Goal: Task Accomplishment & Management: Manage account settings

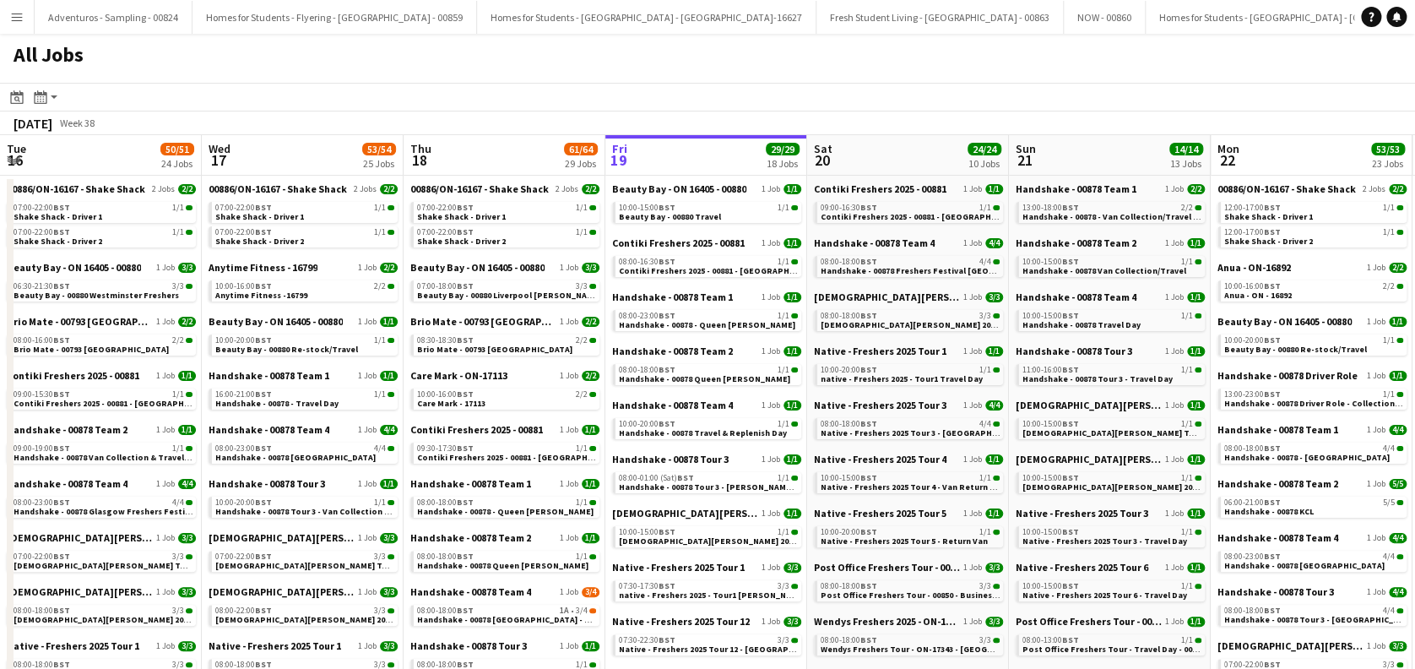
scroll to position [0, 404]
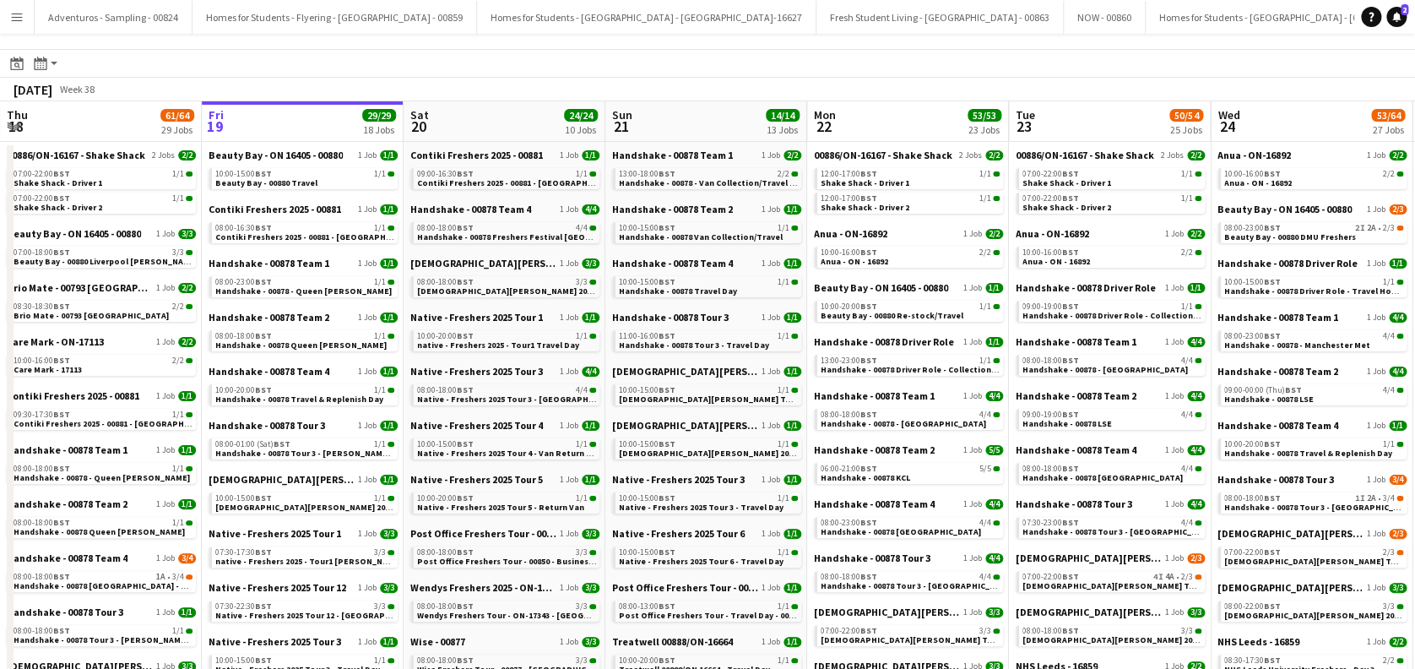
scroll to position [112, 0]
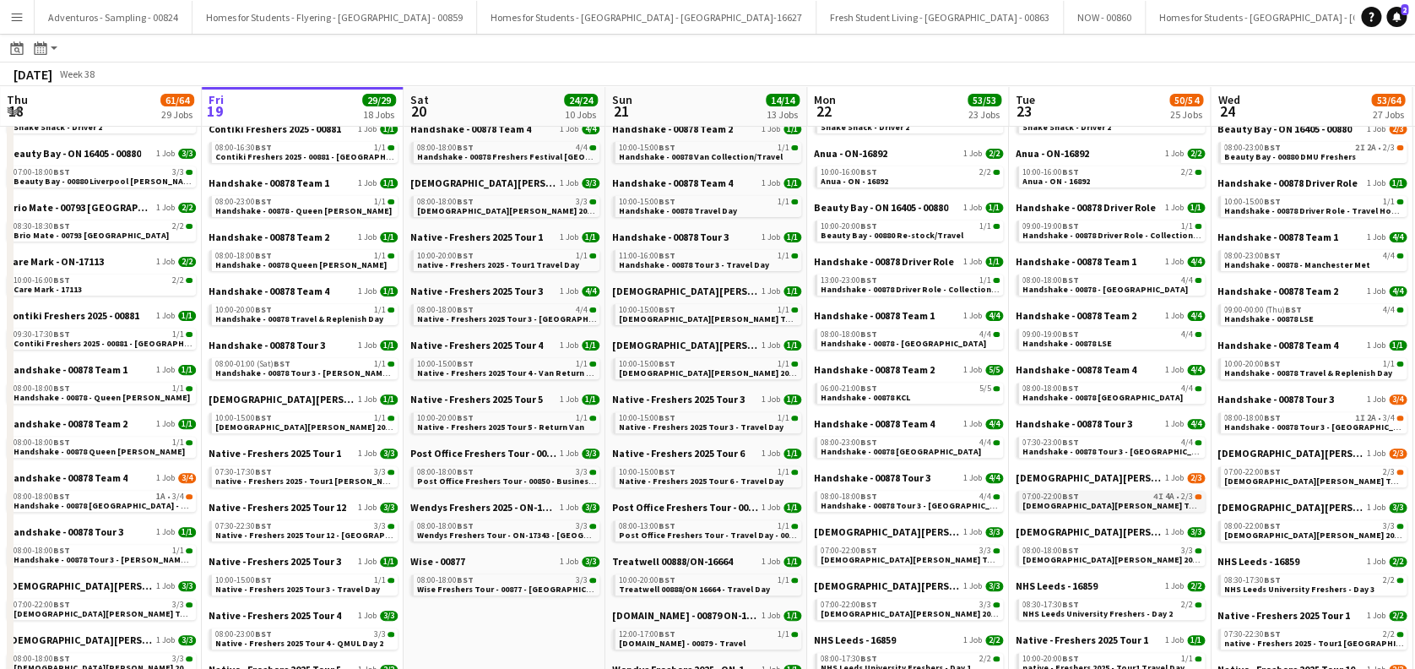
click at [1124, 507] on span "Lady Garden Tour 1 - 00848 - University of Leicester" at bounding box center [1176, 505] width 307 height 11
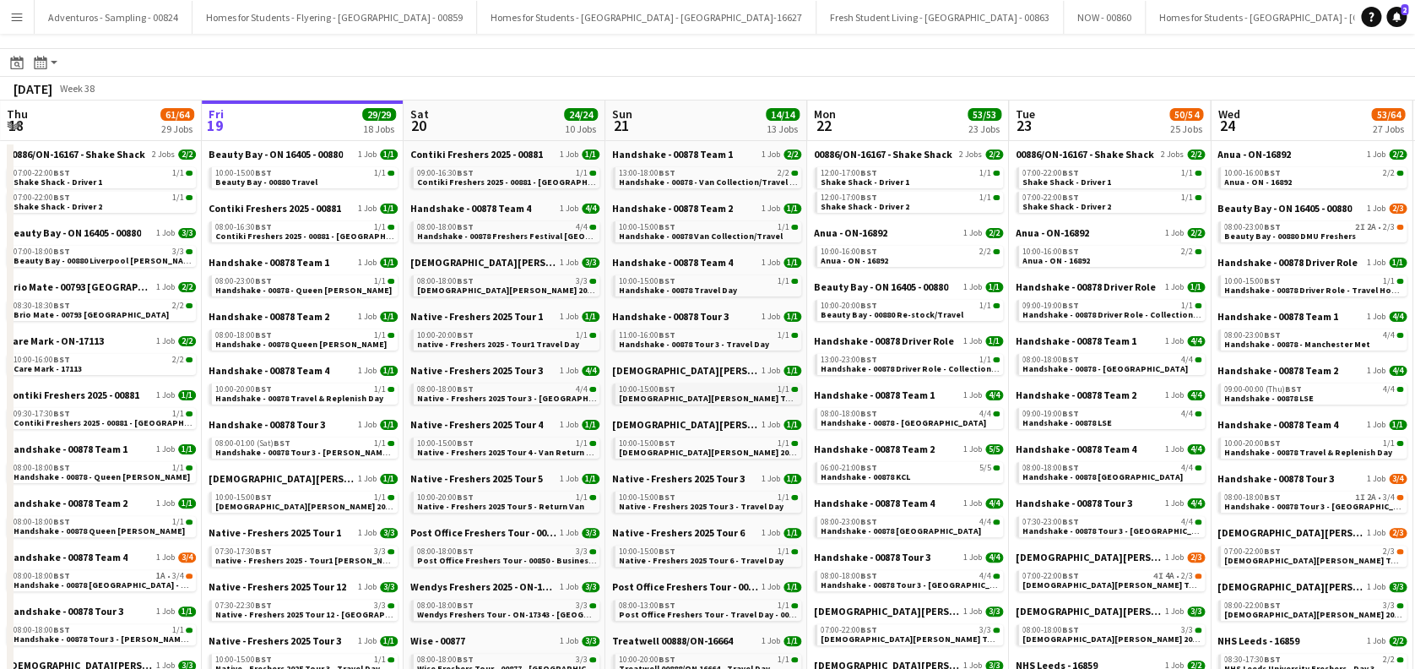
scroll to position [0, 0]
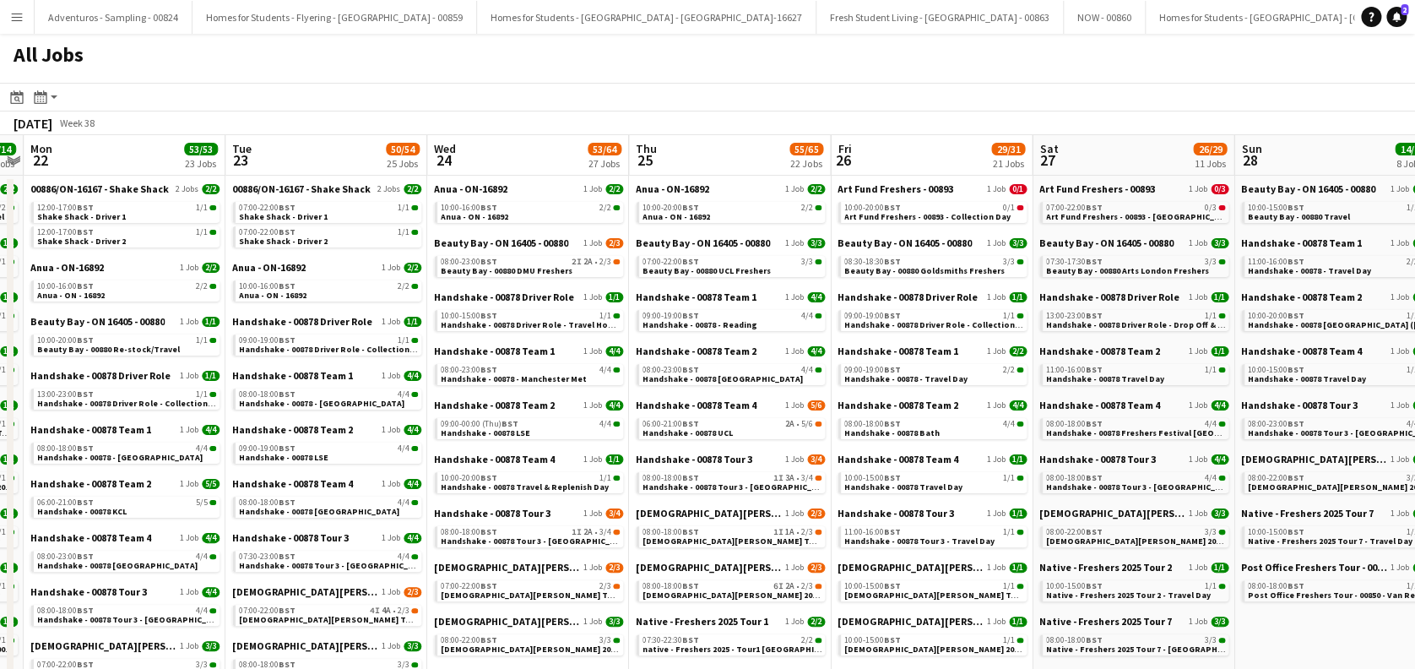
drag, startPoint x: 1044, startPoint y: 427, endPoint x: 430, endPoint y: 481, distance: 616.3
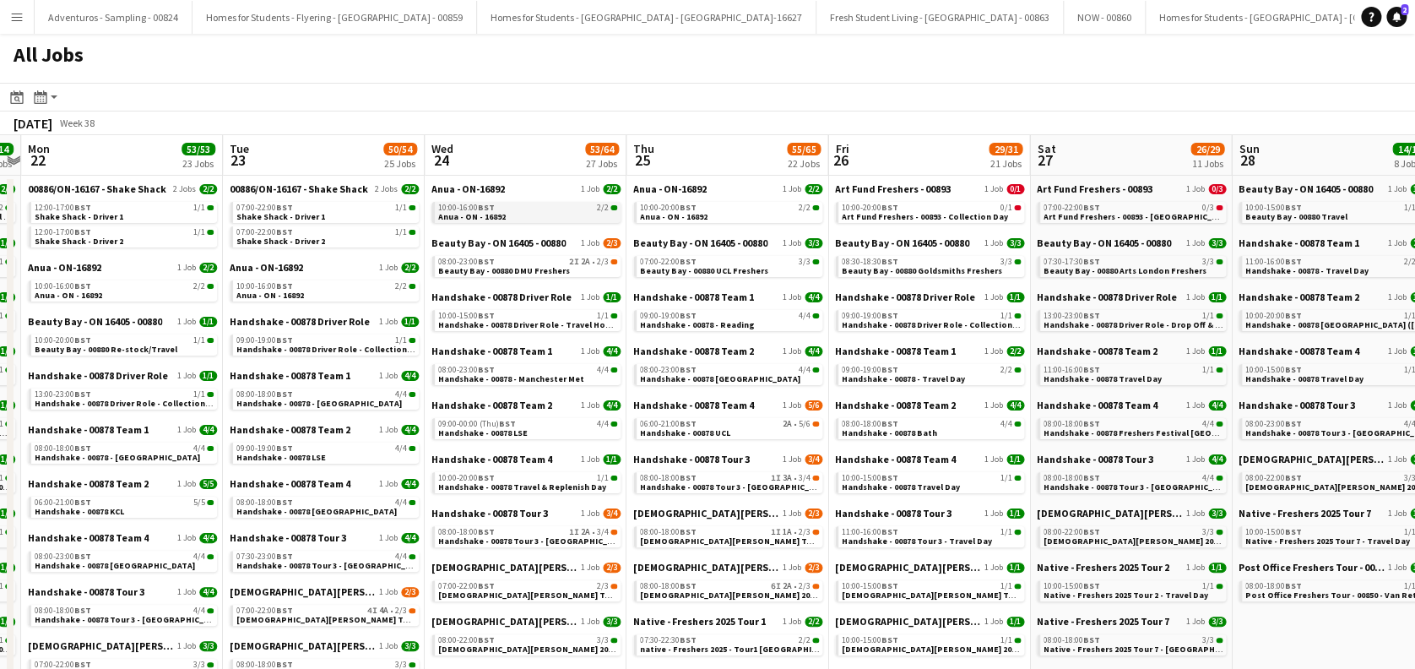
click at [538, 215] on link "10:00-16:00 BST 2/2 Anua - ON - 16892" at bounding box center [527, 211] width 179 height 19
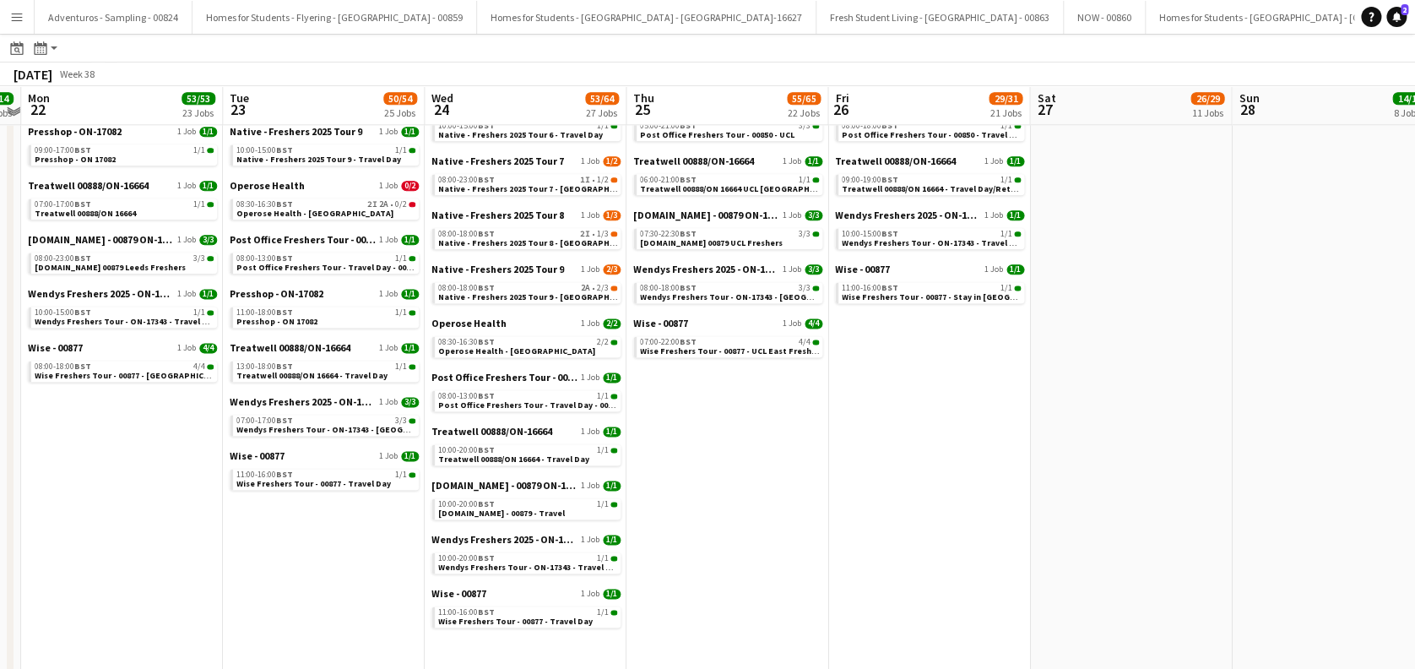
scroll to position [886, 0]
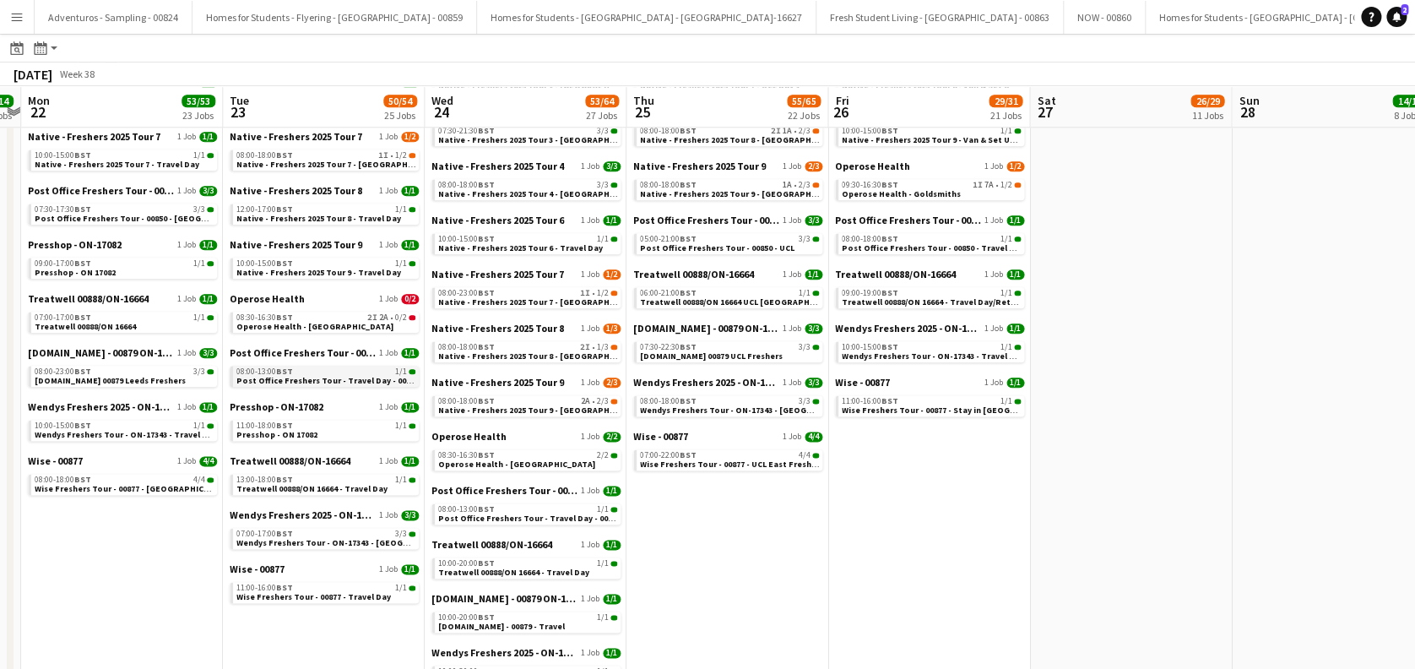
click at [342, 380] on span "Post Office Freshers Tour - Travel Day - 00850" at bounding box center [327, 380] width 182 height 11
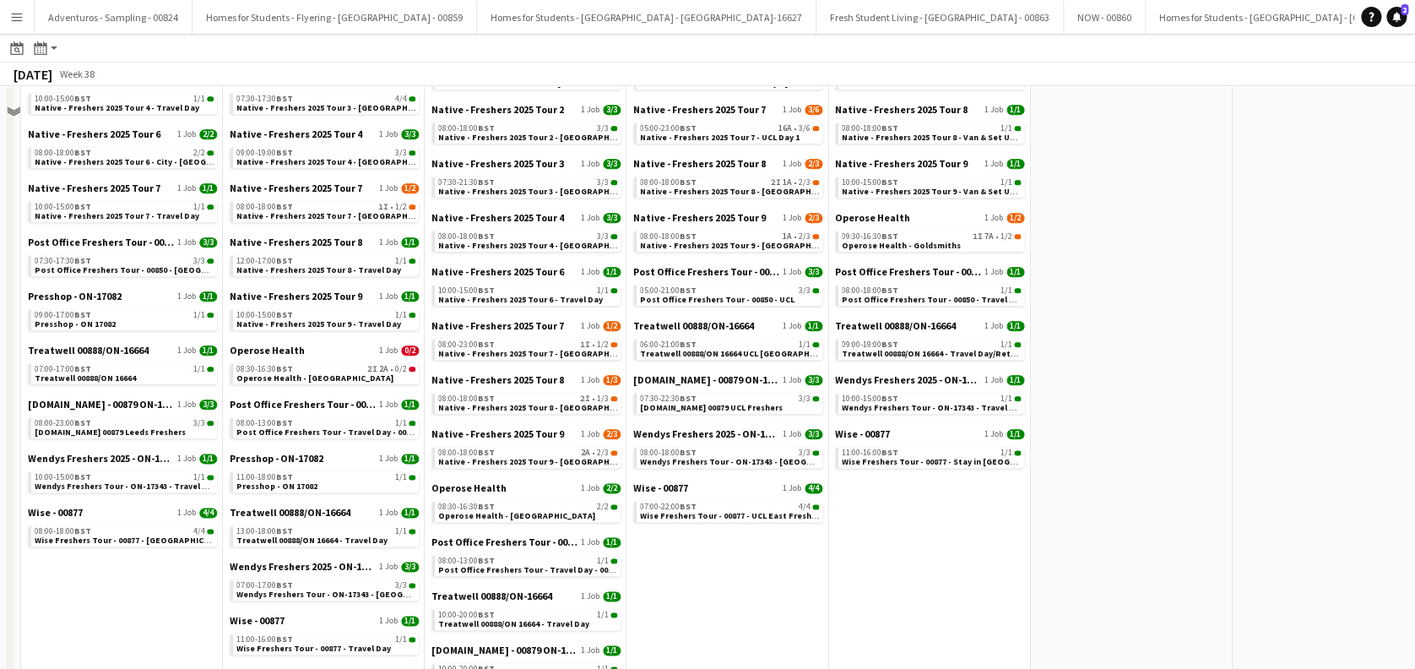
scroll to position [774, 0]
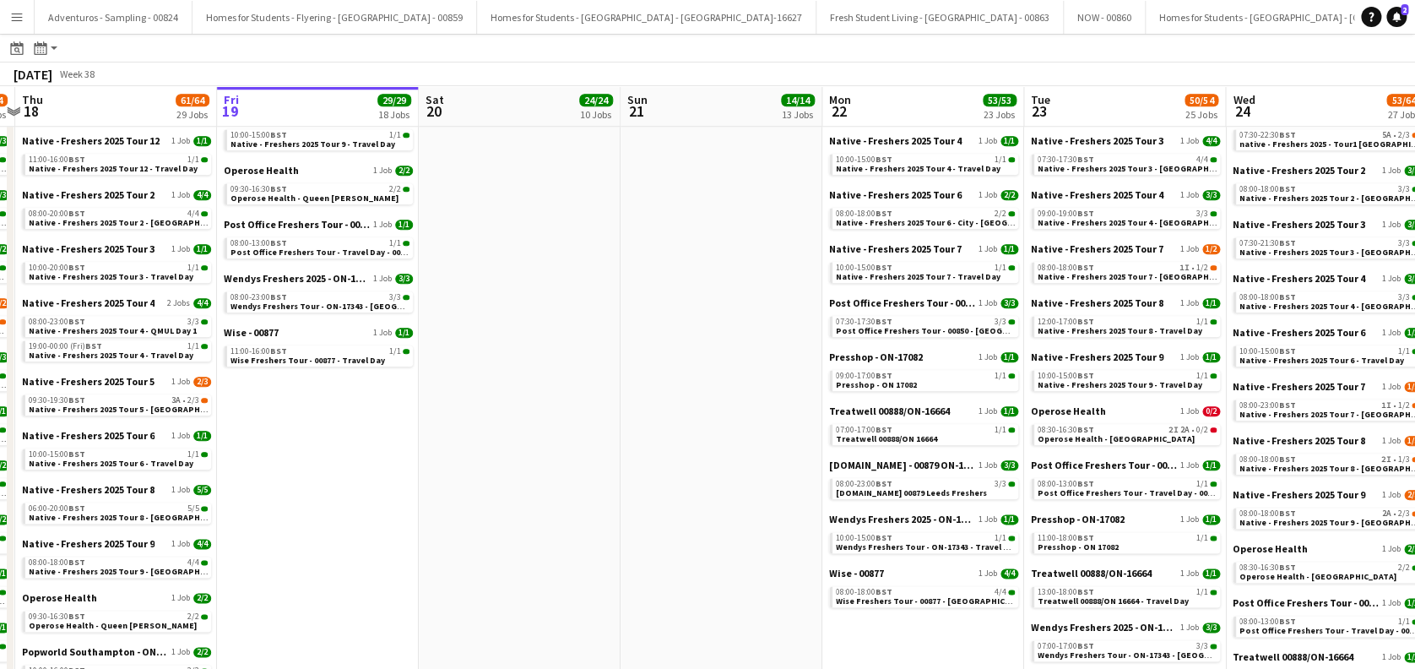
drag, startPoint x: 458, startPoint y: 421, endPoint x: 1230, endPoint y: 406, distance: 772.9
click at [1230, 406] on app-calendar-viewport "Tue 16 50/51 24 Jobs Wed 17 53/54 25 Jobs Thu 18 61/64 29 Jobs Fri 19 29/29 18 …" at bounding box center [707, 157] width 1415 height 1697
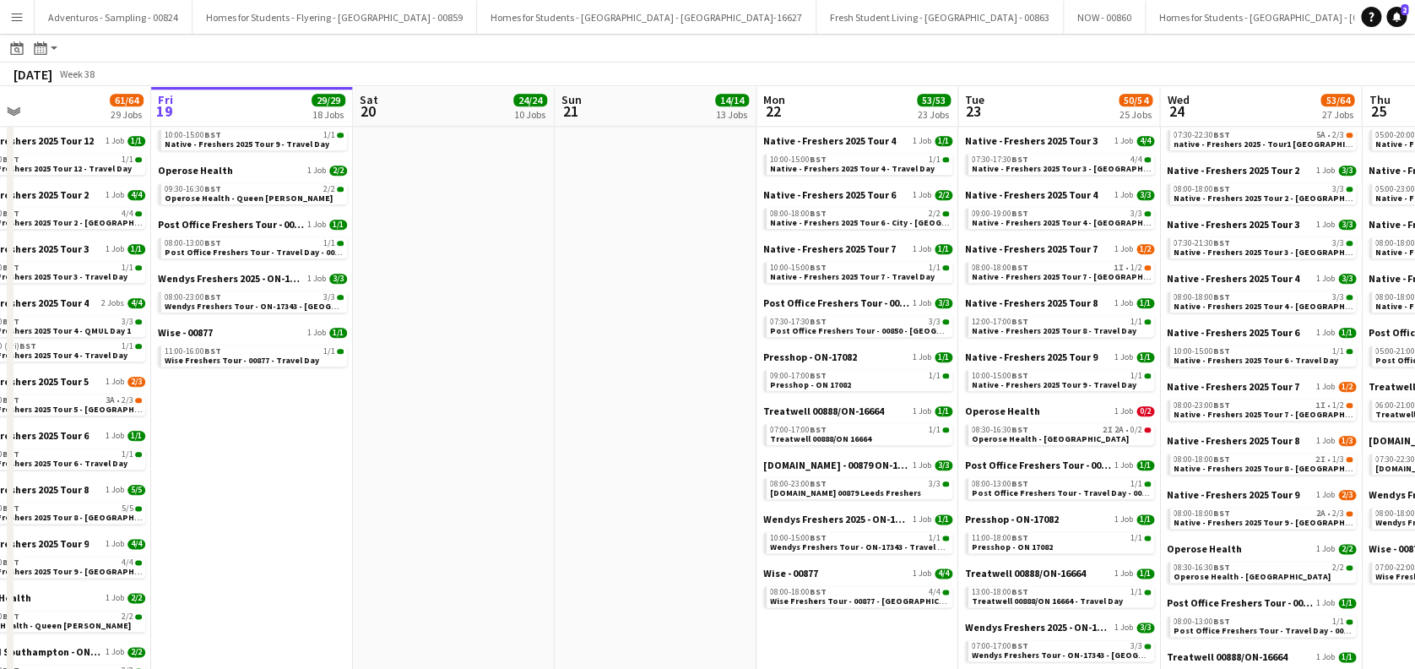
drag, startPoint x: 785, startPoint y: 478, endPoint x: 1019, endPoint y: 448, distance: 235.8
click at [1019, 448] on app-calendar-viewport "Tue 16 50/51 24 Jobs Wed 17 53/54 25 Jobs Thu 18 61/64 29 Jobs Fri 19 29/29 18 …" at bounding box center [707, 157] width 1415 height 1697
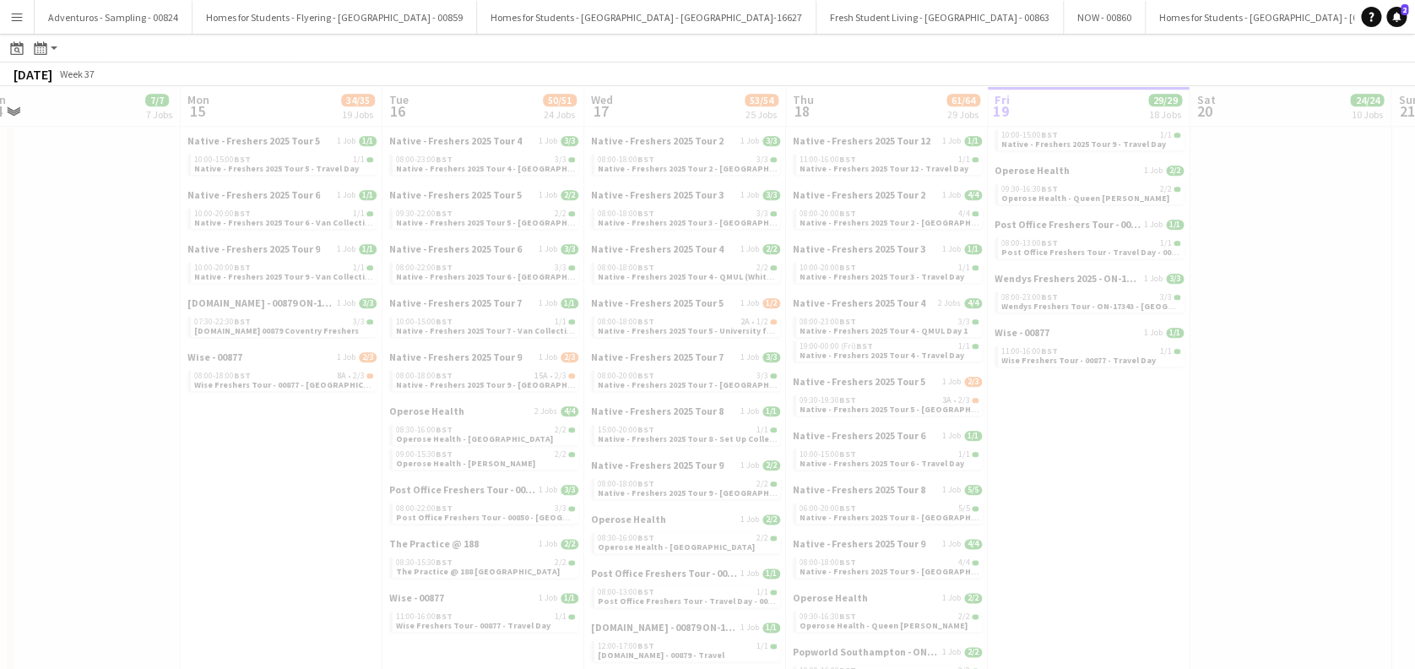
scroll to position [0, 507]
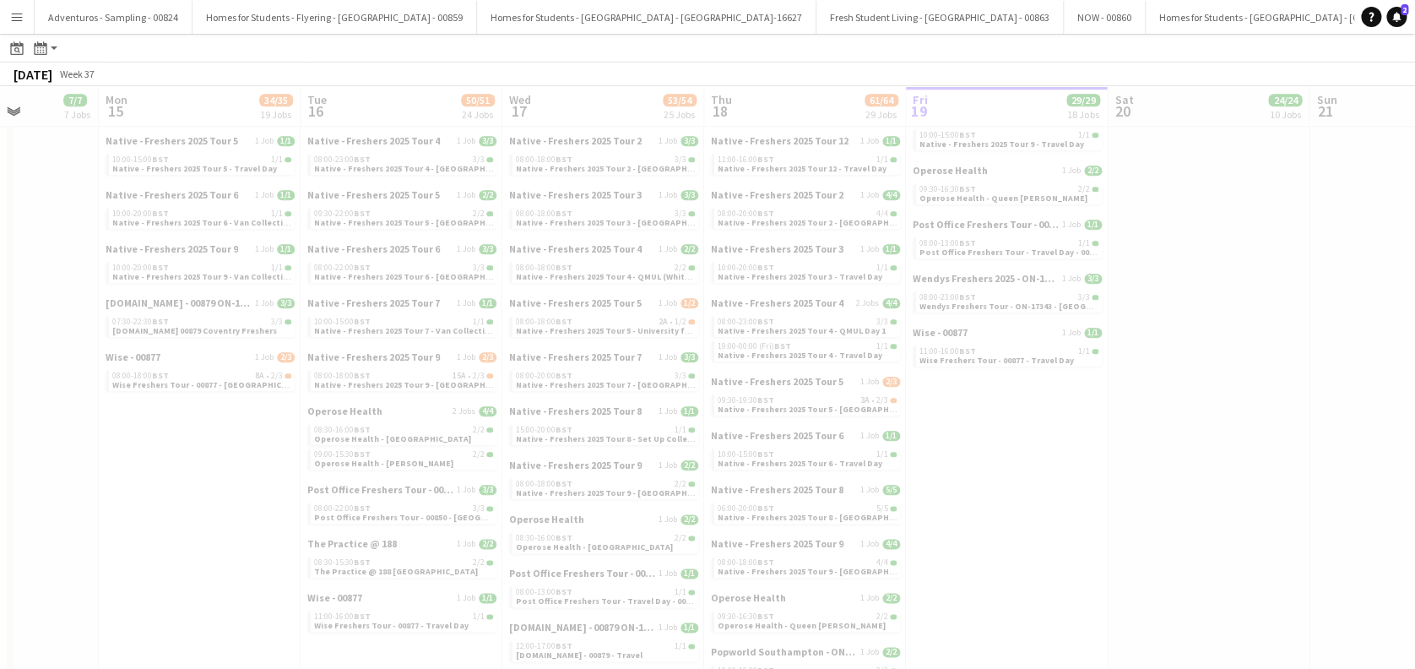
click at [658, 441] on app-all-jobs "All Jobs Date picker SEP 2025 SEP 2025 Monday M Tuesday T Wednesday W Thursday …" at bounding box center [707, 133] width 1415 height 1746
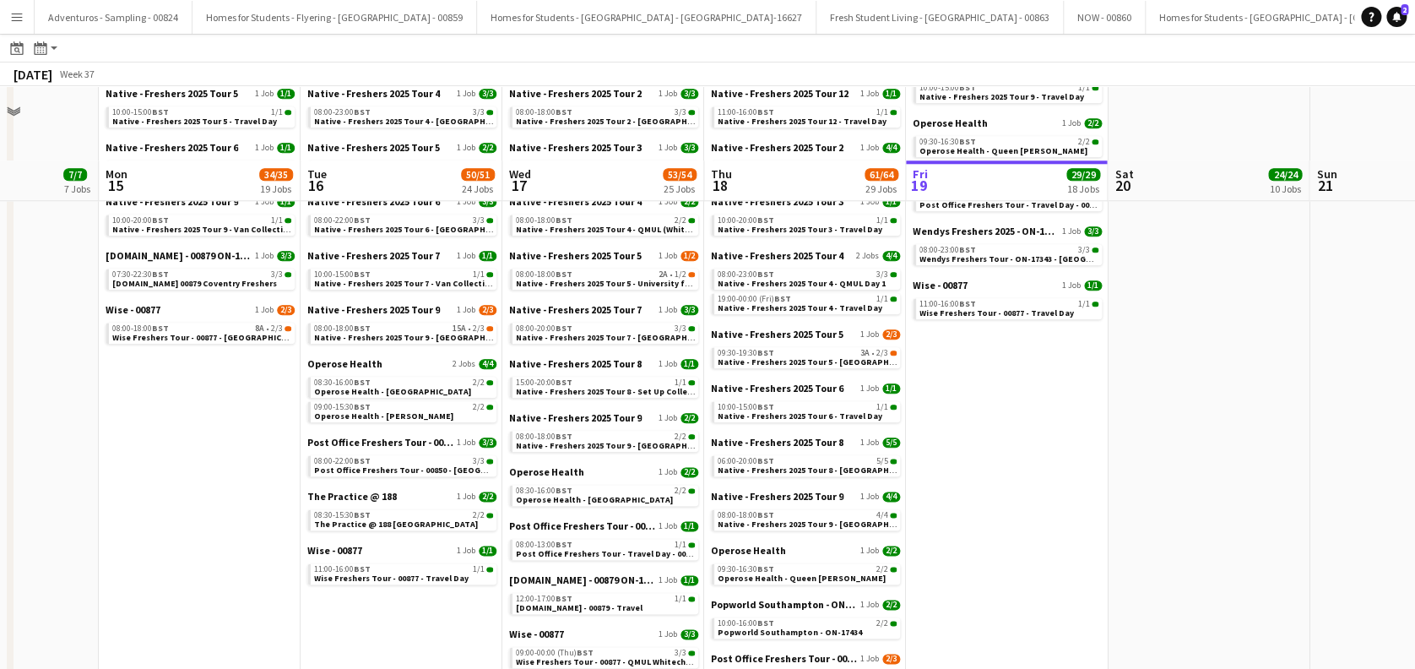
scroll to position [900, 0]
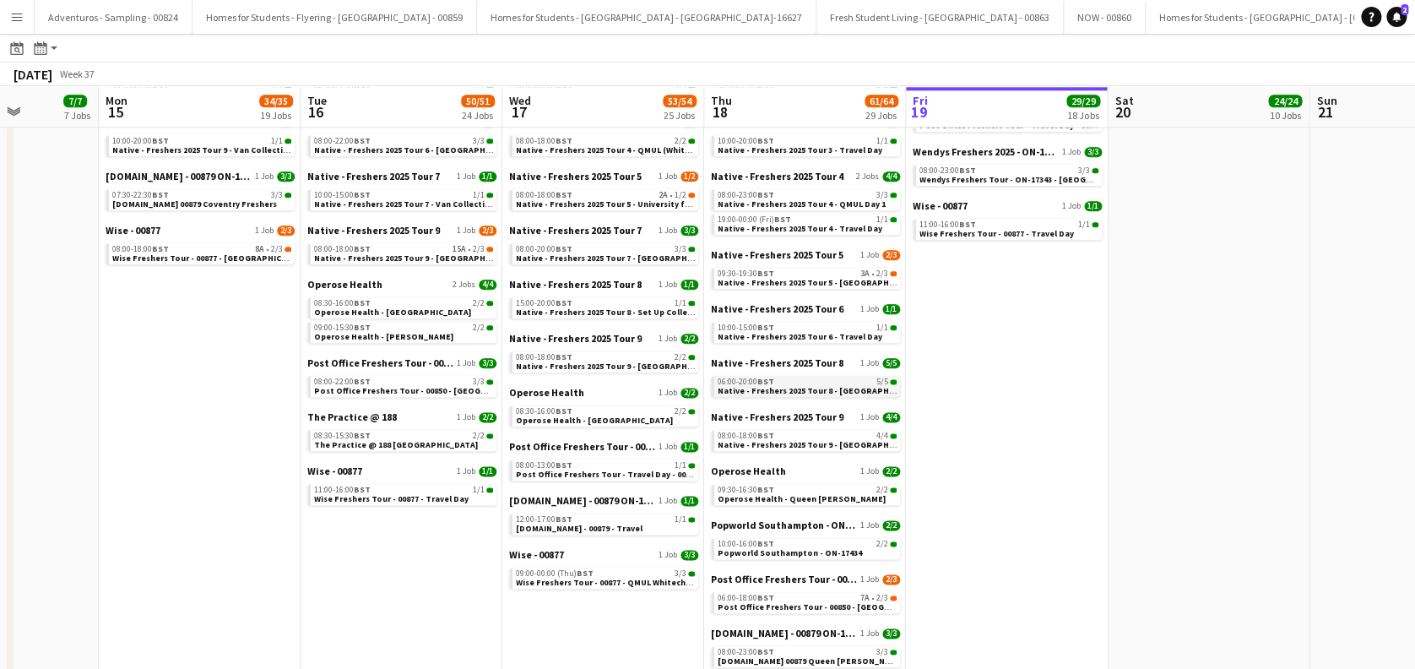
click at [823, 388] on span "Native - Freshers 2025 Tour 8 - [GEOGRAPHIC_DATA] [PERSON_NAME][GEOGRAPHIC_DATA]" at bounding box center [898, 390] width 361 height 11
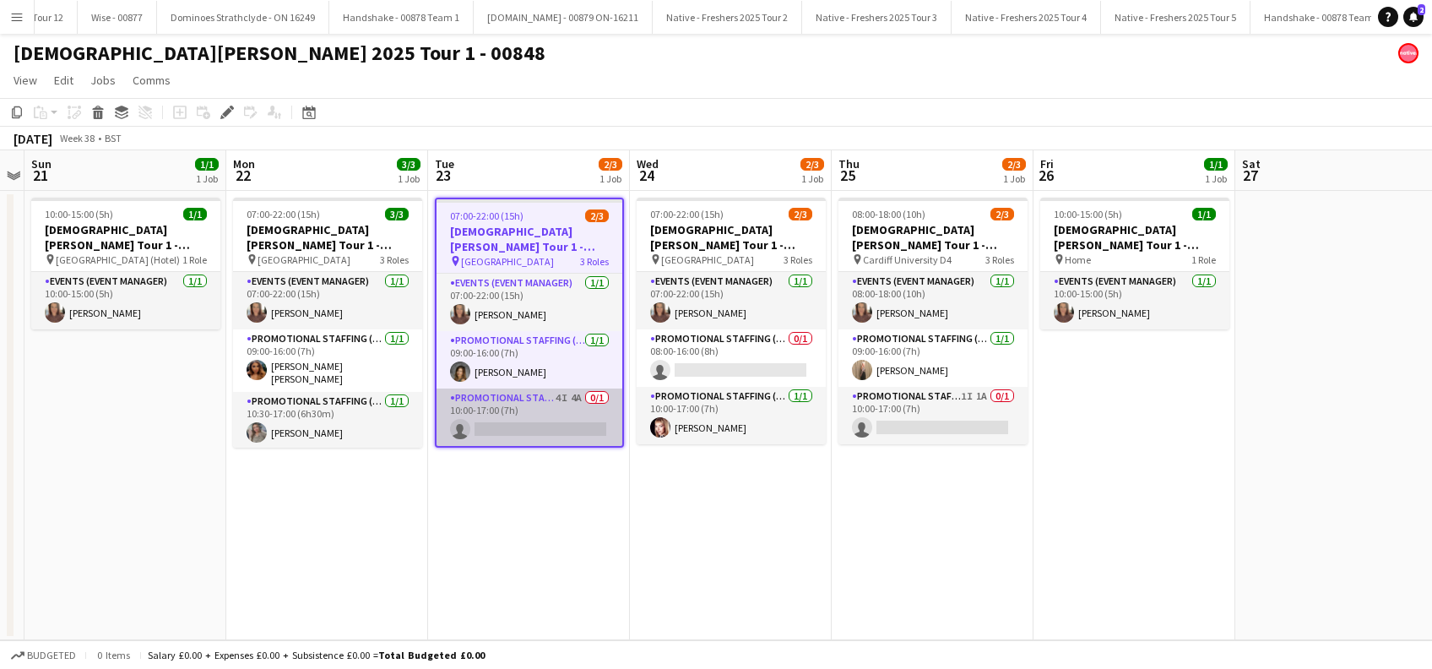
click at [541, 420] on app-card-role "Promotional Staffing (Brand Ambassadors) 4I 4A 0/1 10:00-17:00 (7h) single-neut…" at bounding box center [530, 416] width 186 height 57
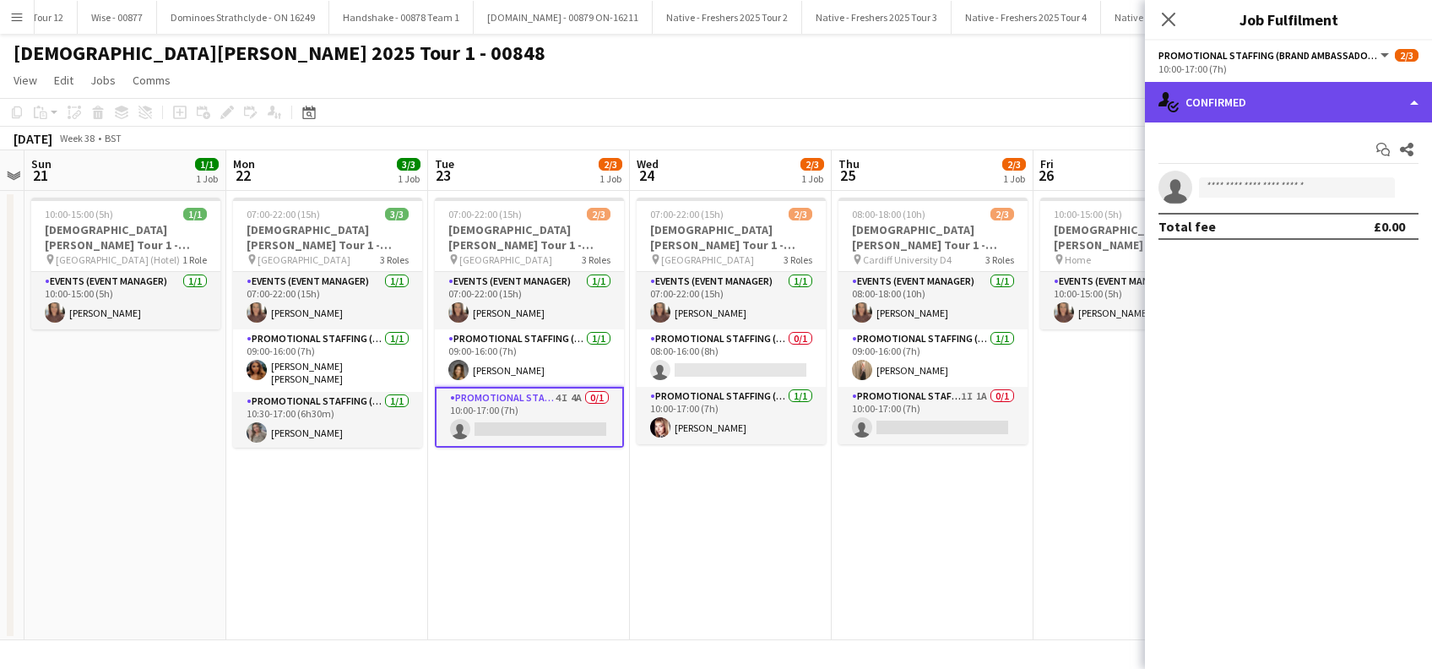
click at [1238, 100] on div "single-neutral-actions-check-2 Confirmed" at bounding box center [1288, 102] width 287 height 41
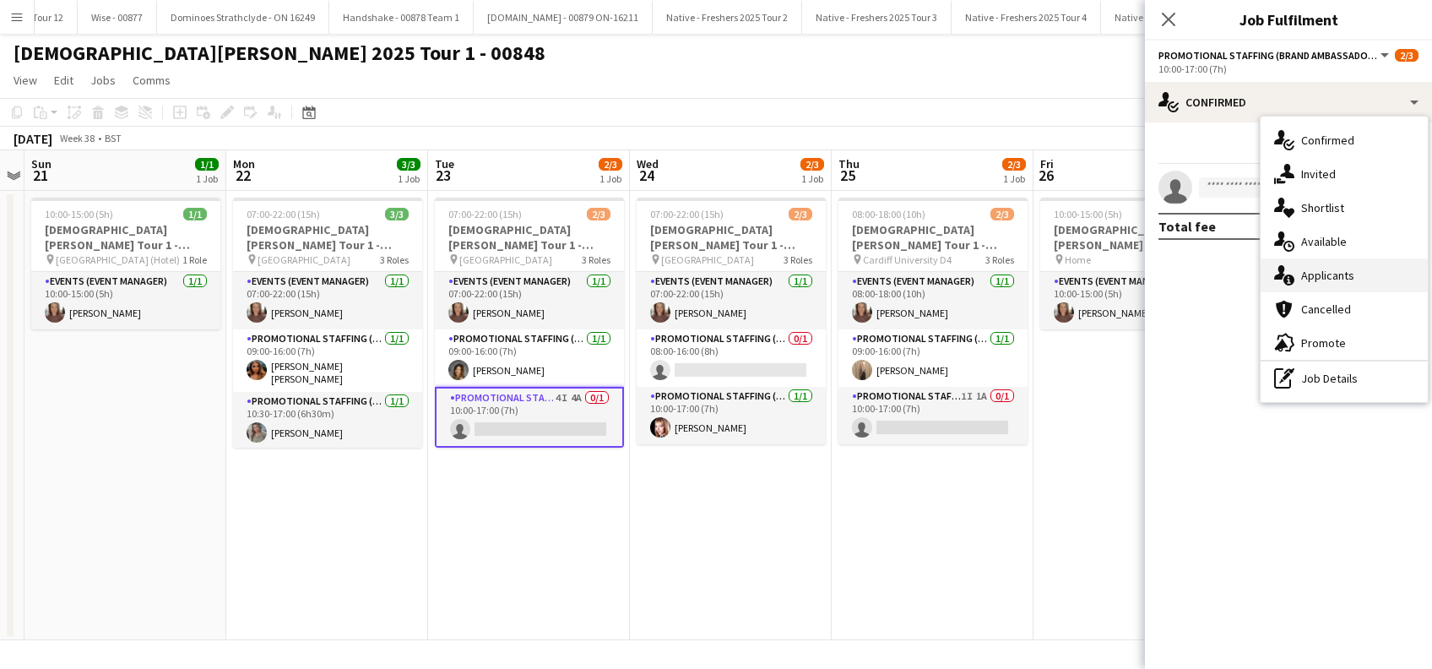
click at [1314, 276] on span "Applicants" at bounding box center [1327, 275] width 53 height 15
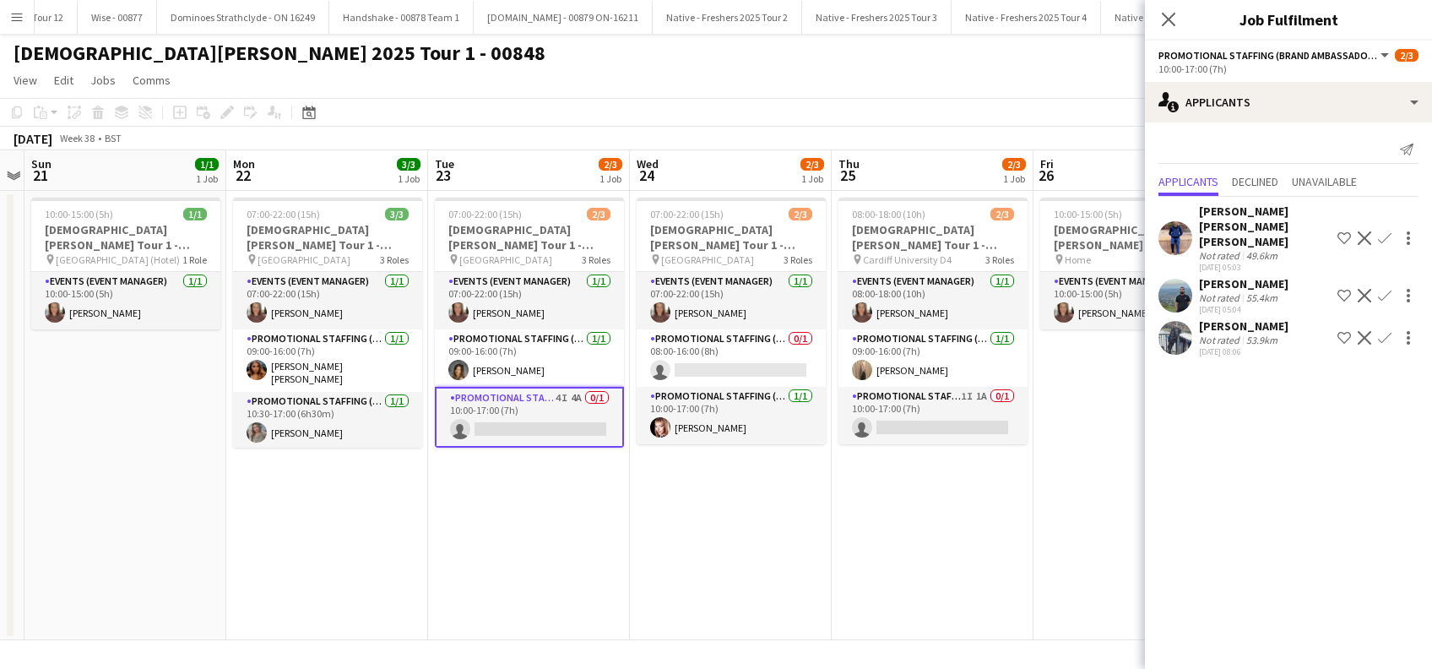
click at [561, 430] on app-card-role "Promotional Staffing (Brand Ambassadors) 4I 4A 0/1 10:00-17:00 (7h) single-neut…" at bounding box center [529, 417] width 189 height 61
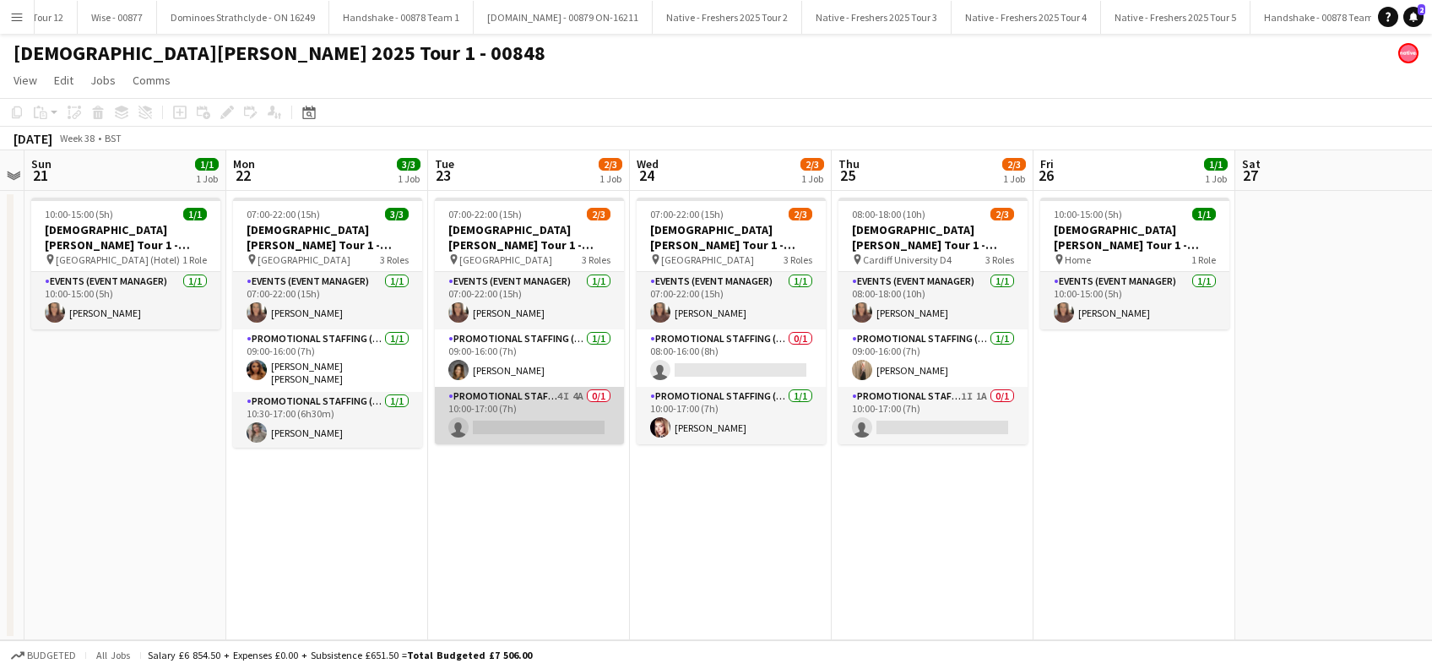
click at [559, 428] on app-card-role "Promotional Staffing (Brand Ambassadors) 4I 4A 0/1 10:00-17:00 (7h) single-neut…" at bounding box center [529, 415] width 189 height 57
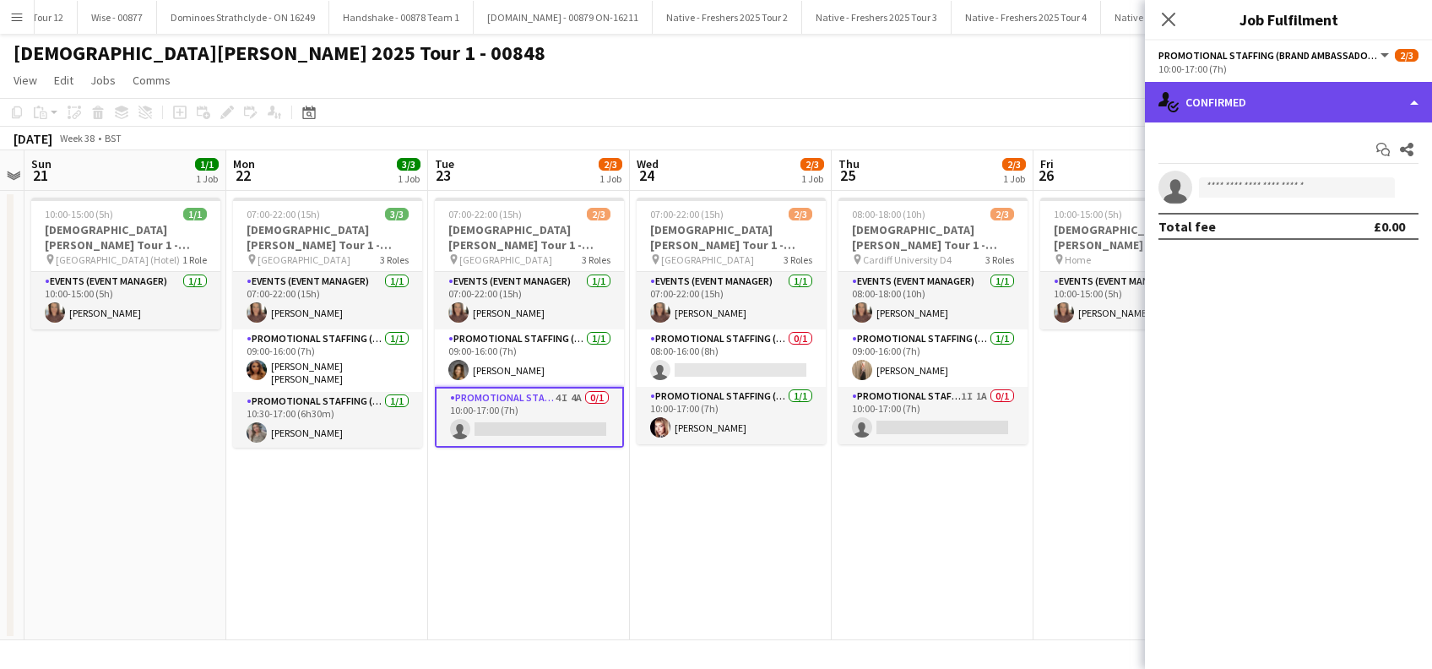
click at [1282, 111] on div "single-neutral-actions-check-2 Confirmed" at bounding box center [1288, 102] width 287 height 41
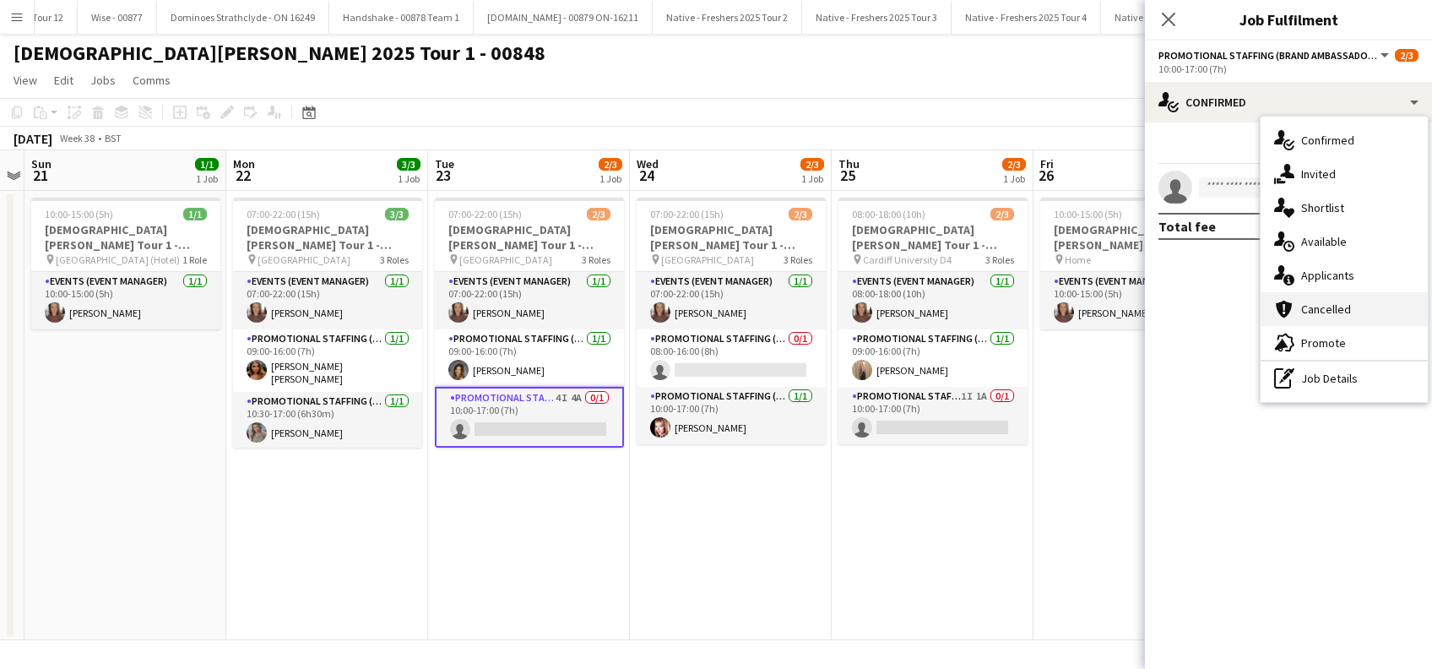
click at [1334, 307] on span "Cancelled" at bounding box center [1326, 308] width 50 height 15
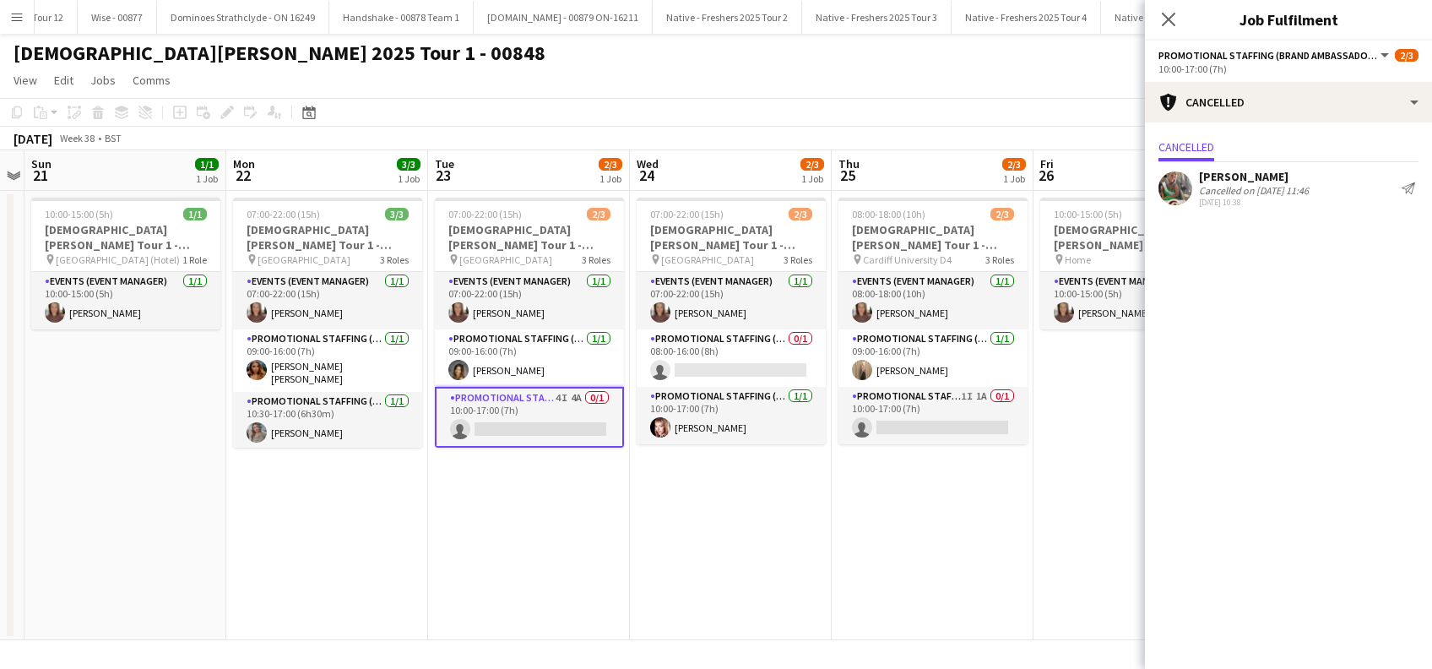
click at [1247, 173] on div "Lydia Tombs" at bounding box center [1254, 176] width 110 height 15
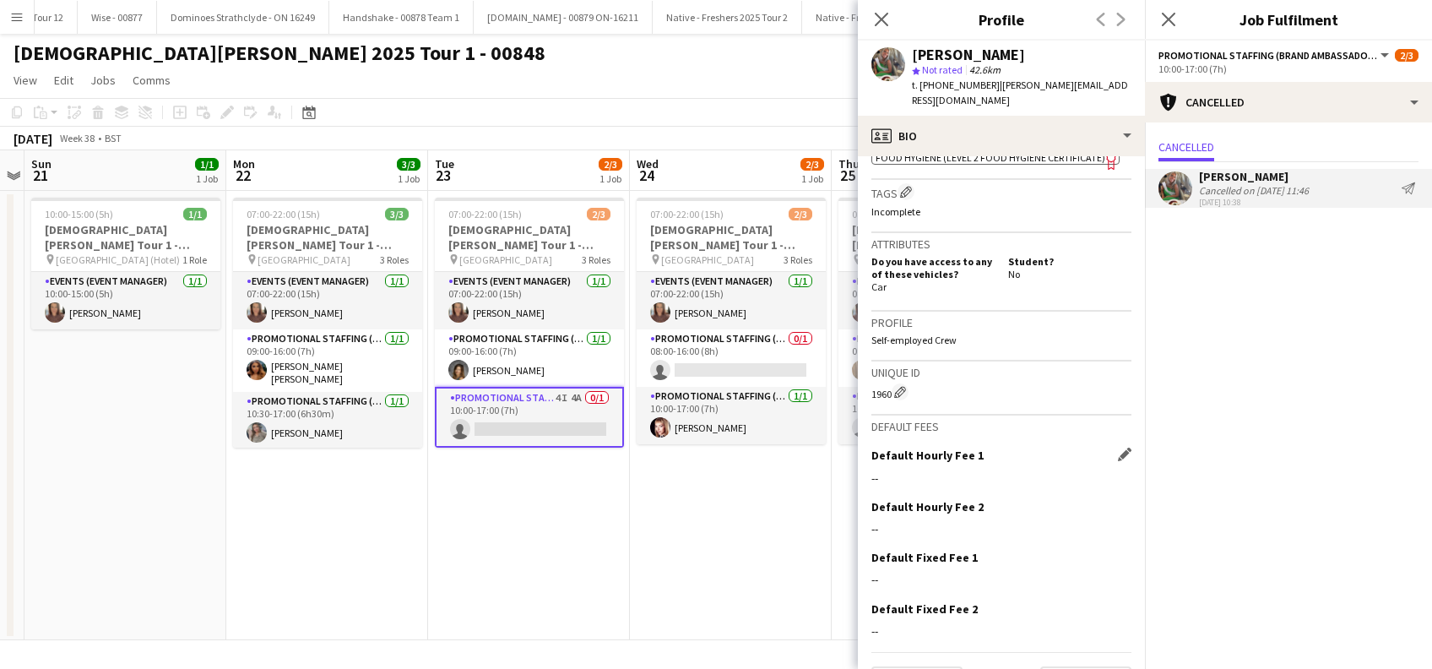
scroll to position [754, 0]
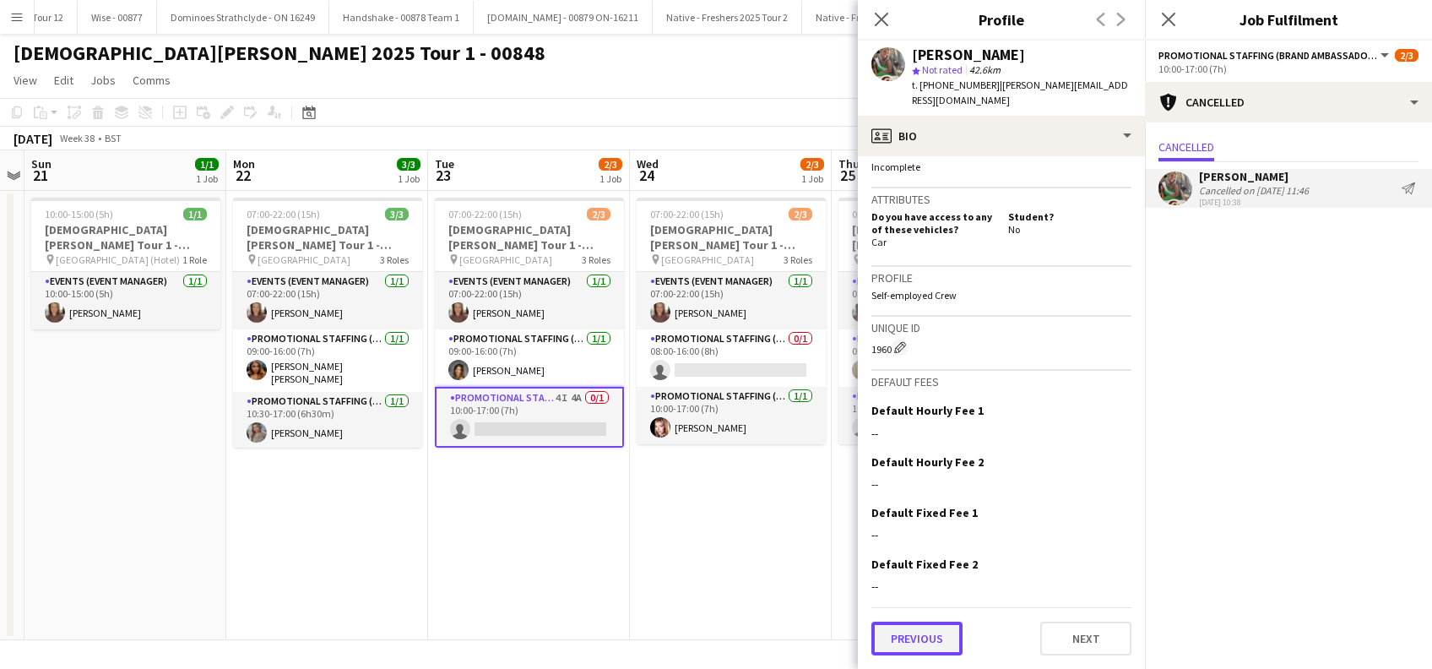
click at [935, 642] on button "Previous" at bounding box center [917, 639] width 91 height 34
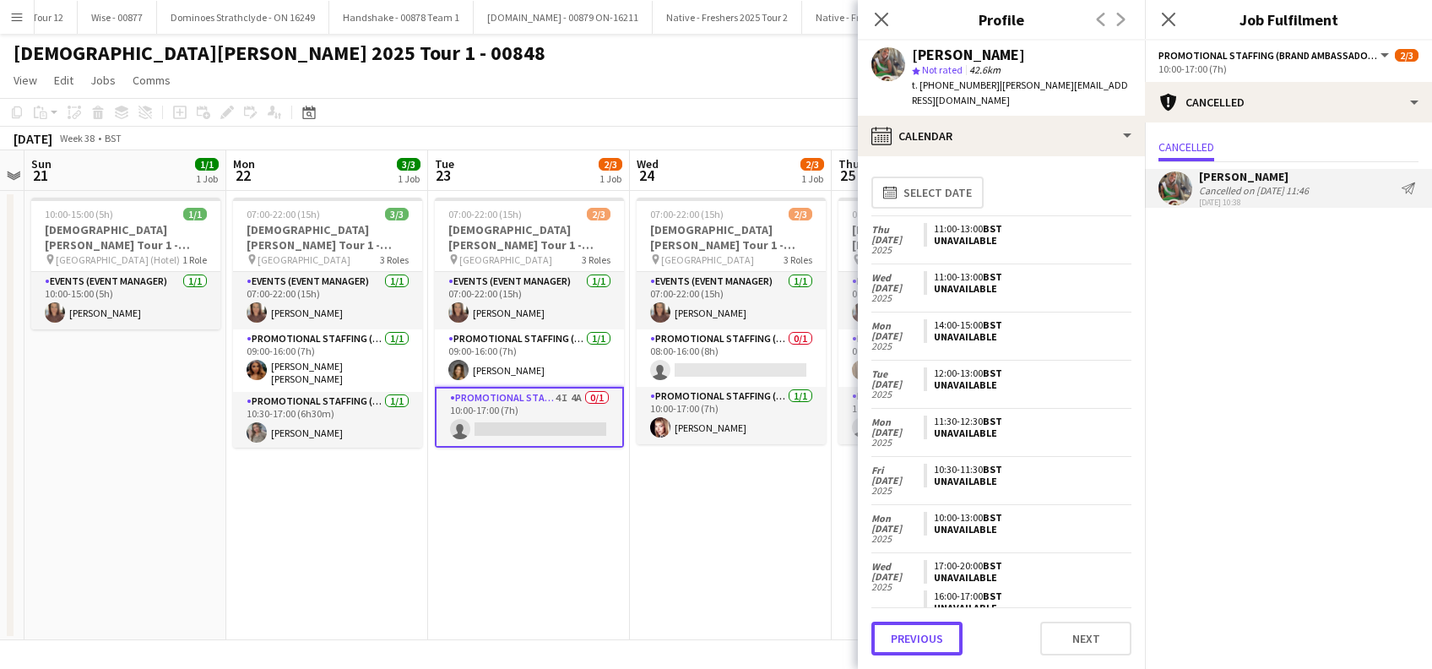
click at [935, 642] on button "Previous" at bounding box center [917, 639] width 91 height 34
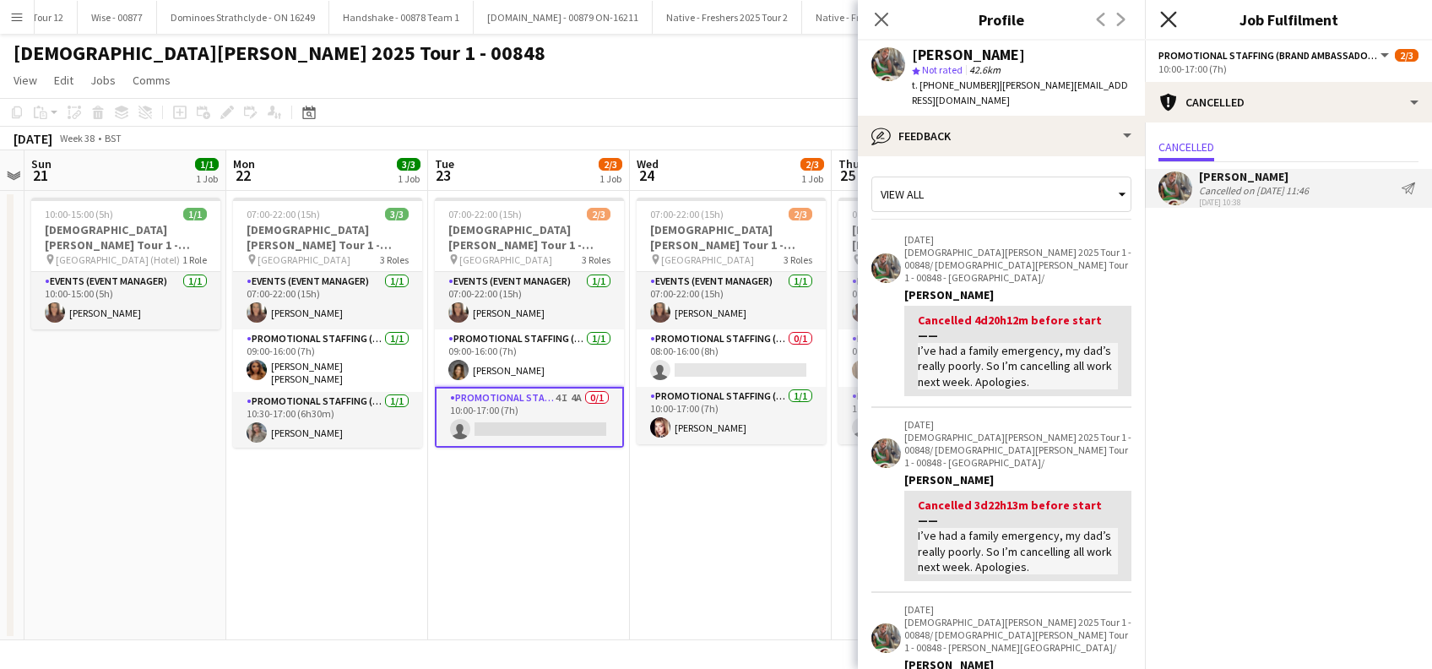
click at [1173, 22] on icon "Close pop-in" at bounding box center [1168, 19] width 16 height 16
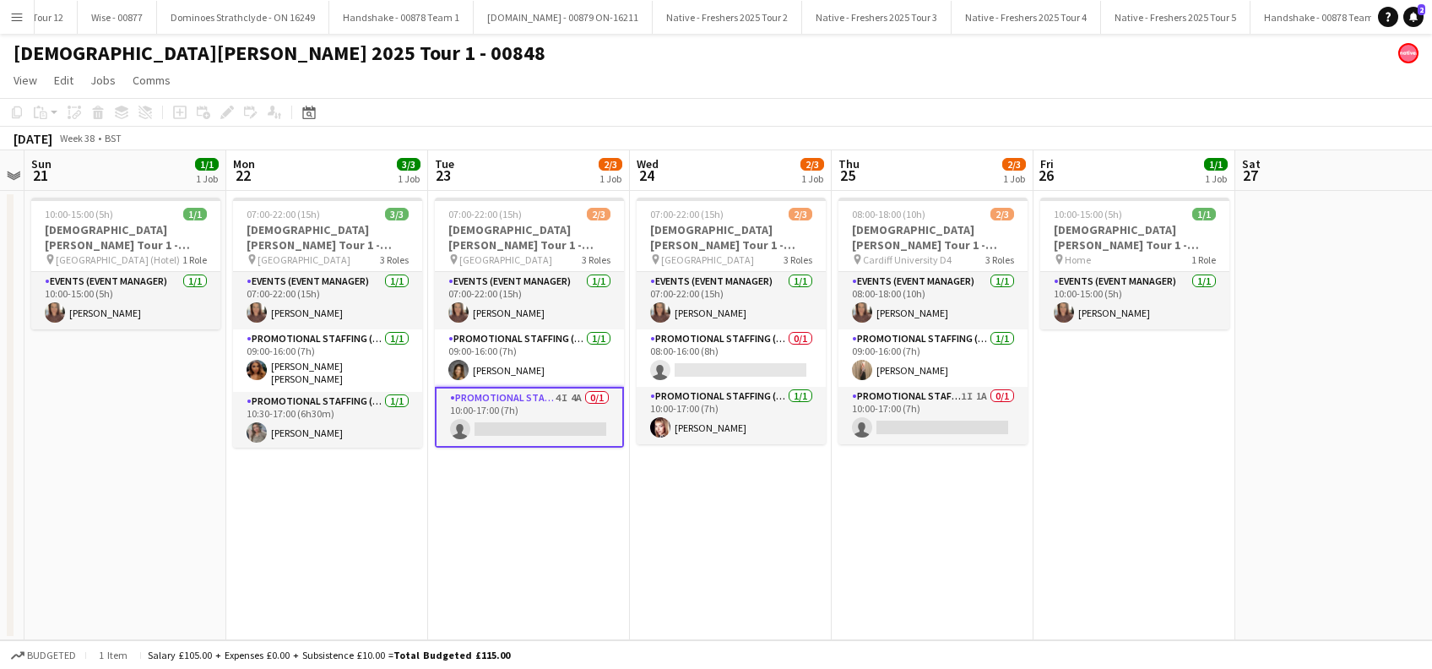
click at [546, 427] on app-card-role "Promotional Staffing (Brand Ambassadors) 4I 4A 0/1 10:00-17:00 (7h) single-neut…" at bounding box center [529, 417] width 189 height 61
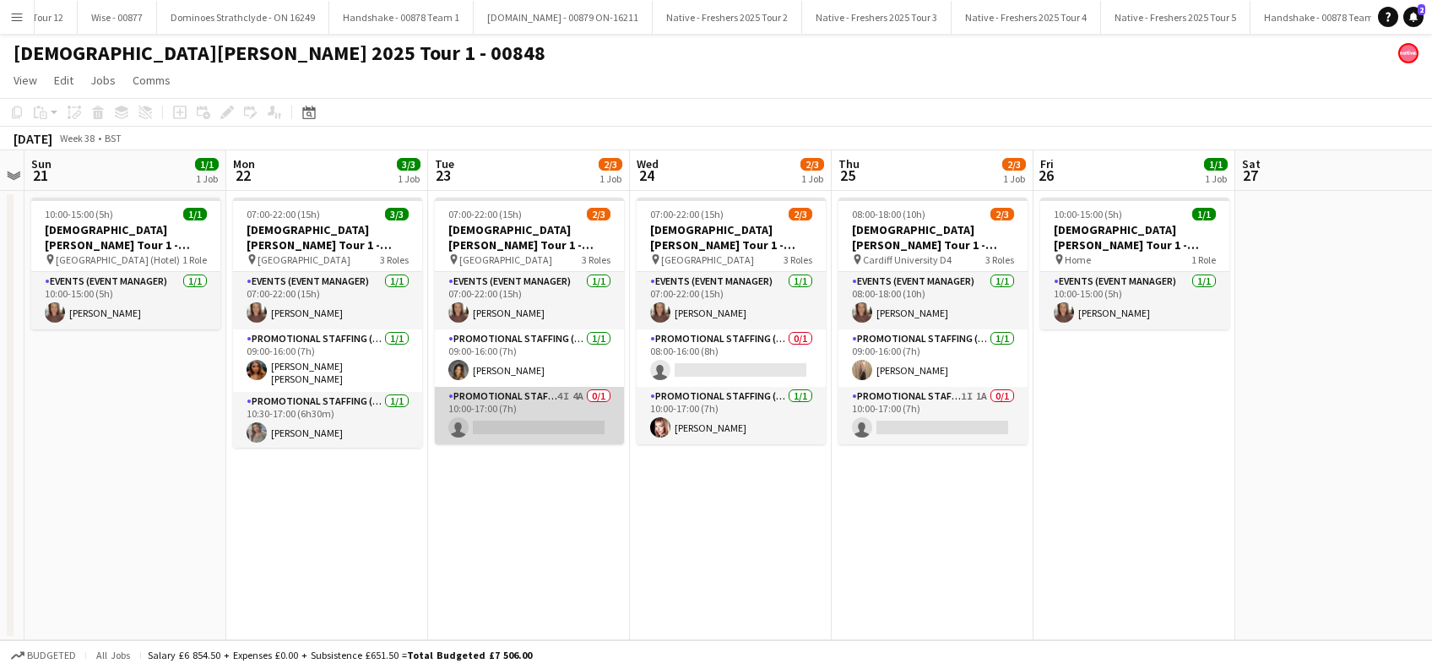
click at [551, 422] on app-card-role "Promotional Staffing (Brand Ambassadors) 4I 4A 0/1 10:00-17:00 (7h) single-neut…" at bounding box center [529, 415] width 189 height 57
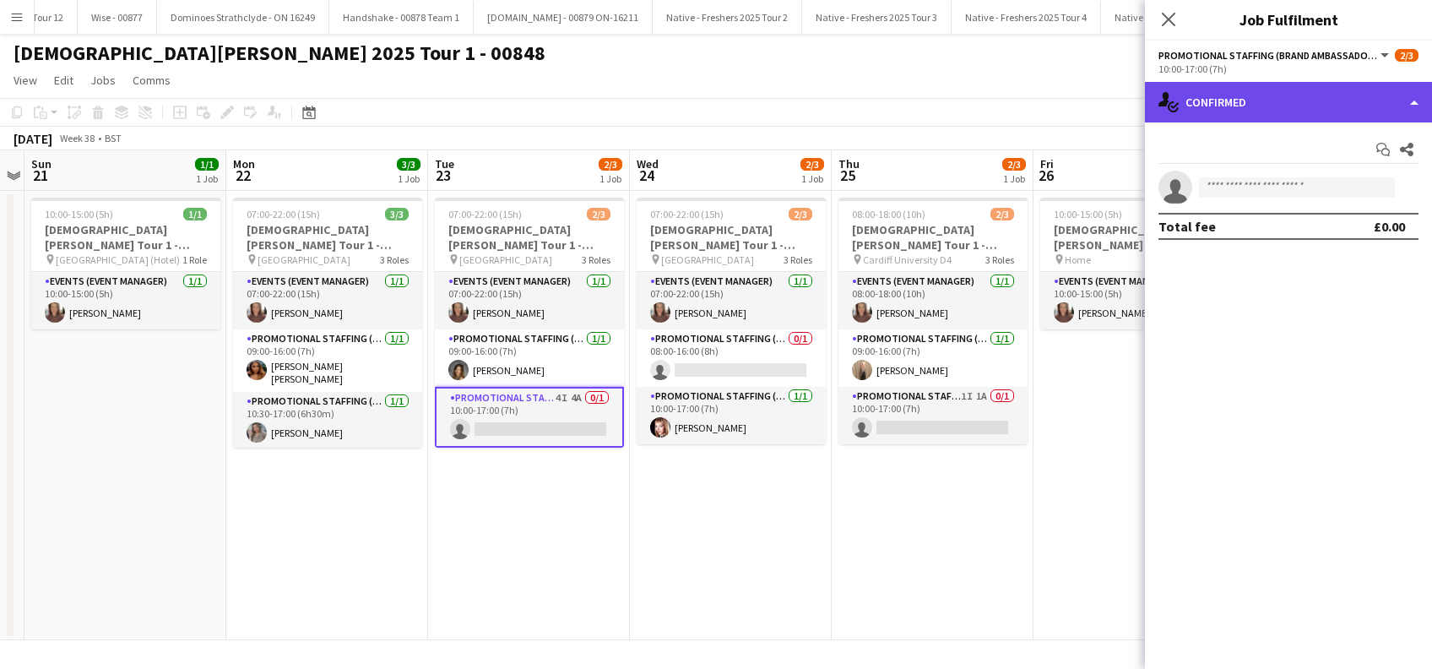
click at [1299, 109] on div "single-neutral-actions-check-2 Confirmed" at bounding box center [1288, 102] width 287 height 41
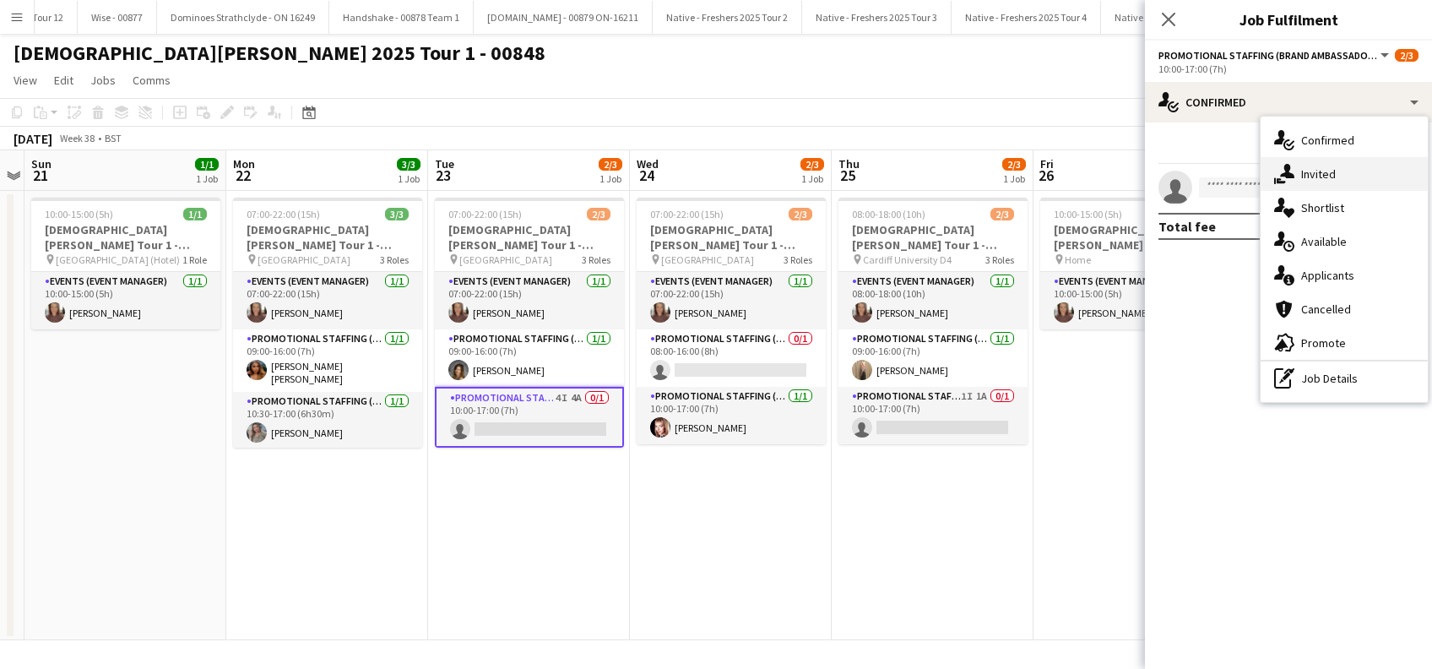
click at [1317, 175] on span "Invited" at bounding box center [1318, 173] width 35 height 15
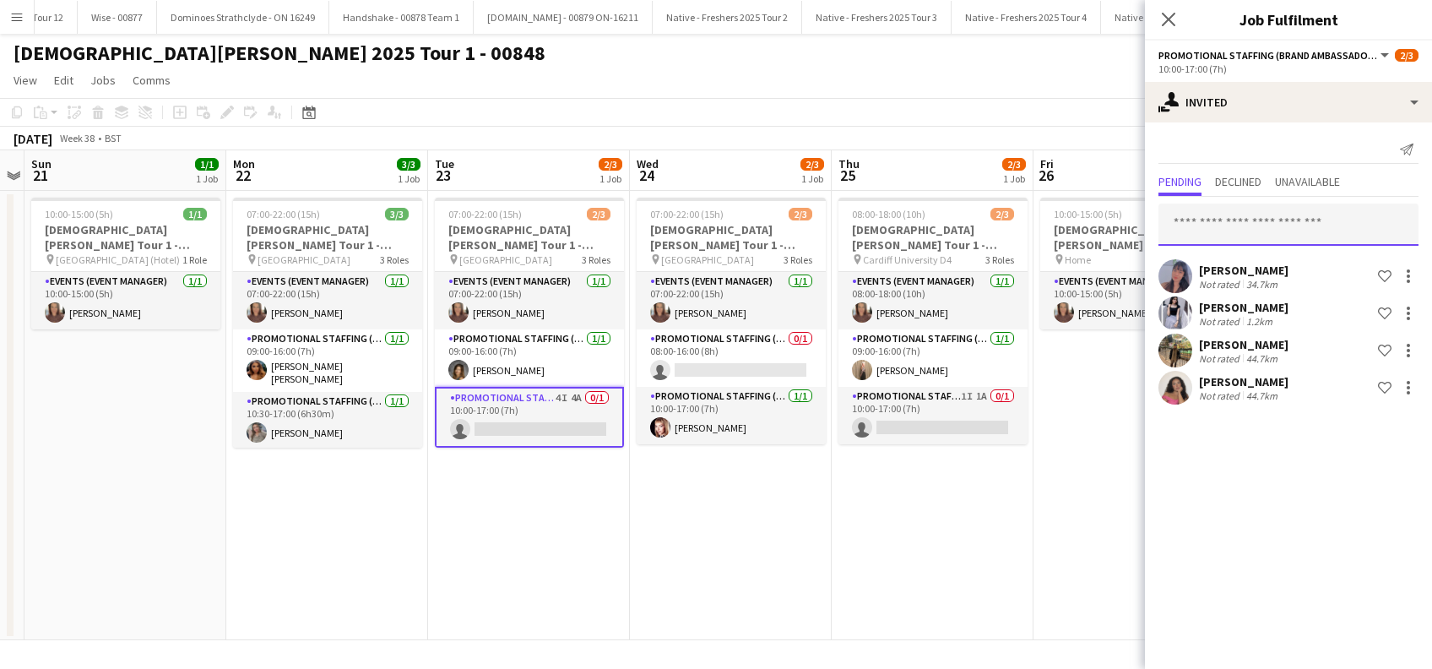
click at [1201, 220] on input "text" at bounding box center [1289, 225] width 260 height 42
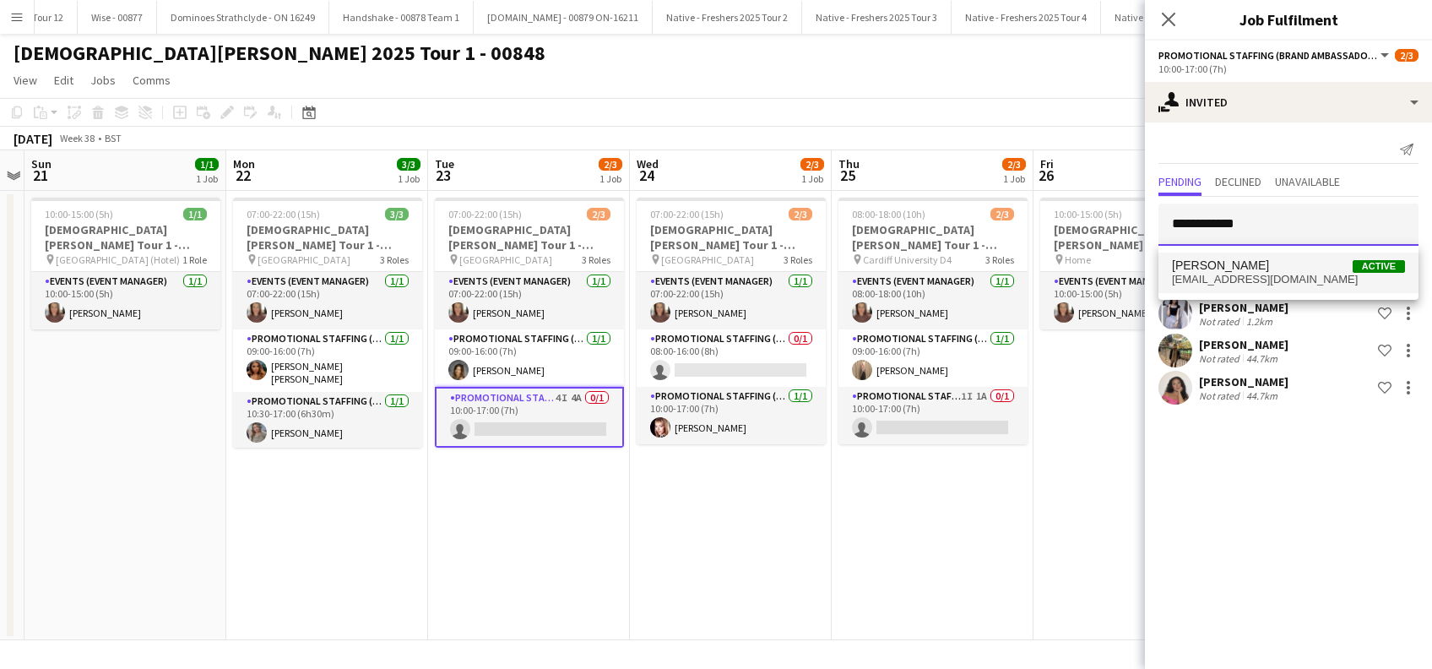
type input "**********"
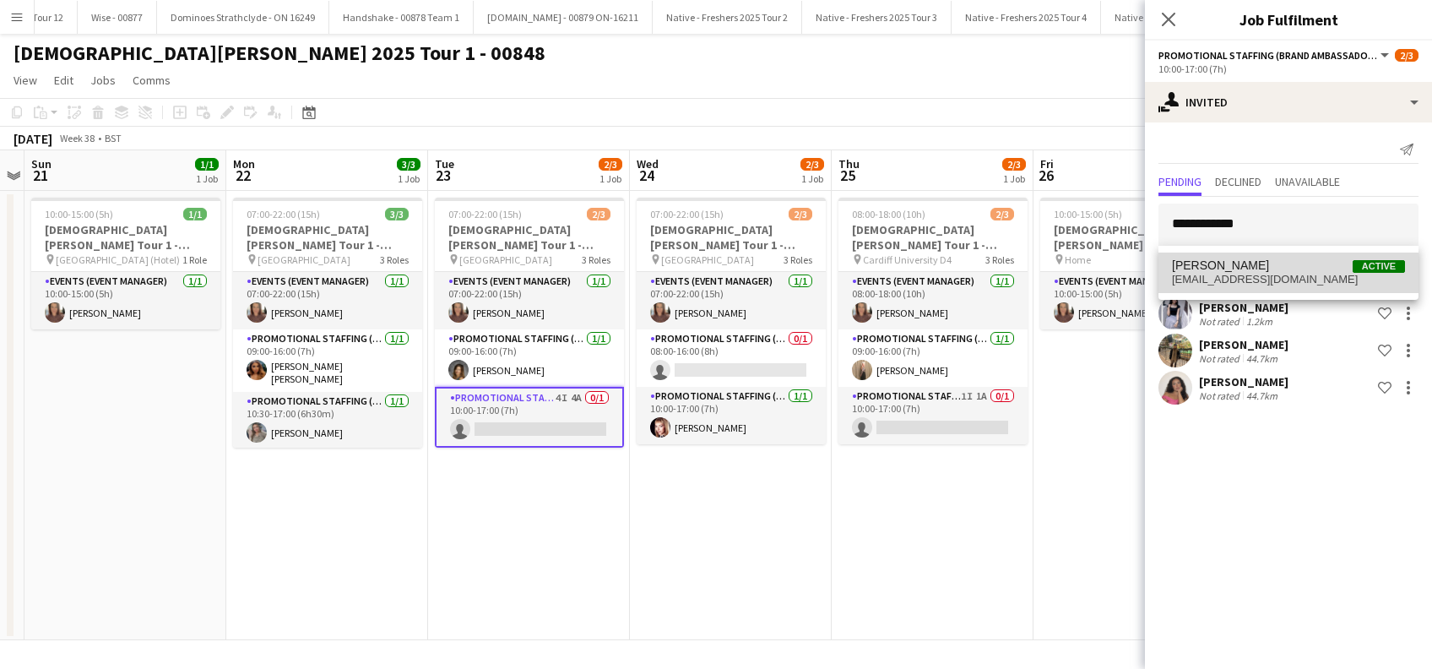
click at [1247, 270] on span "LAURA HUNTER" at bounding box center [1220, 265] width 97 height 14
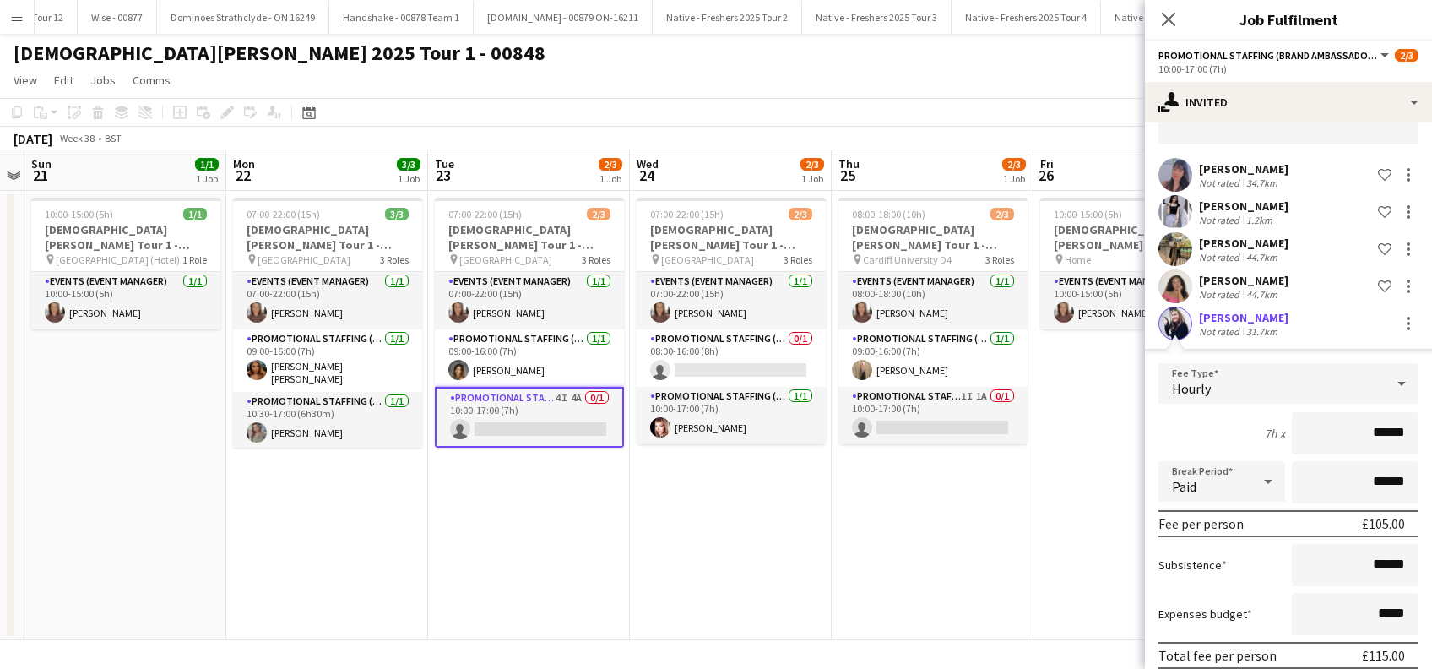
scroll to position [171, 0]
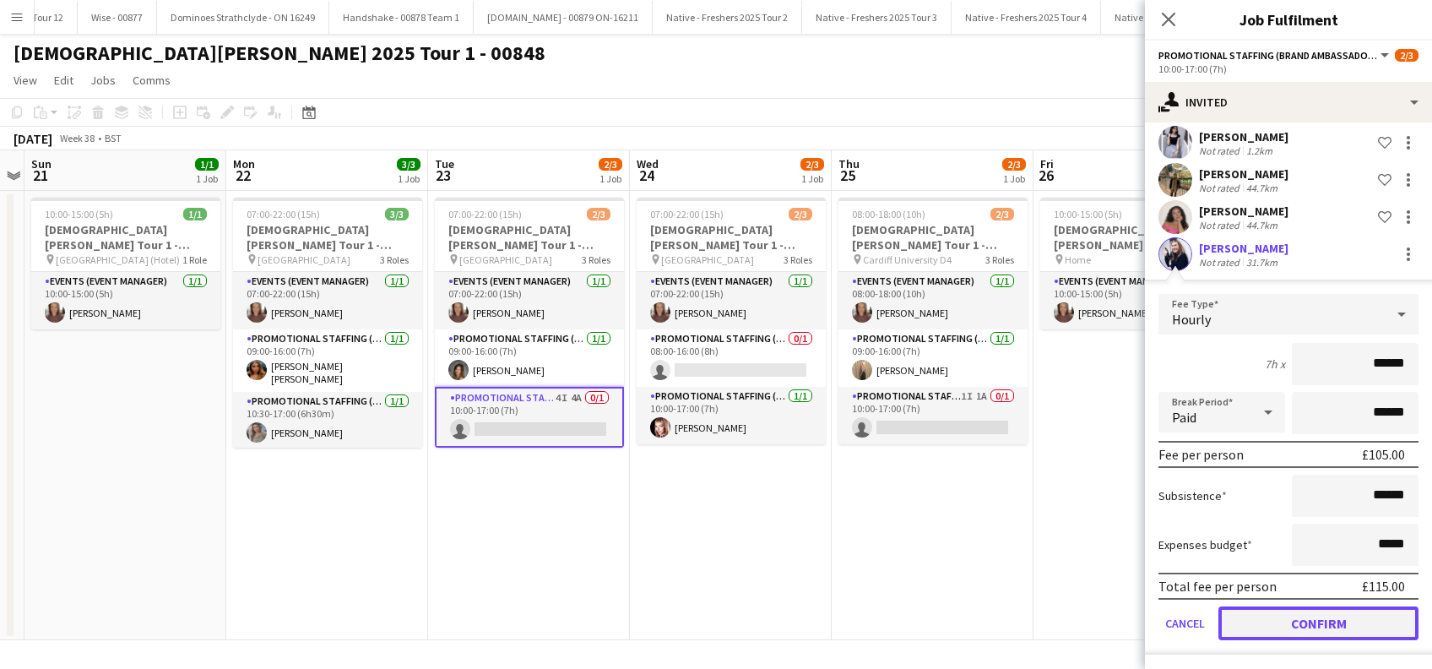
click at [1312, 622] on button "Confirm" at bounding box center [1319, 623] width 200 height 34
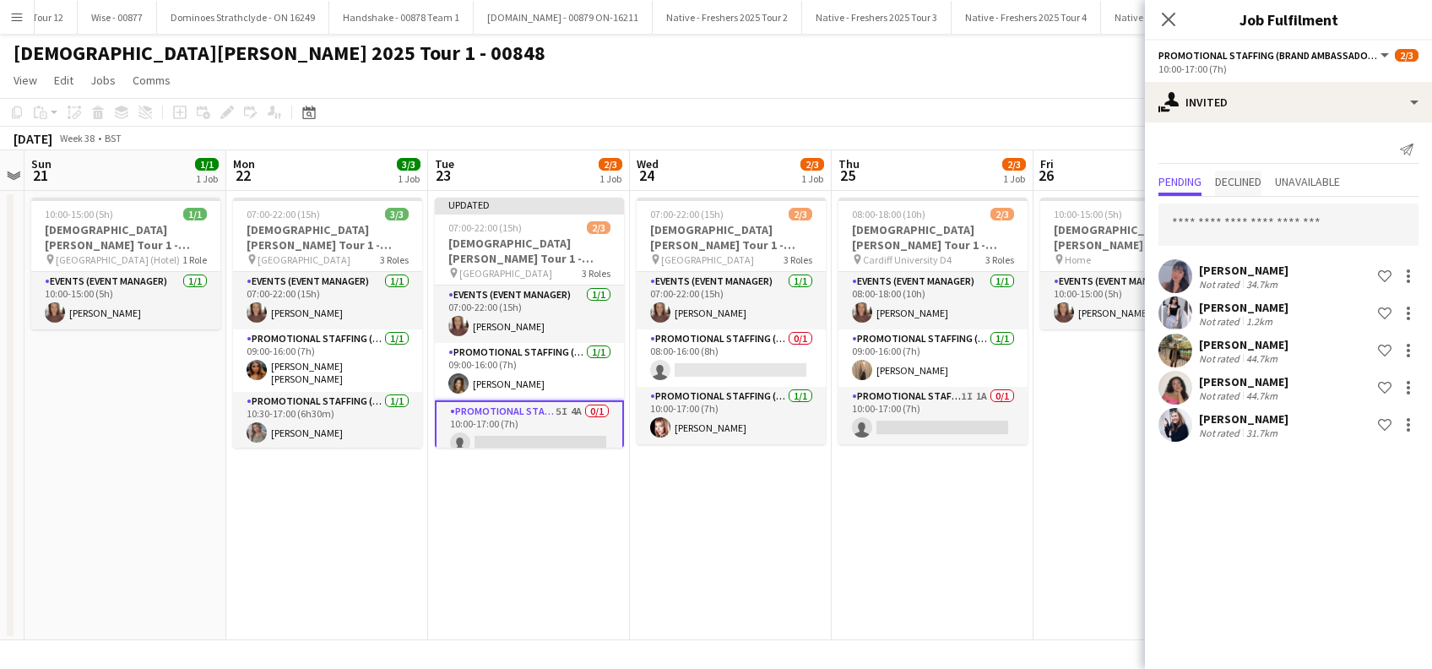
click at [1252, 182] on span "Declined" at bounding box center [1238, 182] width 46 height 12
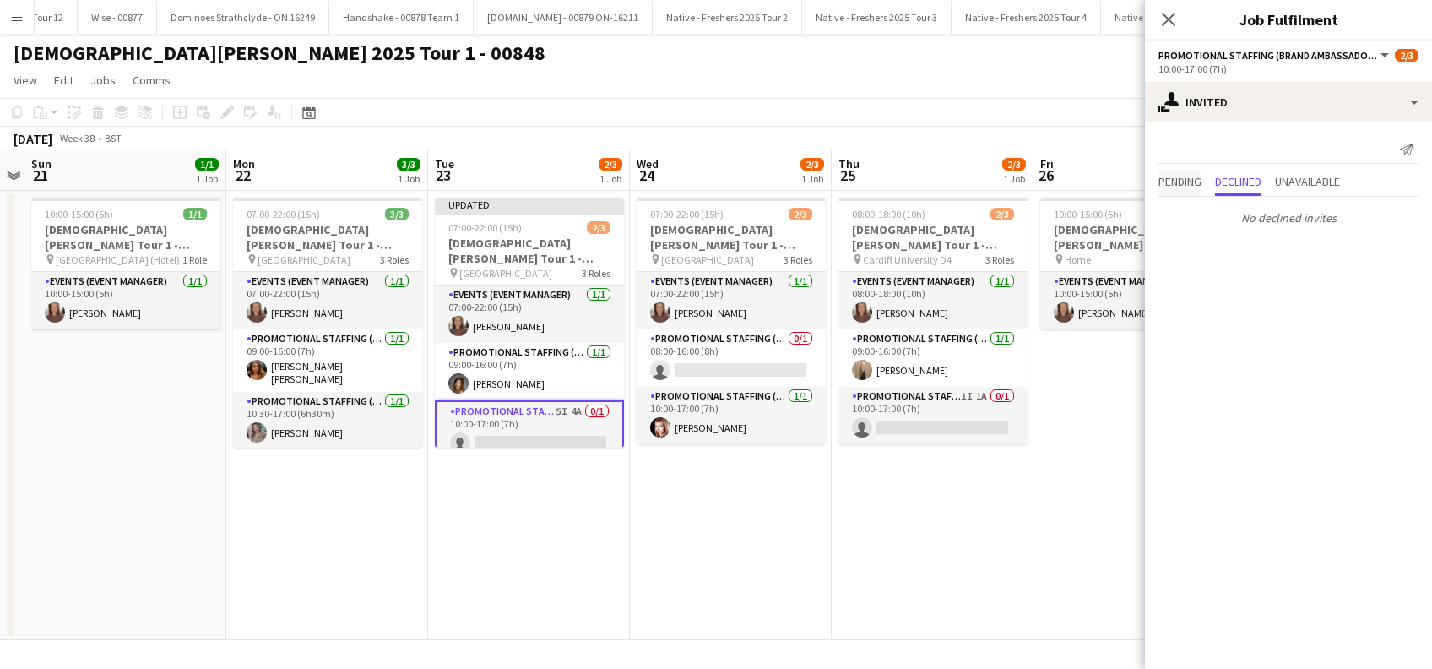
click at [1179, 187] on span "Pending" at bounding box center [1180, 182] width 43 height 12
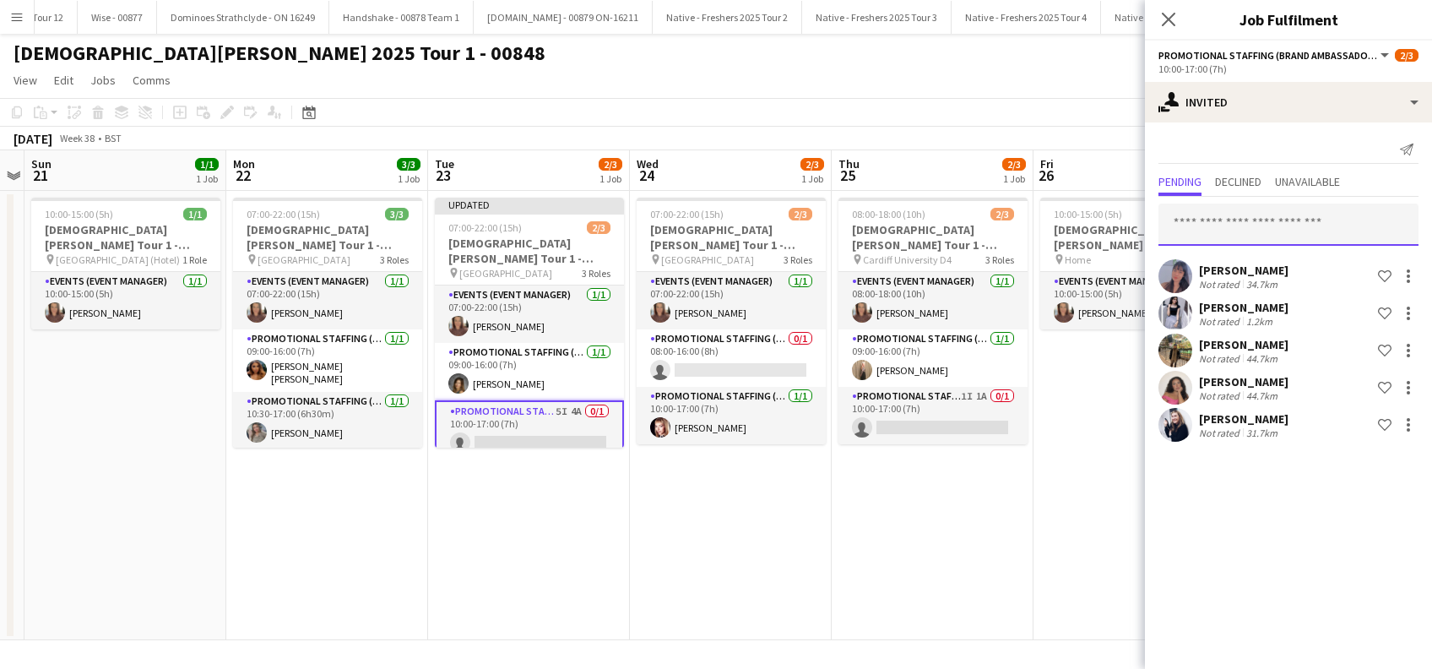
click at [1217, 225] on input "text" at bounding box center [1289, 225] width 260 height 42
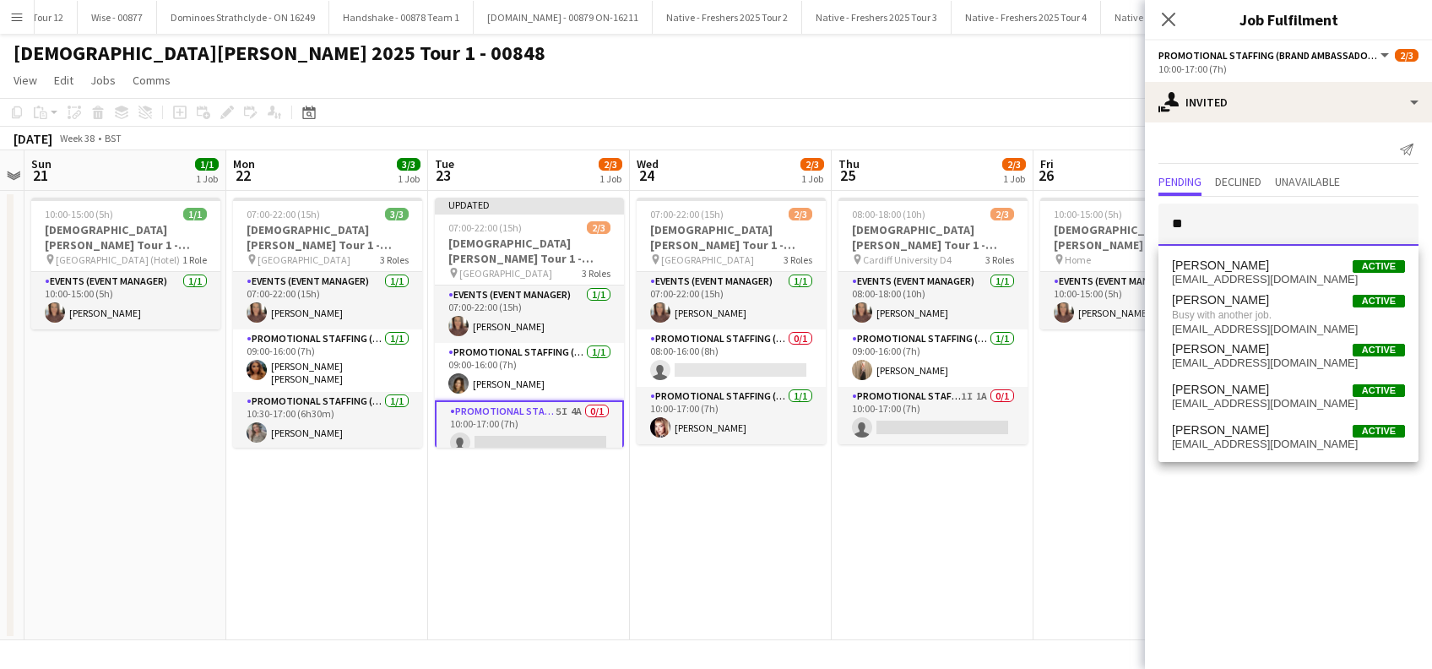
type input "*"
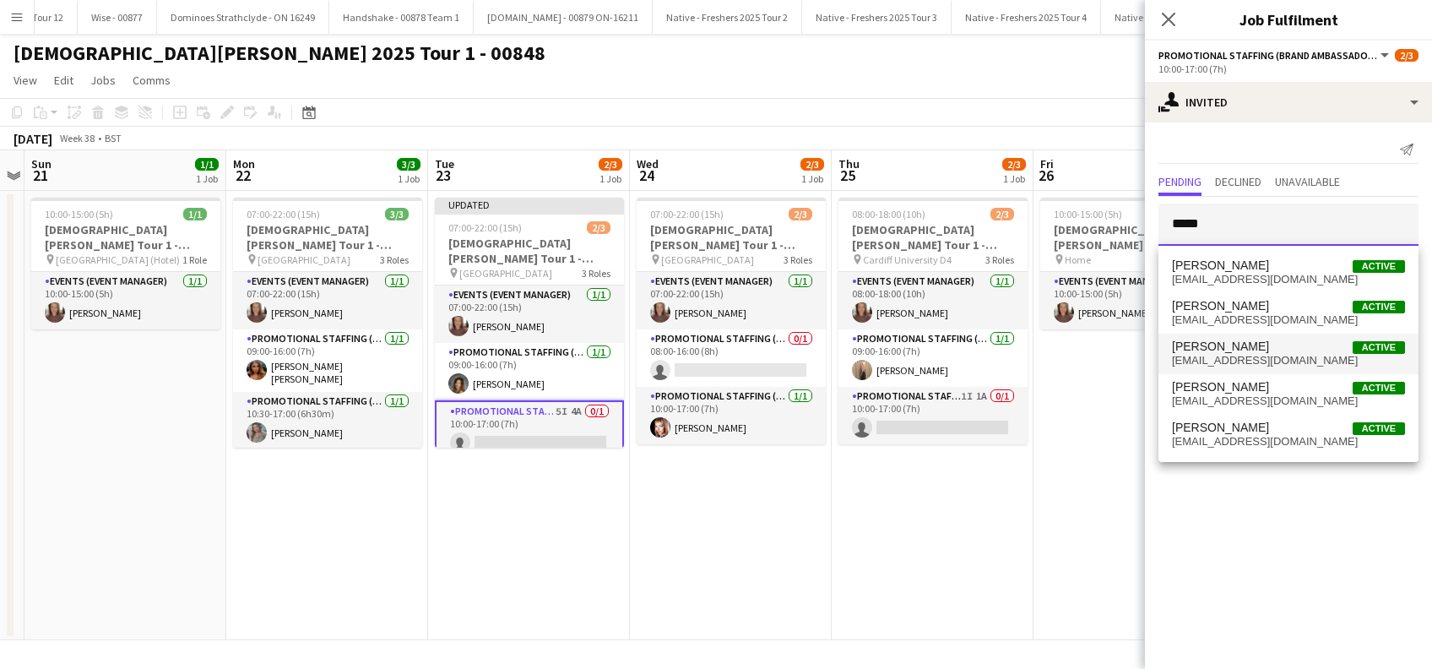
type input "*****"
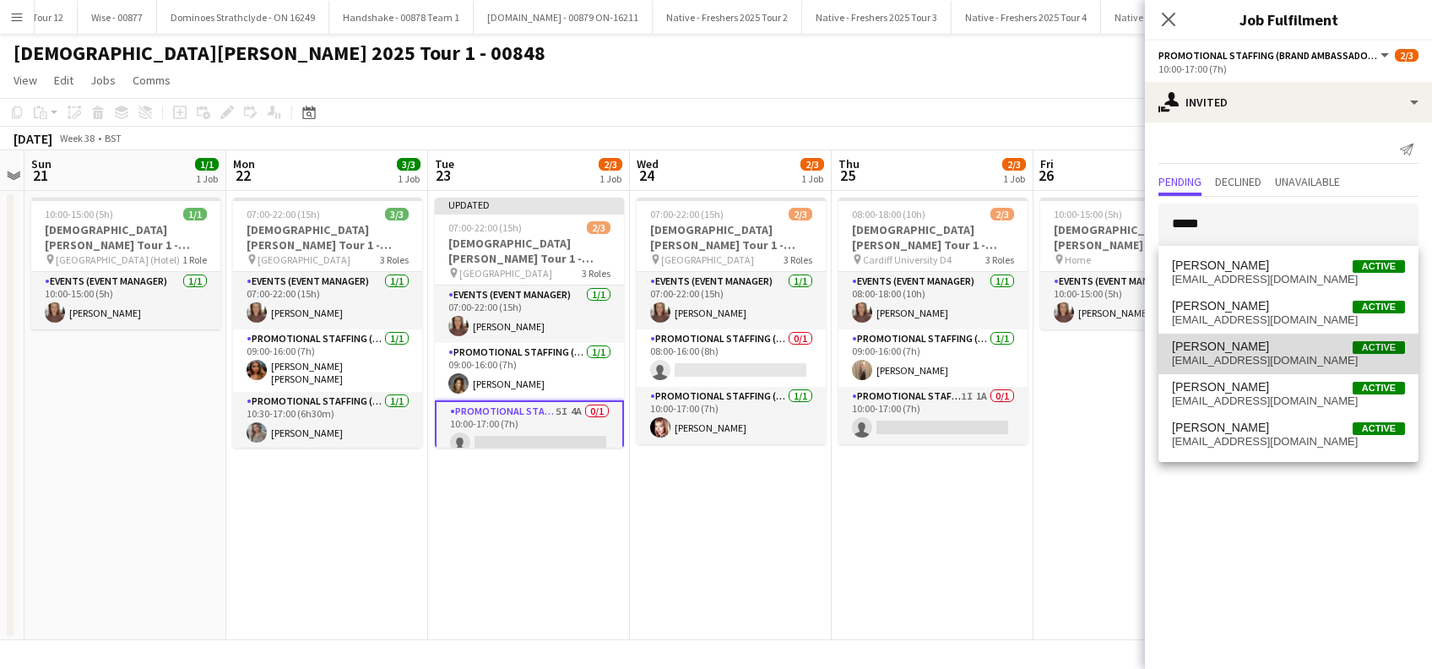
click at [1221, 351] on span "Gemma Lemons" at bounding box center [1220, 346] width 97 height 14
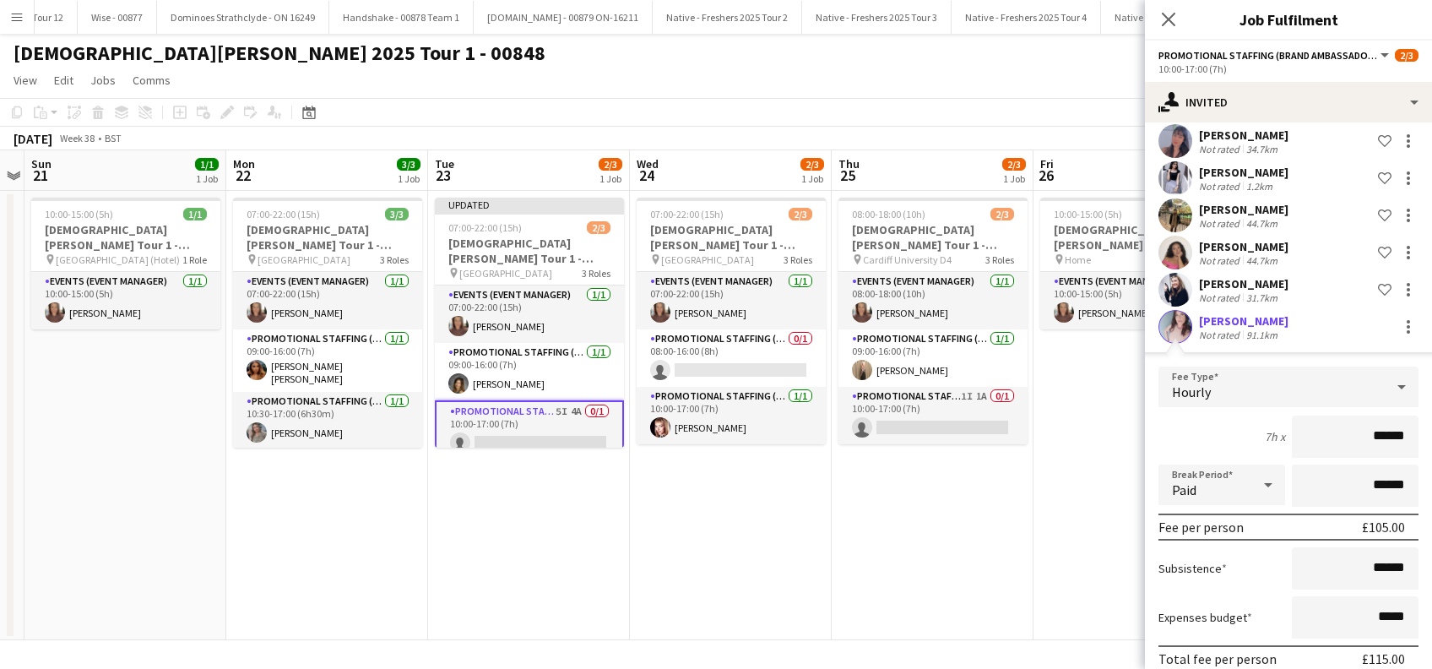
scroll to position [208, 0]
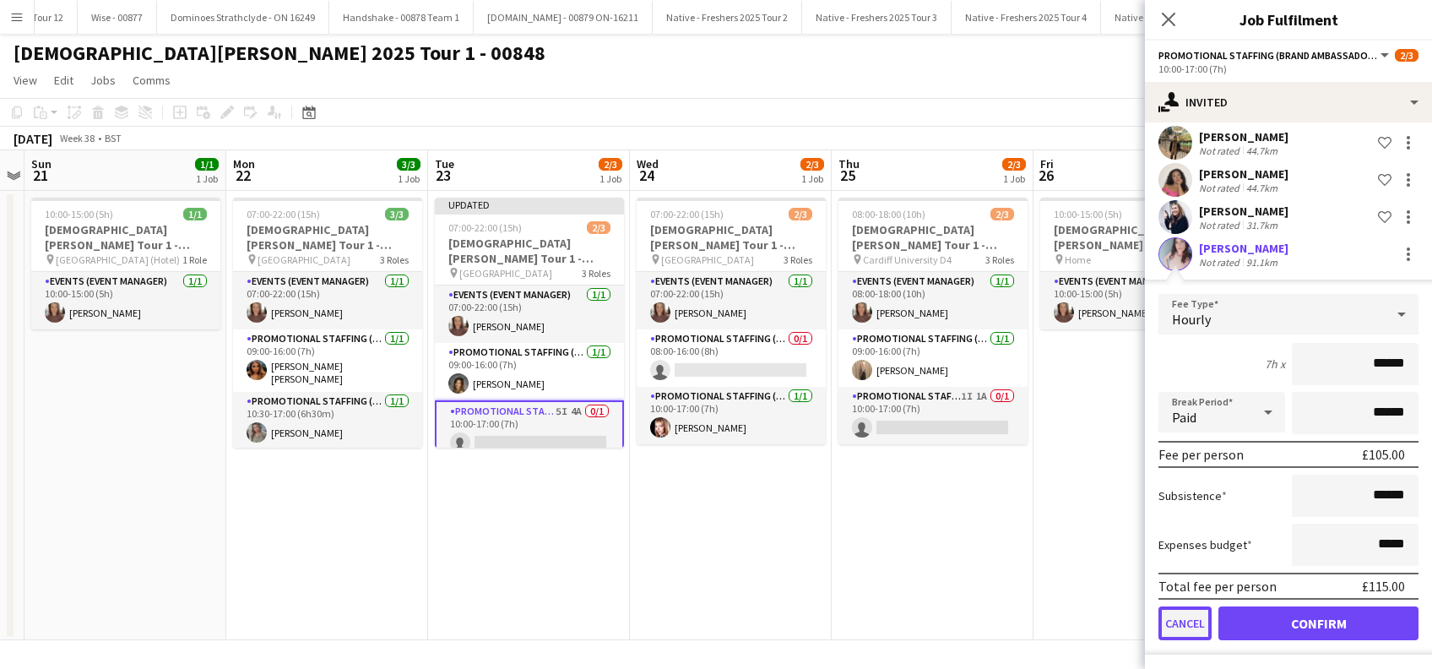
click at [1190, 624] on button "Cancel" at bounding box center [1185, 623] width 53 height 34
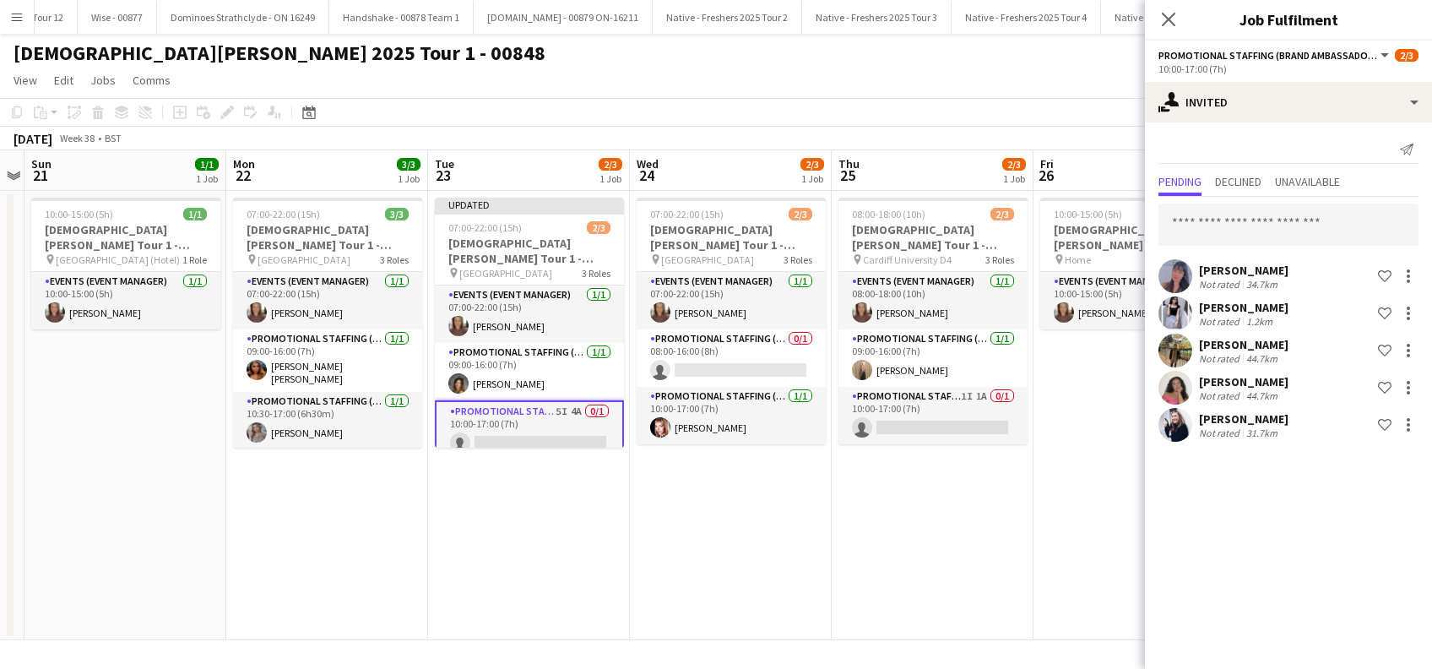
scroll to position [0, 0]
click at [1177, 23] on app-icon "Close pop-in" at bounding box center [1169, 20] width 24 height 24
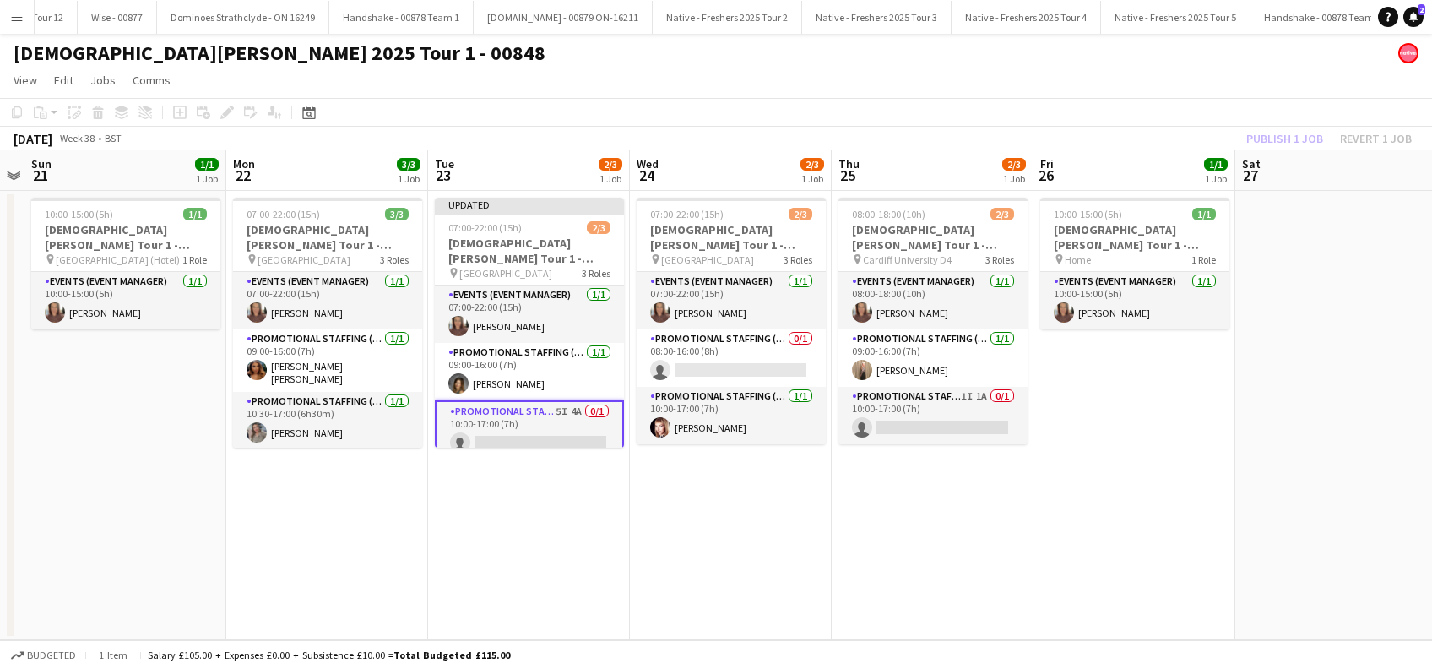
click at [1187, 378] on app-date-cell "10:00-15:00 (5h) 1/1 Lady Garden Tour 1 - 00848 - Travel Day pin Home 1 Role Ev…" at bounding box center [1135, 415] width 202 height 449
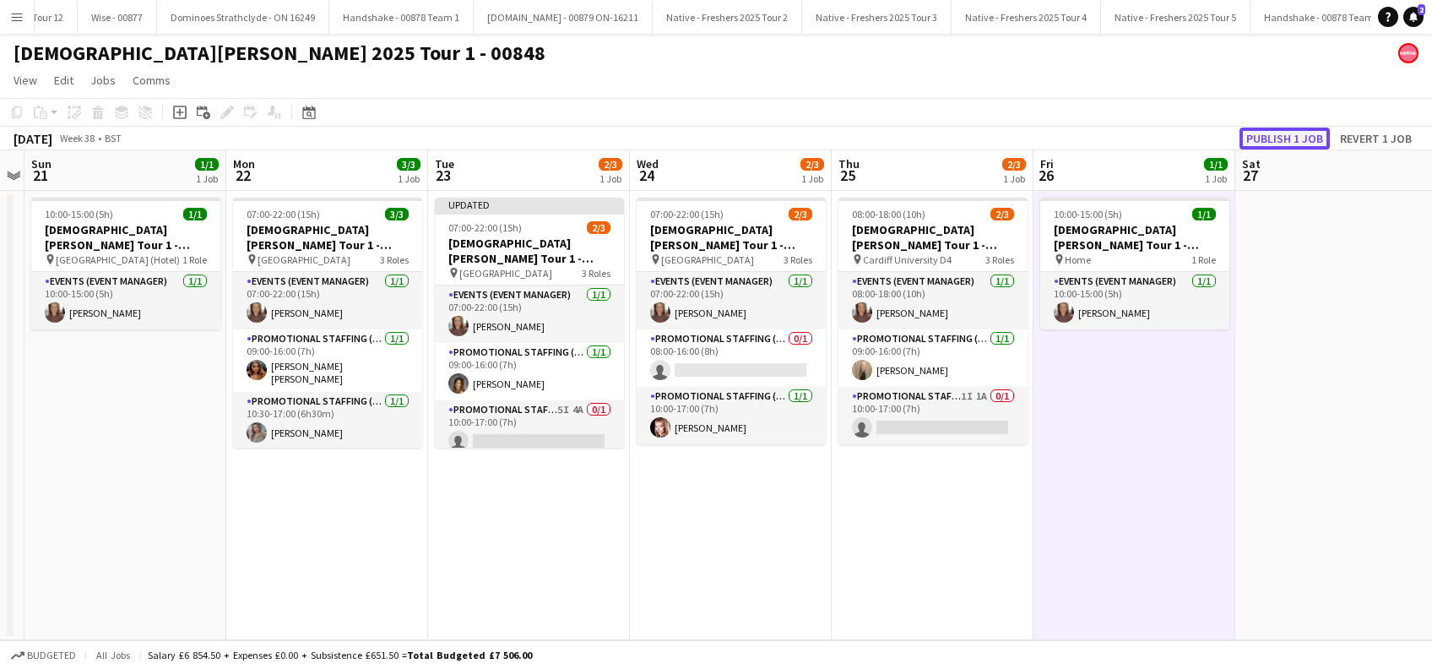
click at [1292, 143] on button "Publish 1 job" at bounding box center [1285, 139] width 90 height 22
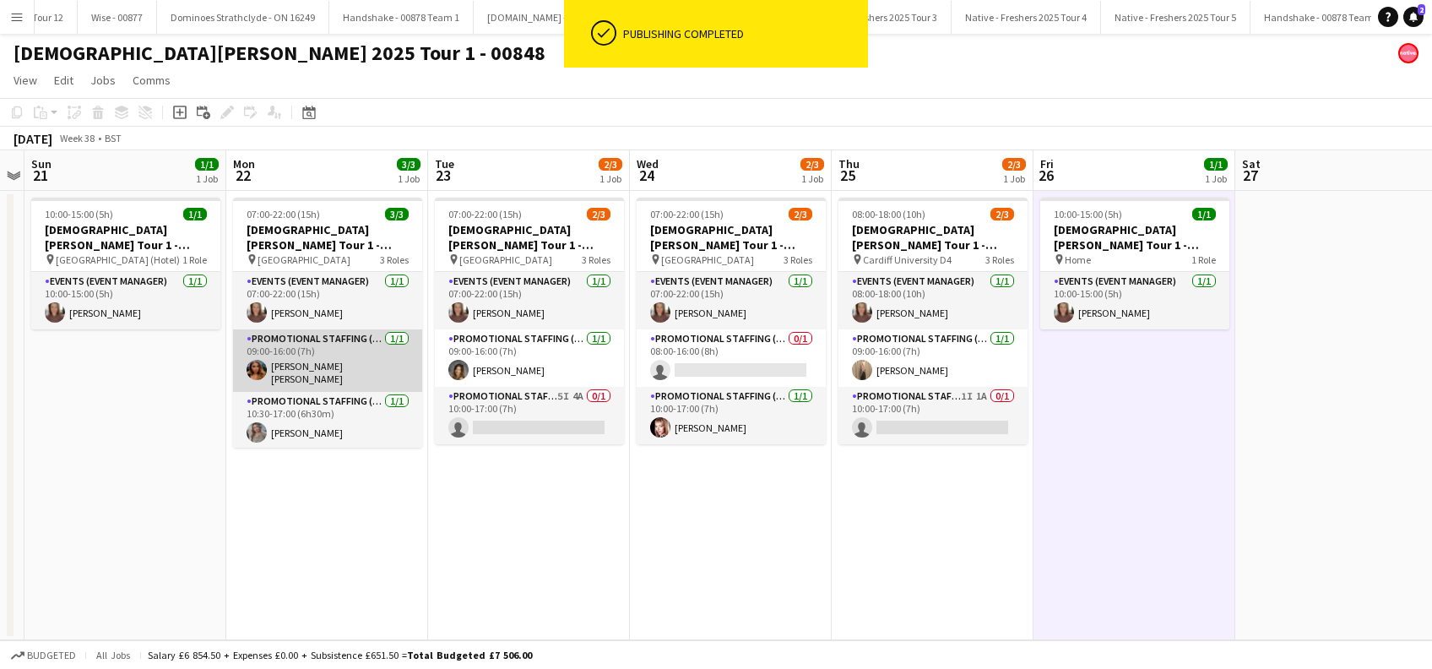
click at [319, 373] on app-card-role "Promotional Staffing (Brand Ambassadors) 1/1 09:00-16:00 (7h) Melika Ebrahim es…" at bounding box center [327, 360] width 189 height 62
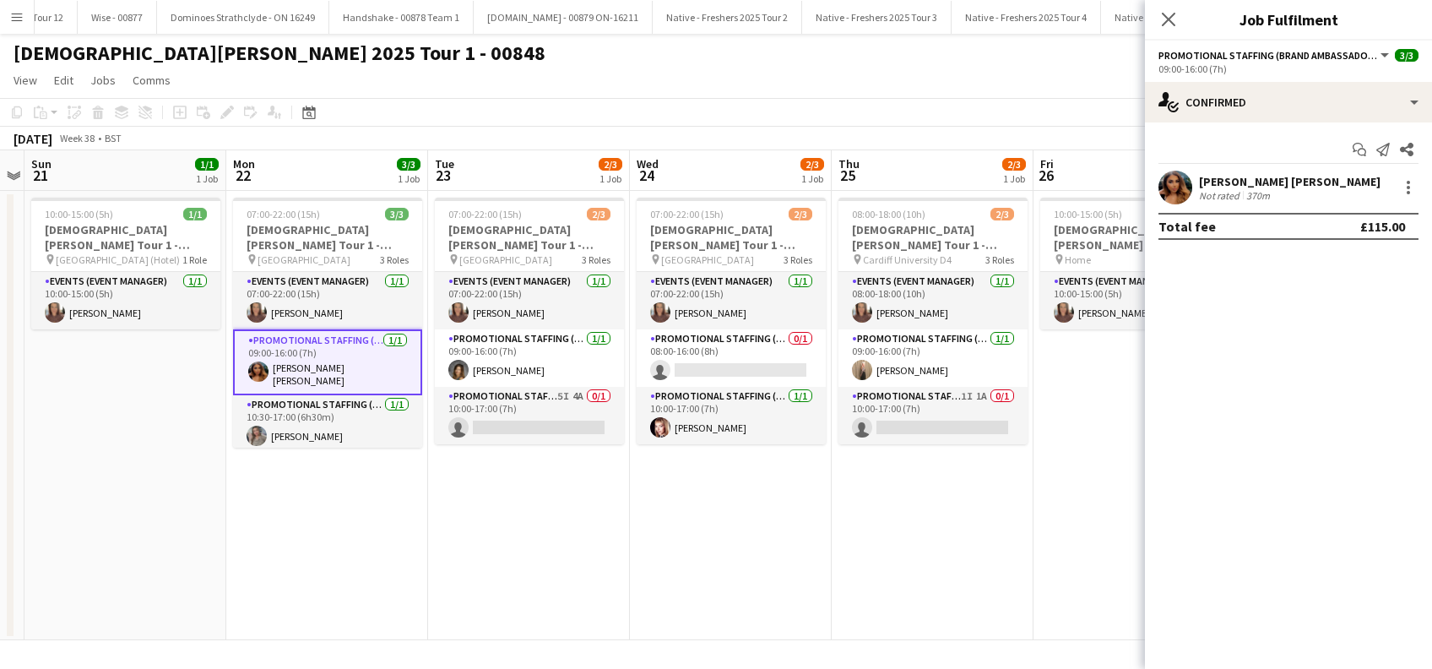
click at [1273, 182] on div "Melika Ebrahim esfahani" at bounding box center [1290, 181] width 182 height 15
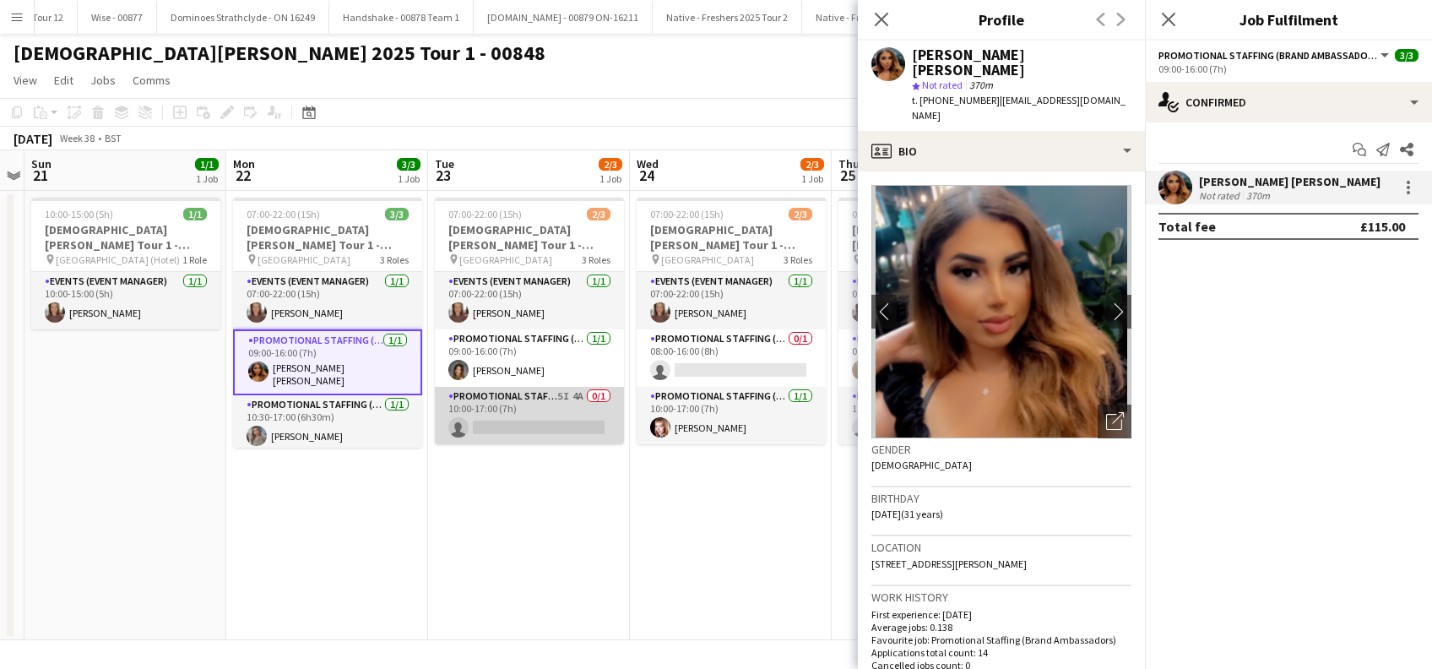
click at [517, 428] on app-card-role "Promotional Staffing (Brand Ambassadors) 5I 4A 0/1 10:00-17:00 (7h) single-neut…" at bounding box center [529, 415] width 189 height 57
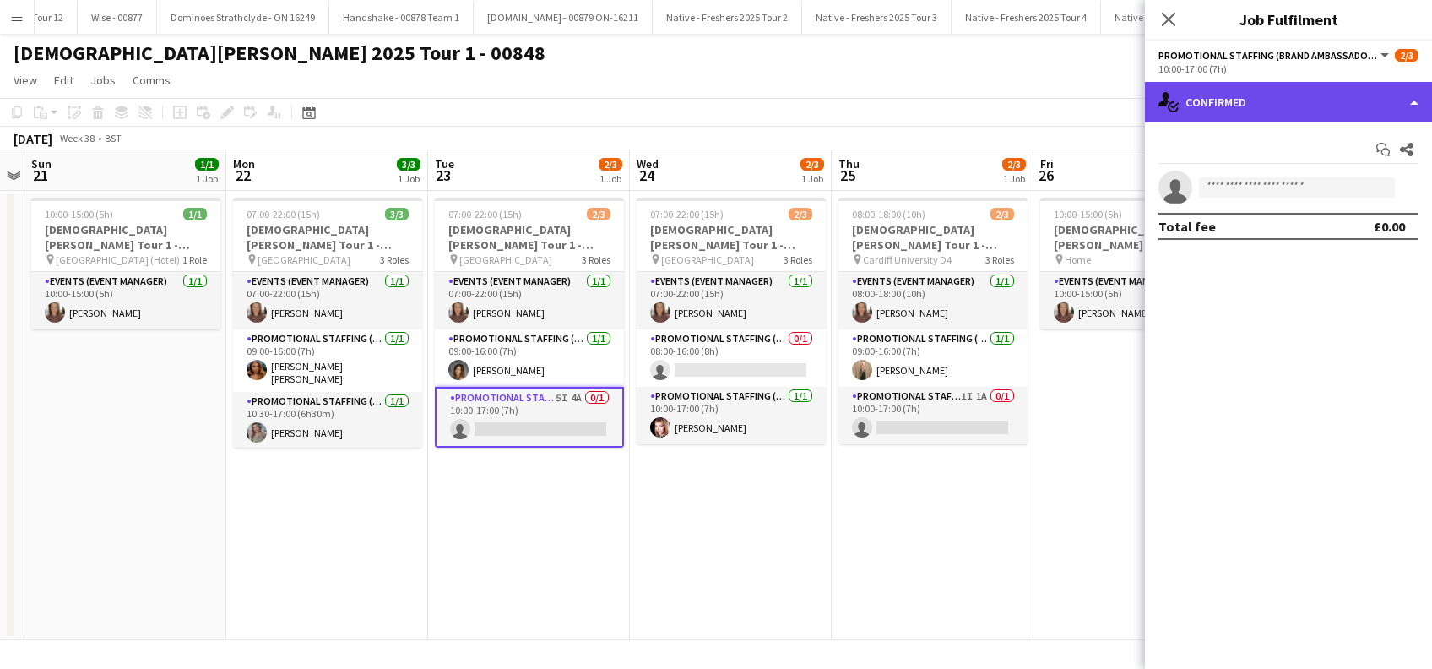
click at [1269, 101] on div "single-neutral-actions-check-2 Confirmed" at bounding box center [1288, 102] width 287 height 41
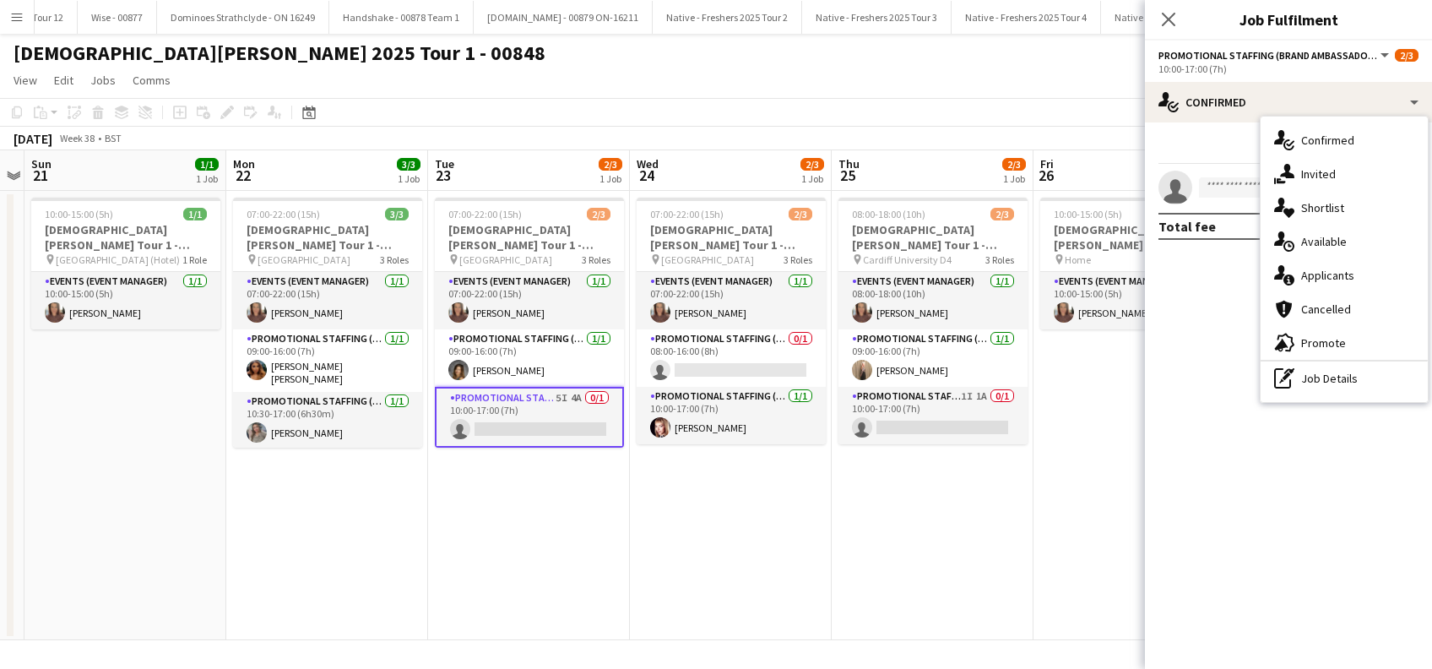
click at [1331, 174] on span "Invited" at bounding box center [1318, 173] width 35 height 15
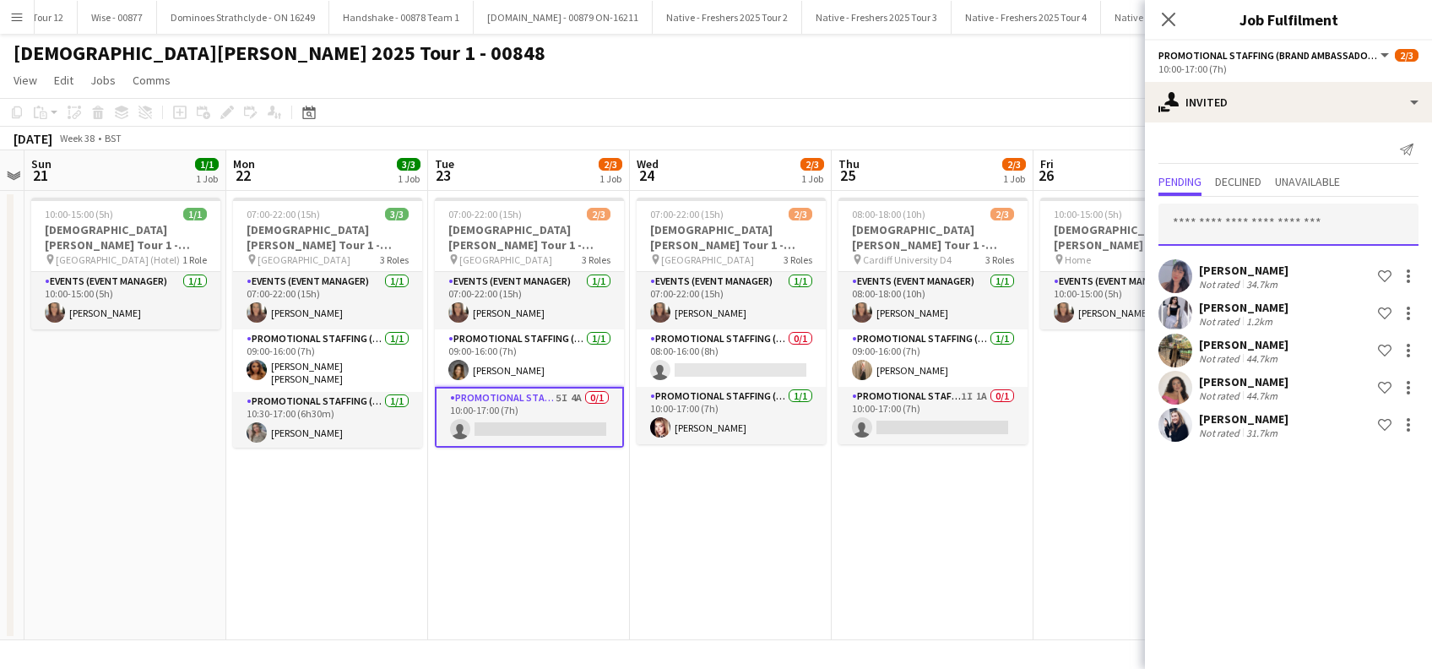
click at [1209, 228] on input "text" at bounding box center [1289, 225] width 260 height 42
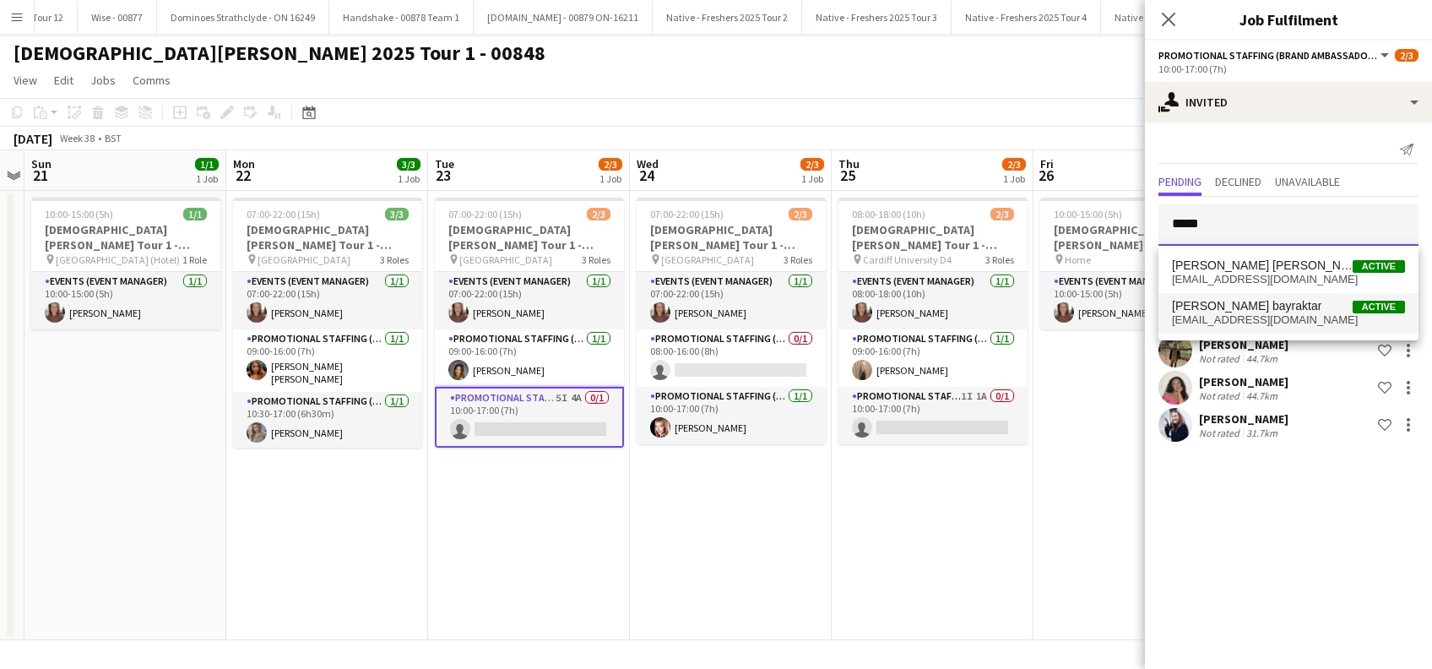
type input "*****"
click at [1241, 312] on span "Melike Forsinac bayraktar" at bounding box center [1246, 306] width 149 height 14
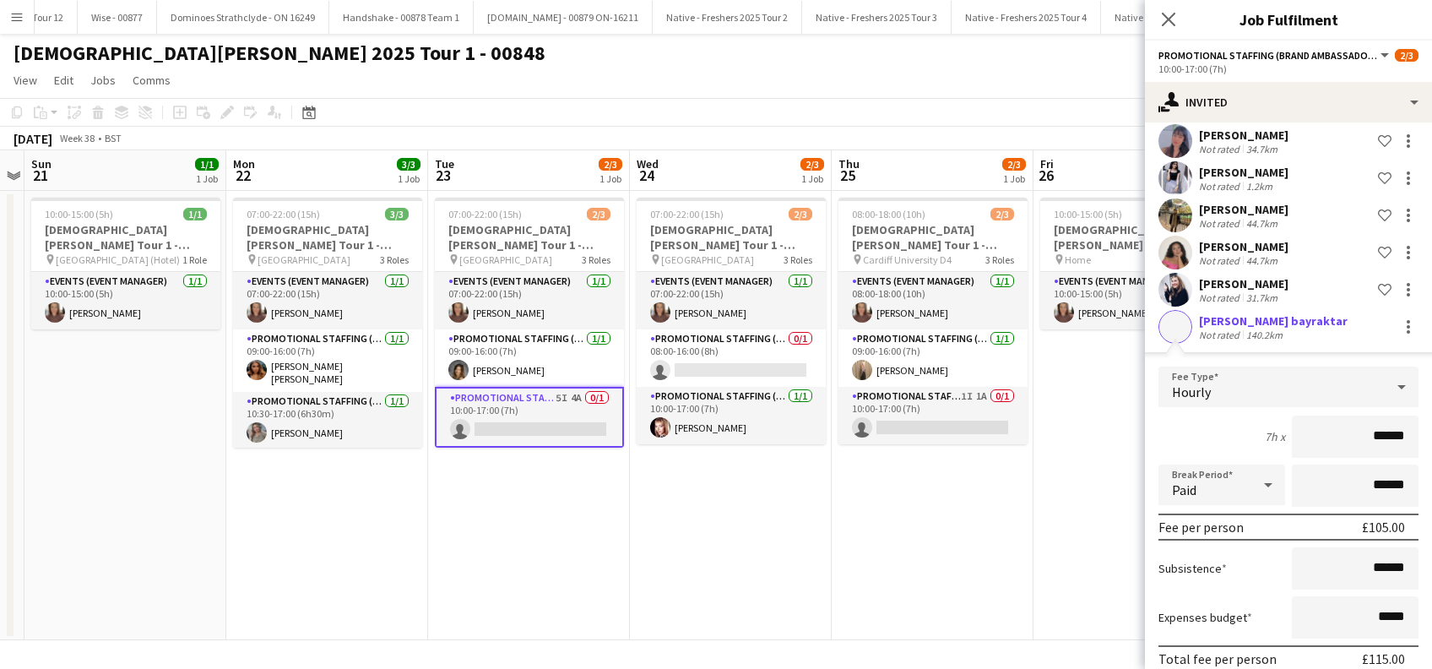
scroll to position [208, 0]
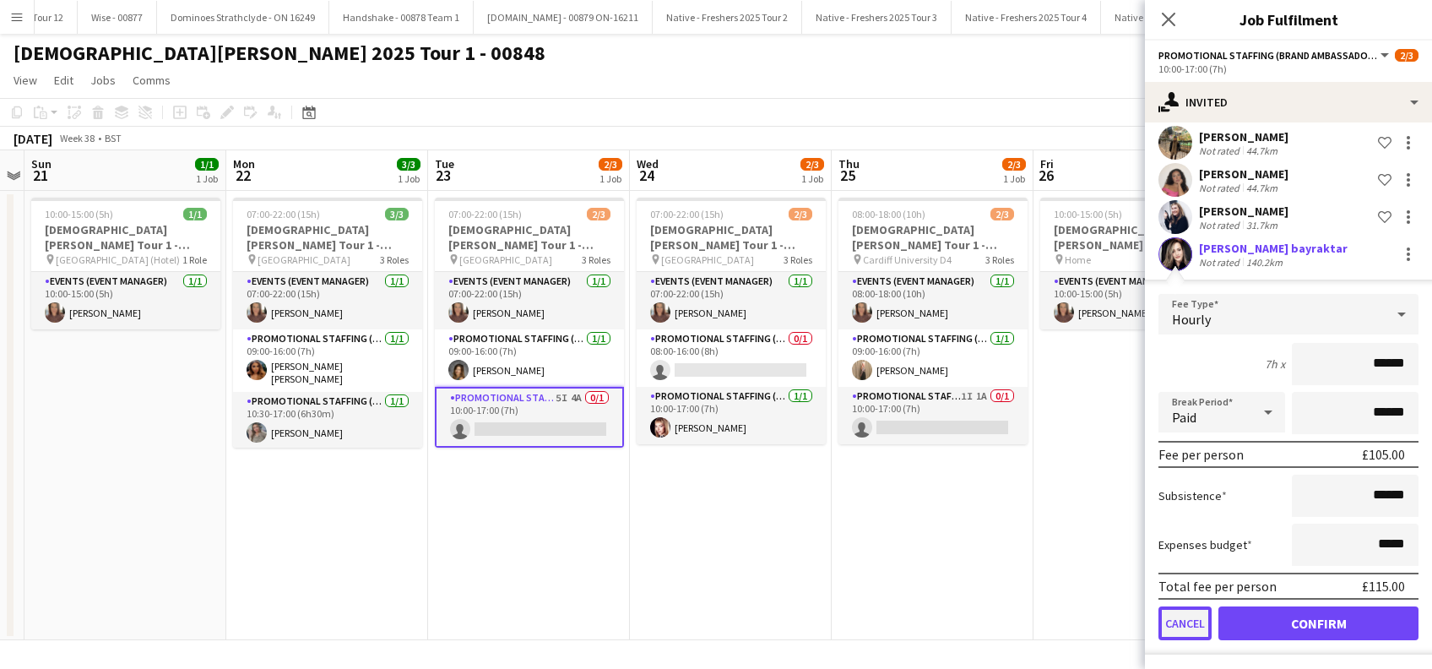
click at [1181, 618] on button "Cancel" at bounding box center [1185, 623] width 53 height 34
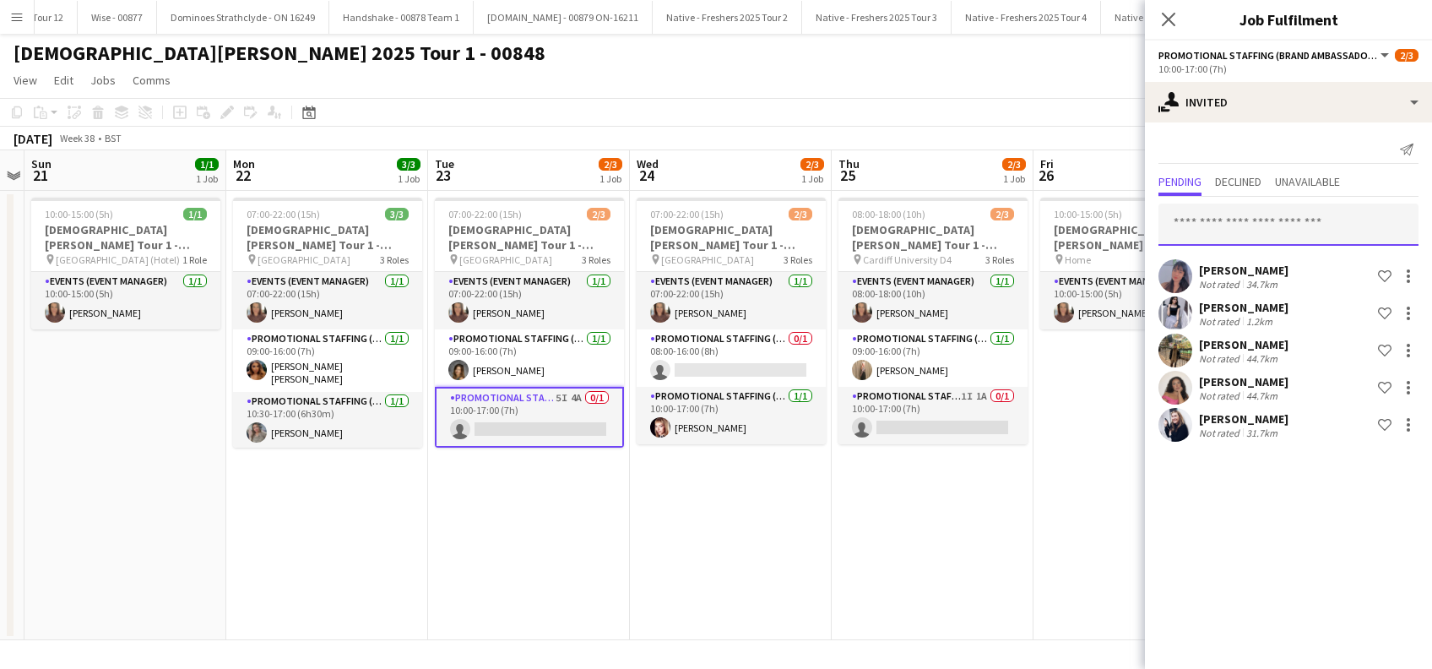
click at [1209, 211] on input "text" at bounding box center [1289, 225] width 260 height 42
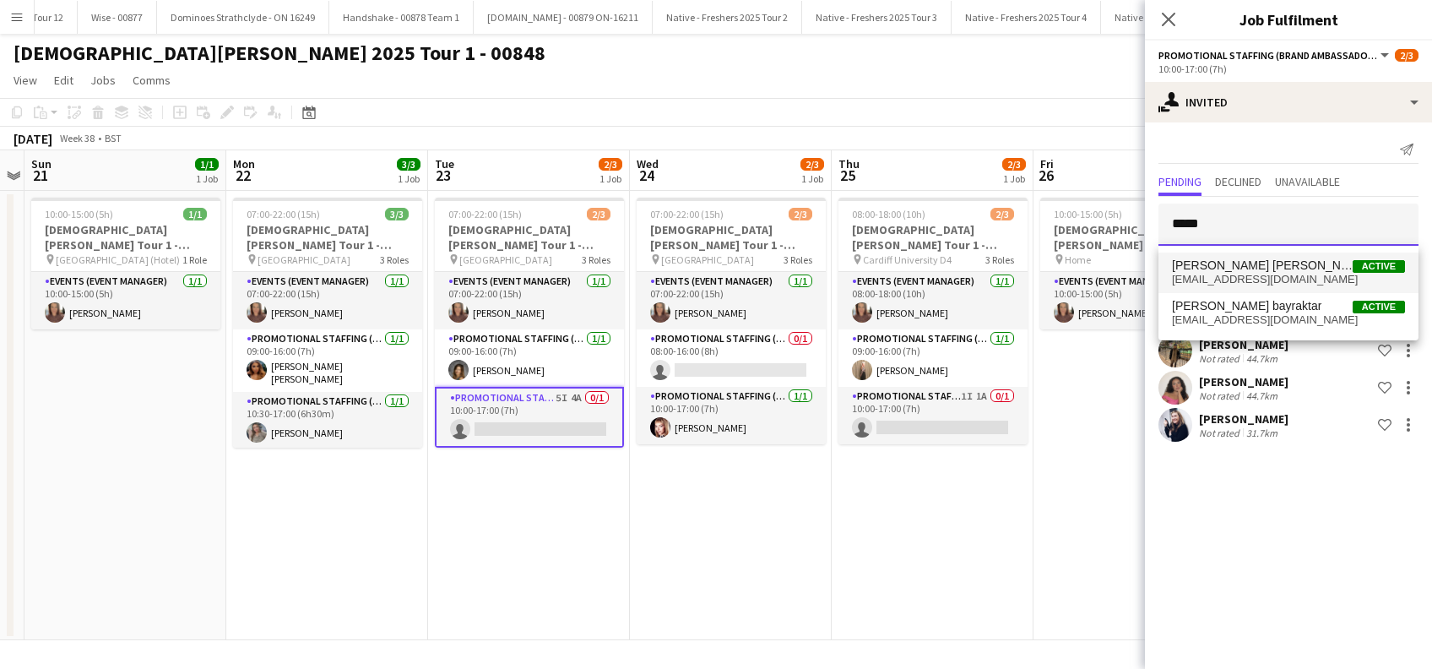
type input "*****"
click at [1239, 266] on span "Melika Ebrahim esfahani" at bounding box center [1262, 265] width 181 height 14
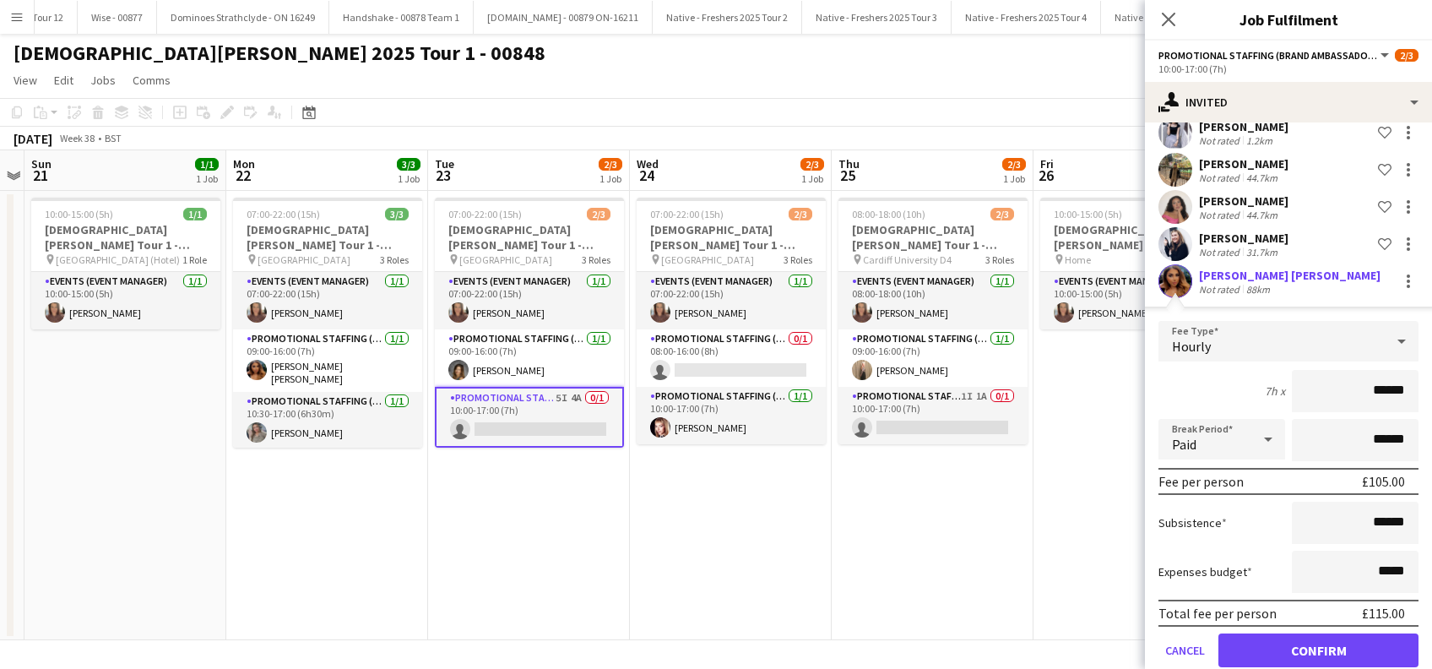
scroll to position [208, 0]
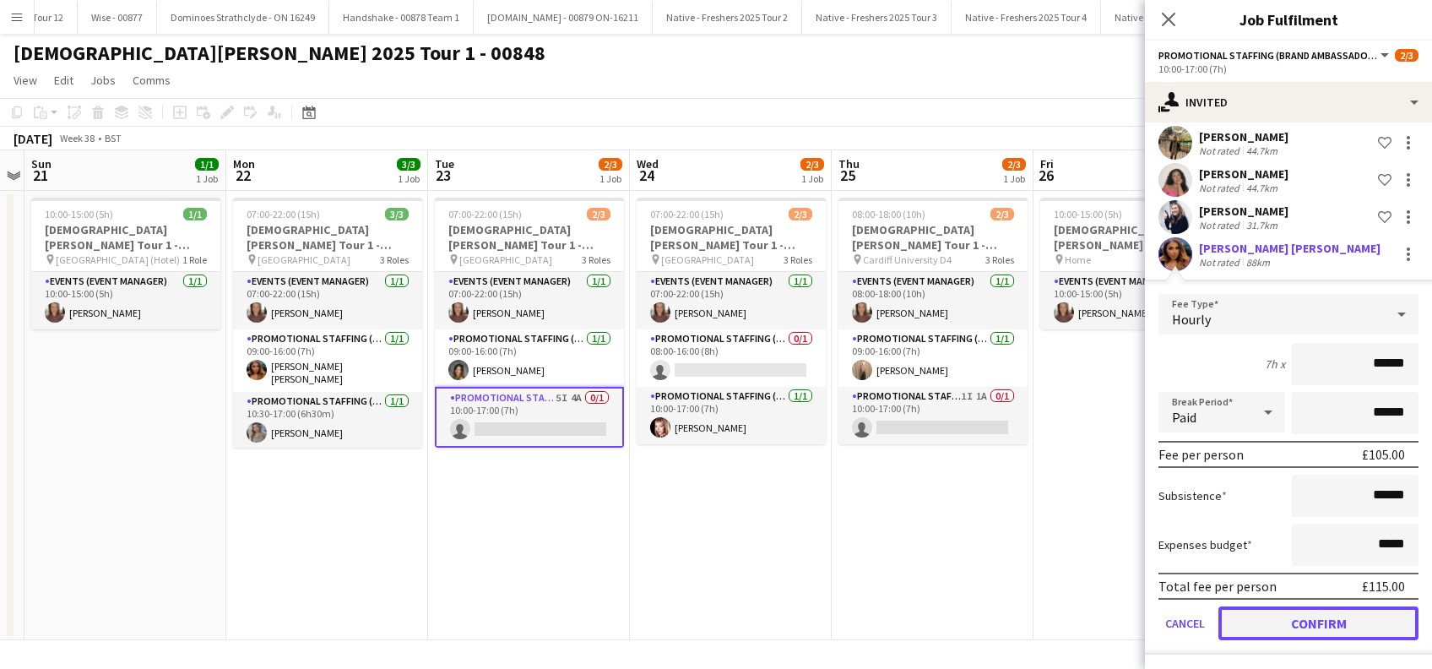
click at [1314, 617] on button "Confirm" at bounding box center [1319, 623] width 200 height 34
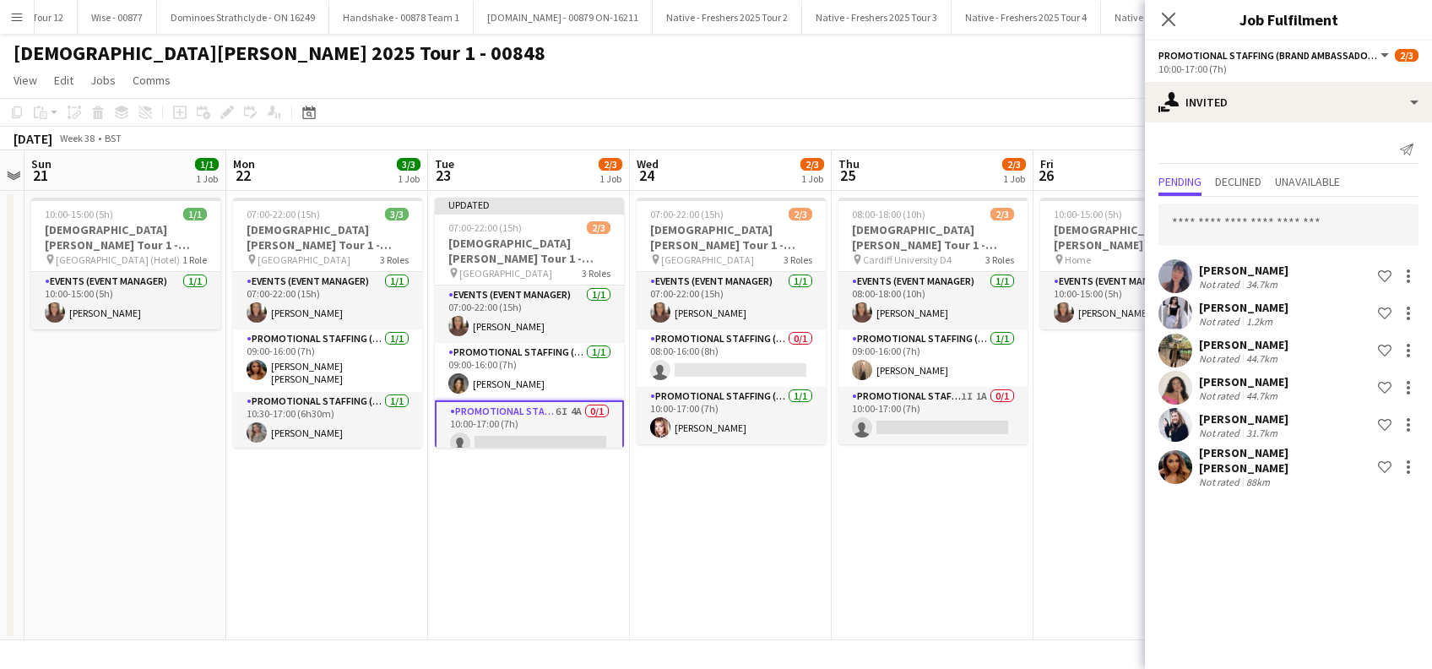
scroll to position [0, 0]
click at [1171, 23] on icon "Close pop-in" at bounding box center [1168, 19] width 16 height 16
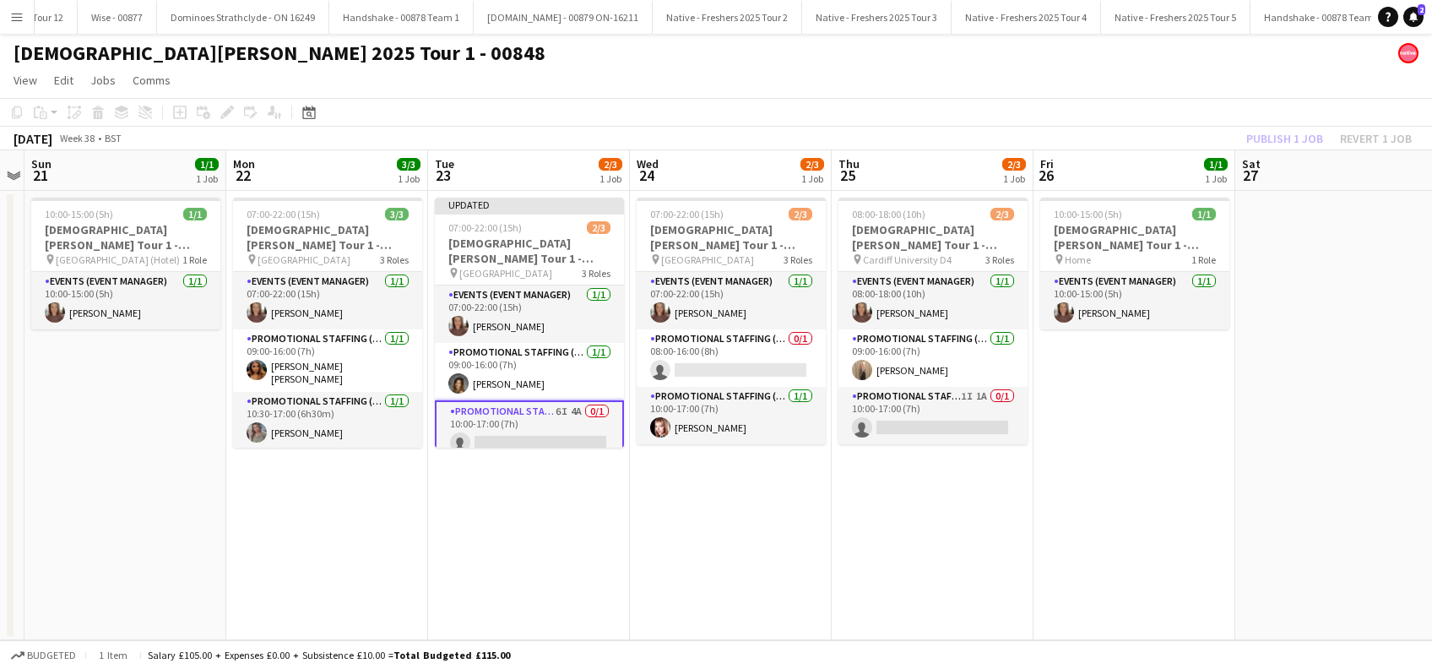
drag, startPoint x: 1170, startPoint y: 412, endPoint x: 1162, endPoint y: 374, distance: 38.8
click at [1170, 410] on app-date-cell "10:00-15:00 (5h) 1/1 Lady Garden Tour 1 - 00848 - Travel Day pin Home 1 Role Ev…" at bounding box center [1135, 415] width 202 height 449
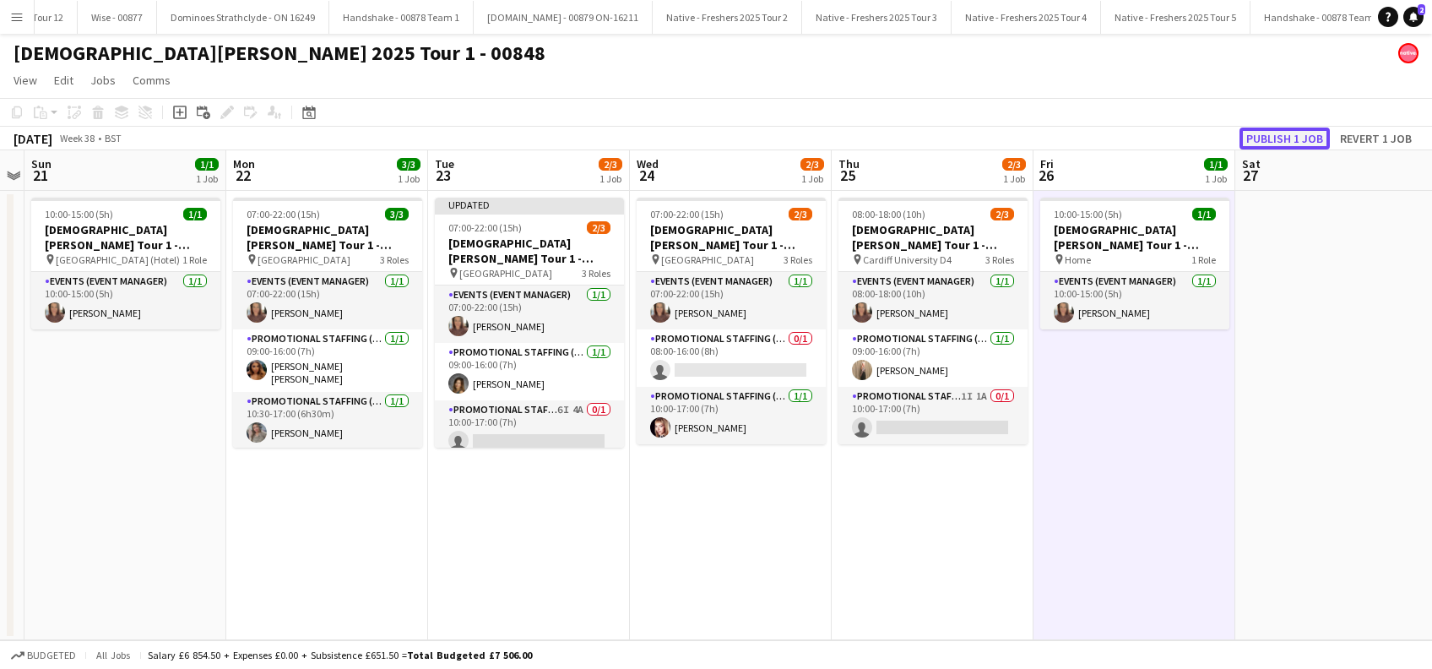
click at [1273, 139] on button "Publish 1 job" at bounding box center [1285, 139] width 90 height 22
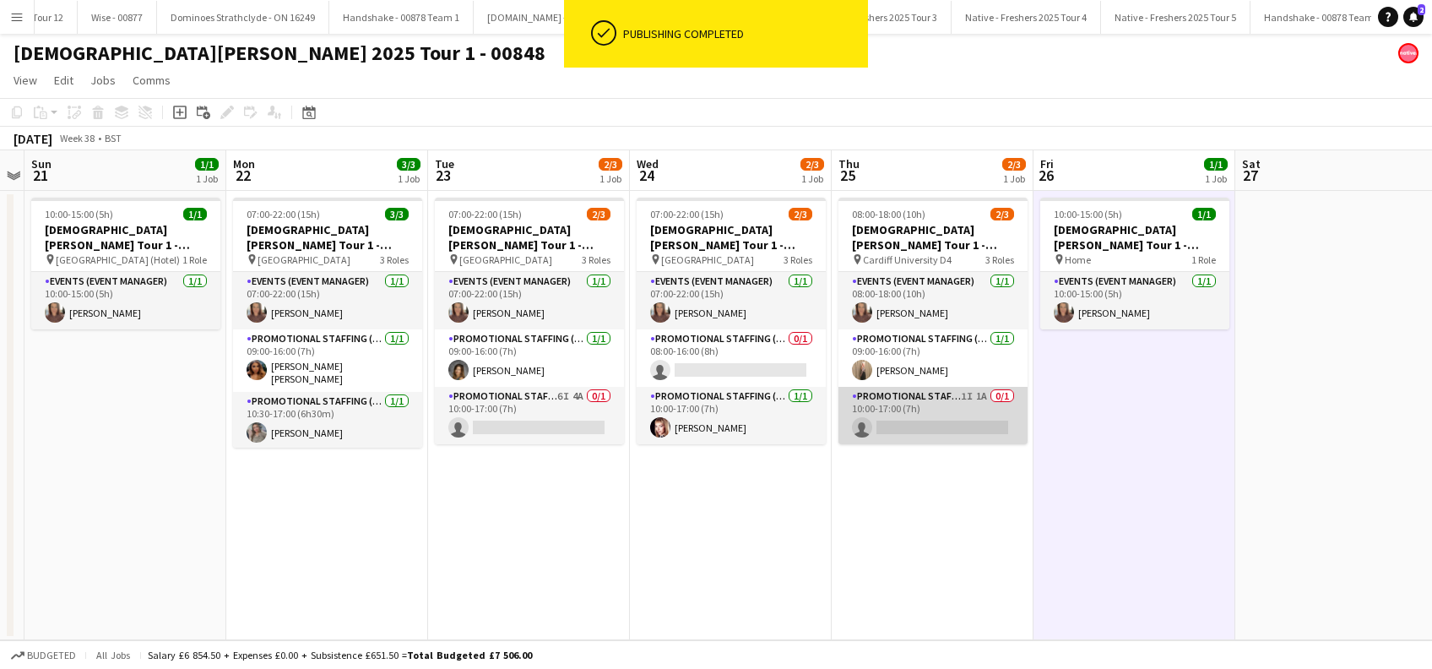
click at [953, 426] on app-card-role "Promotional Staffing (Brand Ambassadors) 1I 1A 0/1 10:00-17:00 (7h) single-neut…" at bounding box center [933, 415] width 189 height 57
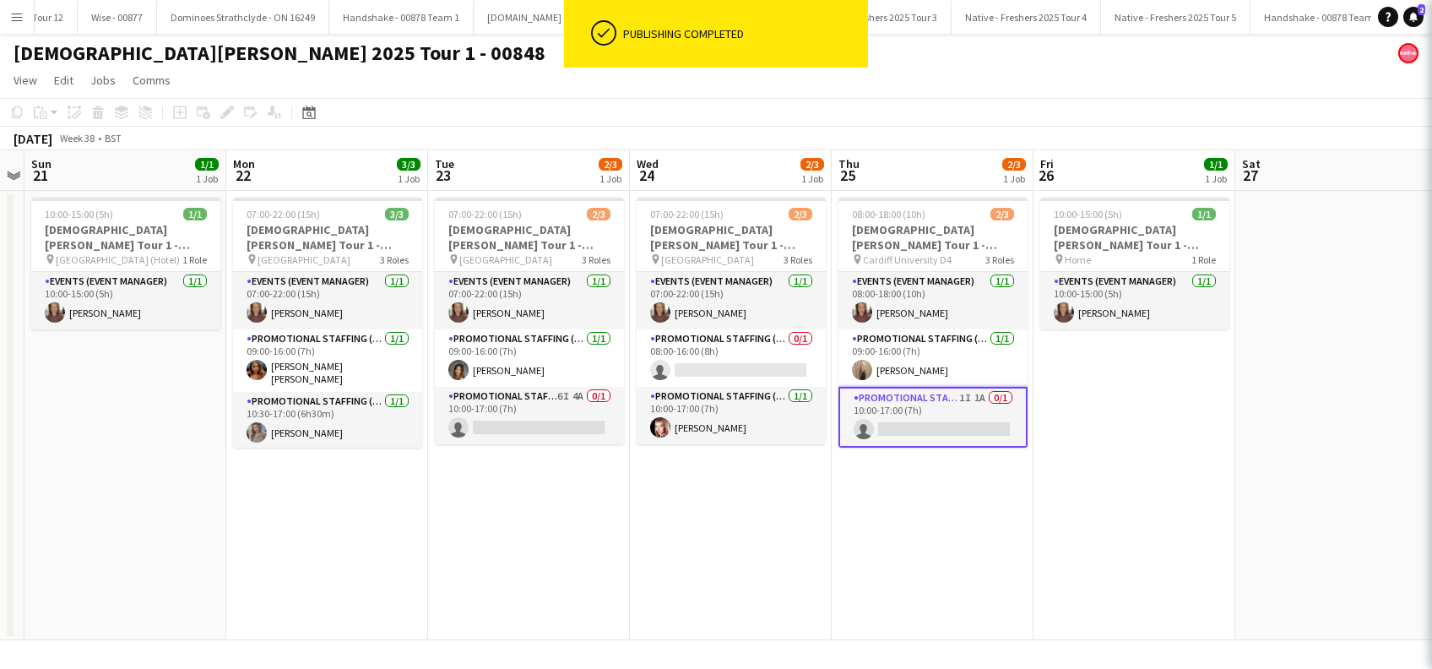
scroll to position [0, 580]
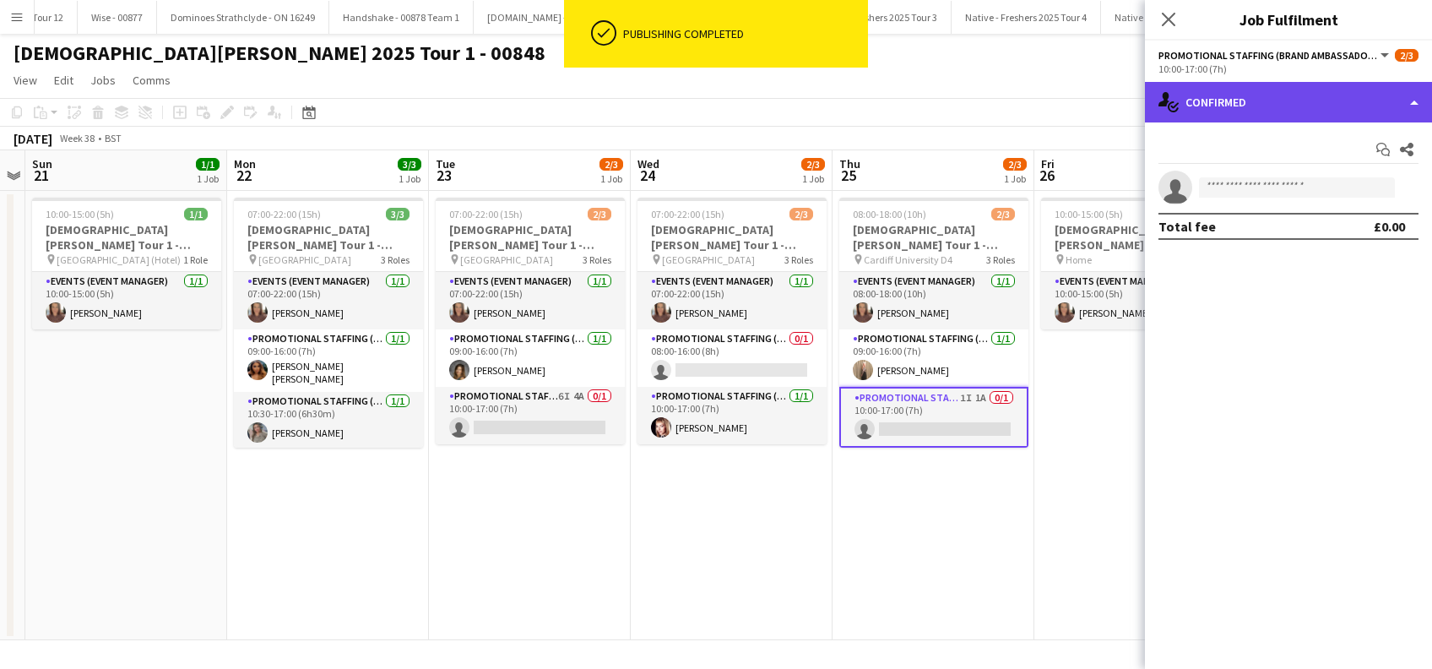
click at [1265, 98] on div "single-neutral-actions-check-2 Confirmed" at bounding box center [1288, 102] width 287 height 41
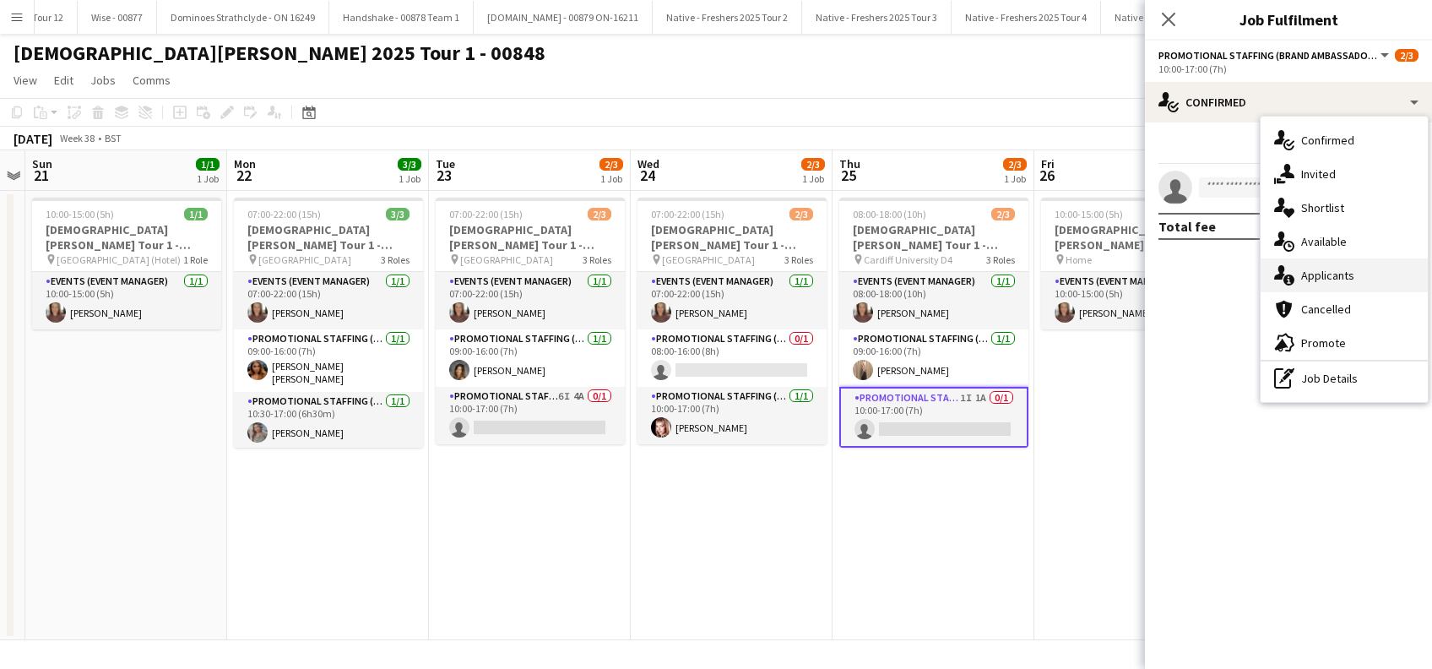
click at [1337, 275] on span "Applicants" at bounding box center [1327, 275] width 53 height 15
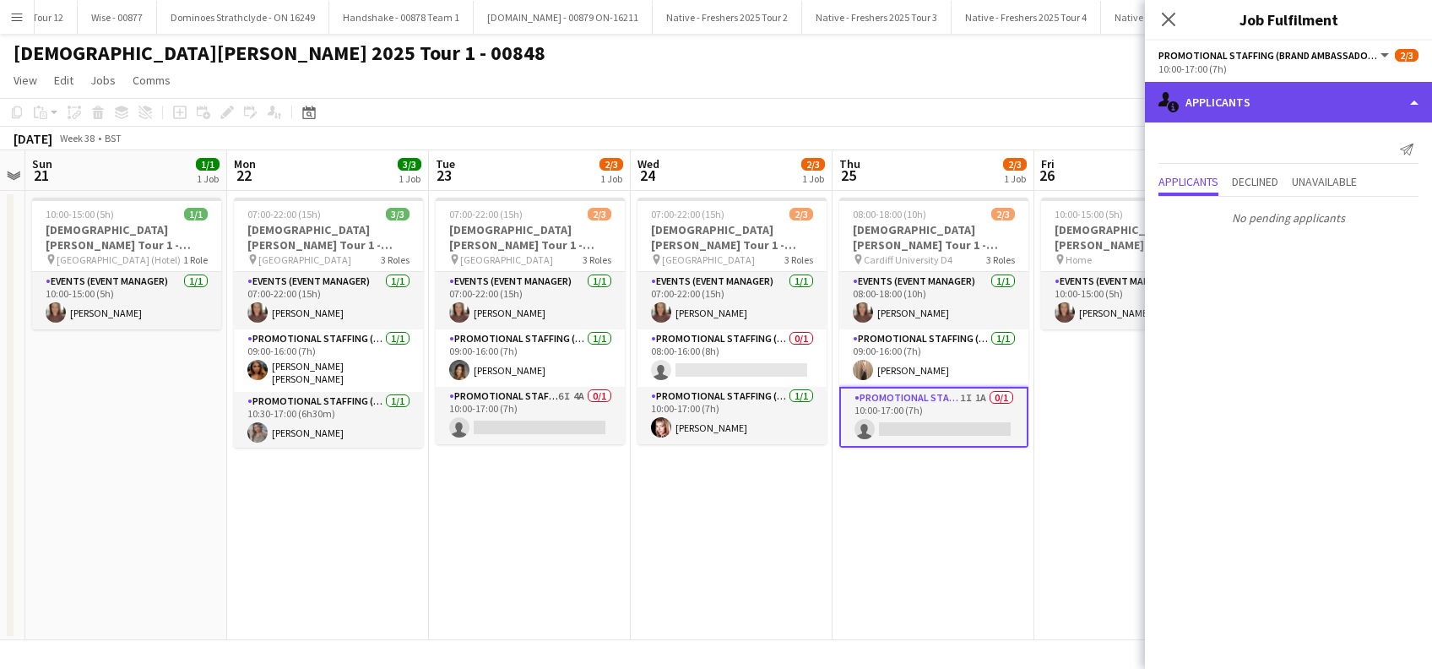
click at [1253, 109] on div "single-neutral-actions-information Applicants" at bounding box center [1288, 102] width 287 height 41
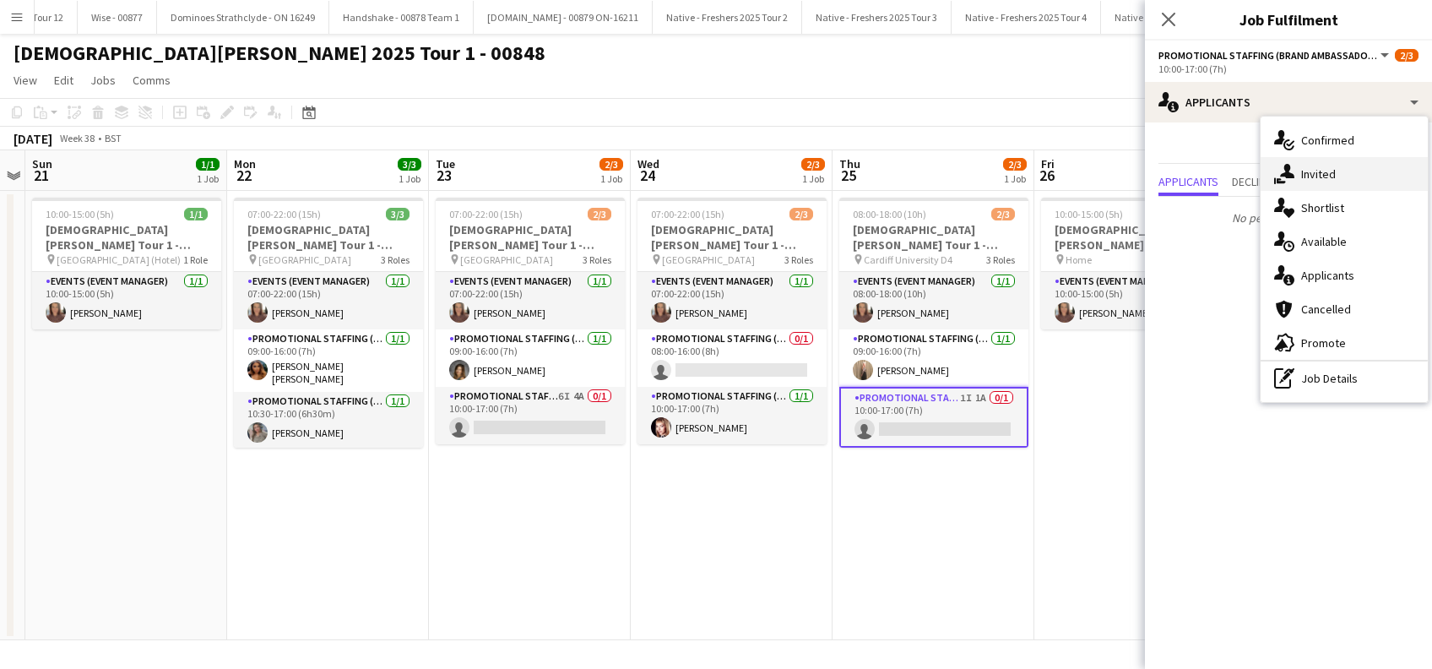
click at [1304, 175] on span "Invited" at bounding box center [1318, 173] width 35 height 15
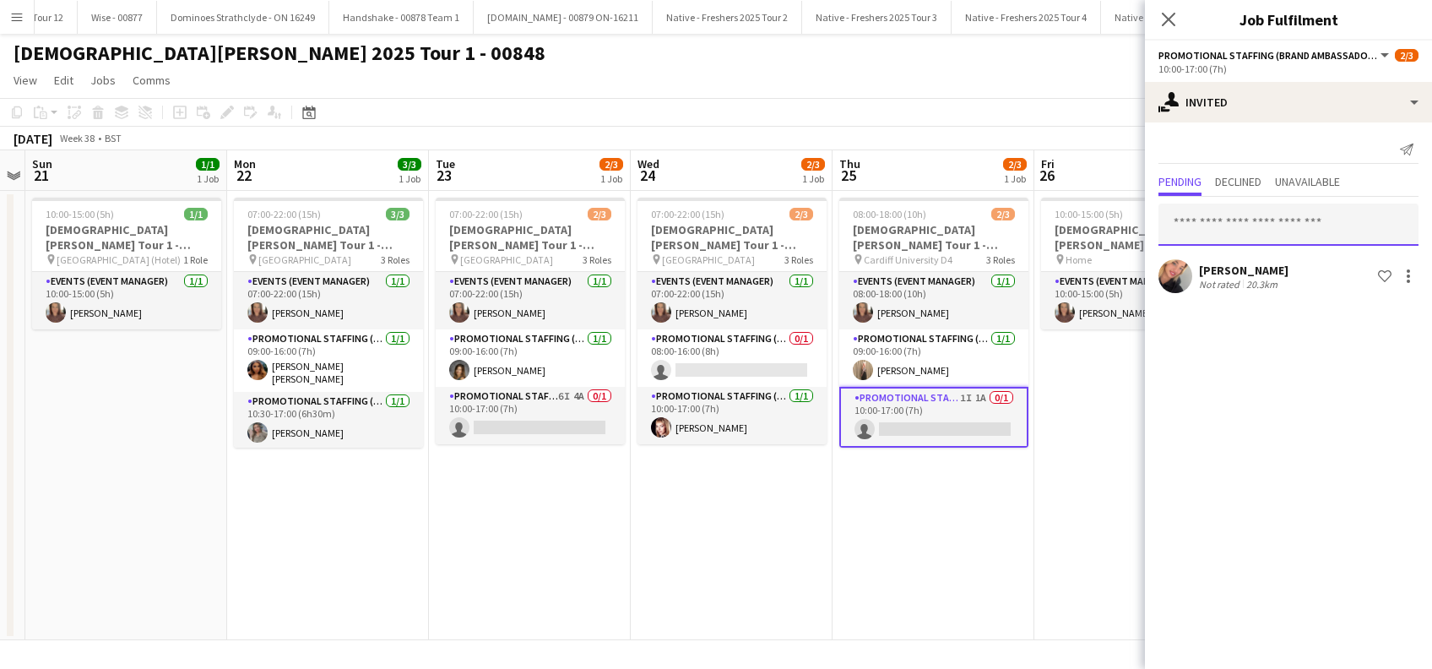
click at [1198, 230] on input "text" at bounding box center [1289, 225] width 260 height 42
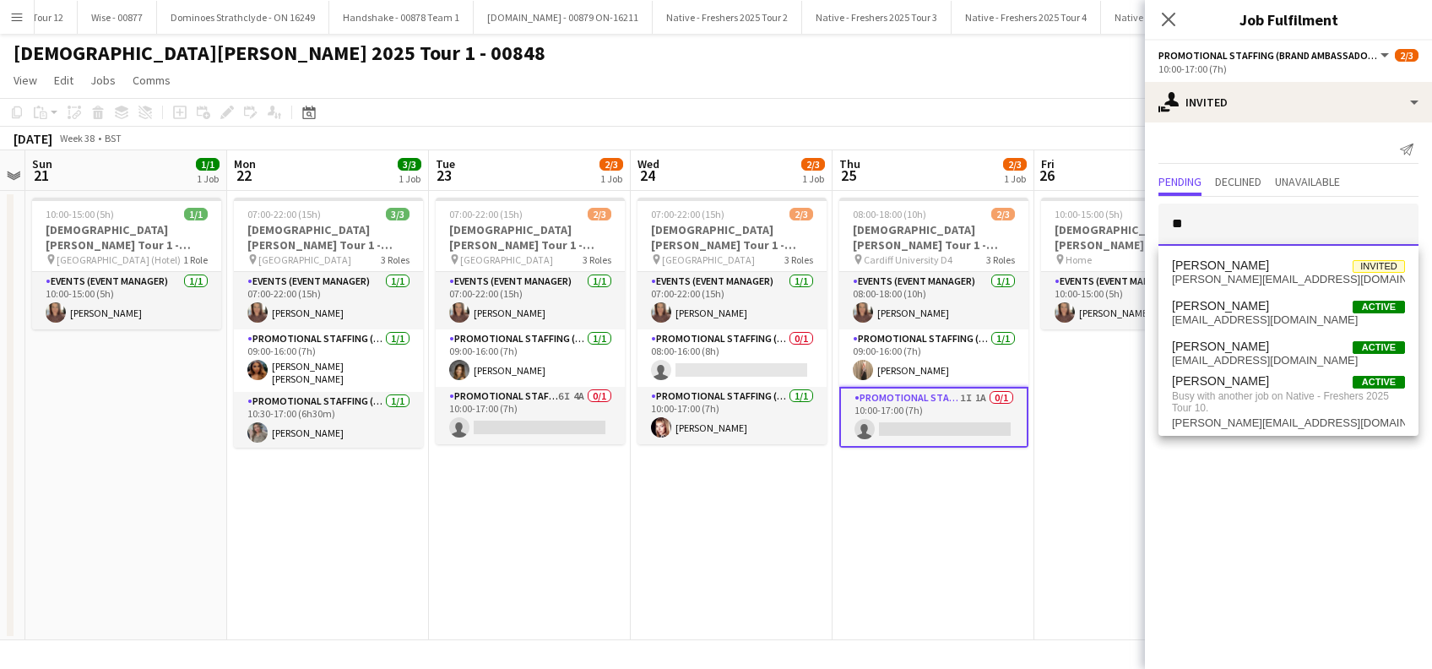
type input "*"
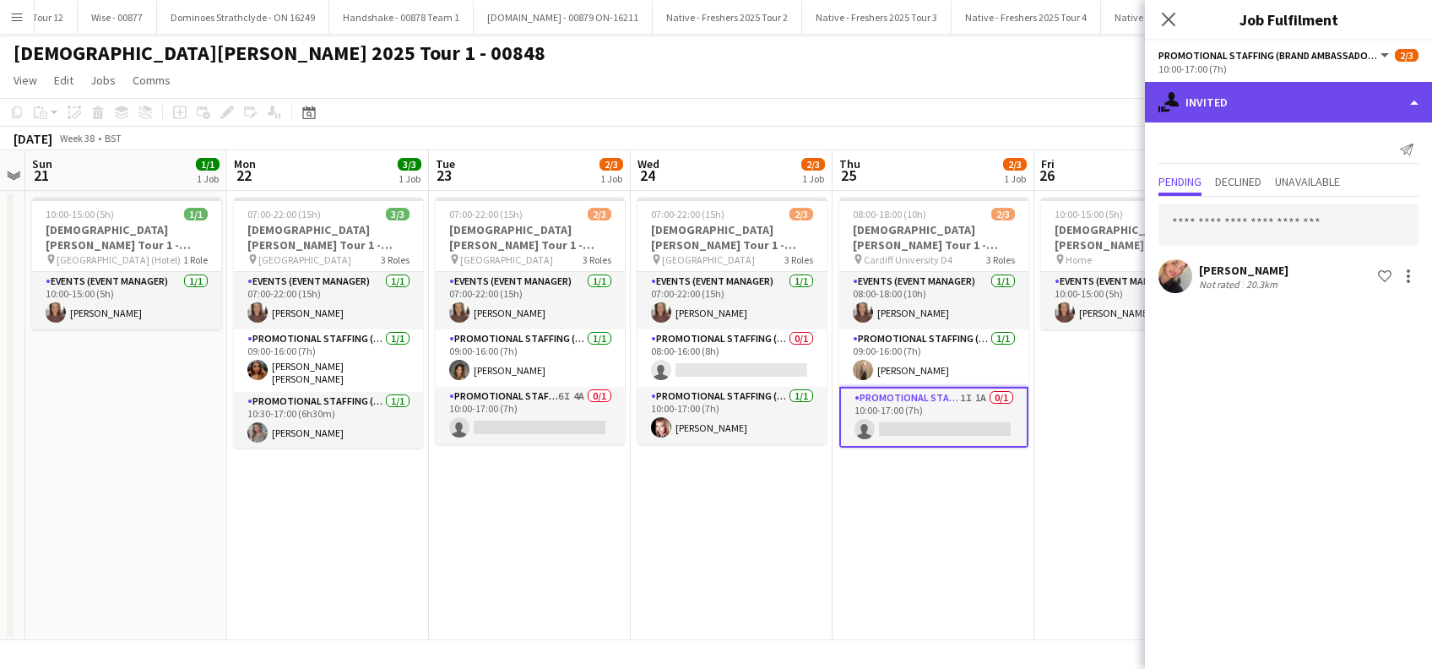
click at [1260, 105] on div "single-neutral-actions-share-1 Invited" at bounding box center [1288, 102] width 287 height 41
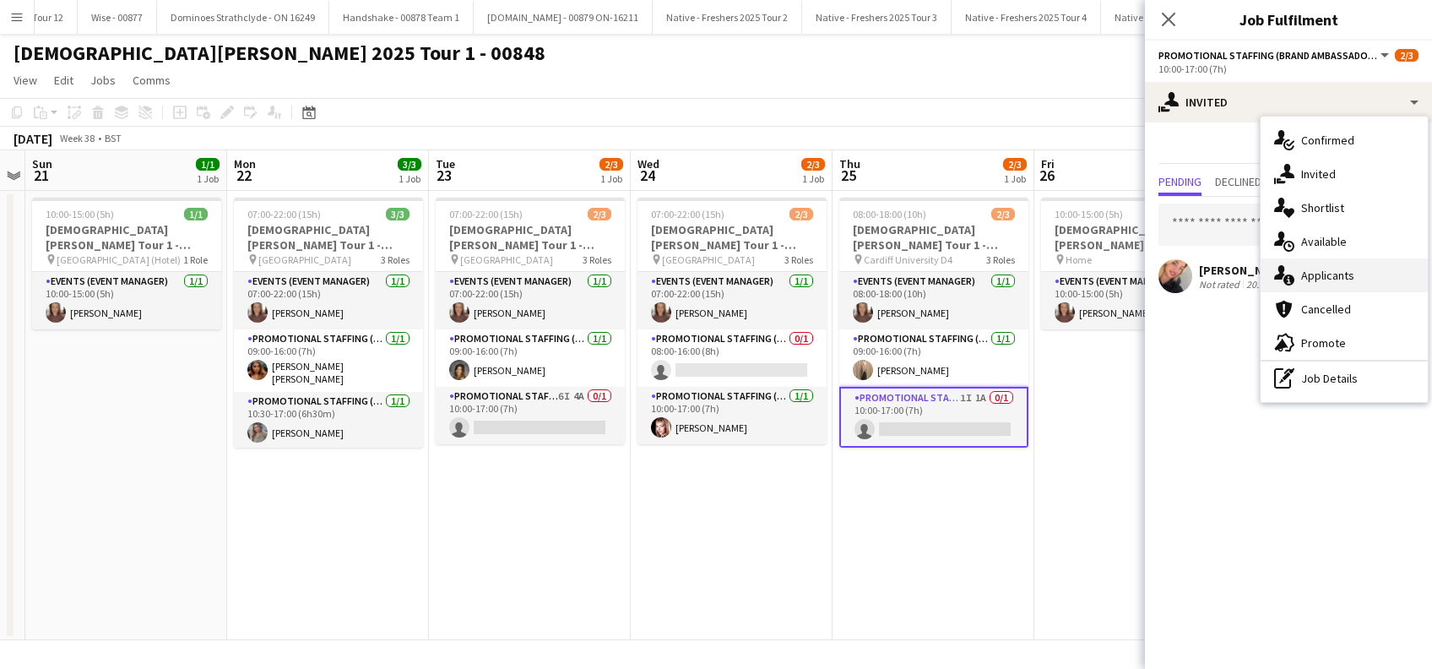
click at [1312, 272] on span "Applicants" at bounding box center [1327, 275] width 53 height 15
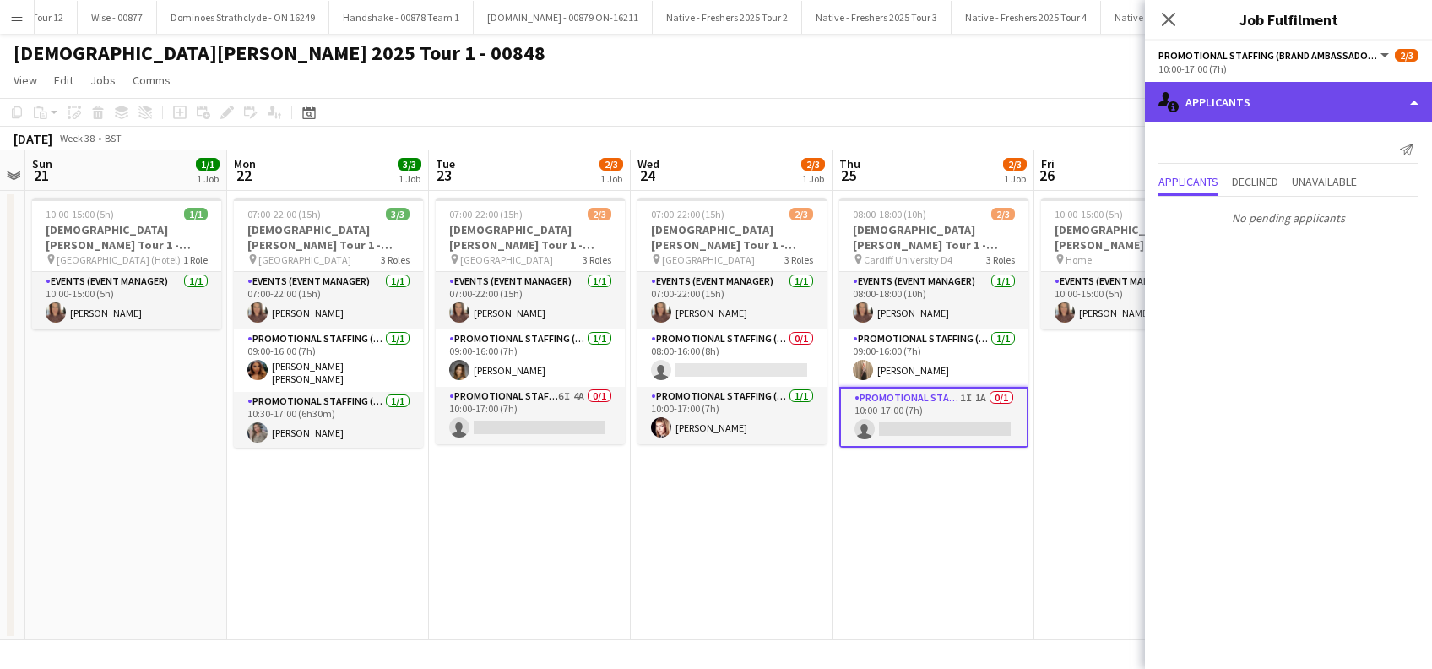
click at [1279, 121] on div "single-neutral-actions-information Applicants" at bounding box center [1288, 102] width 287 height 41
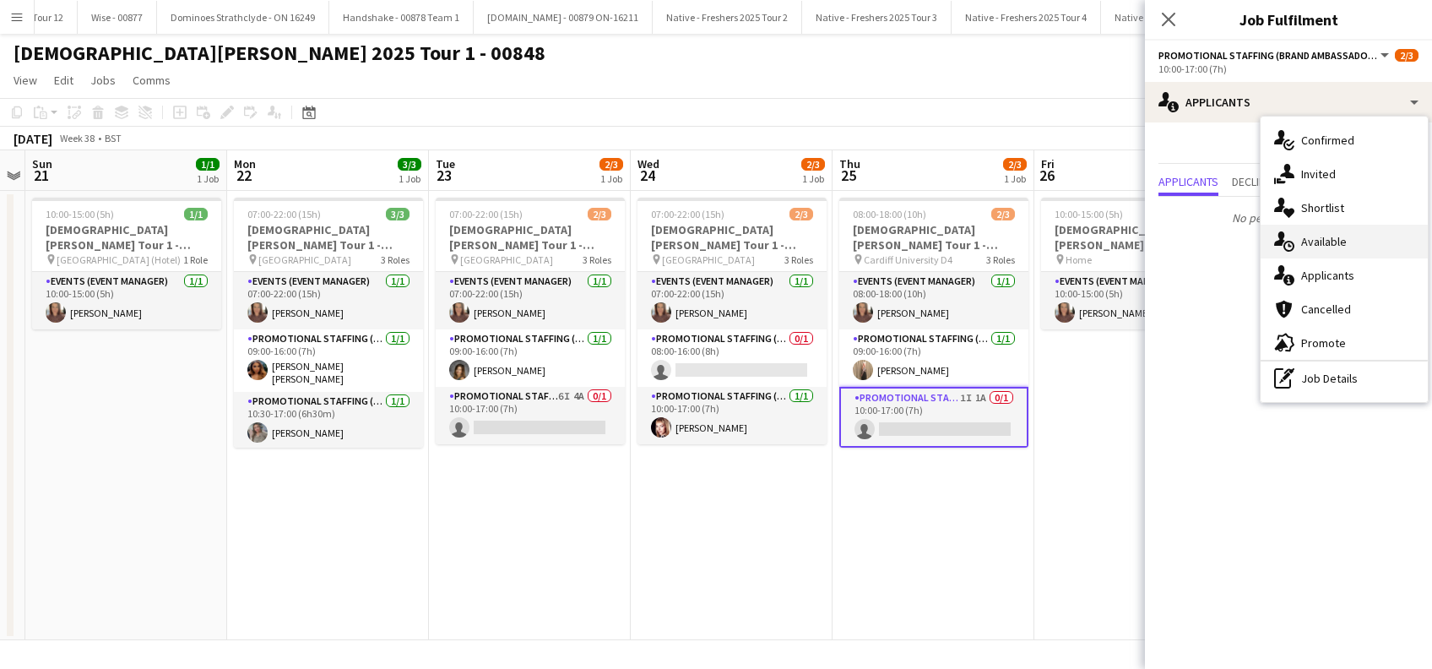
click at [1333, 247] on span "Available" at bounding box center [1324, 241] width 46 height 15
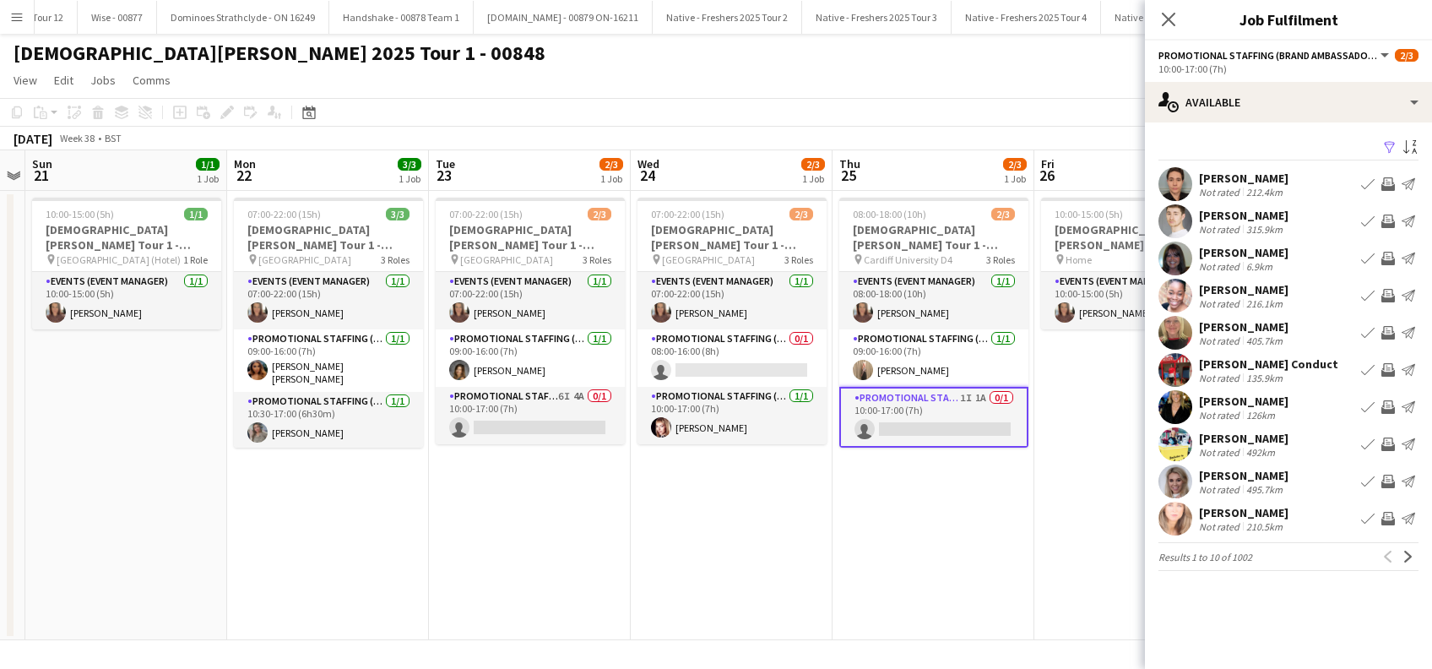
click at [1391, 145] on app-icon "Filter" at bounding box center [1390, 148] width 14 height 16
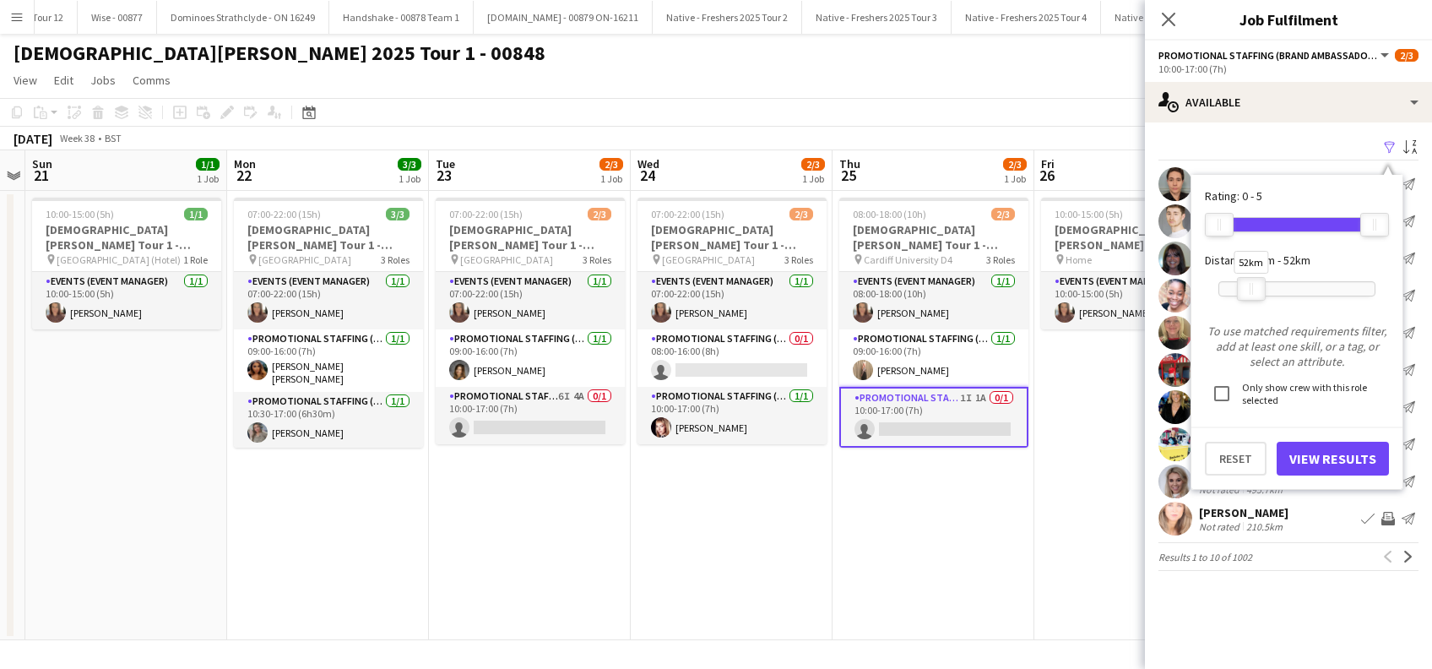
drag, startPoint x: 1382, startPoint y: 291, endPoint x: 1258, endPoint y: 301, distance: 123.8
click at [1258, 301] on div "52km" at bounding box center [1297, 289] width 157 height 42
click at [1339, 454] on button "View Results" at bounding box center [1333, 459] width 112 height 34
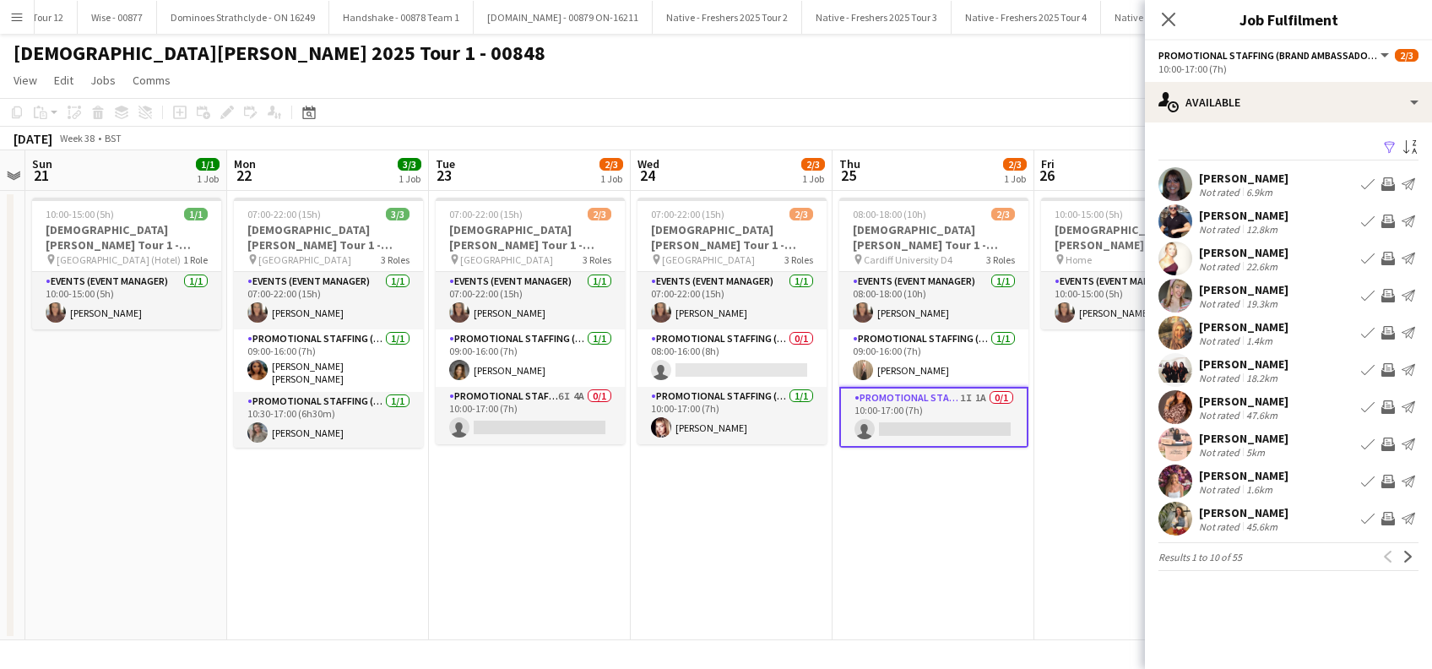
click at [970, 432] on app-card-role "Promotional Staffing (Brand Ambassadors) 1I 1A 0/1 10:00-17:00 (7h) single-neut…" at bounding box center [933, 417] width 189 height 61
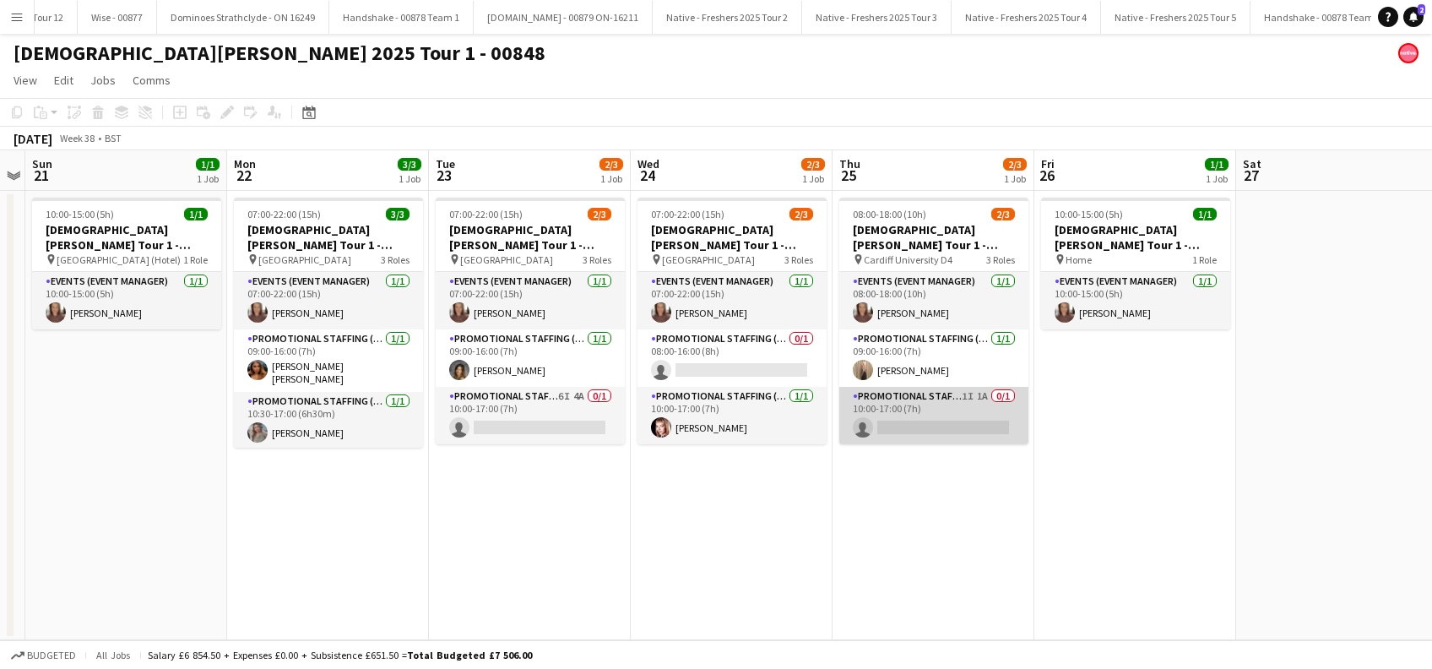
click at [959, 419] on app-card-role "Promotional Staffing (Brand Ambassadors) 1I 1A 0/1 10:00-17:00 (7h) single-neut…" at bounding box center [933, 415] width 189 height 57
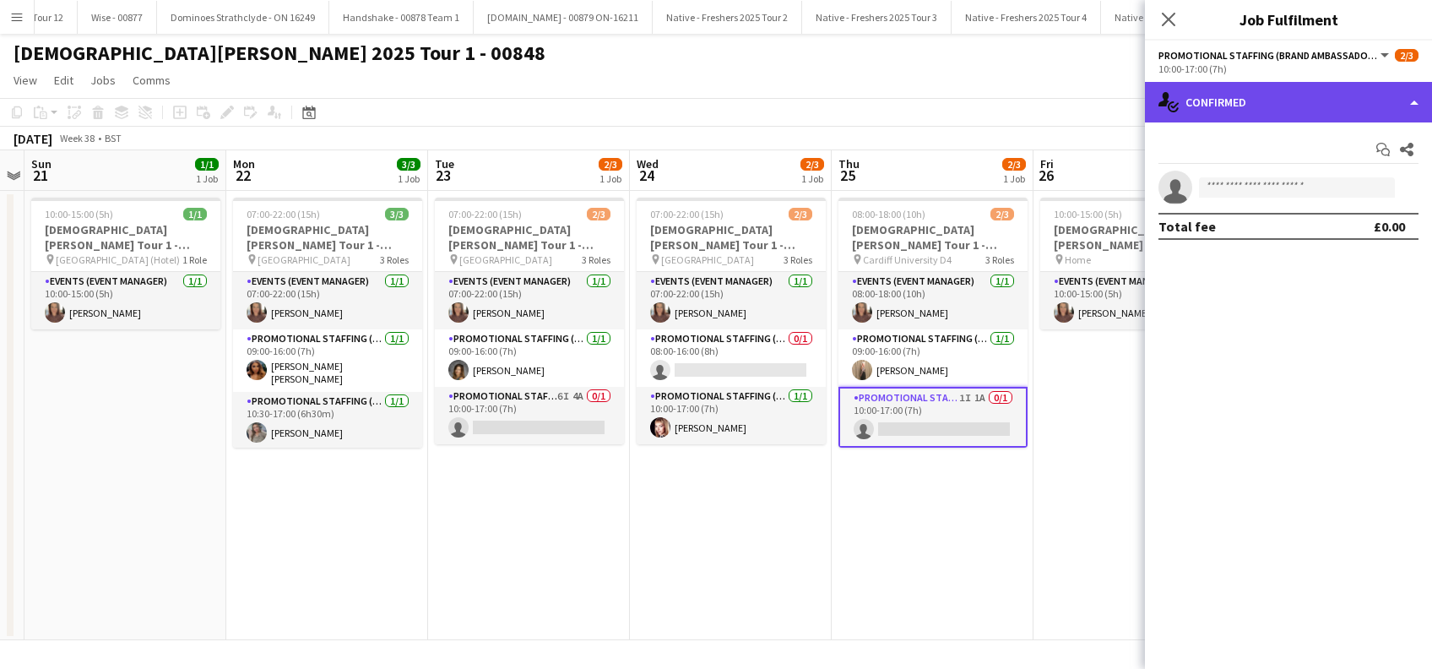
click at [1252, 105] on div "single-neutral-actions-check-2 Confirmed" at bounding box center [1288, 102] width 287 height 41
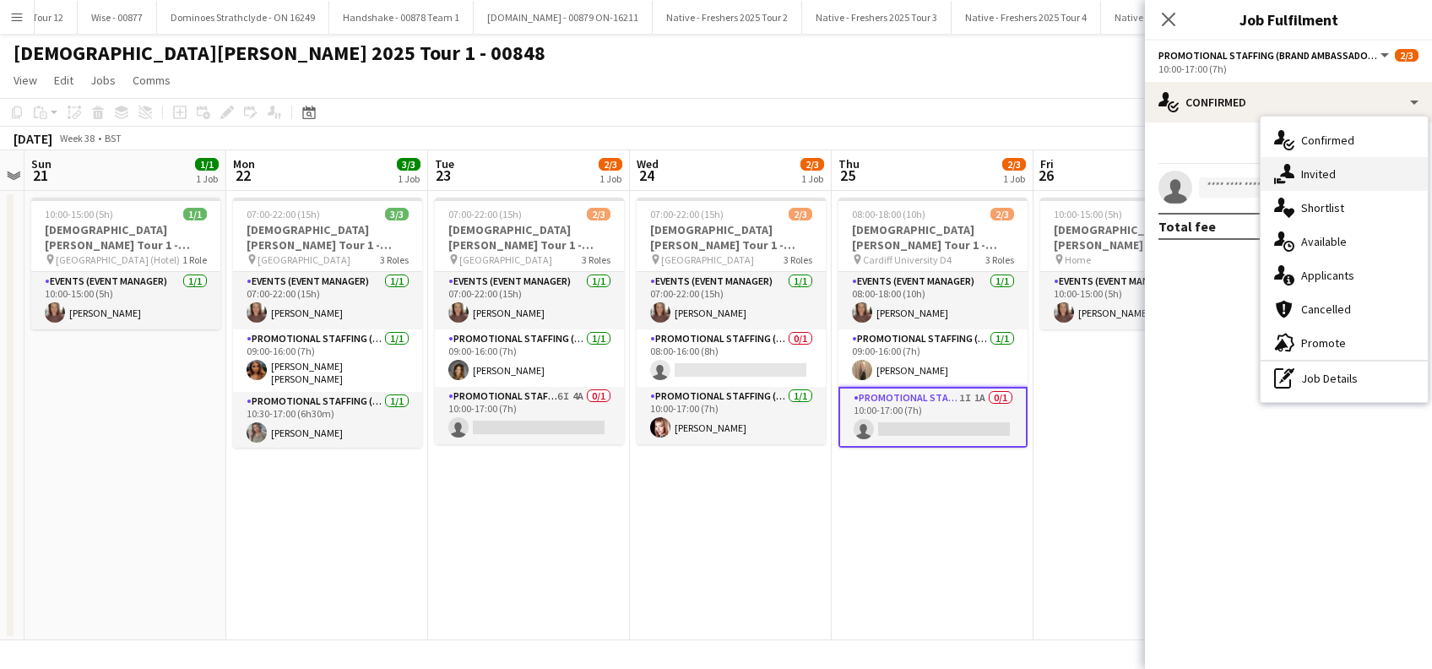
click at [1324, 166] on span "Invited" at bounding box center [1318, 173] width 35 height 15
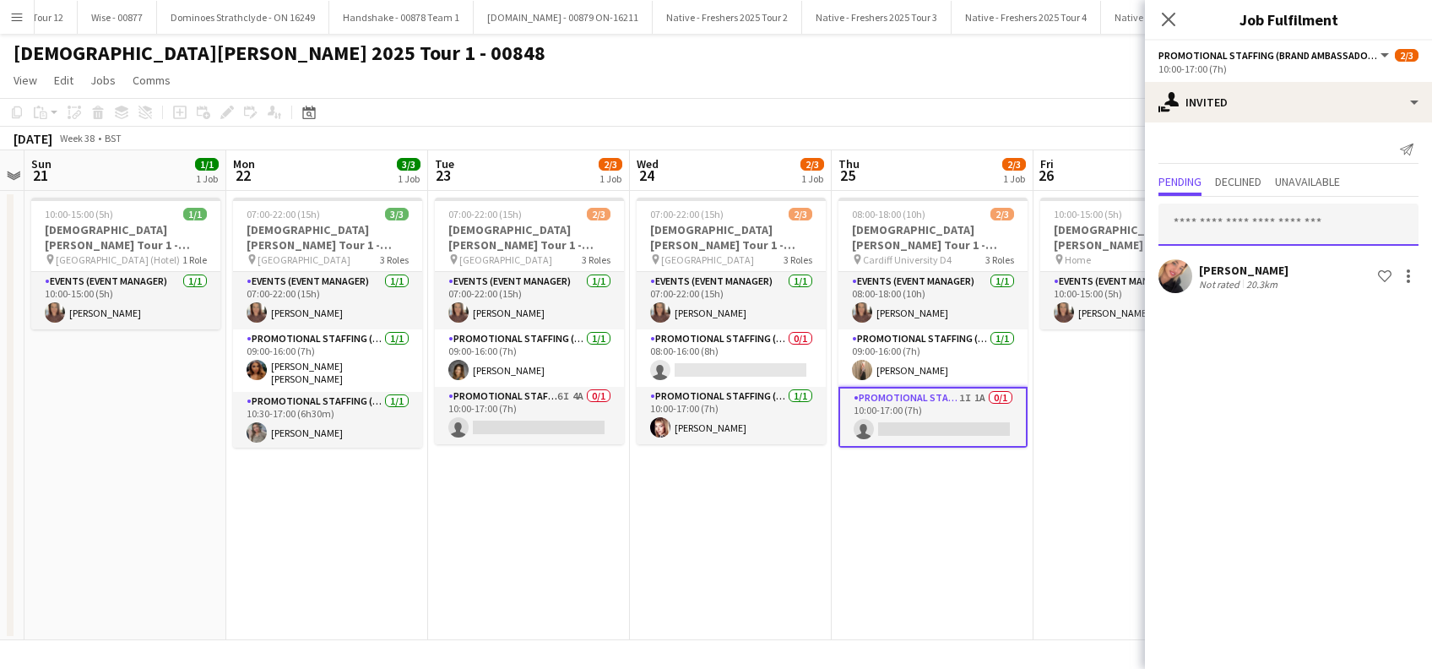
click at [1220, 209] on input "text" at bounding box center [1289, 225] width 260 height 42
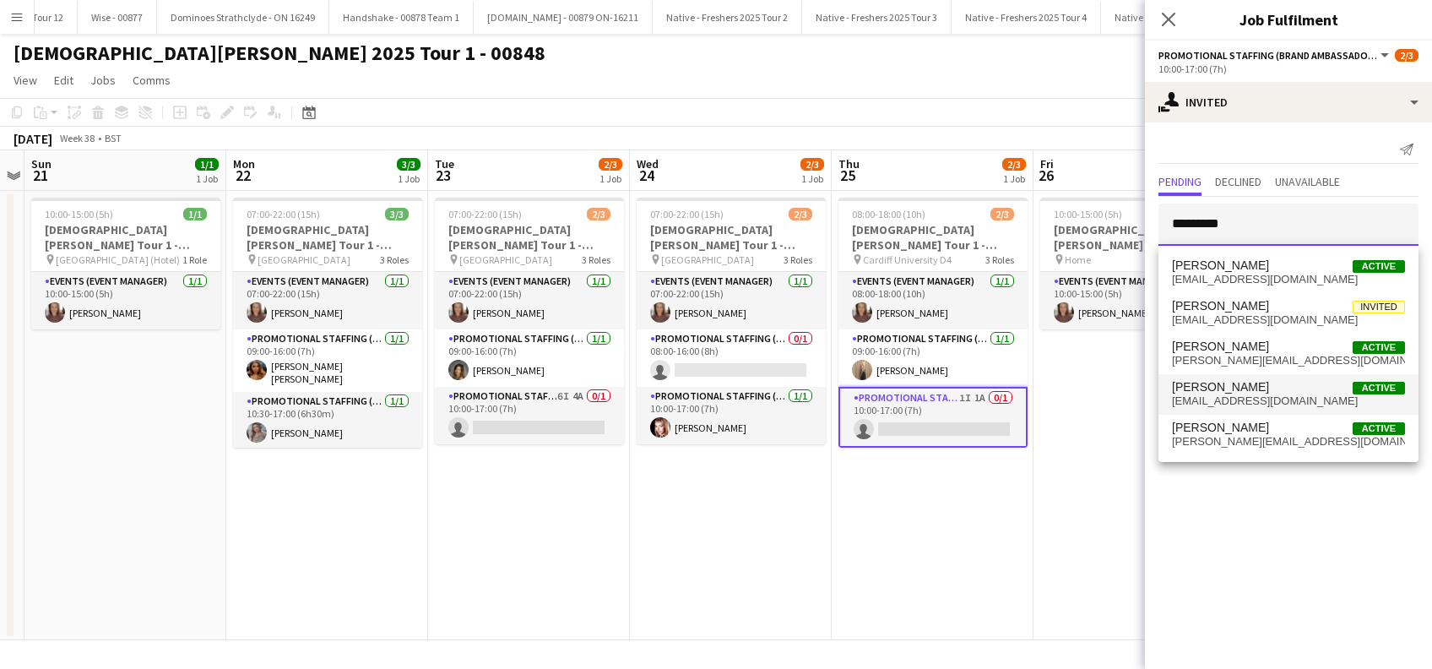
type input "*********"
click at [1215, 404] on span "kimberleyarice@gmail.com" at bounding box center [1288, 401] width 233 height 14
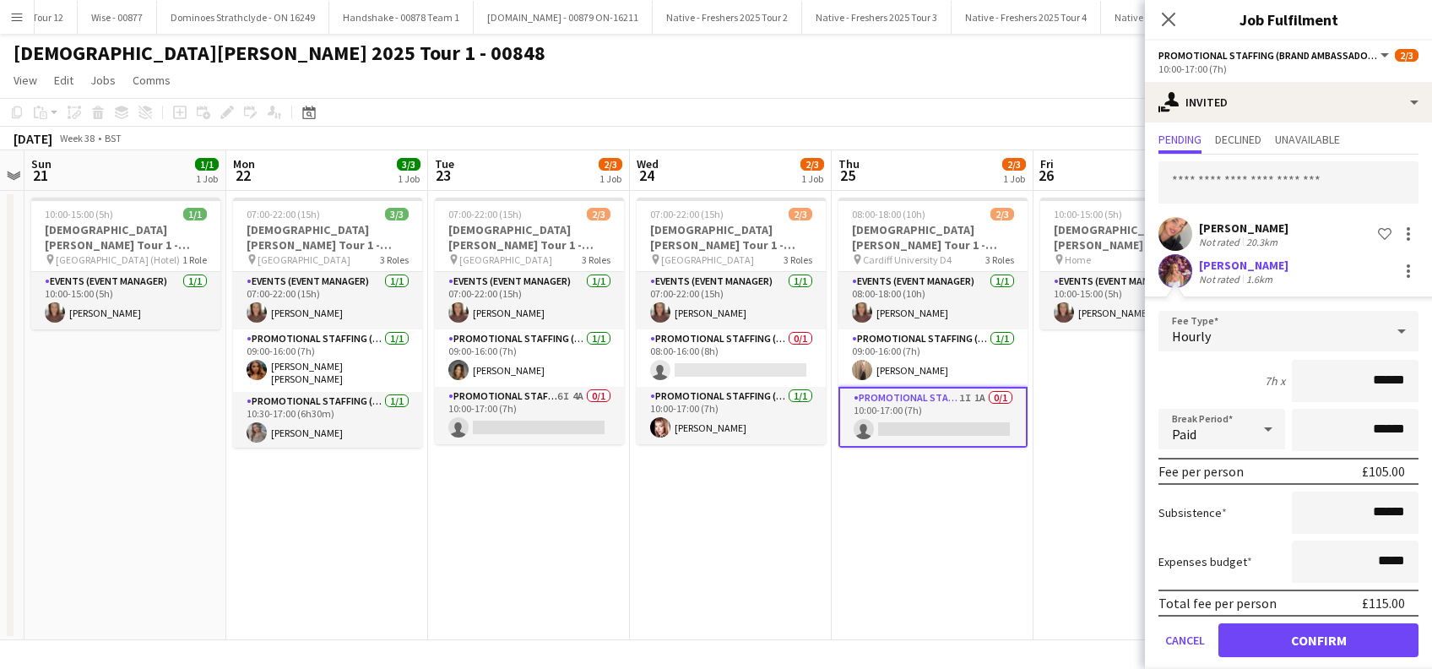
scroll to position [59, 0]
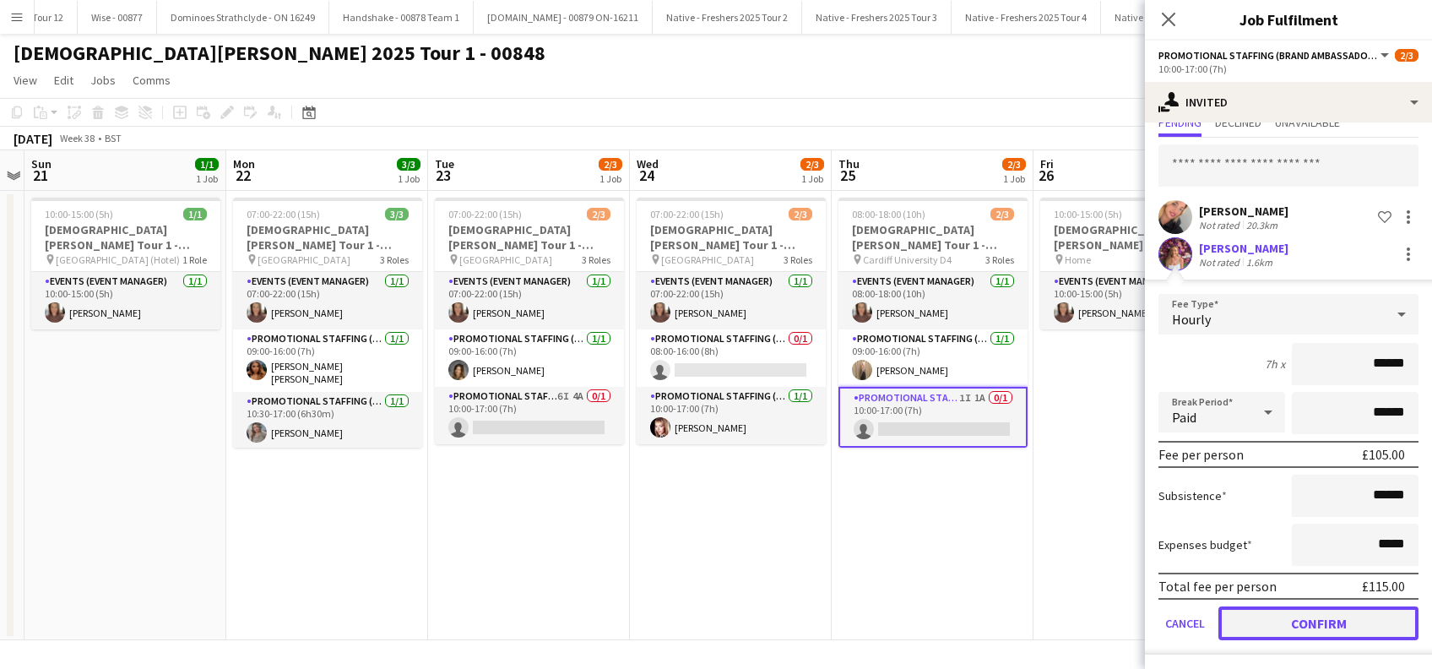
click at [1286, 619] on button "Confirm" at bounding box center [1319, 623] width 200 height 34
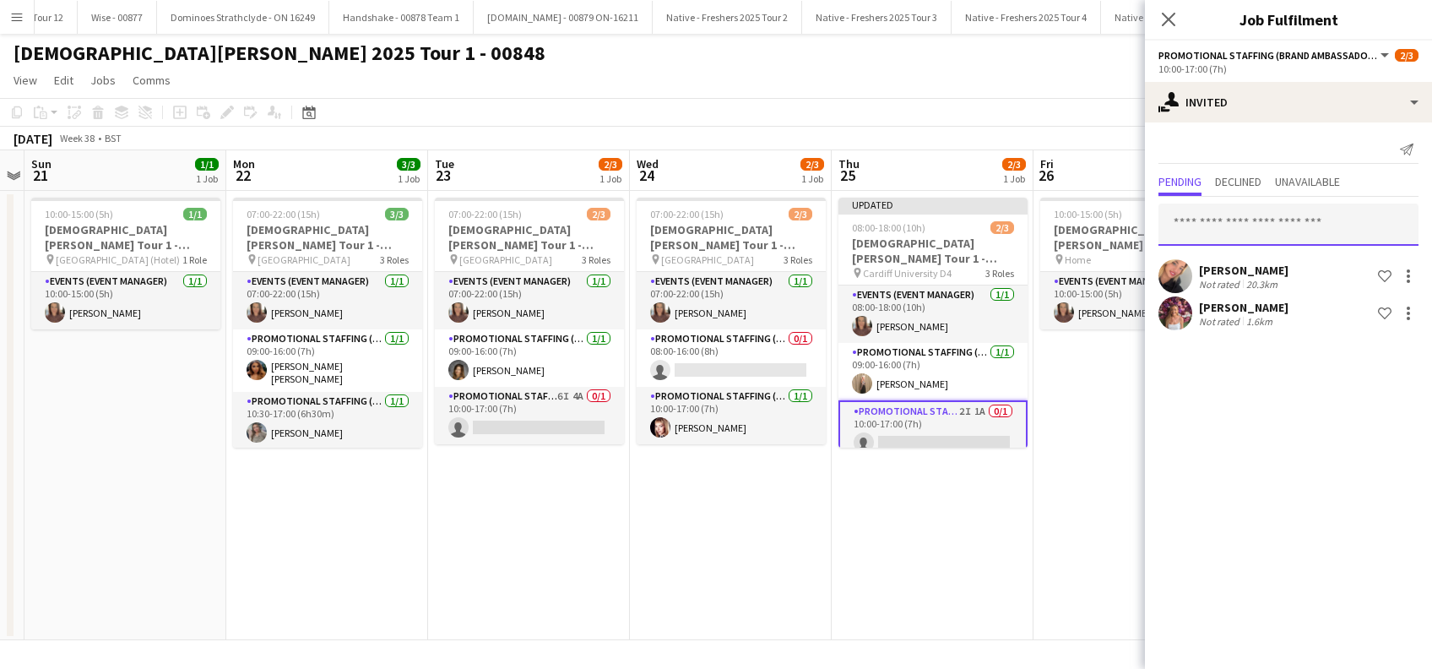
click at [1246, 220] on input "text" at bounding box center [1289, 225] width 260 height 42
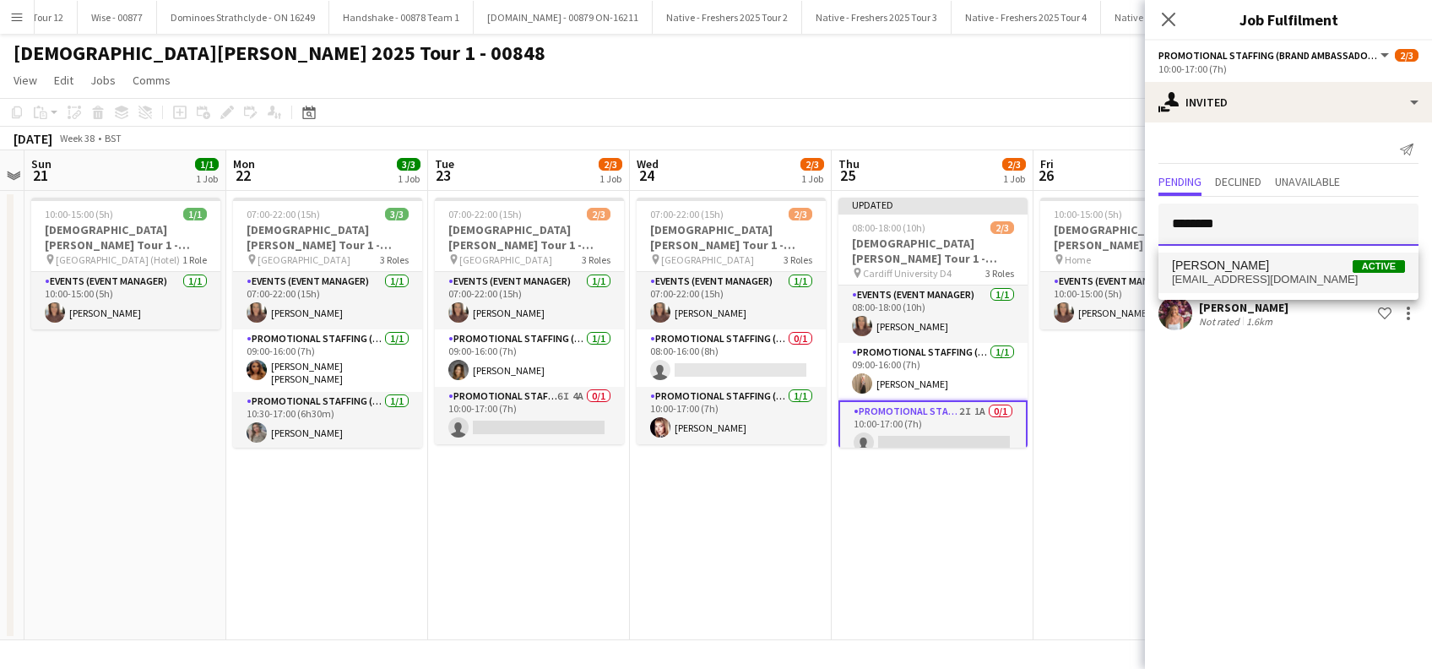
type input "********"
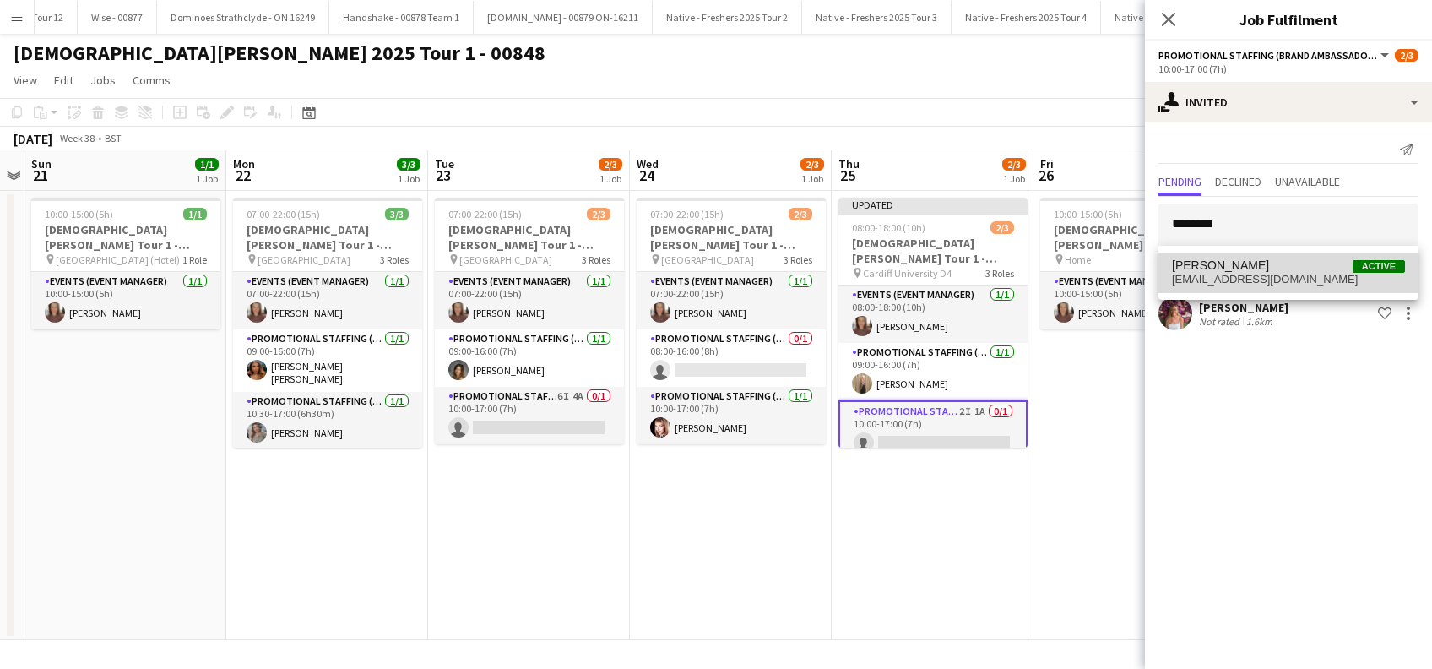
click at [1220, 268] on span "Sara Manchipp" at bounding box center [1220, 265] width 97 height 14
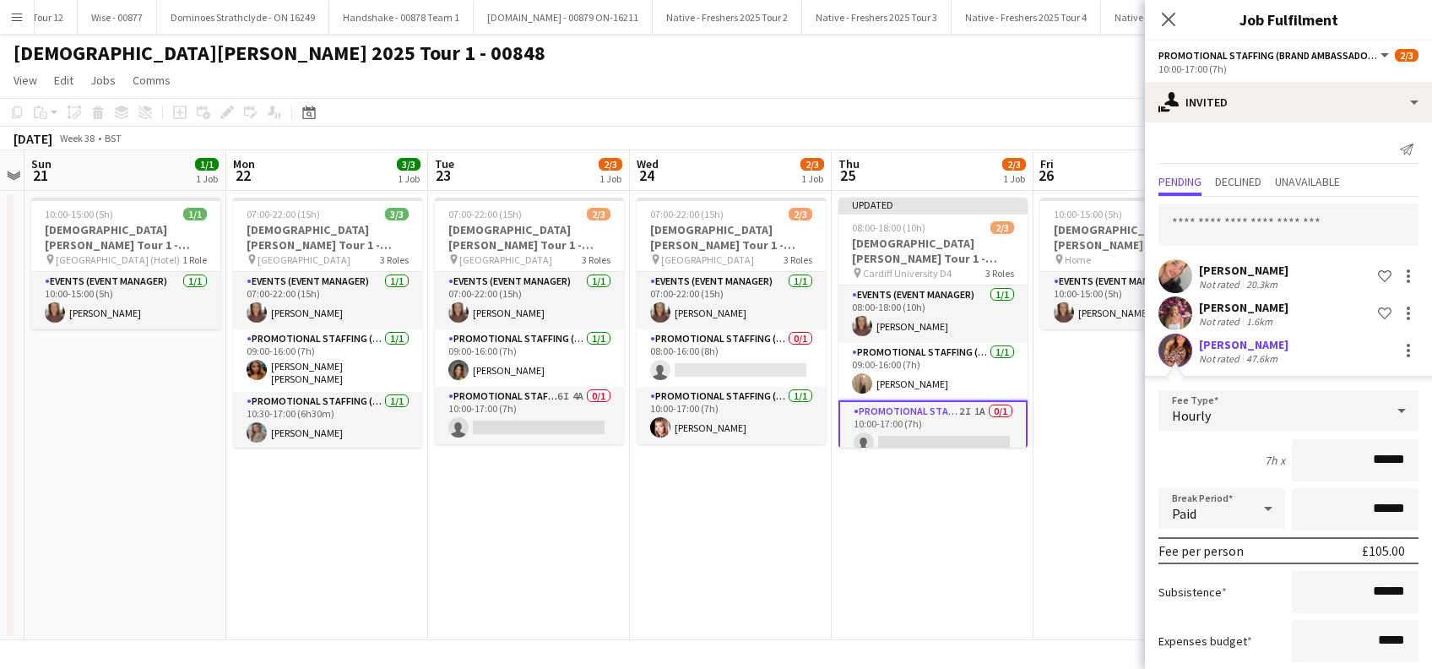
scroll to position [96, 0]
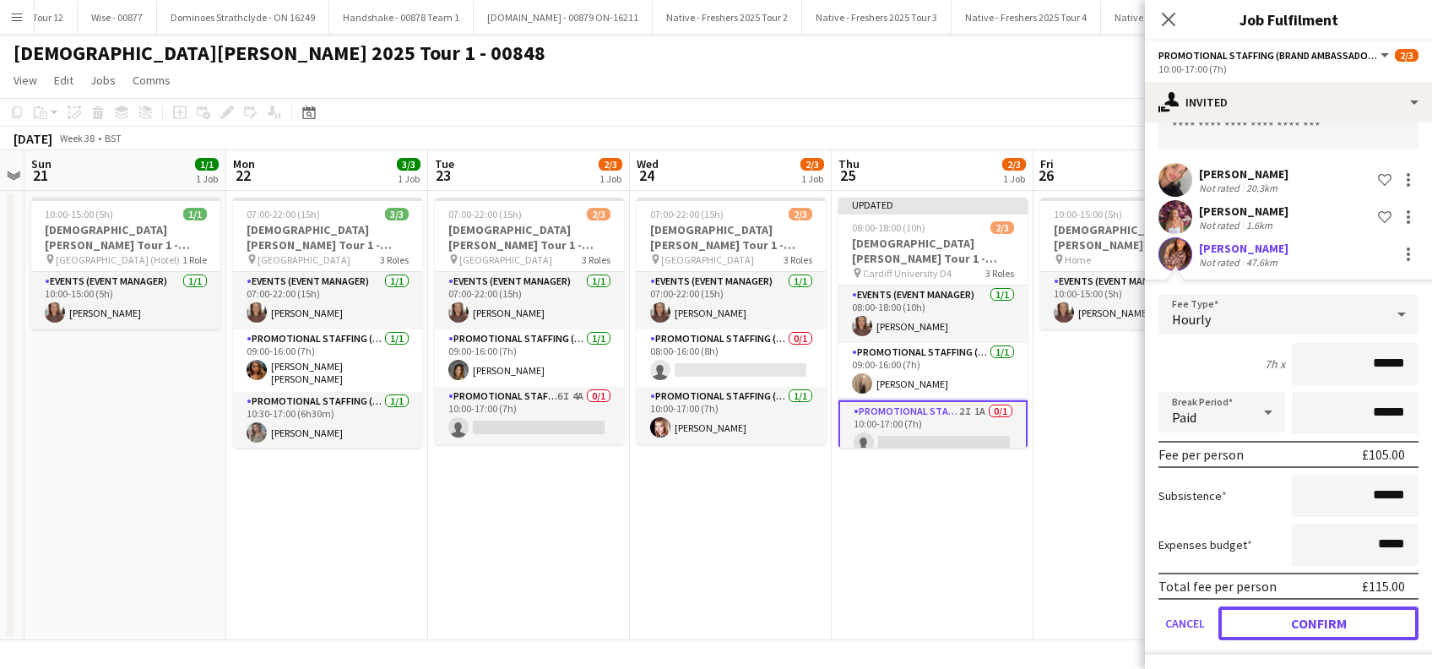
click at [1274, 615] on button "Confirm" at bounding box center [1319, 623] width 200 height 34
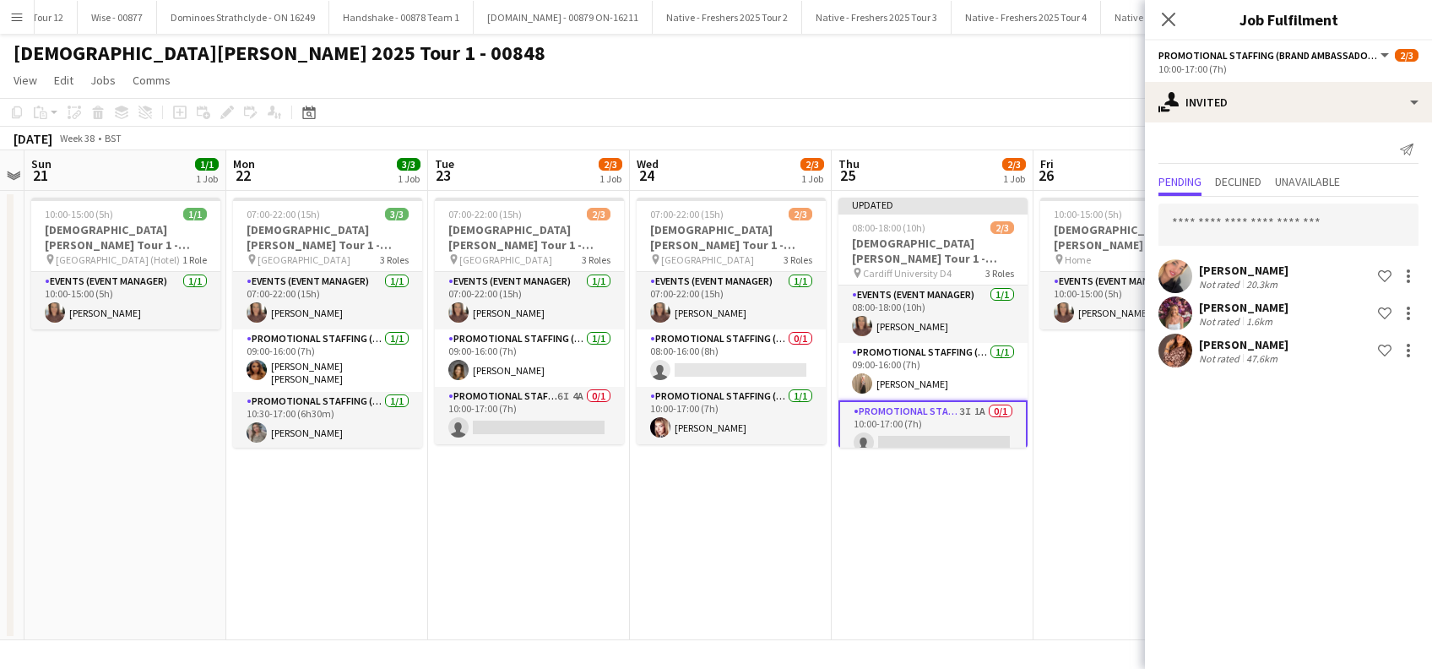
scroll to position [0, 0]
click at [1168, 16] on icon "Close pop-in" at bounding box center [1168, 19] width 16 height 16
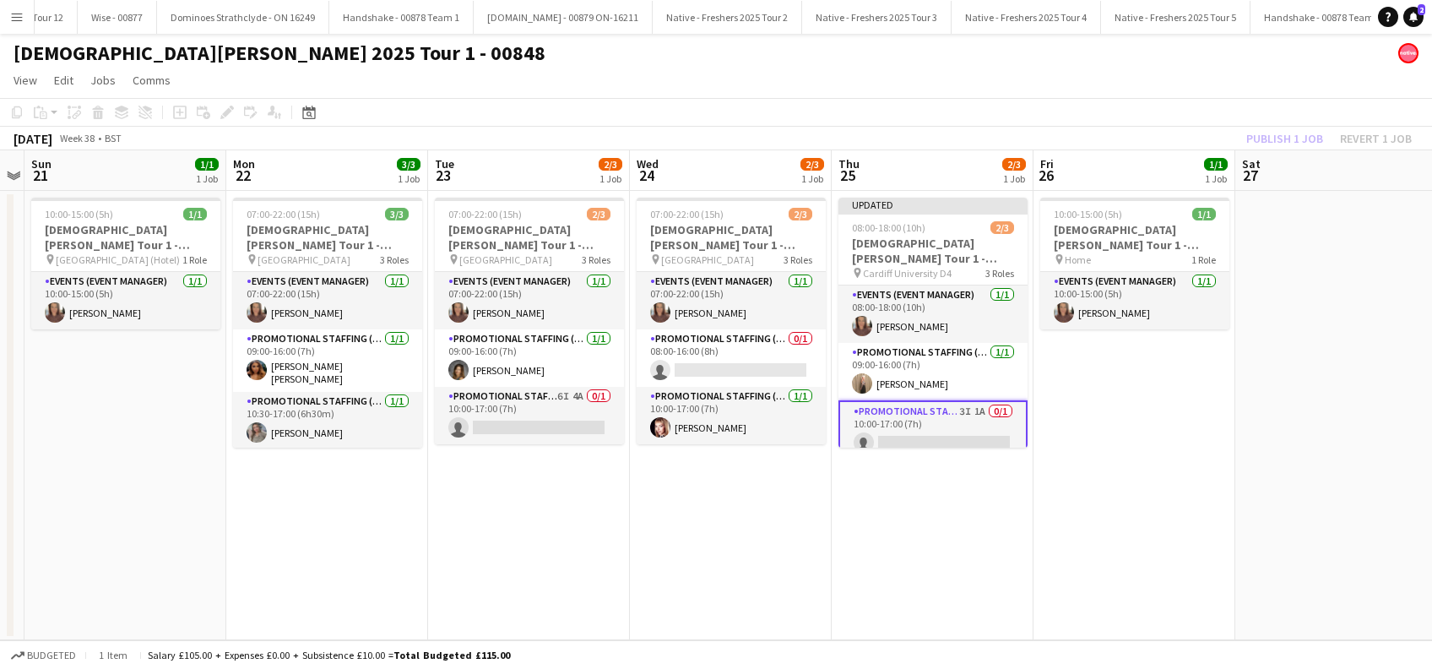
click at [1152, 486] on app-date-cell "10:00-15:00 (5h) 1/1 Lady Garden Tour 1 - 00848 - Travel Day pin Home 1 Role Ev…" at bounding box center [1135, 415] width 202 height 449
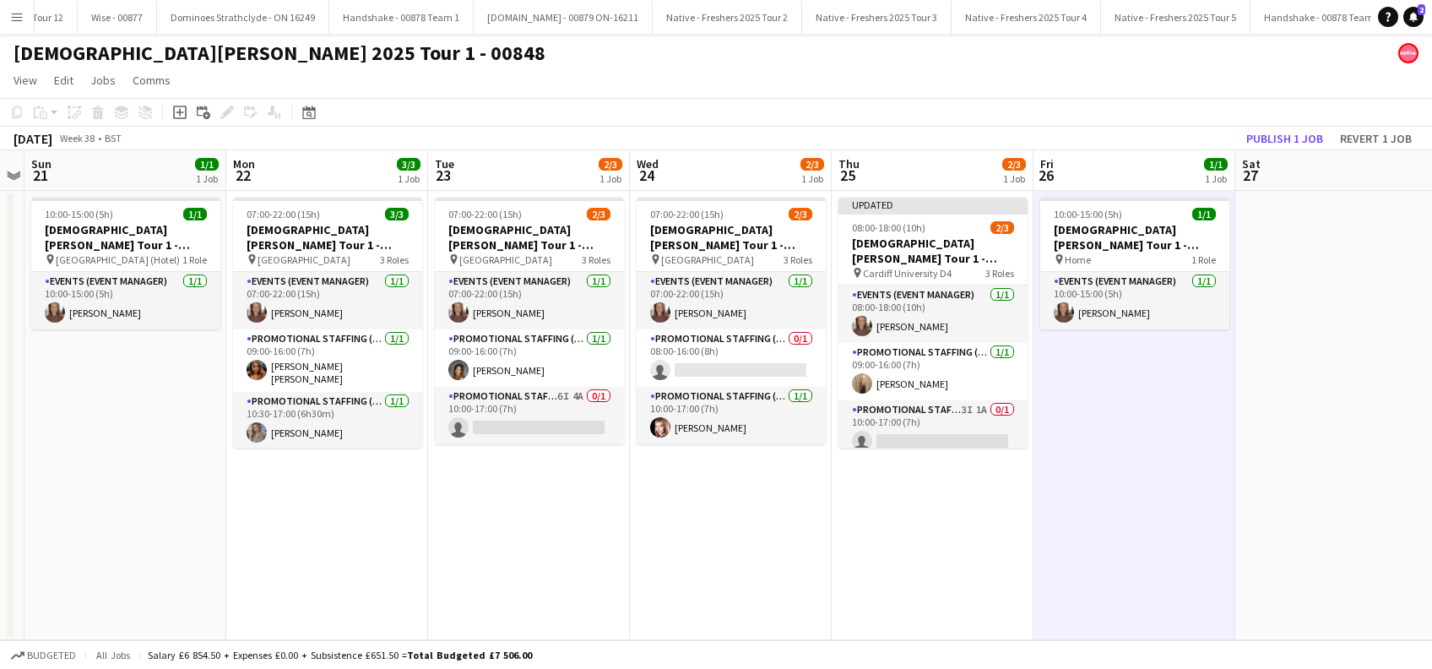
click at [1285, 127] on div "September 2025 Week 38 • BST Publish 1 job Revert 1 job" at bounding box center [716, 139] width 1432 height 24
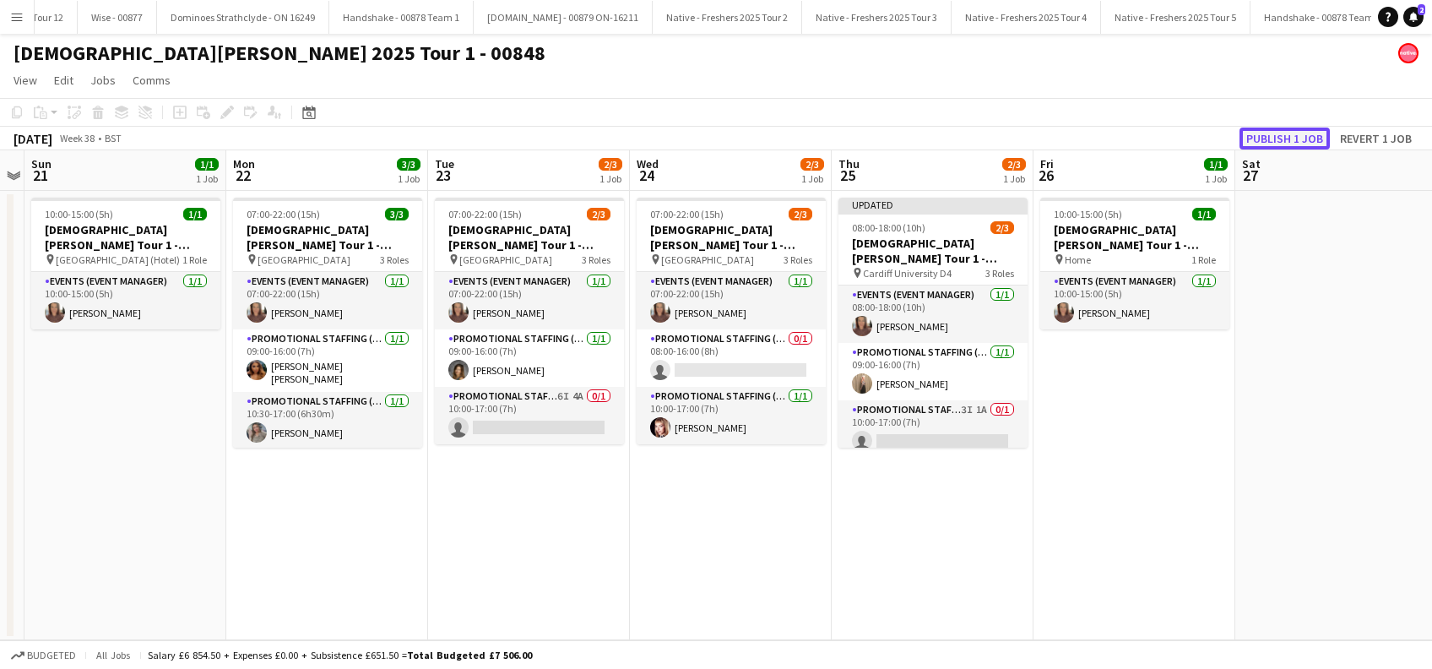
click at [1282, 140] on button "Publish 1 job" at bounding box center [1285, 139] width 90 height 22
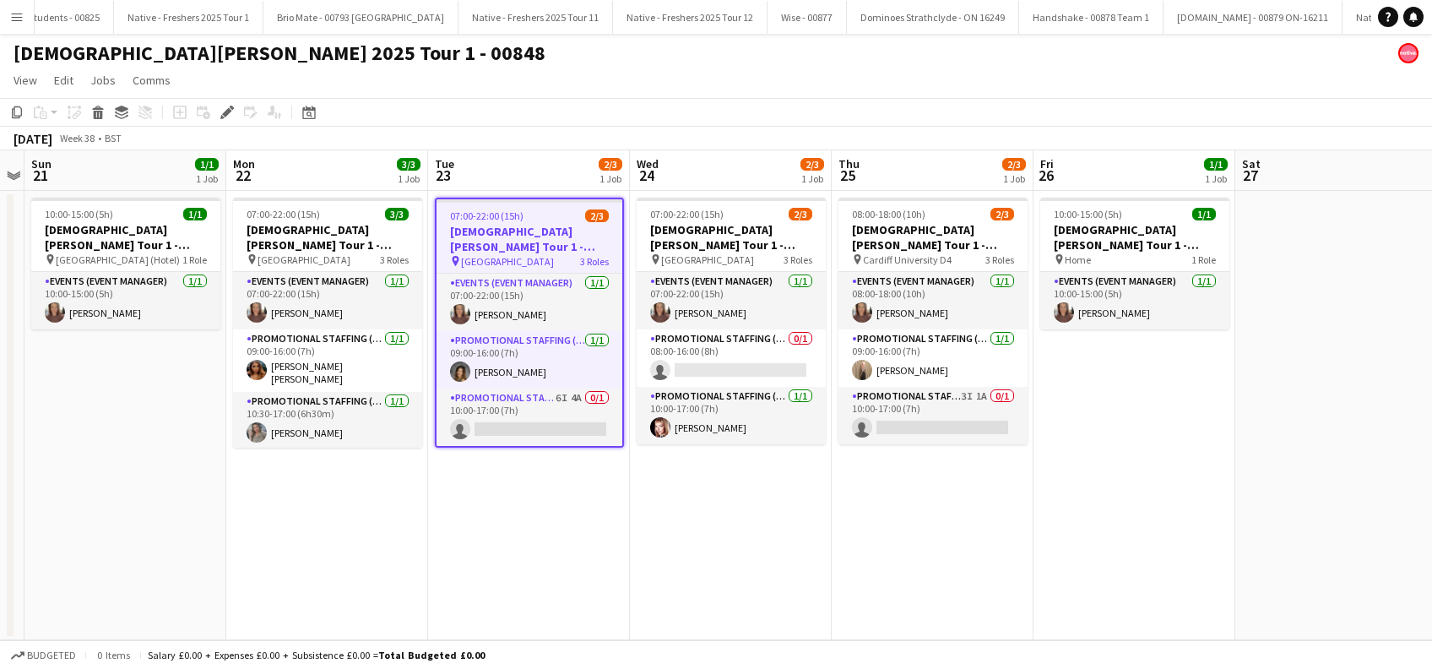
scroll to position [0, 4064]
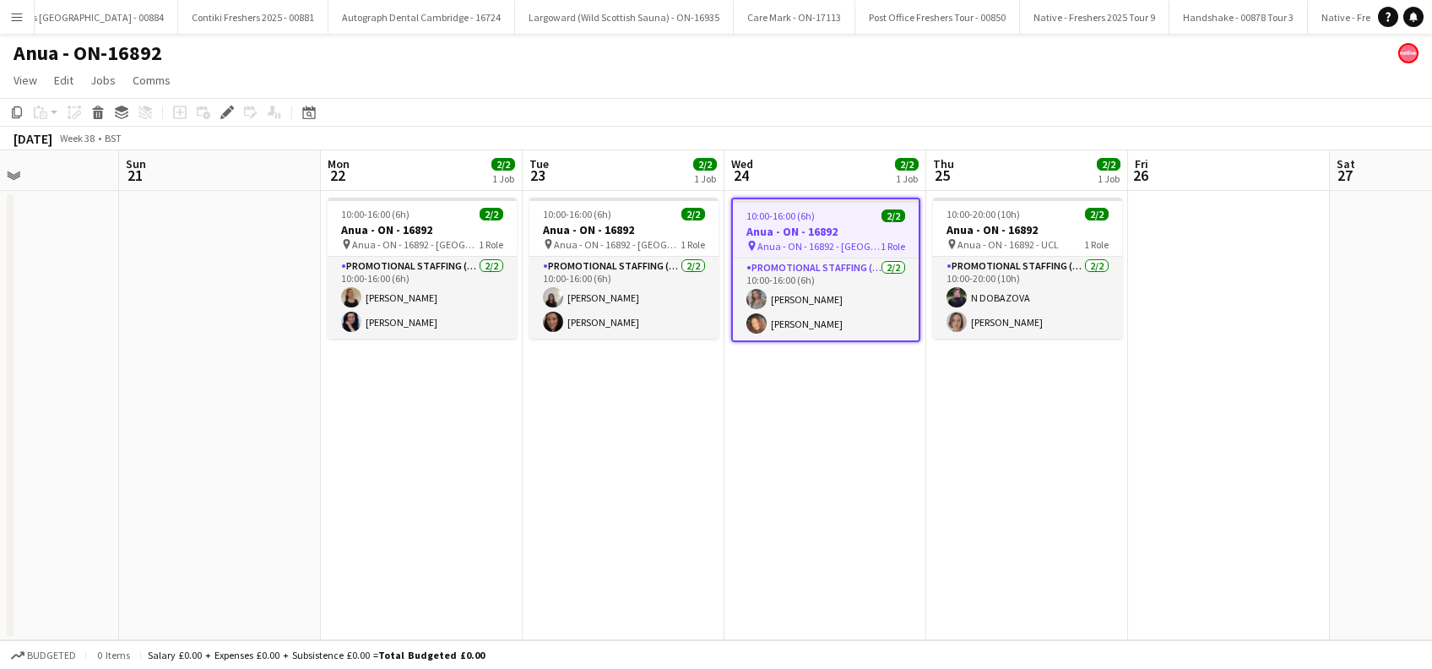
scroll to position [0, 472]
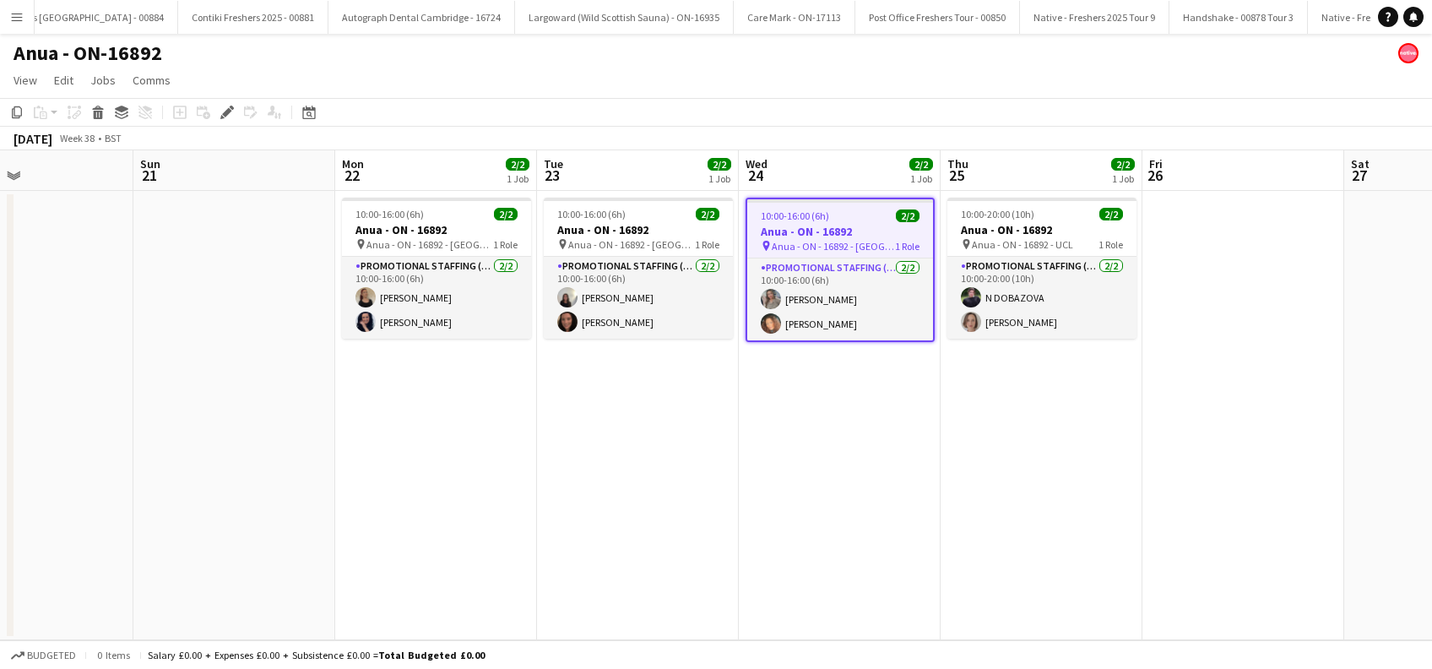
drag, startPoint x: 502, startPoint y: 513, endPoint x: 812, endPoint y: 522, distance: 310.9
click at [812, 522] on app-calendar-viewport "Thu 18 Fri 19 Sat 20 Sun 21 Mon 22 2/2 1 Job Tue 23 2/2 1 Job Wed 24 2/2 1 Job …" at bounding box center [716, 395] width 1432 height 490
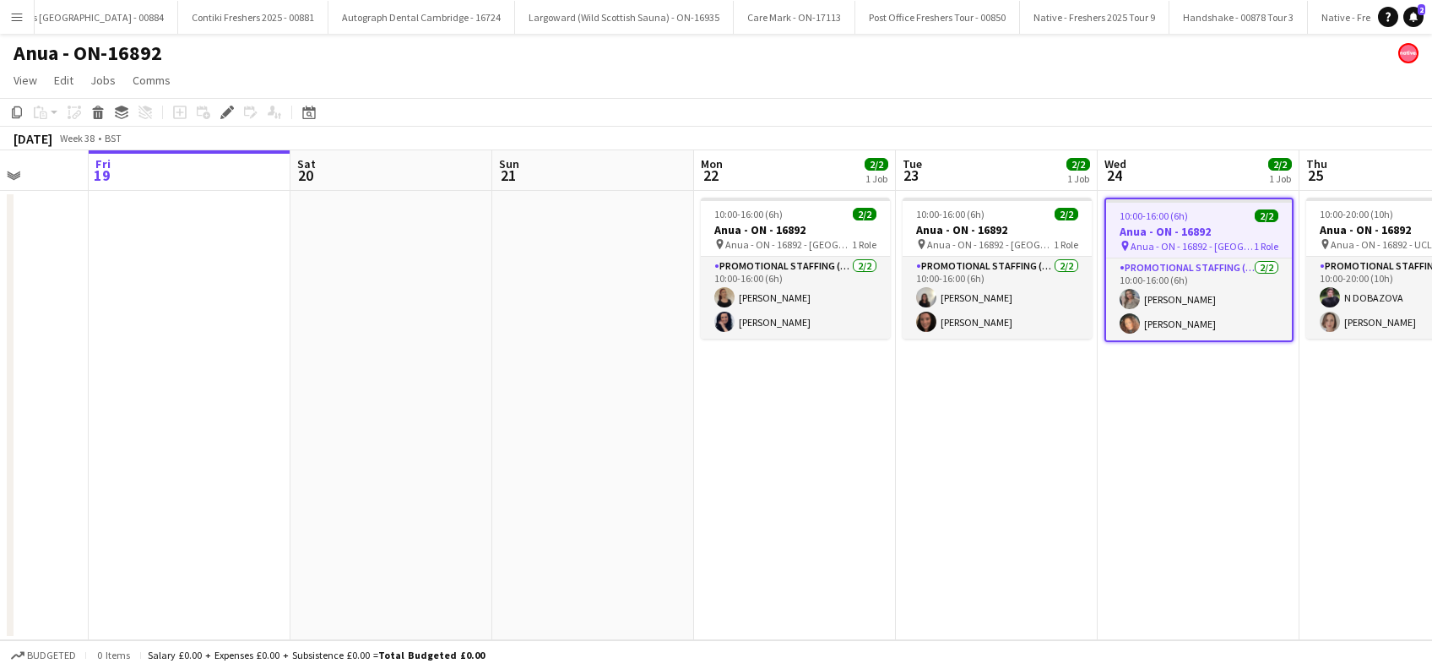
drag, startPoint x: 416, startPoint y: 524, endPoint x: 759, endPoint y: 527, distance: 343.7
click at [759, 527] on app-calendar-viewport "Tue 16 Wed 17 Thu 18 Fri 19 Sat 20 Sun 21 Mon 22 2/2 1 Job Tue 23 2/2 1 Job Wed…" at bounding box center [716, 395] width 1432 height 490
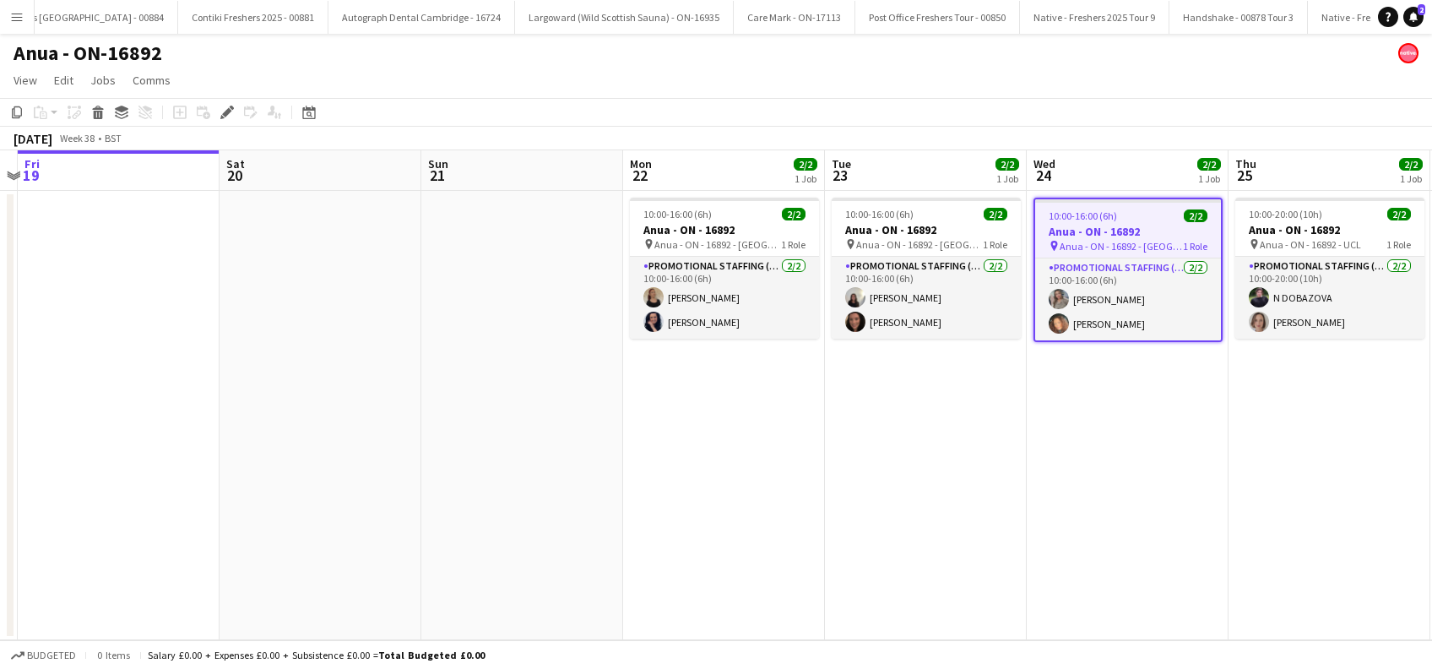
drag, startPoint x: 325, startPoint y: 535, endPoint x: 790, endPoint y: 509, distance: 466.0
click at [957, 535] on app-calendar-viewport "Tue 16 Wed 17 Thu 18 Fri 19 Sat 20 Sun 21 Mon 22 2/2 1 Job Tue 23 2/2 1 Job Wed…" at bounding box center [716, 395] width 1432 height 490
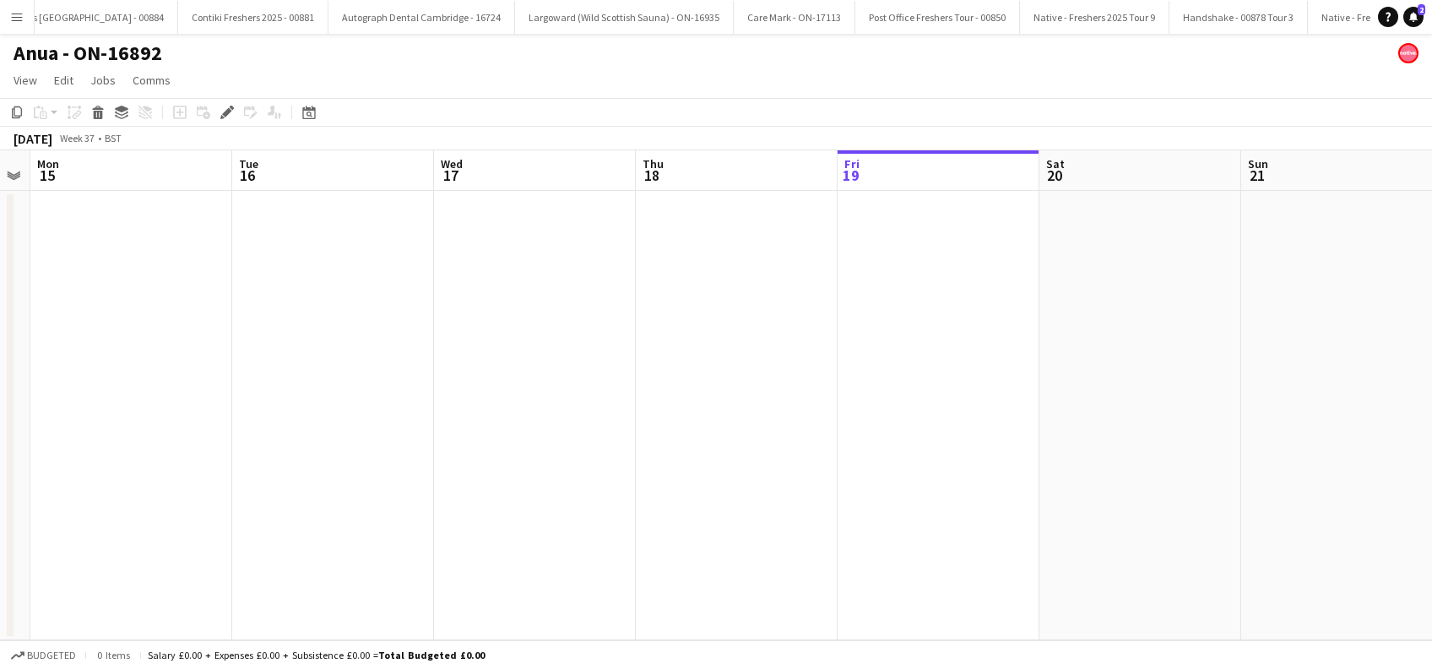
drag, startPoint x: 497, startPoint y: 521, endPoint x: 377, endPoint y: 528, distance: 120.1
click at [805, 528] on app-calendar-viewport "Sat 13 Sun 14 Mon 15 Tue 16 Wed 17 Thu 18 Fri 19 Sat 20 Sun 21 Mon 22 2/2 1 Job…" at bounding box center [716, 395] width 1432 height 490
drag, startPoint x: 201, startPoint y: 539, endPoint x: 695, endPoint y: 545, distance: 494.1
click at [702, 557] on app-calendar-viewport "Tue 9 Wed 10 Thu 11 Fri 12 Sat 13 Sun 14 Mon 15 Tue 16 Wed 17 Thu 18 Fri 19 Sat…" at bounding box center [716, 395] width 1432 height 490
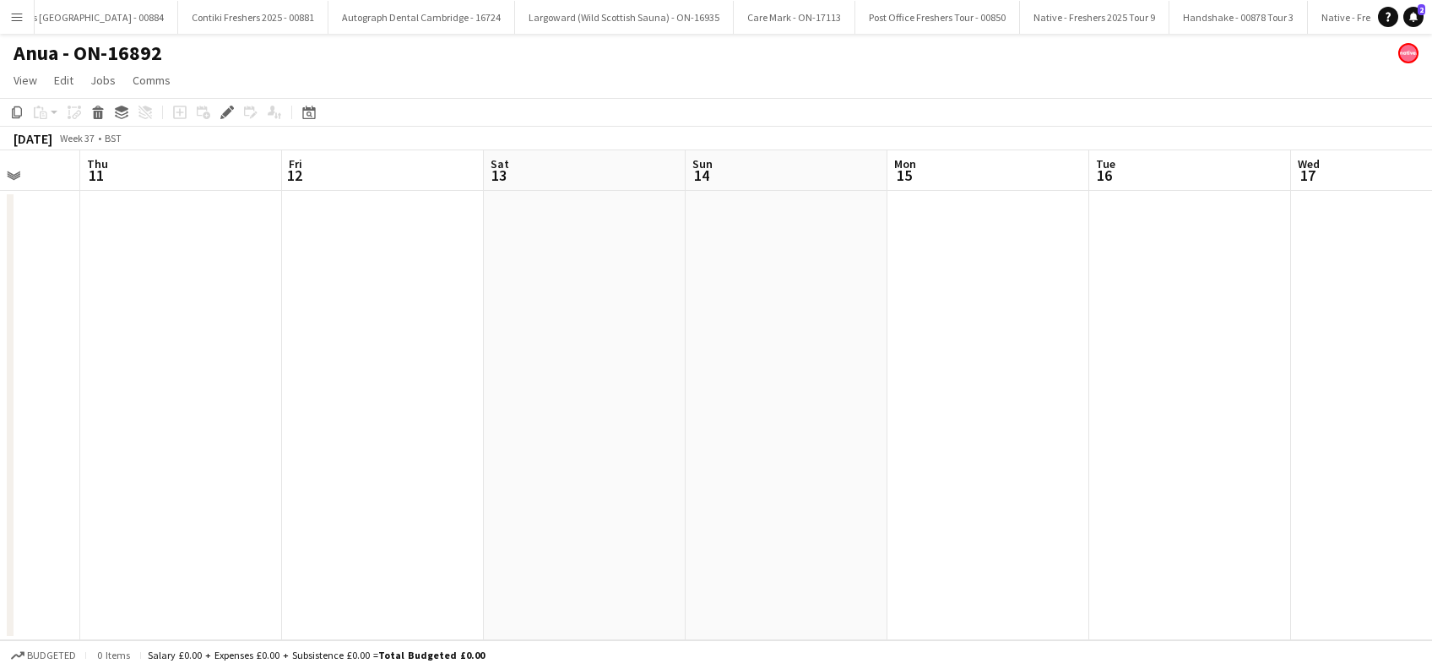
drag, startPoint x: 515, startPoint y: 537, endPoint x: 35, endPoint y: 578, distance: 482.3
click at [0, 578] on html "Menu Boards Boards Boards All jobs Status Workforce Workforce My Workforce Recr…" at bounding box center [716, 334] width 1432 height 669
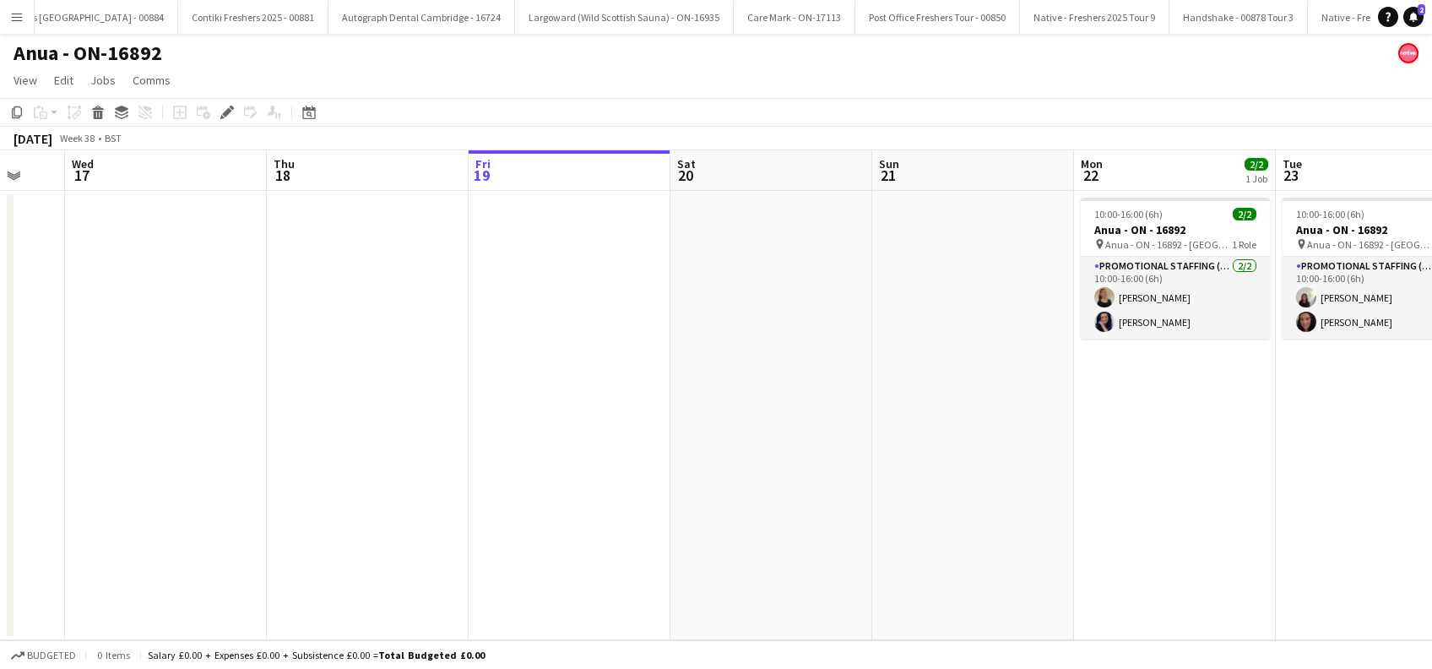
drag, startPoint x: 106, startPoint y: 554, endPoint x: 675, endPoint y: 561, distance: 569.2
click at [17, 559] on app-calendar-viewport "Sun 14 Mon 15 Tue 16 Wed 17 Thu 18 Fri 19 Sat 20 Sun 21 Mon 22 2/2 1 Job Tue 23…" at bounding box center [716, 395] width 1432 height 490
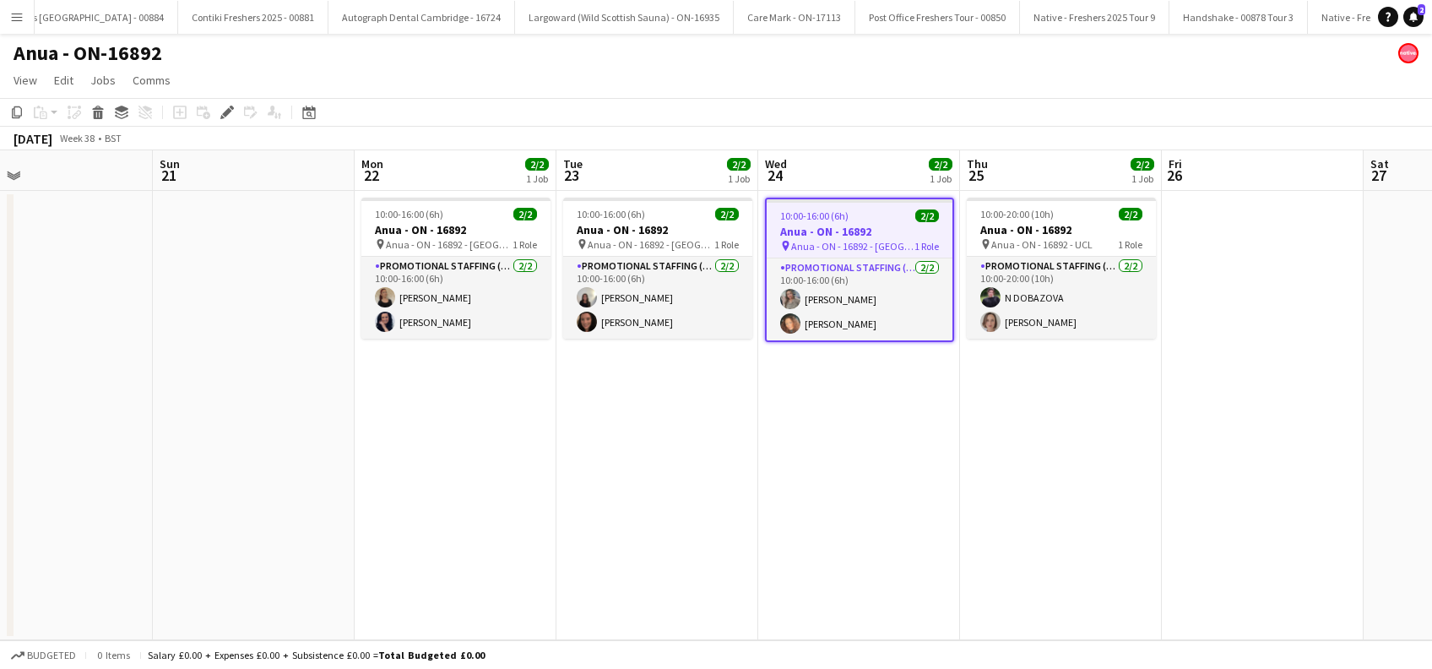
drag, startPoint x: 377, startPoint y: 555, endPoint x: 396, endPoint y: 519, distance: 40.4
click at [376, 555] on app-calendar-viewport "Thu 18 Fri 19 Sat 20 Sun 21 Mon 22 2/2 1 Job Tue 23 2/2 1 Job Wed 24 2/2 1 Job …" at bounding box center [716, 395] width 1432 height 490
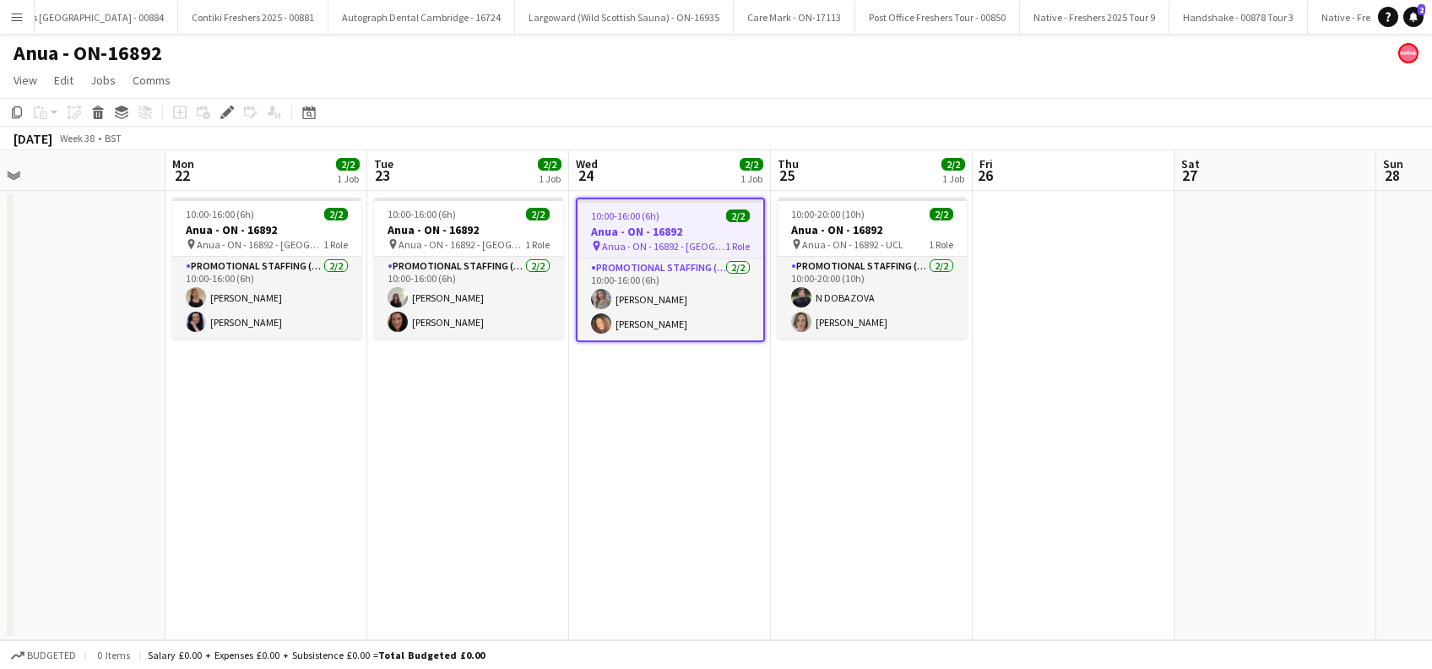
scroll to position [0, 669]
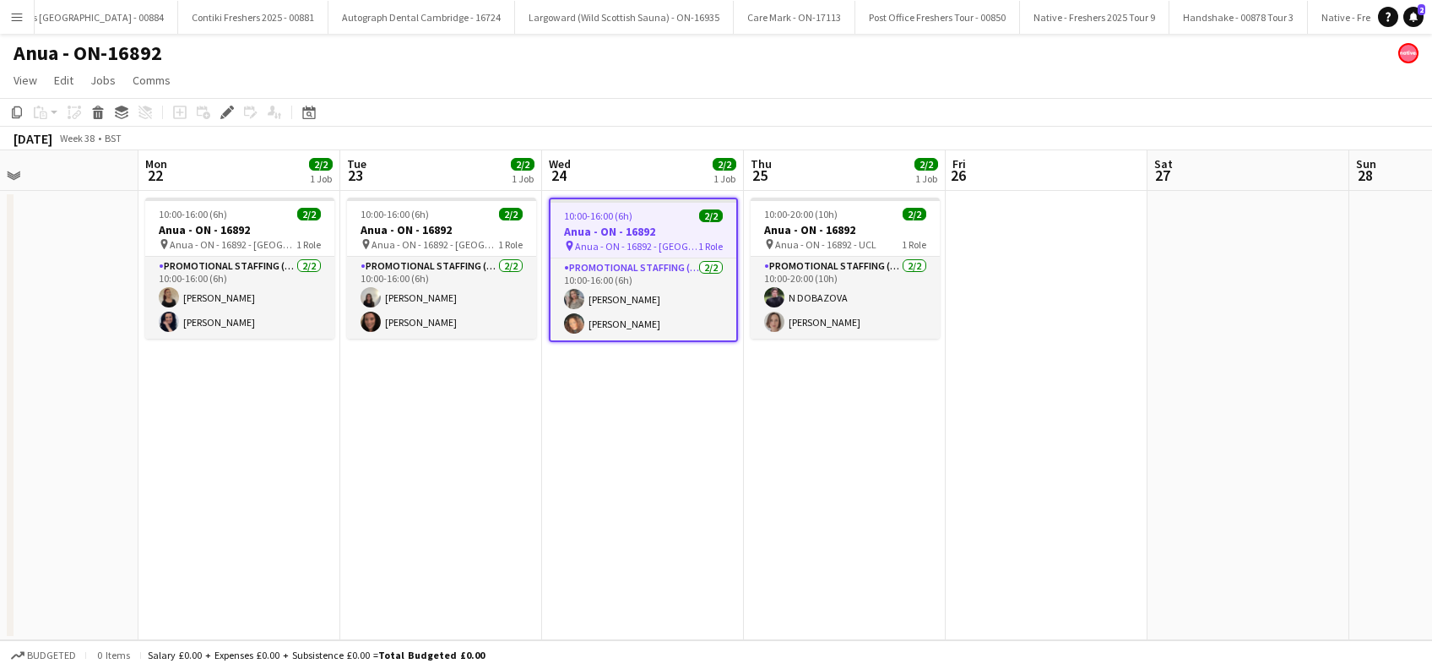
drag, startPoint x: 489, startPoint y: 486, endPoint x: 274, endPoint y: 536, distance: 221.2
click at [274, 536] on app-calendar-viewport "Thu 18 Fri 19 Sat 20 Sun 21 Mon 22 2/2 1 Job Tue 23 2/2 1 Job Wed 24 2/2 1 Job …" at bounding box center [716, 395] width 1432 height 490
click at [793, 452] on app-date-cell "10:00-20:00 (10h) 2/2 Anua - ON - 16892 pin Anua - ON - 16892 - UCL 1 Role Prom…" at bounding box center [845, 415] width 202 height 449
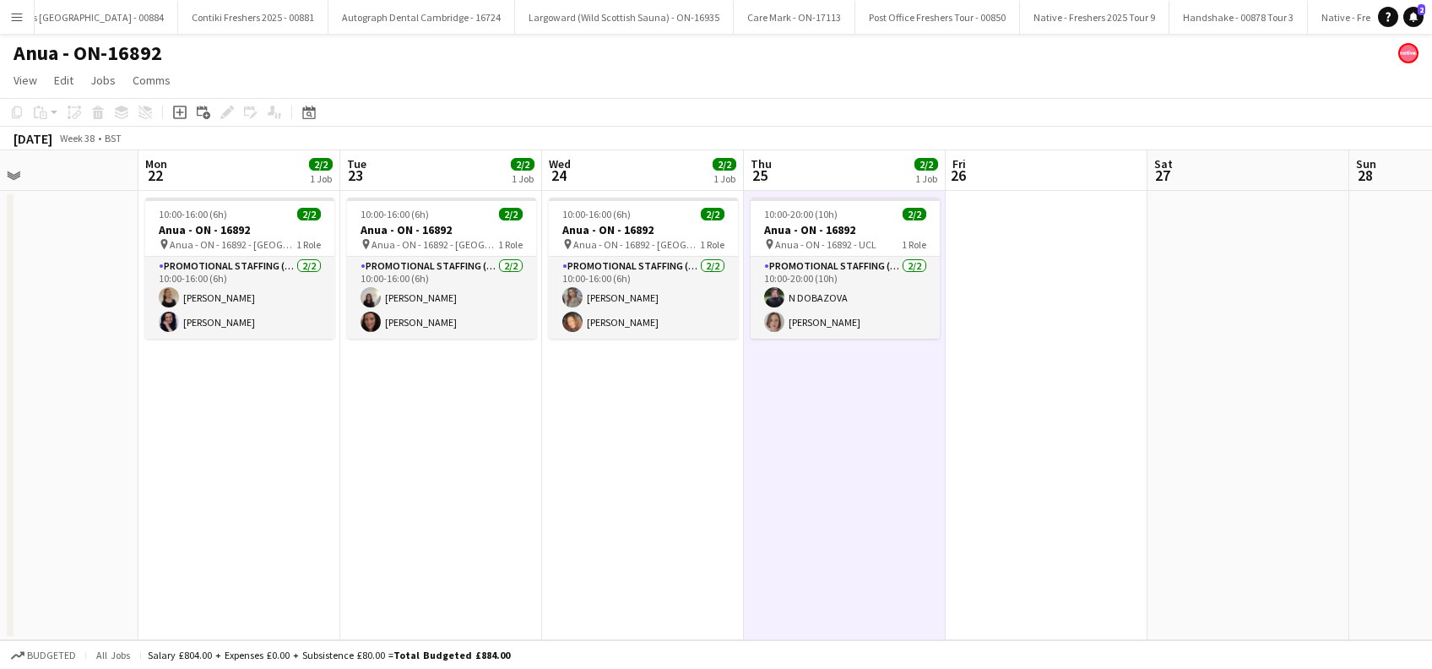
click at [242, 502] on app-date-cell "10:00-16:00 (6h) 2/2 Anua - ON - 16892 pin Anua - ON - 16892 - Birmingham 1 Rol…" at bounding box center [240, 415] width 202 height 449
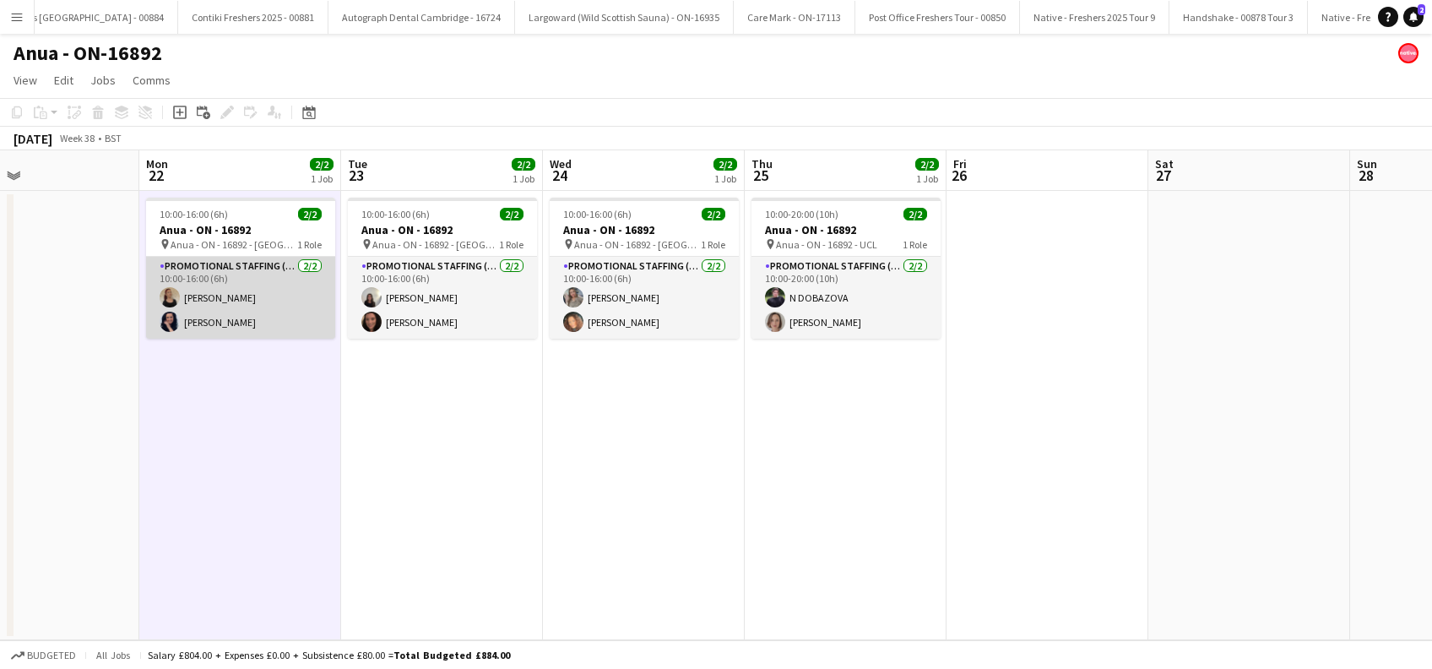
click at [218, 296] on app-card-role "Promotional Staffing (Brand Ambassadors) 2/2 10:00-16:00 (6h) Parys Scott Lisa …" at bounding box center [240, 298] width 189 height 82
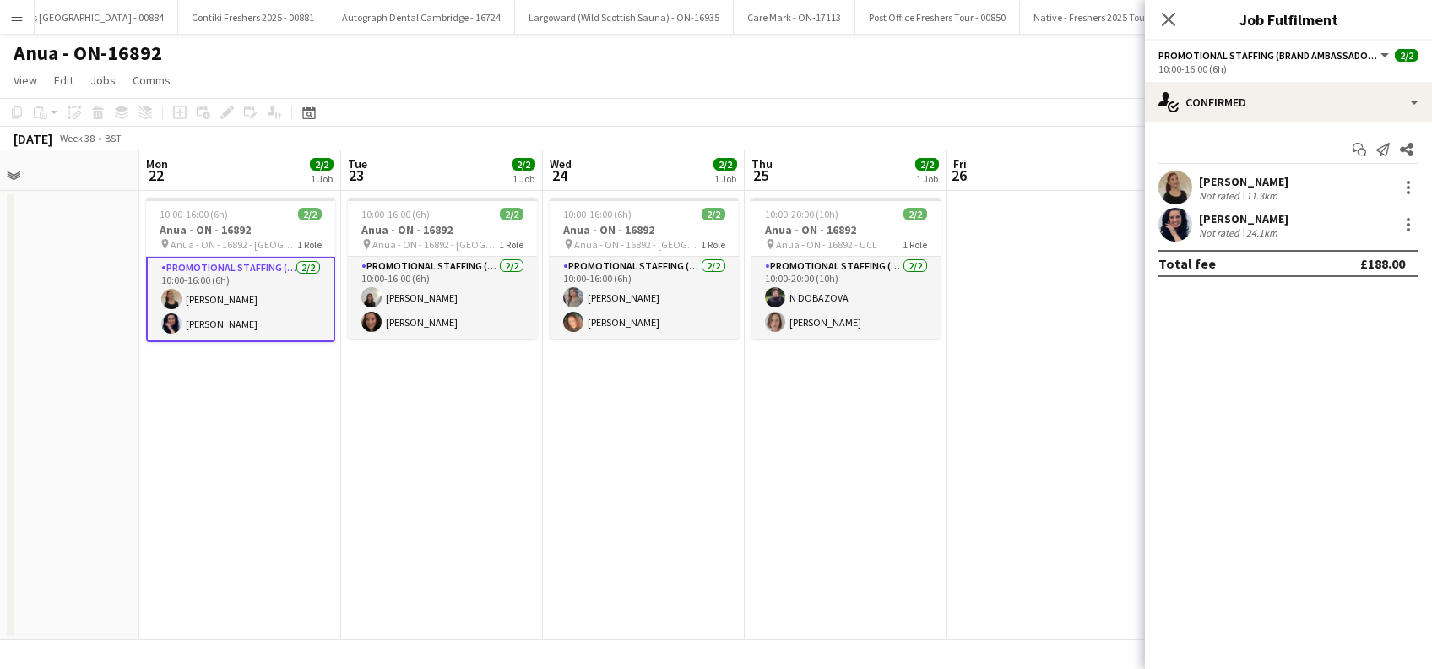
click at [1233, 180] on div "Parys Scott" at bounding box center [1244, 181] width 90 height 15
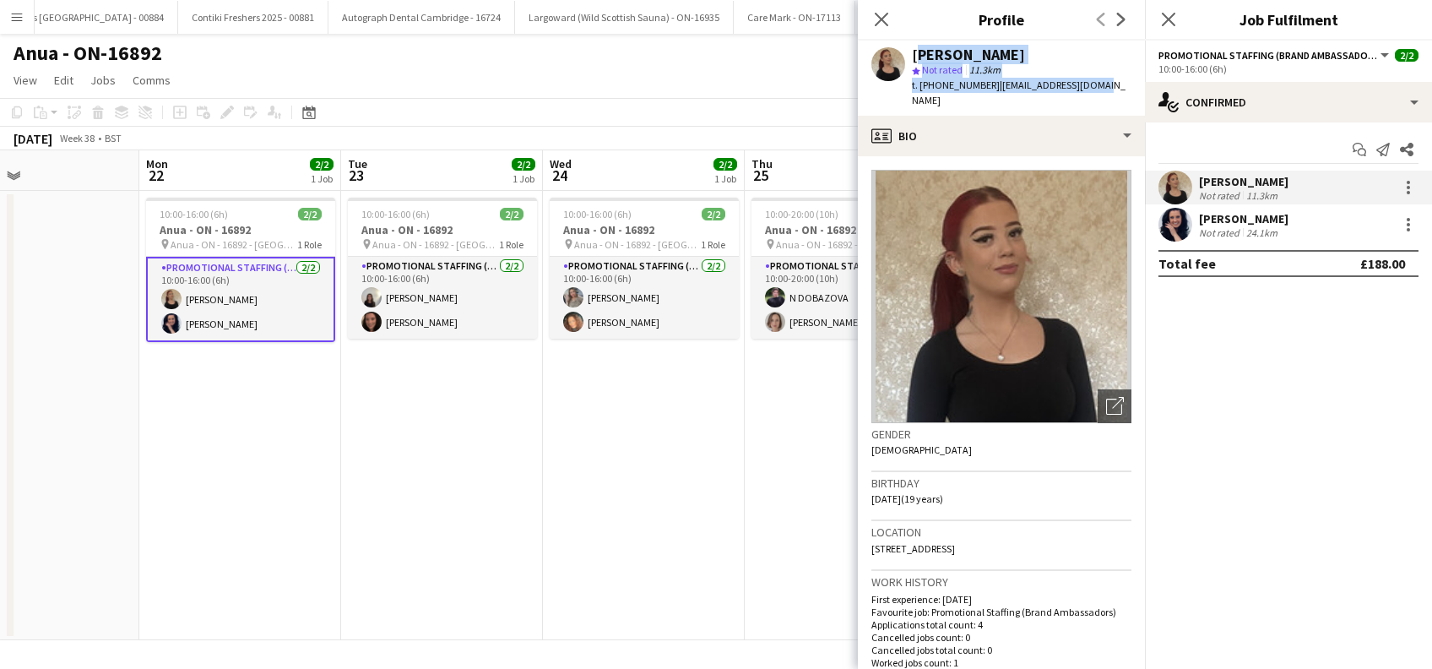
drag, startPoint x: 1102, startPoint y: 85, endPoint x: 912, endPoint y: 57, distance: 192.2
click at [912, 57] on div "Parys Scott star Not rated 11.3km t. +4407749481358 | paryss05@outlook.com" at bounding box center [1001, 78] width 287 height 75
copy div "Parys Scott star Not rated 11.3km t. +4407749481358 | paryss05@outlook.com"
click at [1233, 221] on div "Lisa Jones" at bounding box center [1244, 218] width 90 height 15
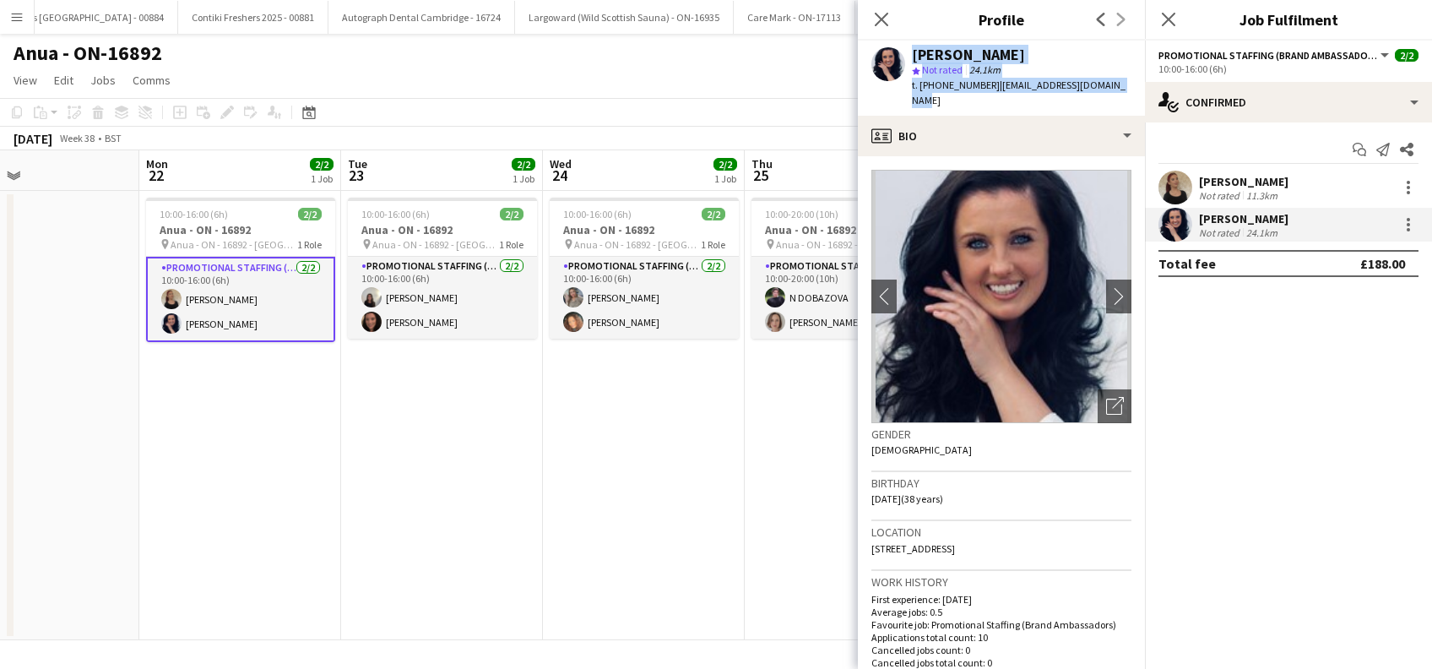
drag, startPoint x: 1123, startPoint y: 83, endPoint x: 908, endPoint y: 51, distance: 217.7
click at [908, 51] on div "Lisa Jones star Not rated 24.1km t. +447791361306 | lisajones_997@hotmail.com" at bounding box center [1001, 78] width 287 height 75
copy div "Lisa Jones star Not rated 24.1km t. +447791361306 | lisajones_997@hotmail.com"
click at [211, 242] on span "Anua - ON - 16892 - Birmingham" at bounding box center [234, 244] width 127 height 13
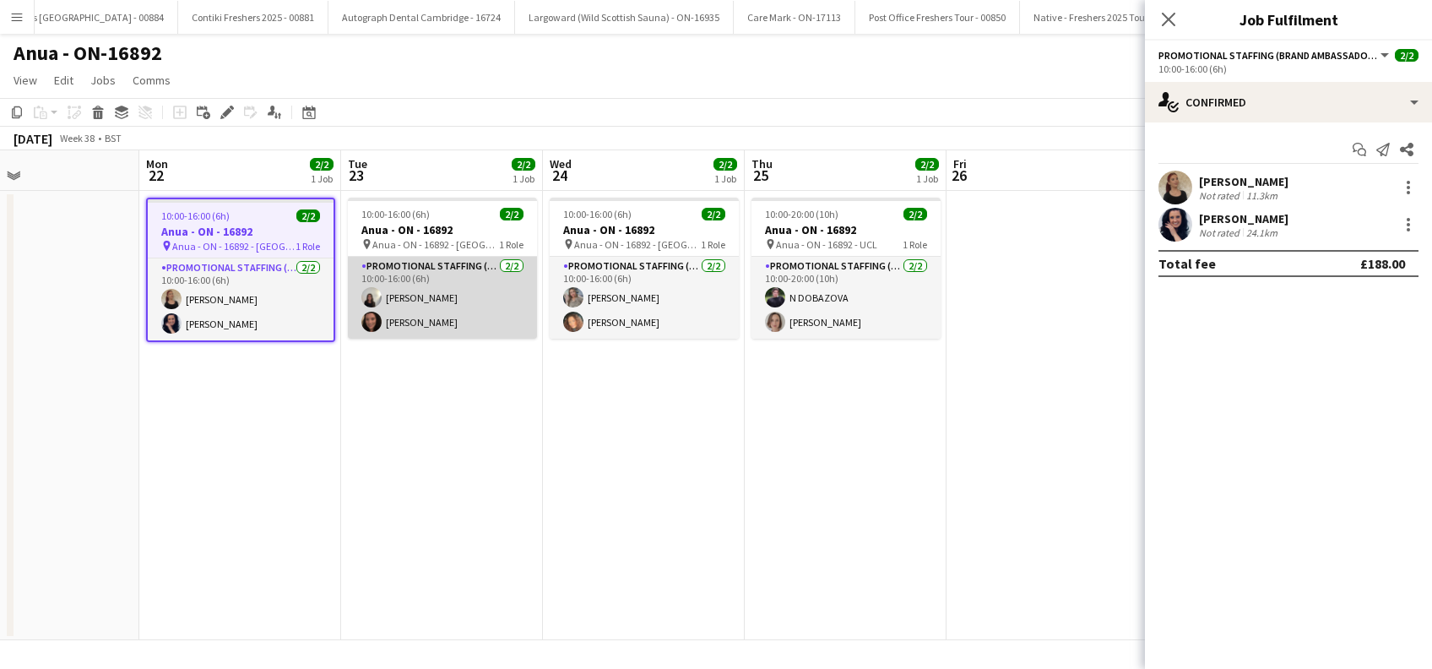
click at [442, 293] on app-card-role "Promotional Staffing (Brand Ambassadors) 2/2 10:00-16:00 (6h) marianna matti Jo…" at bounding box center [442, 298] width 189 height 82
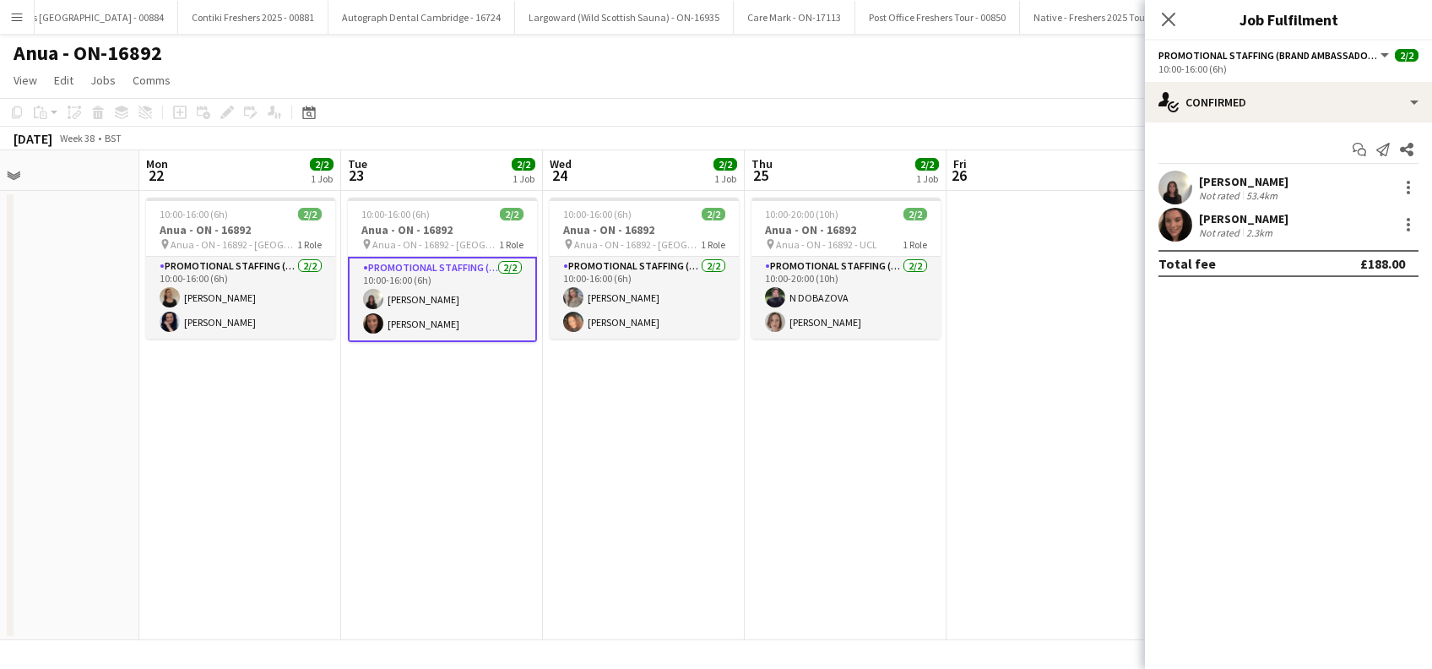
click at [1263, 177] on div "marianna matti" at bounding box center [1244, 181] width 90 height 15
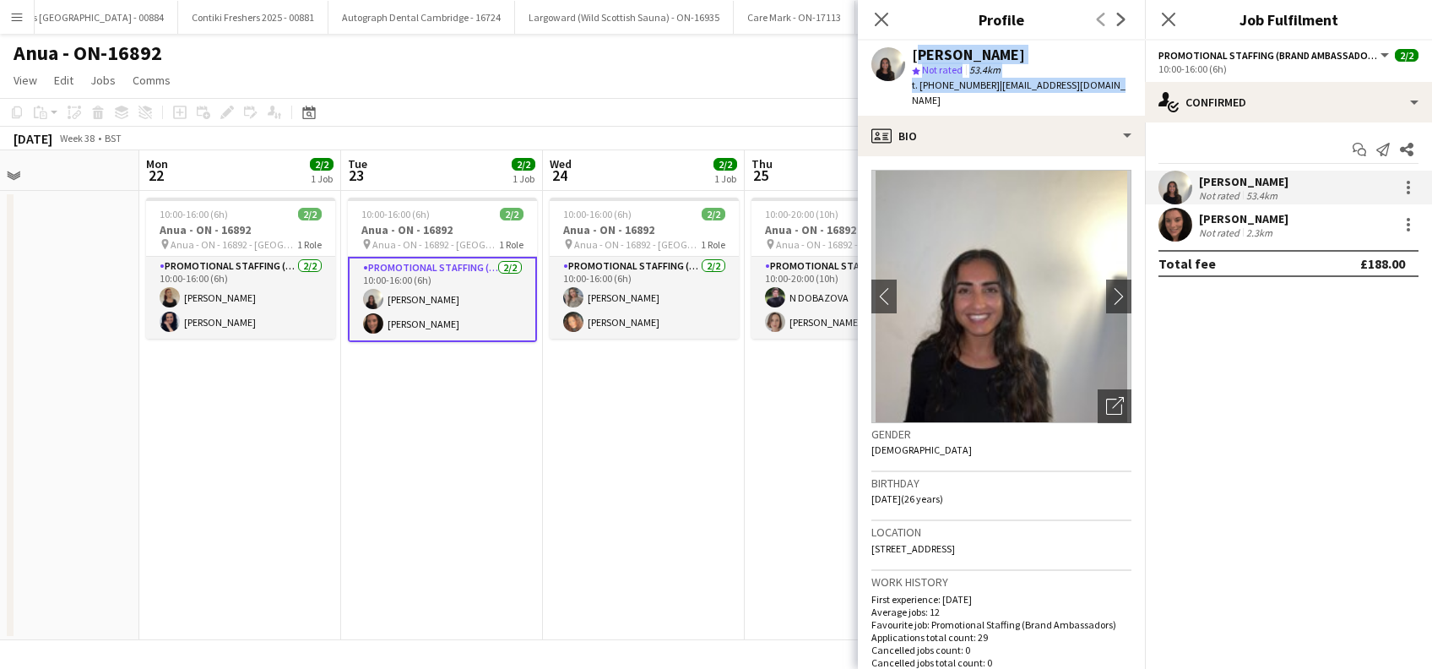
drag, startPoint x: 1117, startPoint y: 78, endPoint x: 917, endPoint y: 47, distance: 202.4
click at [917, 47] on app-profile-header "marianna matti star Not rated 53.4km t. +447861758599 | mariannaanis@gmail.com" at bounding box center [1001, 78] width 287 height 75
copy div "marianna matti star Not rated 53.4km t. +447861758599 | mariannaanis@gmail.com"
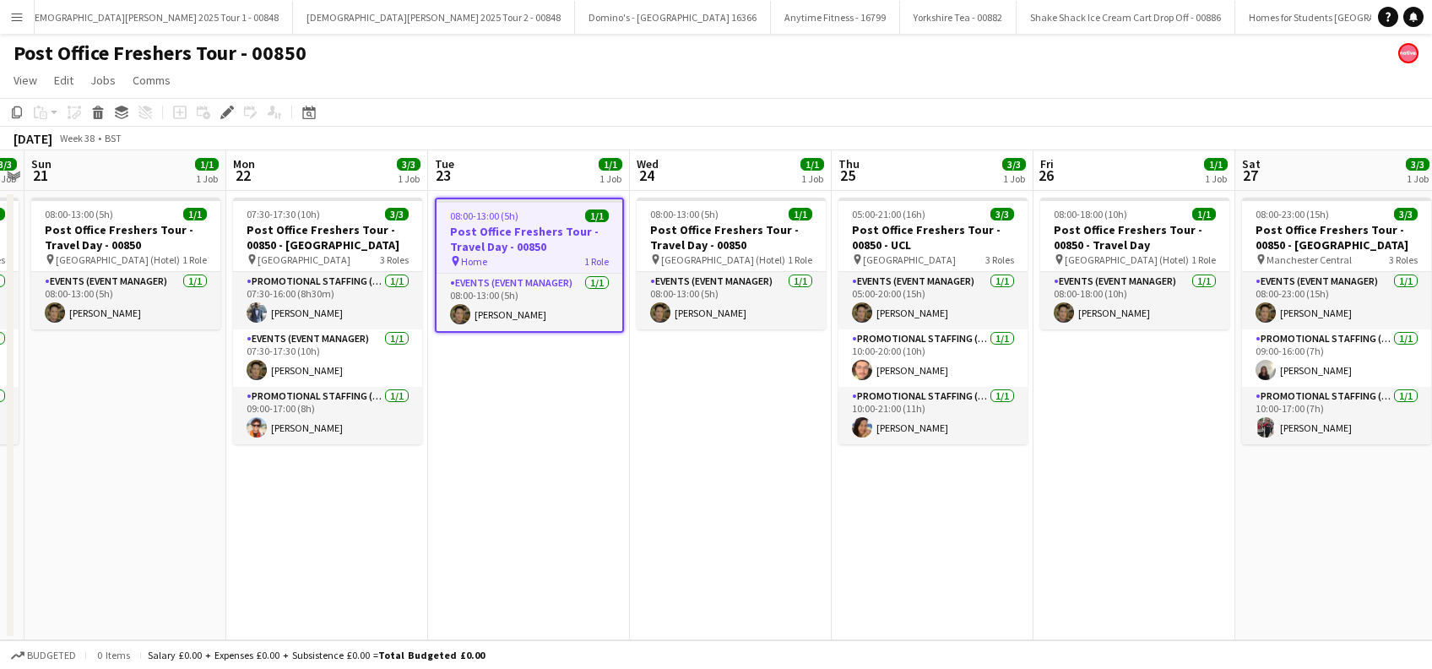
scroll to position [0, 411]
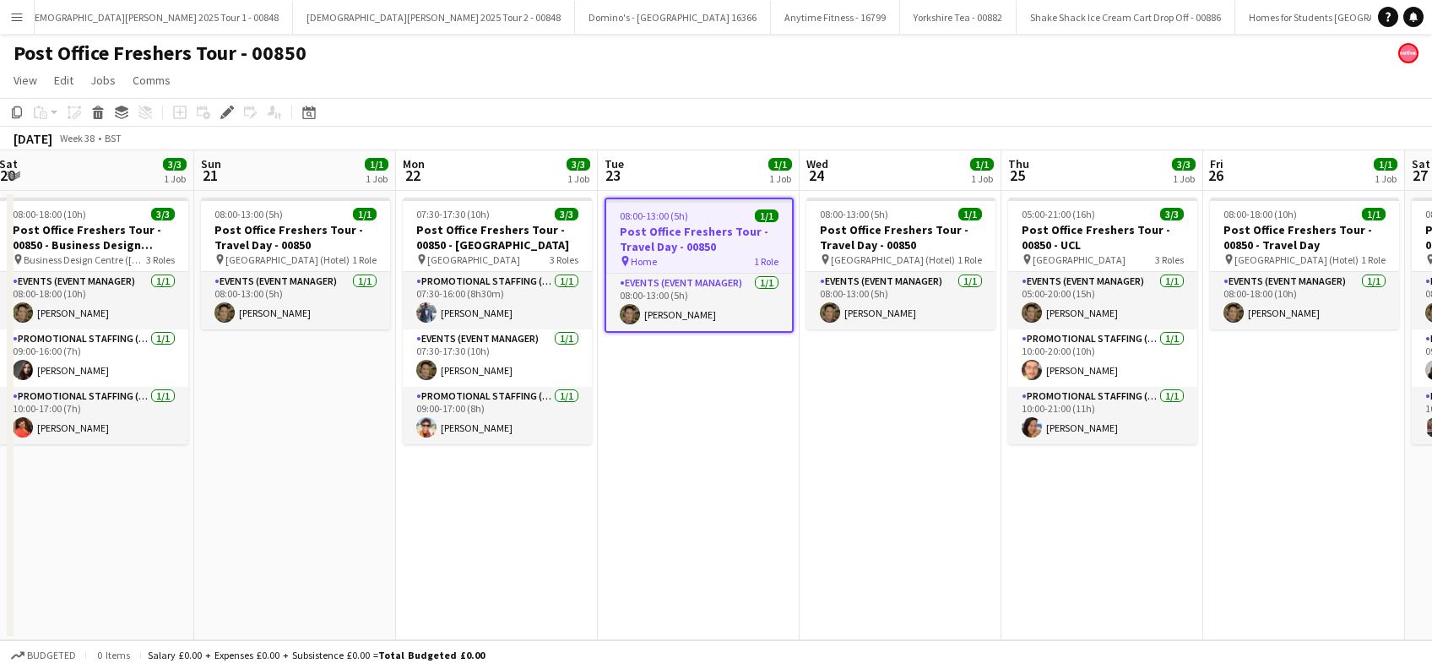
drag, startPoint x: 523, startPoint y: 517, endPoint x: 693, endPoint y: 517, distance: 169.7
click at [693, 517] on app-calendar-viewport "Thu 18 2/3 1 Job Fri 19 1/1 1 Job Sat 20 3/3 1 Job Sun 21 1/1 1 Job Mon 22 3/3 …" at bounding box center [716, 395] width 1432 height 490
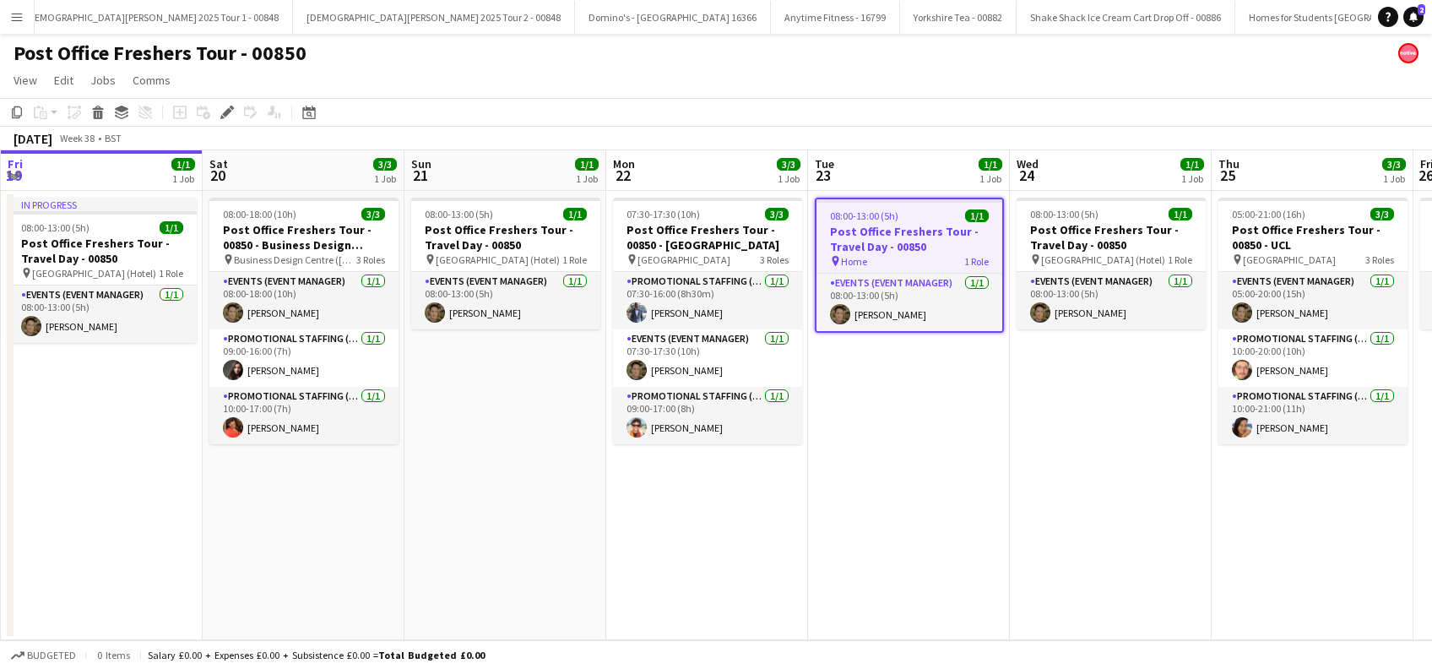
scroll to position [0, 539]
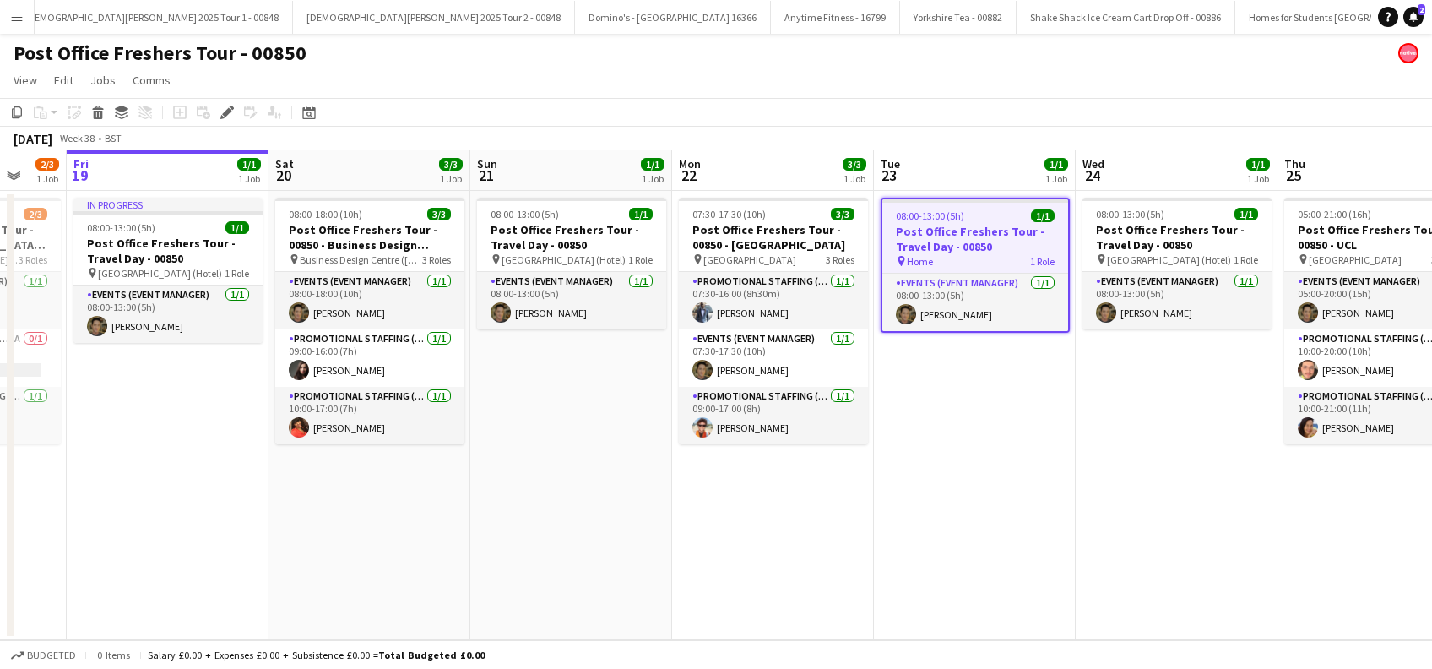
drag, startPoint x: 663, startPoint y: 451, endPoint x: 939, endPoint y: 493, distance: 279.4
click at [939, 493] on app-calendar-viewport "Tue 16 3/3 1 Job Wed 17 1/1 1 Job Thu 18 2/3 1 Job Fri 19 1/1 1 Job Sat 20 3/3 …" at bounding box center [716, 395] width 1432 height 490
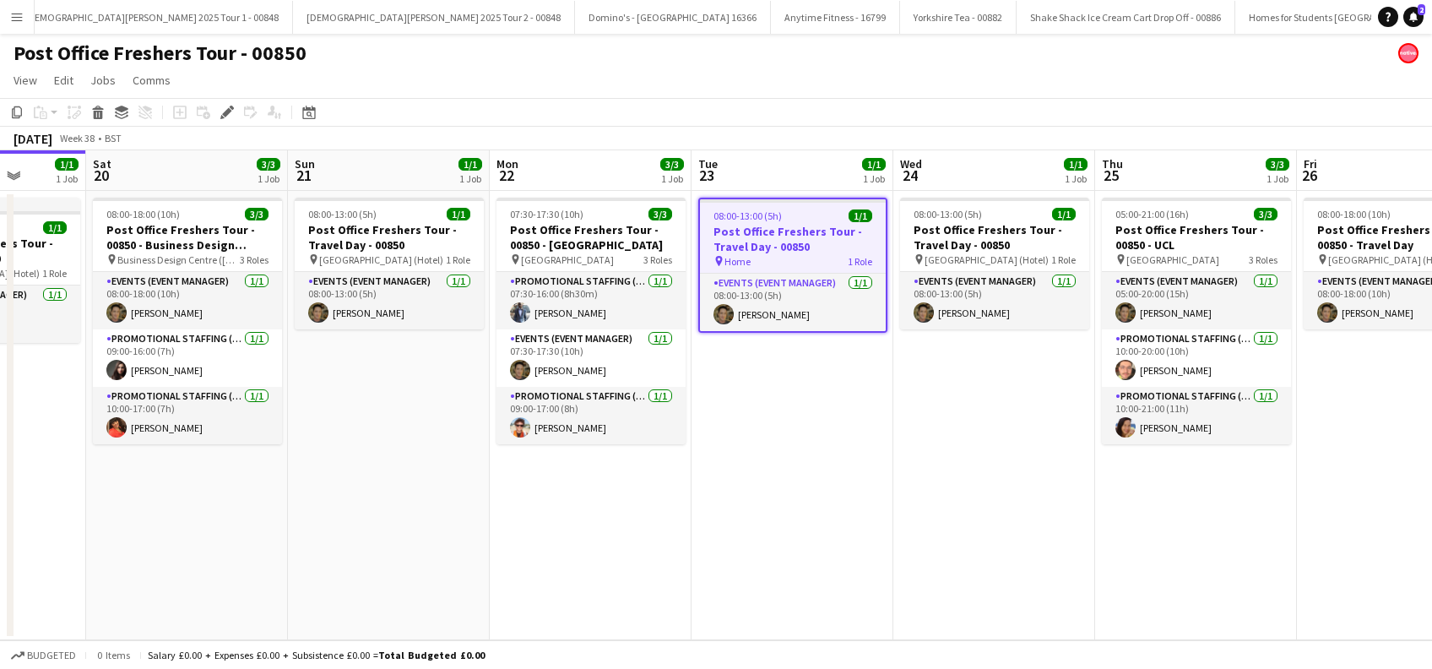
drag, startPoint x: 1187, startPoint y: 525, endPoint x: 1227, endPoint y: 561, distance: 53.9
click at [1227, 561] on app-calendar-viewport "Wed 17 1/1 1 Job Thu 18 2/3 1 Job Fri 19 1/1 1 Job Sat 20 3/3 1 Job Sun 21 1/1 …" at bounding box center [716, 395] width 1432 height 490
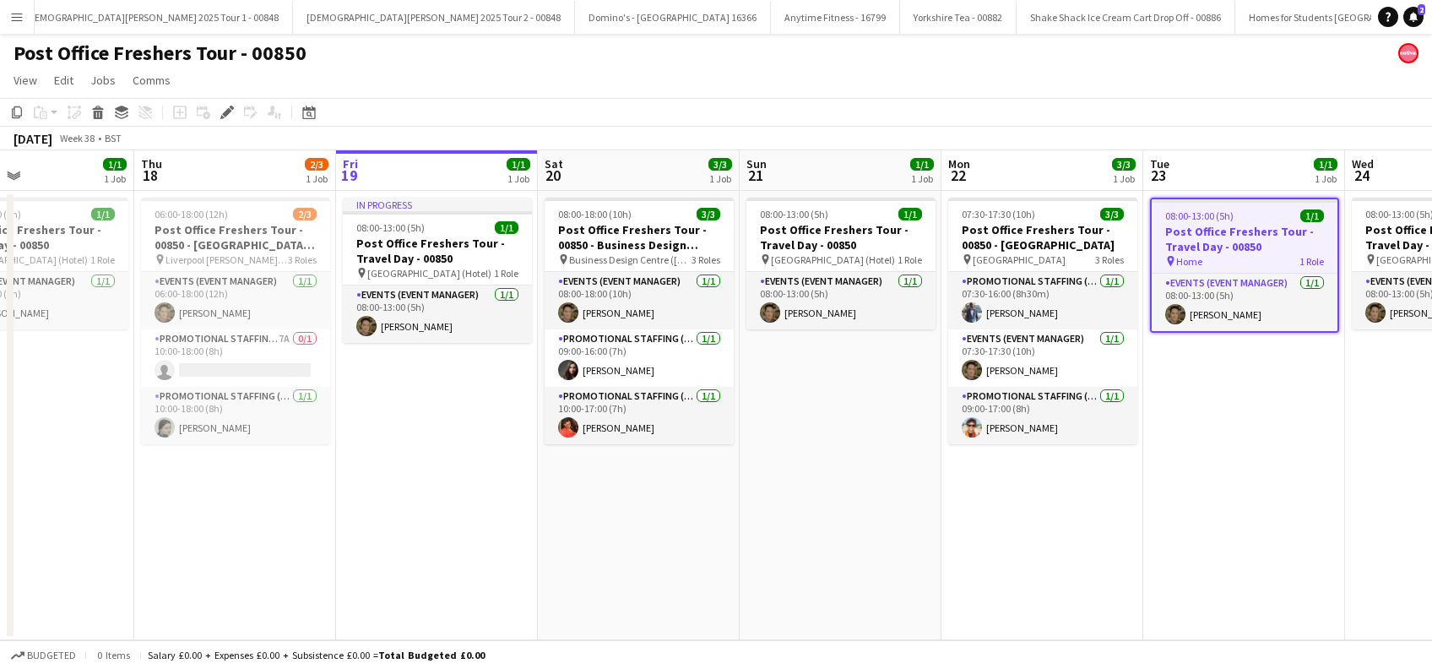
drag, startPoint x: 375, startPoint y: 574, endPoint x: 512, endPoint y: 564, distance: 137.2
click at [512, 564] on app-calendar-viewport "Mon 15 Tue 16 3/3 1 Job Wed 17 1/1 1 Job Thu 18 2/3 1 Job Fri 19 1/1 1 Job Sat …" at bounding box center [716, 395] width 1432 height 490
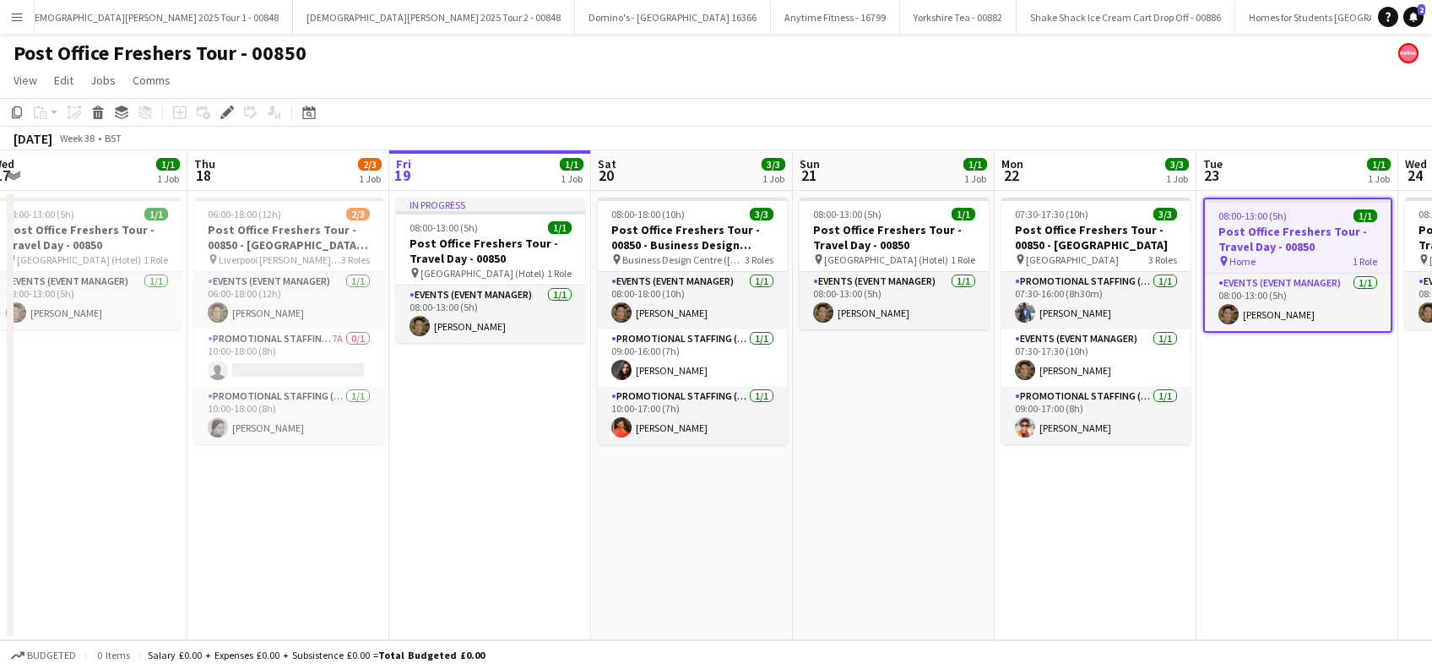
scroll to position [0, 495]
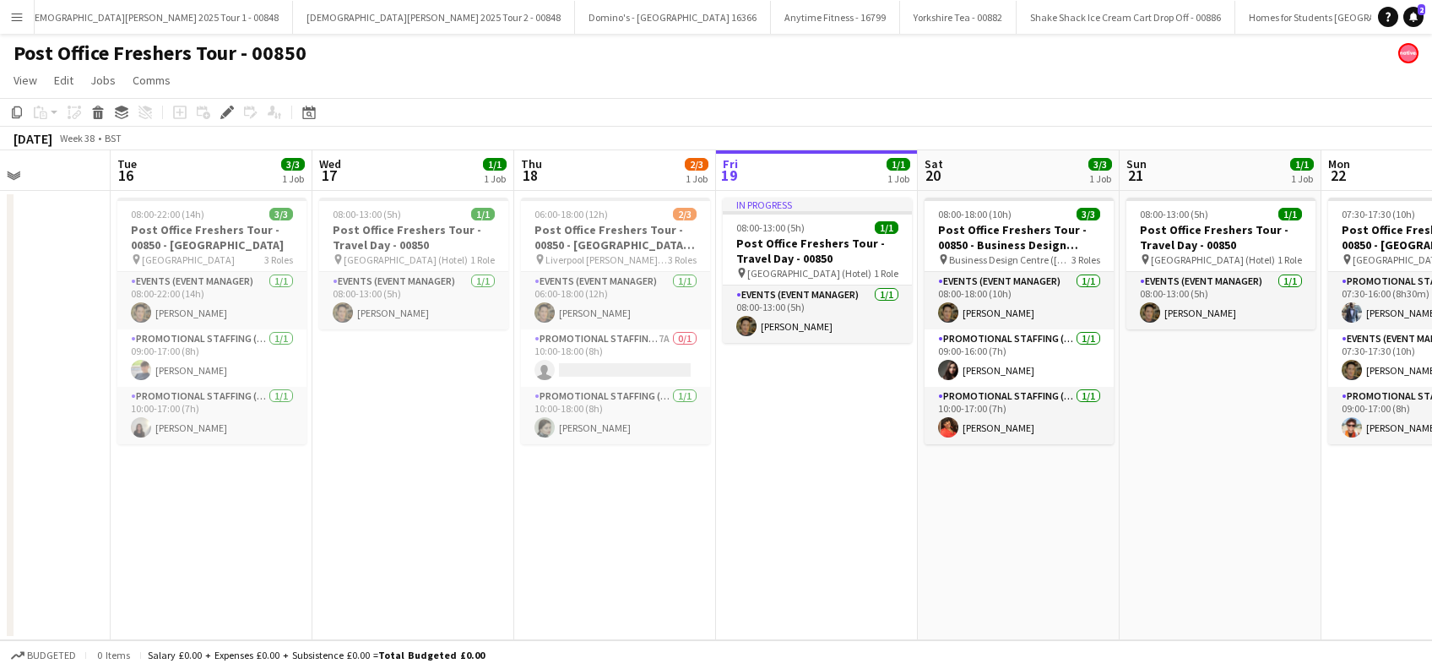
drag, startPoint x: 297, startPoint y: 566, endPoint x: 671, endPoint y: 546, distance: 374.6
click at [671, 549] on app-calendar-viewport "Sat 13 1/1 1 Job Sun 14 Mon 15 Tue 16 3/3 1 Job Wed 17 1/1 1 Job Thu 18 2/3 1 J…" at bounding box center [716, 395] width 1432 height 490
click at [598, 419] on app-card-role "Promotional Staffing (Brand Ambassadors) 1/1 10:00-18:00 (8h) Paulina Grabania" at bounding box center [615, 415] width 189 height 57
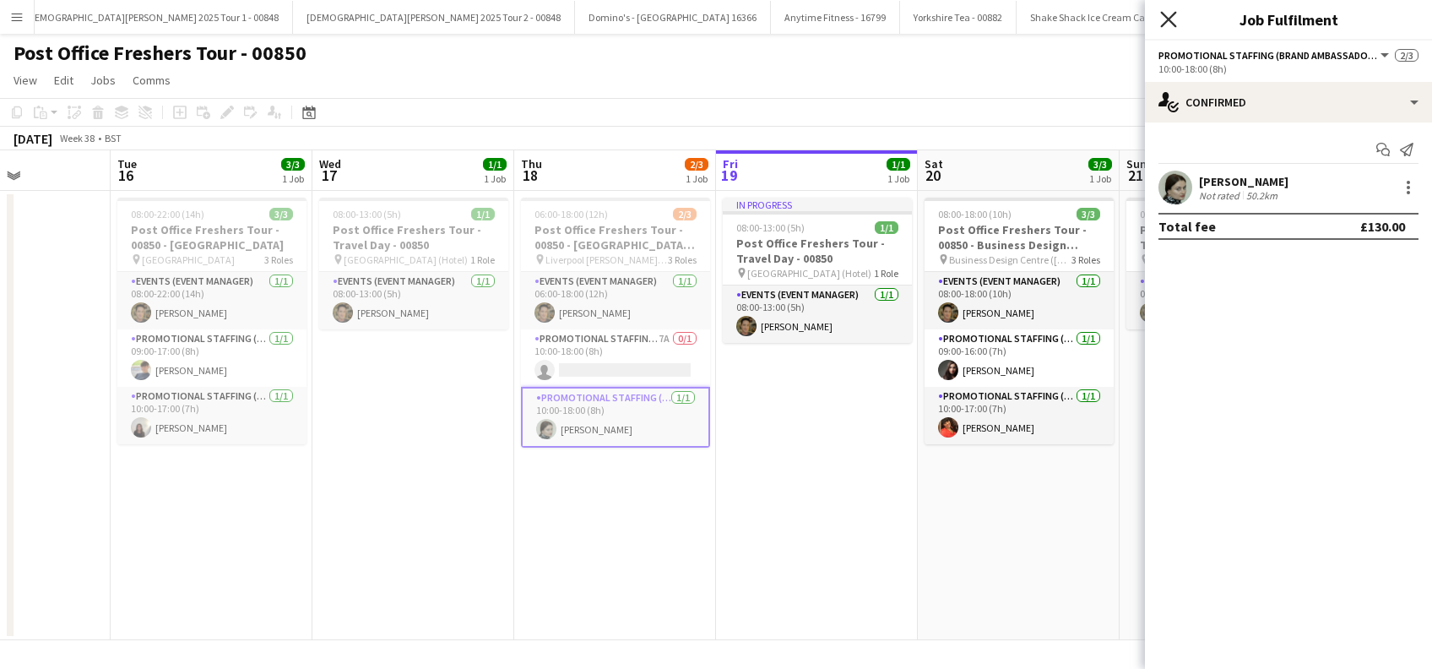
click at [1166, 14] on icon "Close pop-in" at bounding box center [1168, 19] width 16 height 16
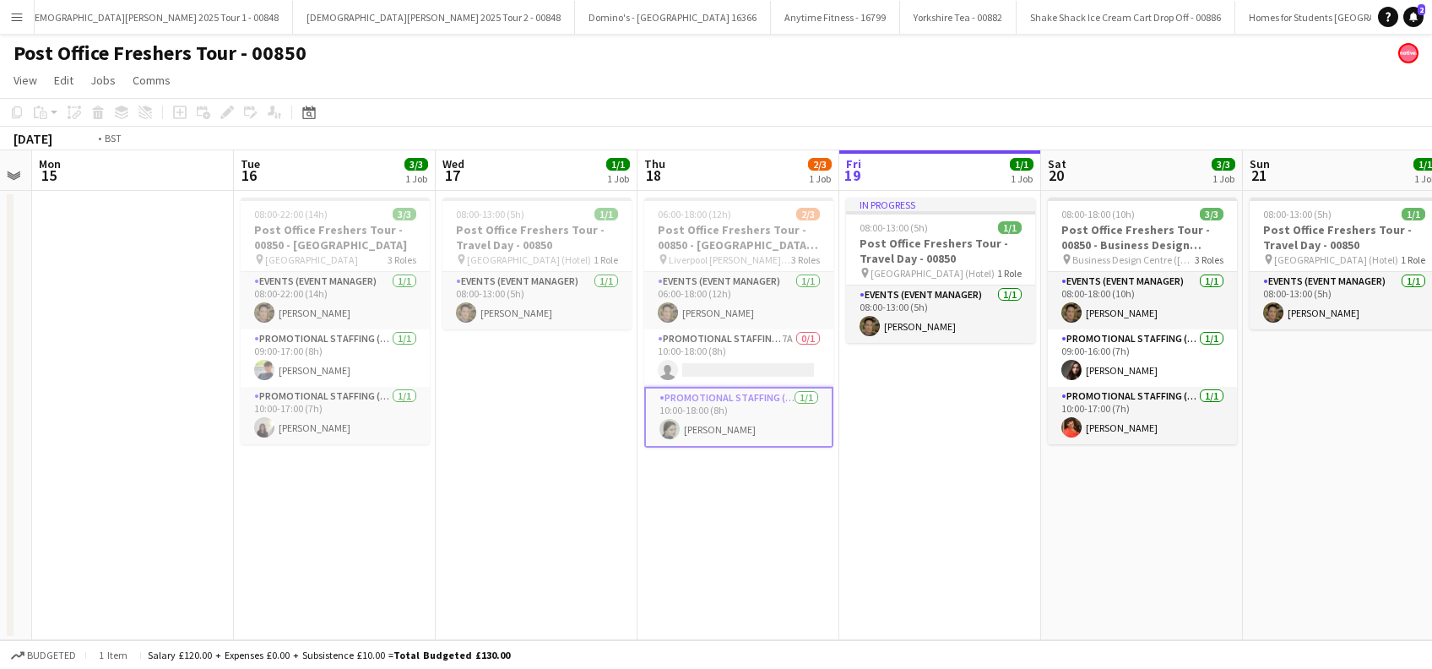
scroll to position [0, 420]
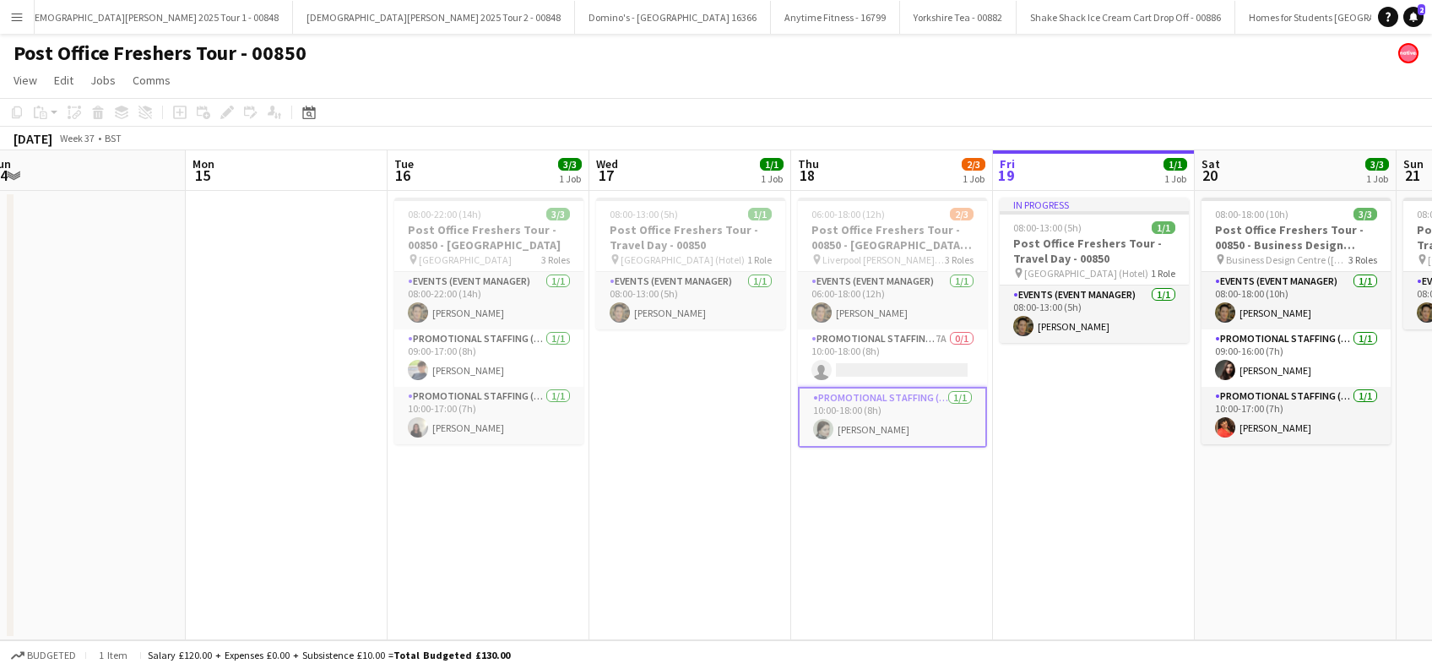
drag, startPoint x: 559, startPoint y: 524, endPoint x: 833, endPoint y: 552, distance: 275.1
click at [833, 553] on app-calendar-viewport "Fri 12 3/3 1 Job Sat 13 1/1 1 Job Sun 14 Mon 15 Tue 16 3/3 1 Job Wed 17 1/1 1 J…" at bounding box center [716, 395] width 1432 height 490
drag, startPoint x: 880, startPoint y: 533, endPoint x: 839, endPoint y: 517, distance: 43.6
click at [882, 534] on app-date-cell "06:00-18:00 (12h) 2/3 Post Office Freshers Tour - 00850 - Liverpool John Moores…" at bounding box center [892, 415] width 202 height 449
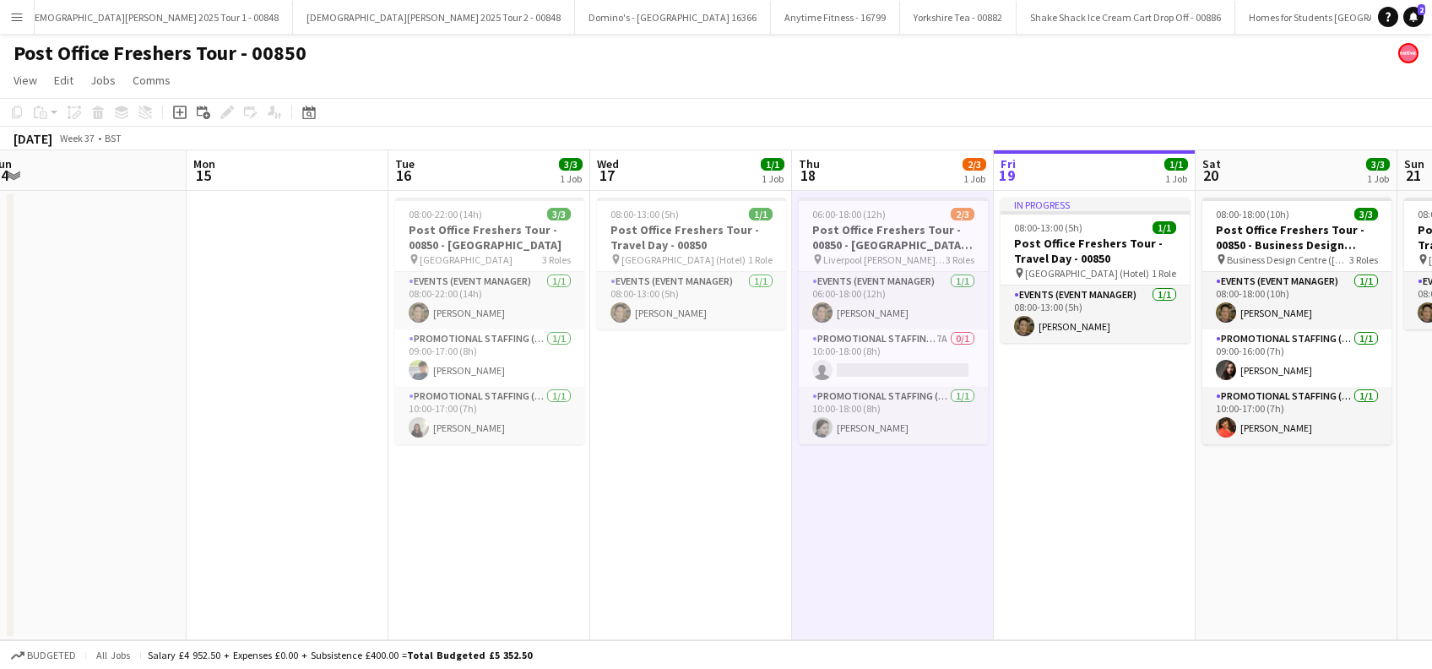
click at [1084, 551] on app-date-cell "In progress 08:00-13:00 (5h) 1/1 Post Office Freshers Tour - Travel Day - 00850…" at bounding box center [1095, 415] width 202 height 449
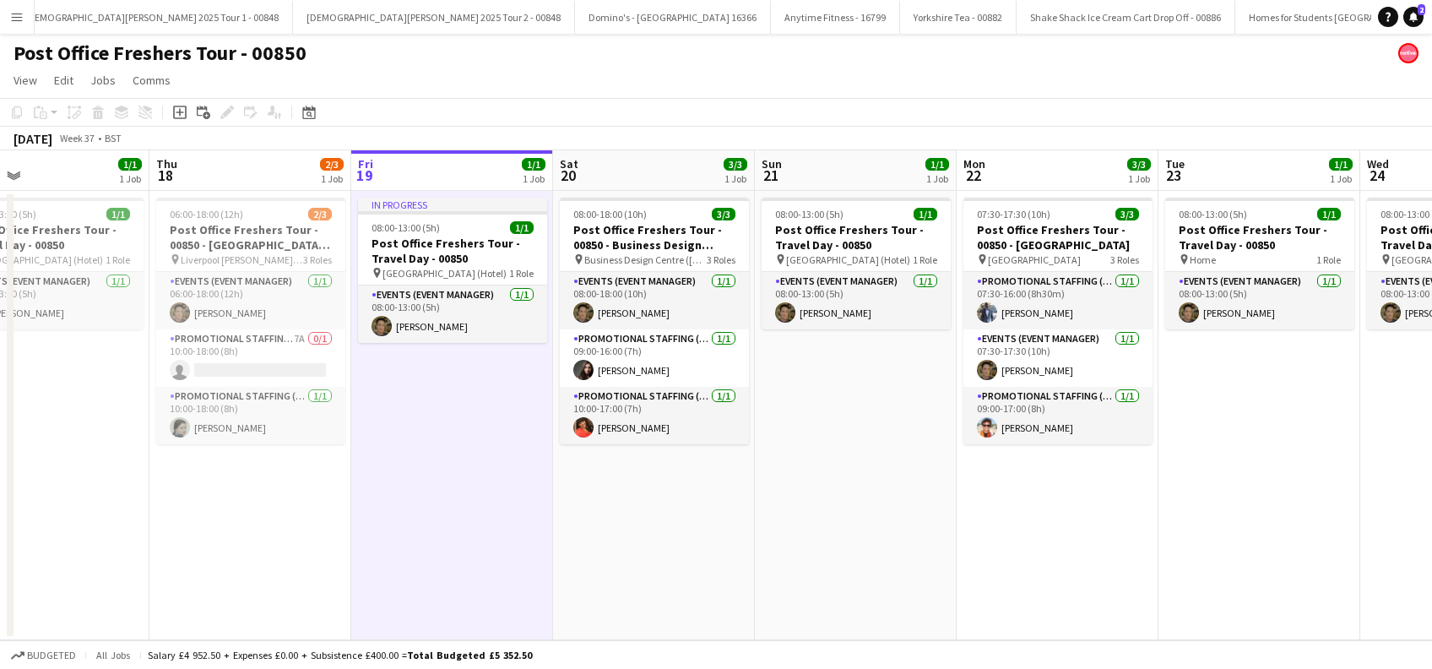
scroll to position [0, 660]
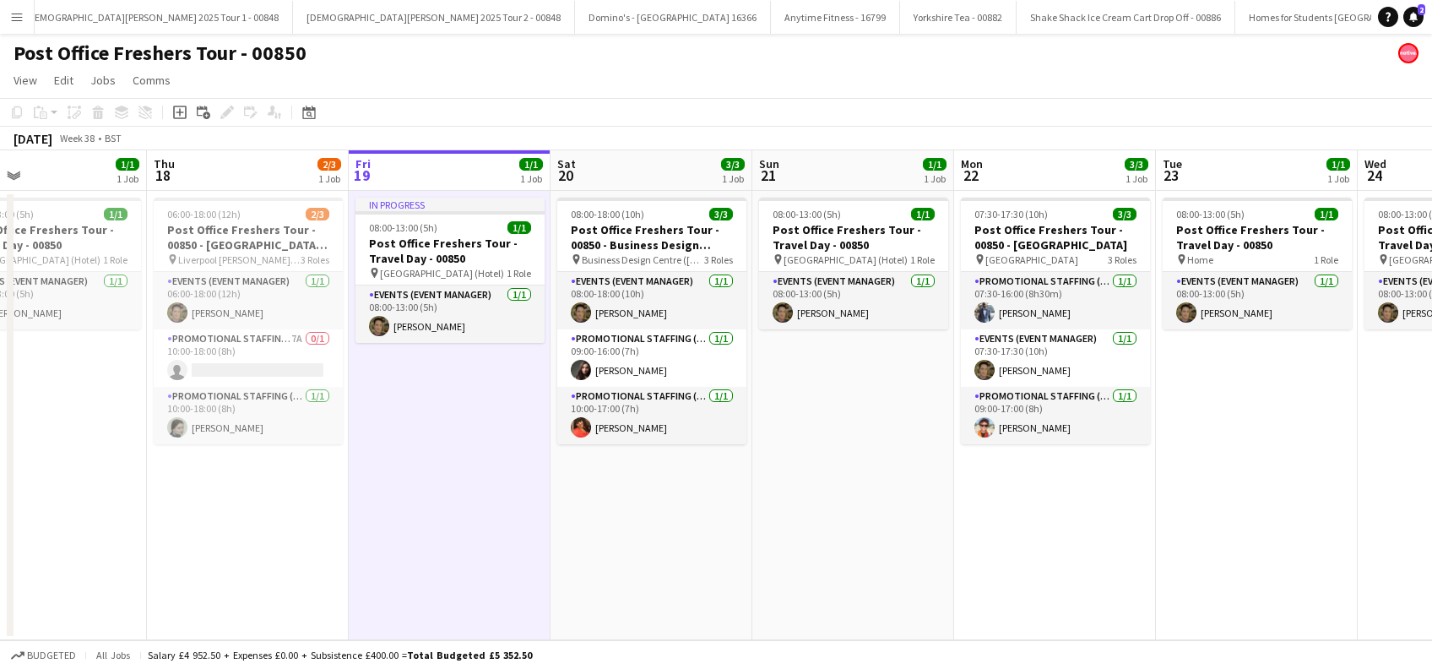
drag, startPoint x: 1116, startPoint y: 513, endPoint x: 473, endPoint y: 594, distance: 648.5
click at [473, 594] on app-calendar-viewport "Sun 14 Mon 15 Tue 16 3/3 1 Job Wed 17 1/1 1 Job Thu 18 2/3 1 Job Fri 19 1/1 1 J…" at bounding box center [716, 395] width 1432 height 490
drag, startPoint x: 642, startPoint y: 508, endPoint x: 822, endPoint y: 512, distance: 179.9
click at [642, 510] on app-date-cell "08:00-18:00 (10h) 3/3 Post Office Freshers Tour - 00850 - Business Design Centr…" at bounding box center [652, 415] width 202 height 449
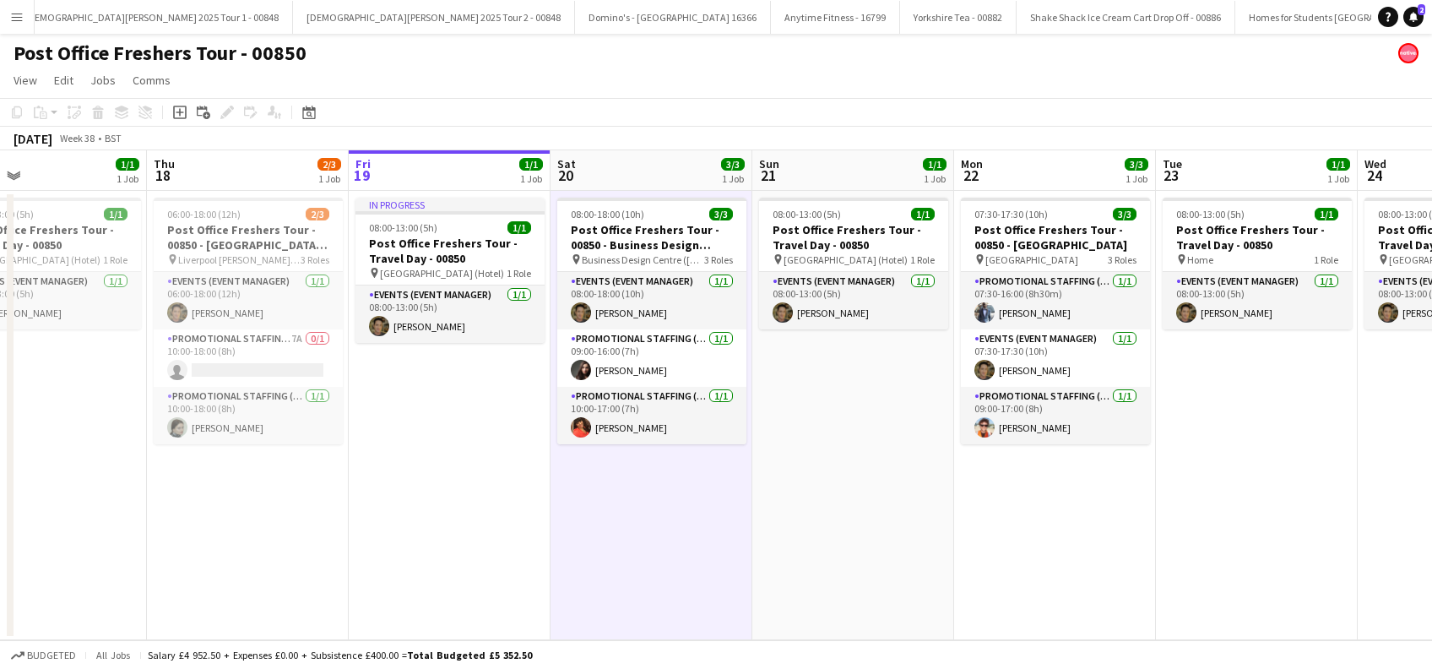
click at [835, 513] on app-date-cell "08:00-13:00 (5h) 1/1 Post Office Freshers Tour - Travel Day - 00850 pin Leeds (…" at bounding box center [853, 415] width 202 height 449
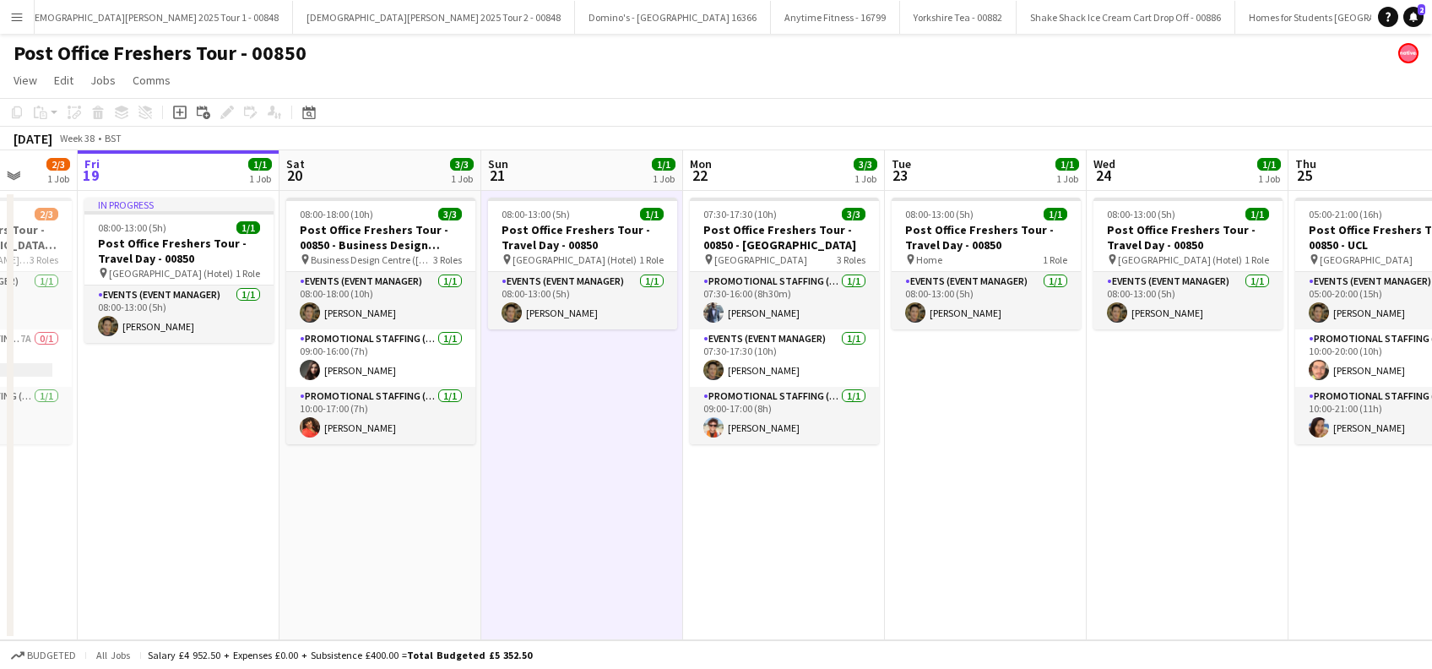
scroll to position [0, 609]
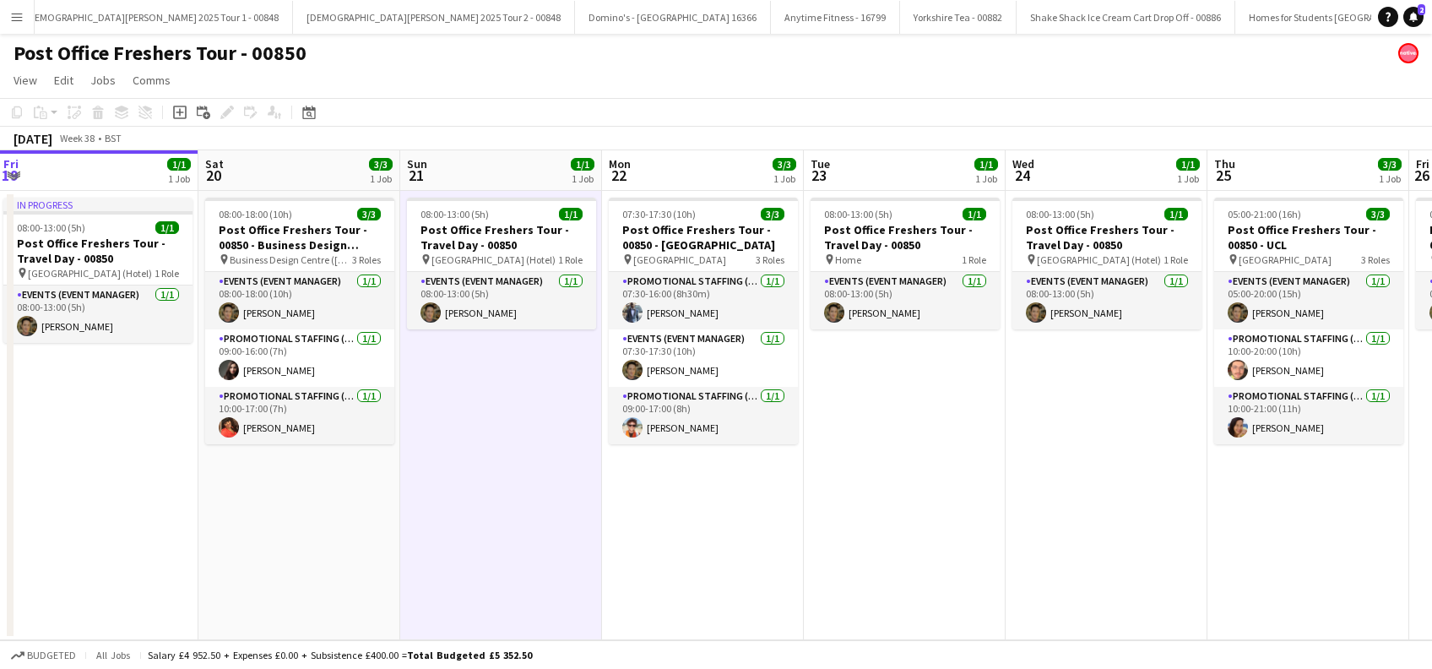
drag, startPoint x: 1218, startPoint y: 525, endPoint x: 865, endPoint y: 599, distance: 360.6
click at [865, 599] on app-calendar-viewport "Tue 16 3/3 1 Job Wed 17 1/1 1 Job Thu 18 2/3 1 Job Fri 19 1/1 1 Job Sat 20 3/3 …" at bounding box center [716, 395] width 1432 height 490
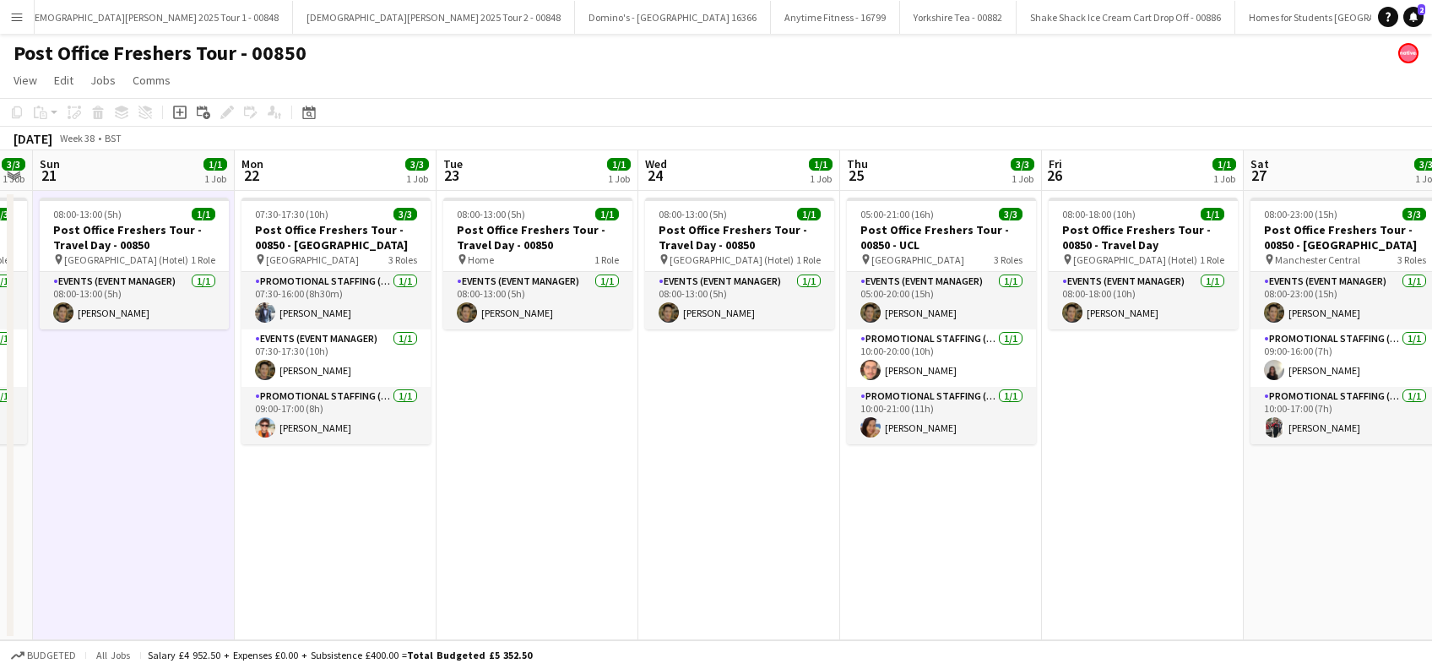
scroll to position [0, 753]
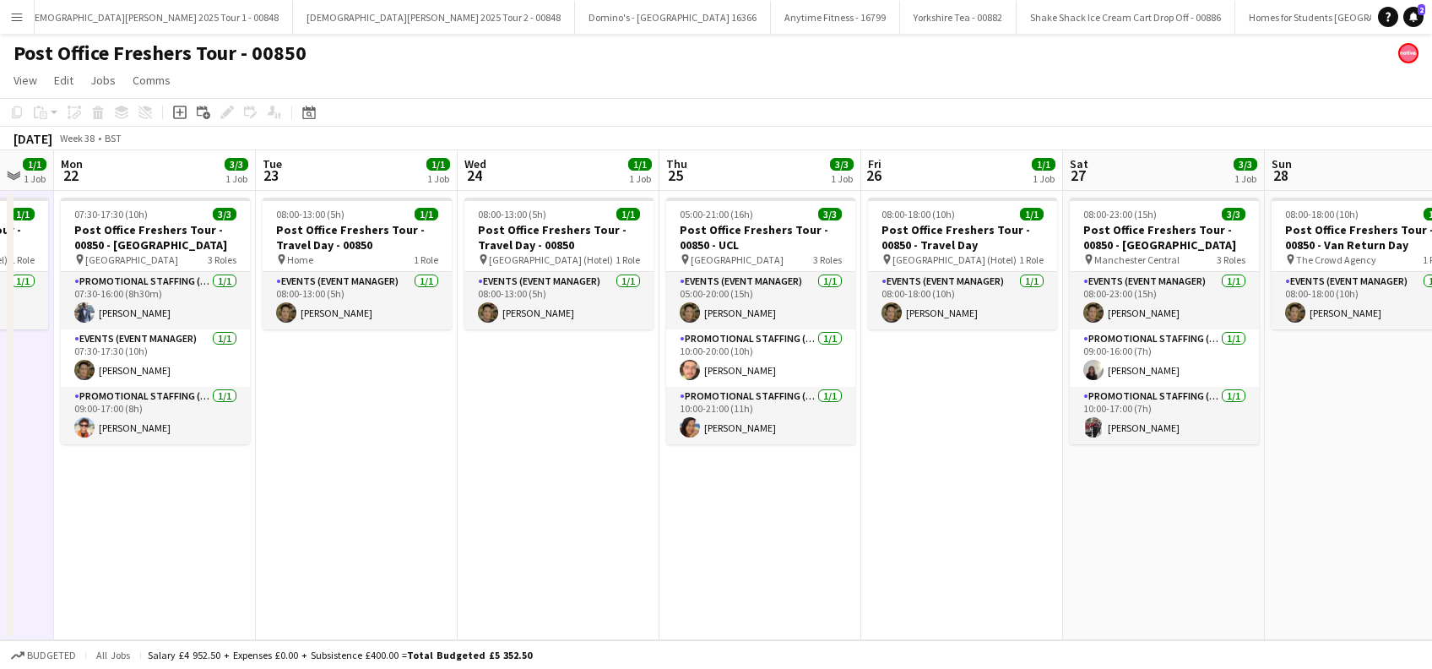
drag, startPoint x: 1255, startPoint y: 524, endPoint x: 707, endPoint y: 598, distance: 553.0
click at [707, 598] on app-calendar-viewport "Thu 18 2/3 1 Job Fri 19 1/1 1 Job Sat 20 3/3 1 Job Sun 21 1/1 1 Job Mon 22 3/3 …" at bounding box center [716, 395] width 1432 height 490
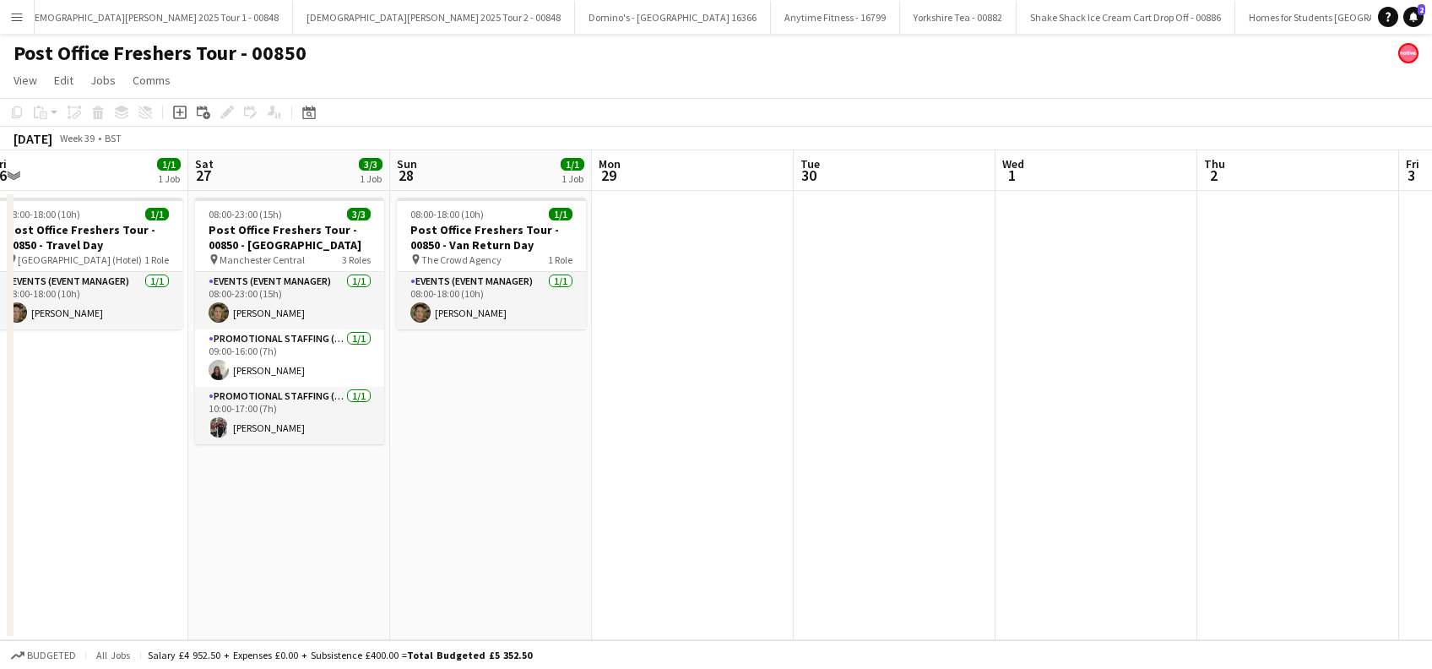
scroll to position [0, 539]
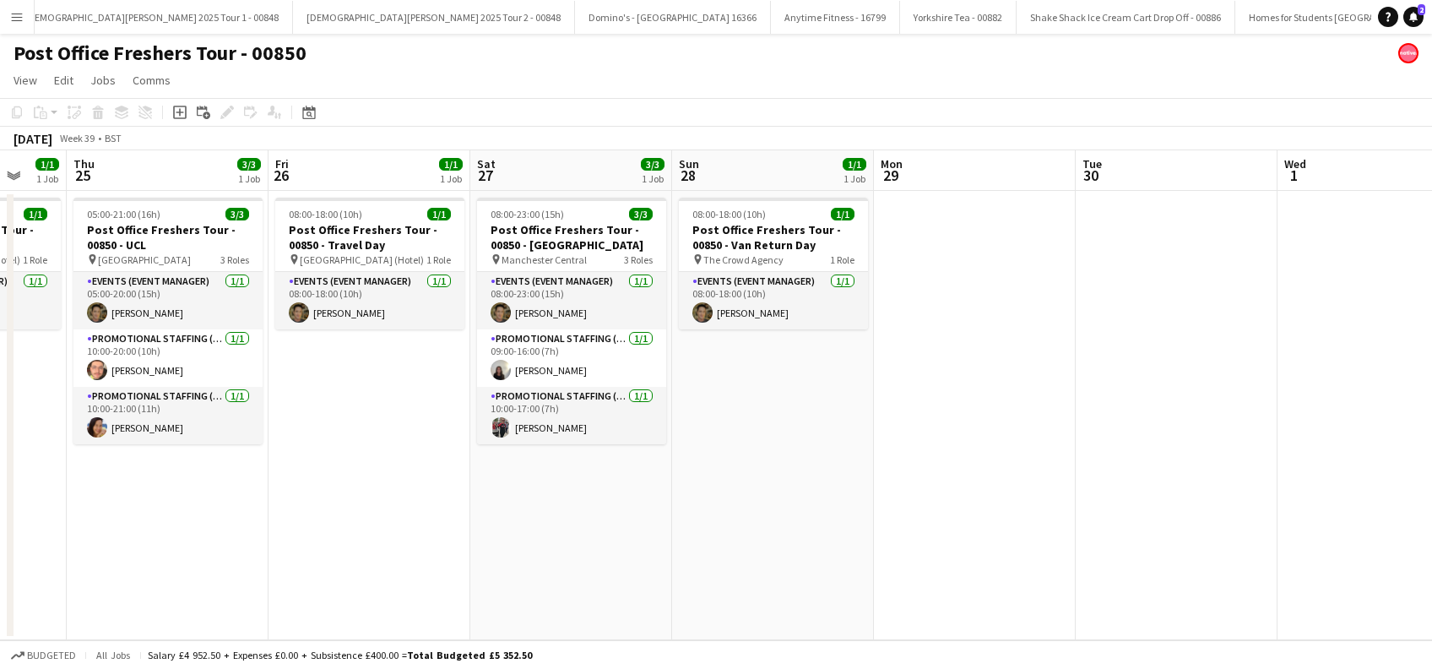
drag, startPoint x: 1275, startPoint y: 513, endPoint x: 682, endPoint y: 570, distance: 595.6
click at [682, 570] on app-calendar-viewport "Mon 22 3/3 1 Job Tue 23 1/1 1 Job Wed 24 1/1 1 Job Thu 25 3/3 1 Job Fri 26 1/1 …" at bounding box center [716, 395] width 1432 height 490
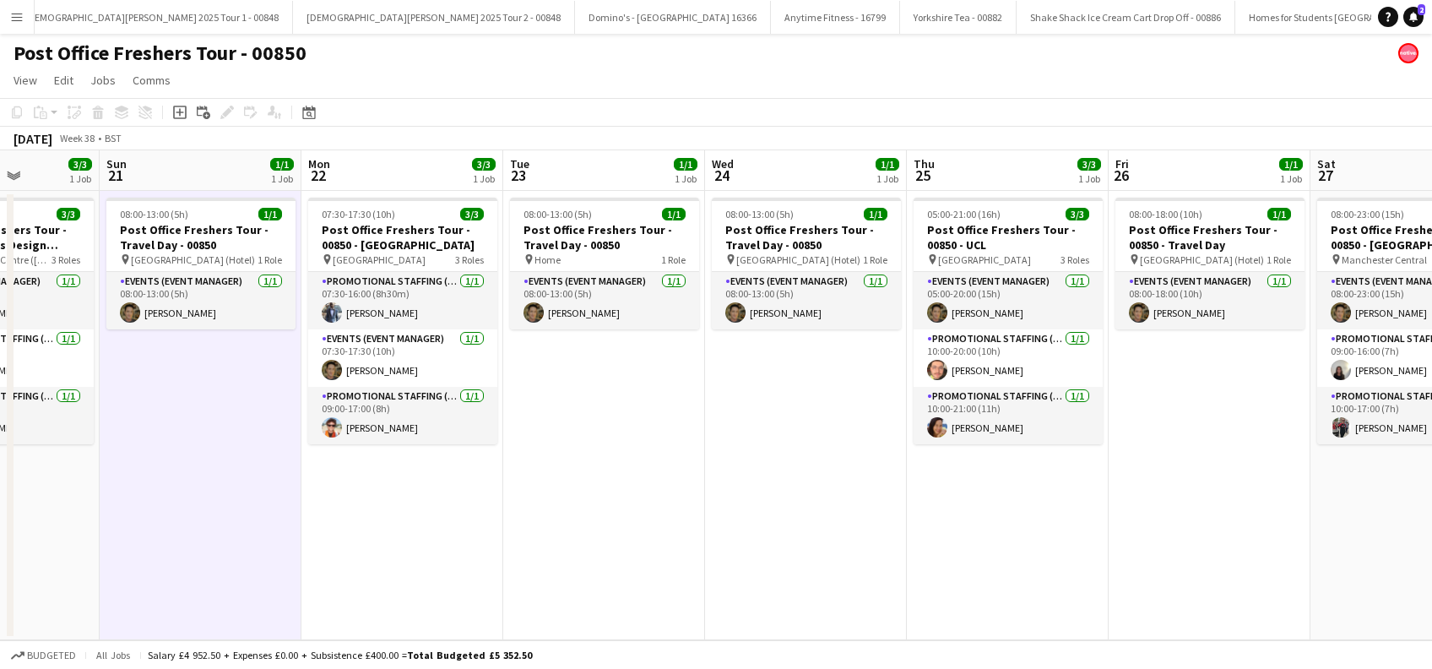
drag, startPoint x: 419, startPoint y: 553, endPoint x: 1230, endPoint y: 557, distance: 810.7
click at [1230, 557] on app-calendar-viewport "Fri 19 1/1 1 Job Sat 20 3/3 1 Job Sun 21 1/1 1 Job Mon 22 3/3 1 Job Tue 23 1/1 …" at bounding box center [716, 395] width 1432 height 490
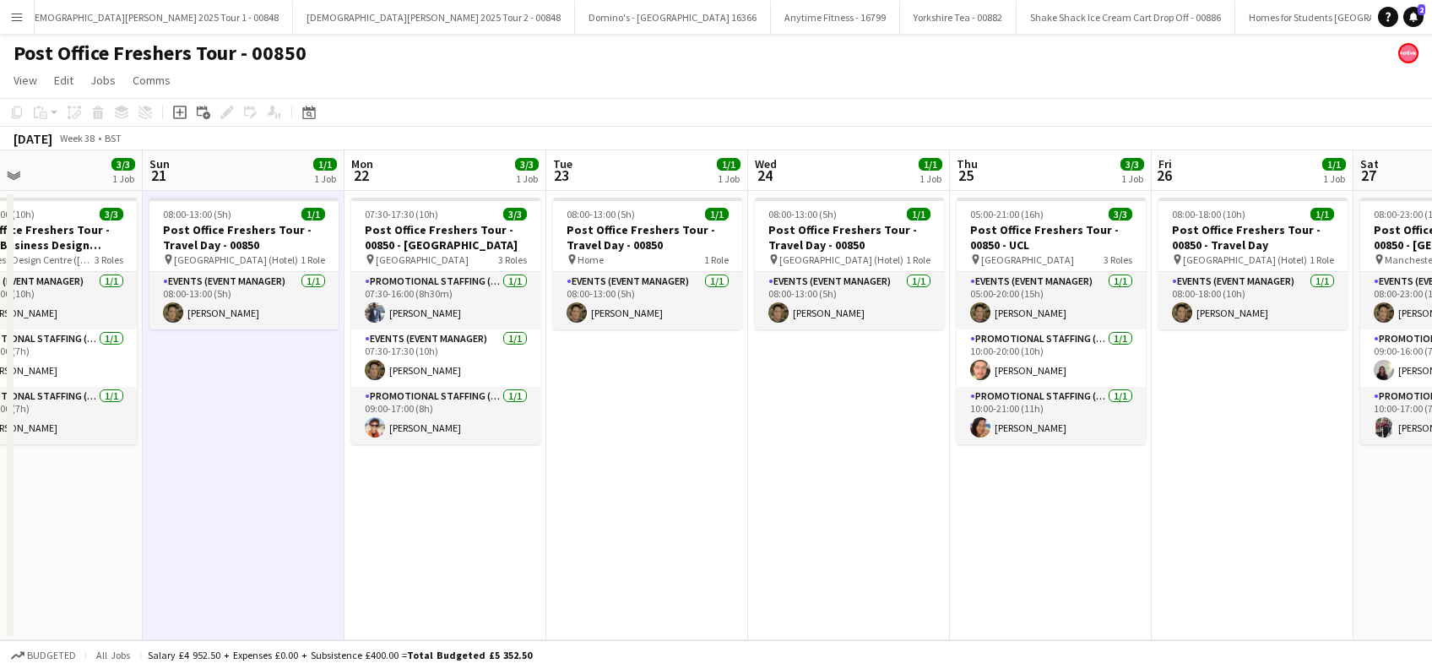
scroll to position [0, 378]
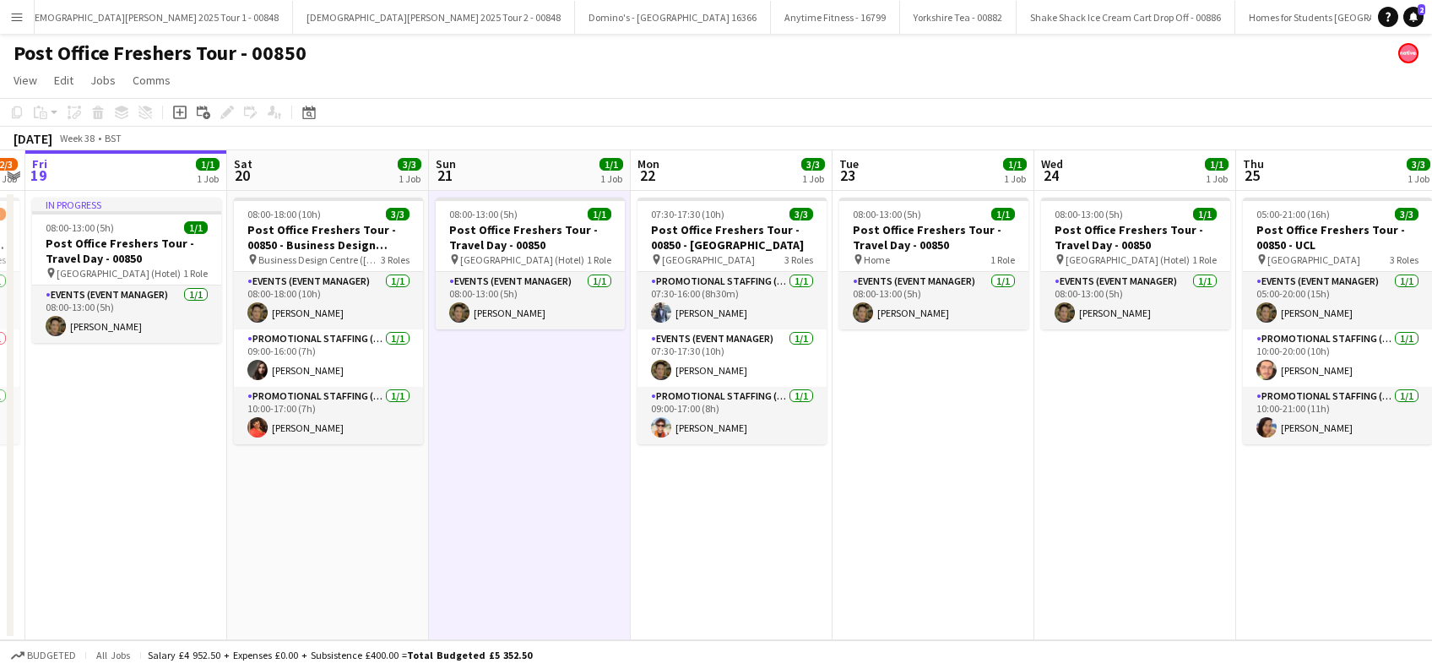
drag, startPoint x: 568, startPoint y: 573, endPoint x: 926, endPoint y: 577, distance: 358.9
click at [926, 577] on app-calendar-viewport "Wed 17 1/1 1 Job Thu 18 2/3 1 Job Fri 19 1/1 1 Job Sat 20 3/3 1 Job Sun 21 1/1 …" at bounding box center [716, 395] width 1432 height 490
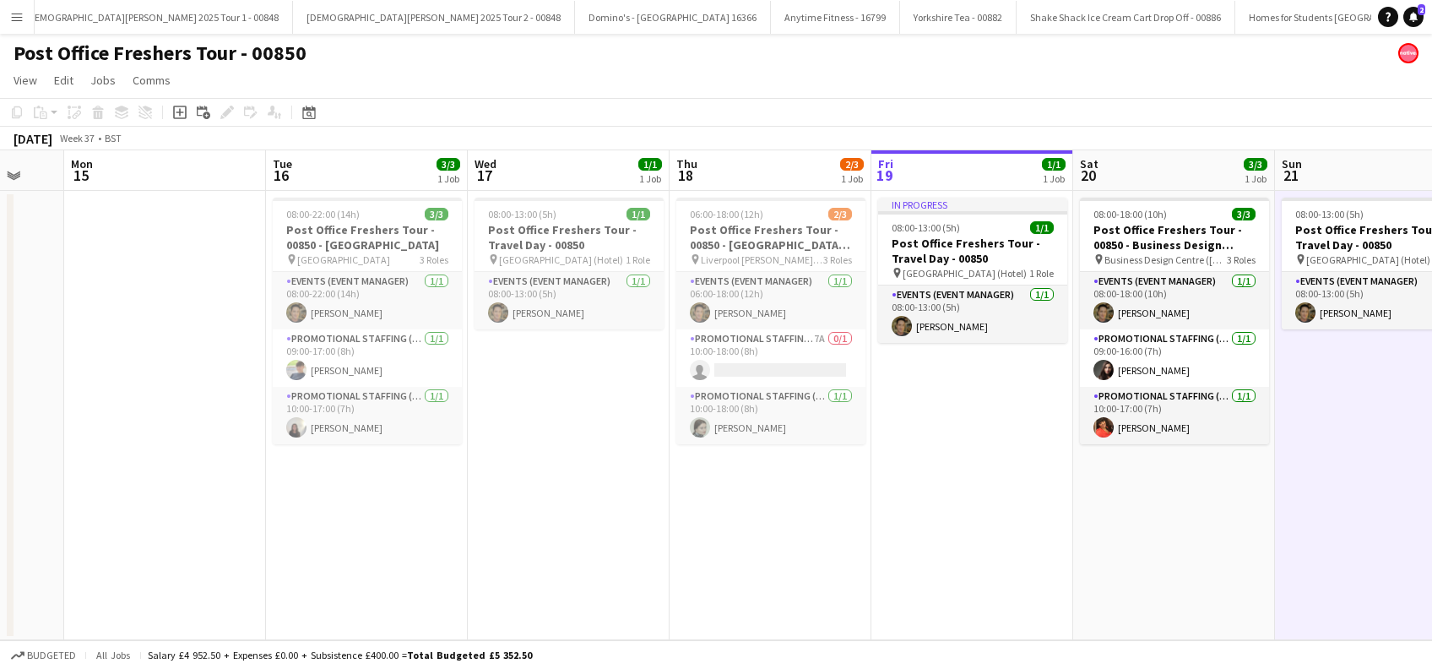
drag, startPoint x: 370, startPoint y: 562, endPoint x: 1208, endPoint y: 606, distance: 838.9
click at [1208, 606] on app-calendar-viewport "Sat 13 1/1 1 Job Sun 14 Mon 15 Tue 16 3/3 1 Job Wed 17 1/1 1 Job Thu 18 2/3 1 J…" at bounding box center [716, 395] width 1432 height 490
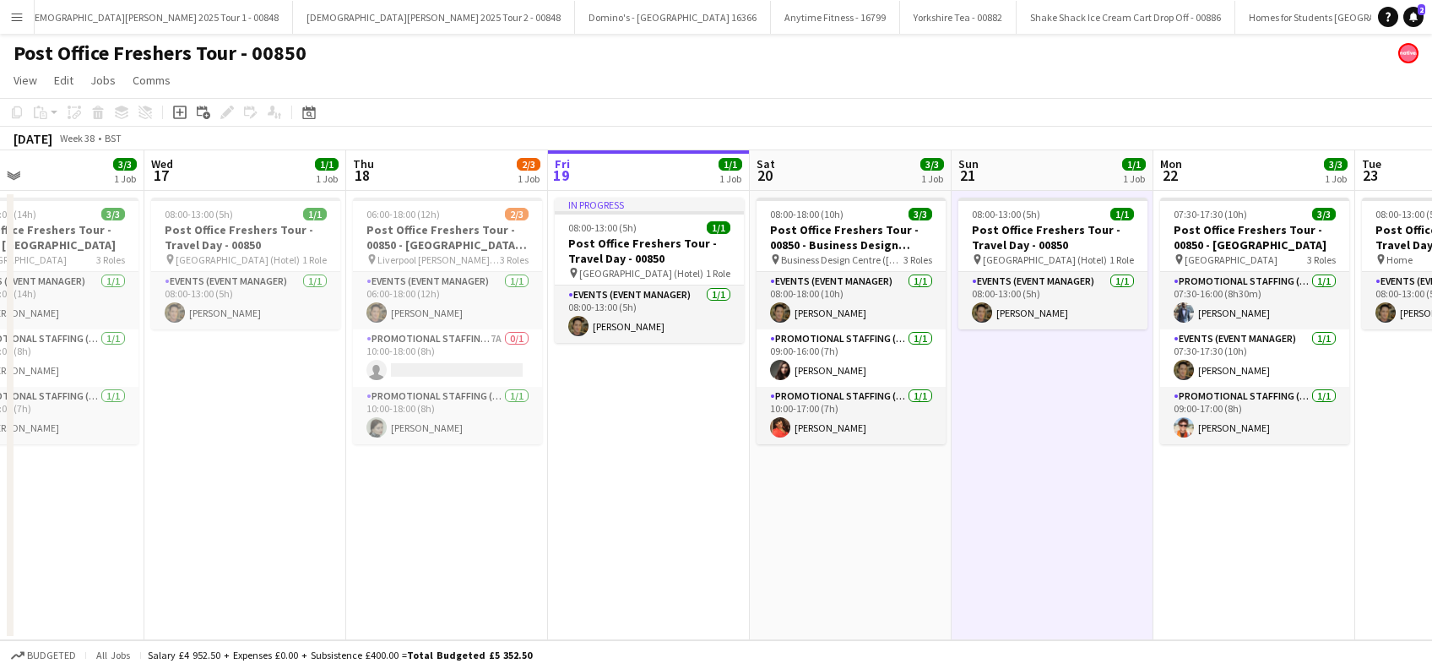
scroll to position [0, 725]
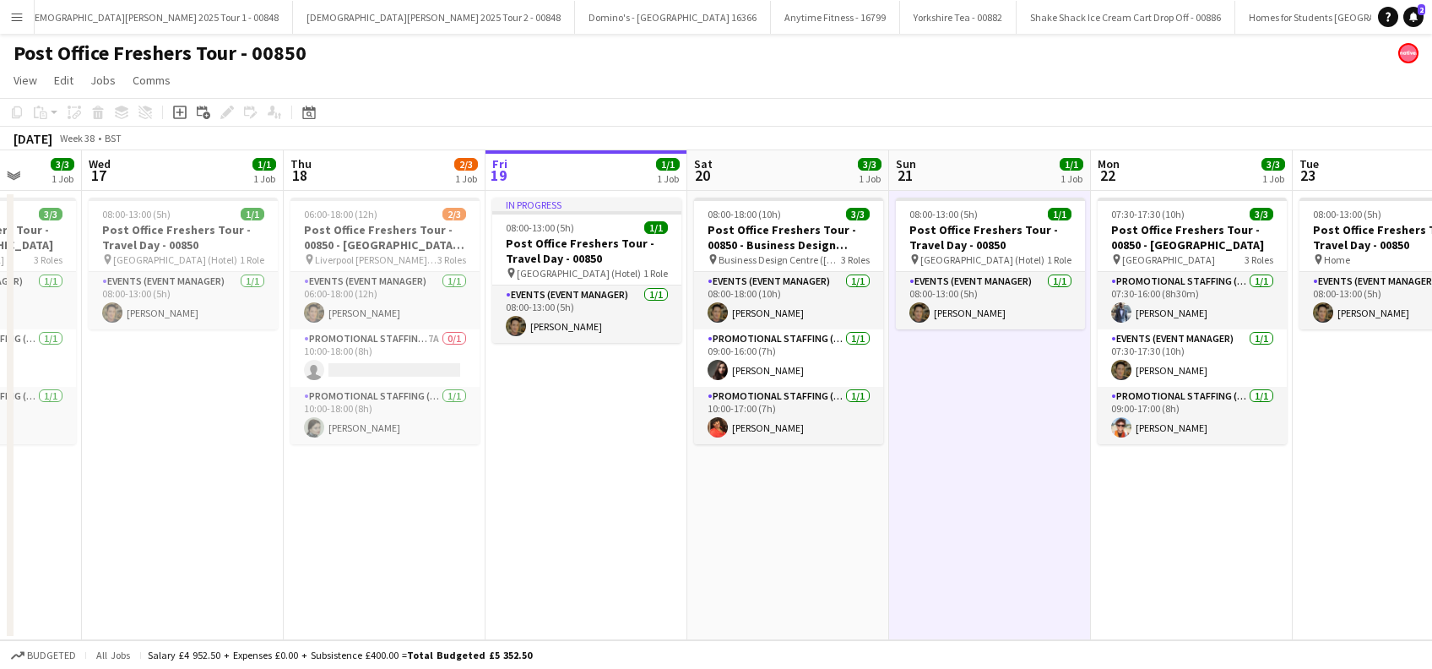
drag, startPoint x: 647, startPoint y: 584, endPoint x: 610, endPoint y: 584, distance: 37.2
click at [610, 584] on app-calendar-viewport "Sat 13 1/1 1 Job Sun 14 Mon 15 Tue 16 3/3 1 Job Wed 17 1/1 1 Job Thu 18 2/3 1 J…" at bounding box center [716, 395] width 1432 height 490
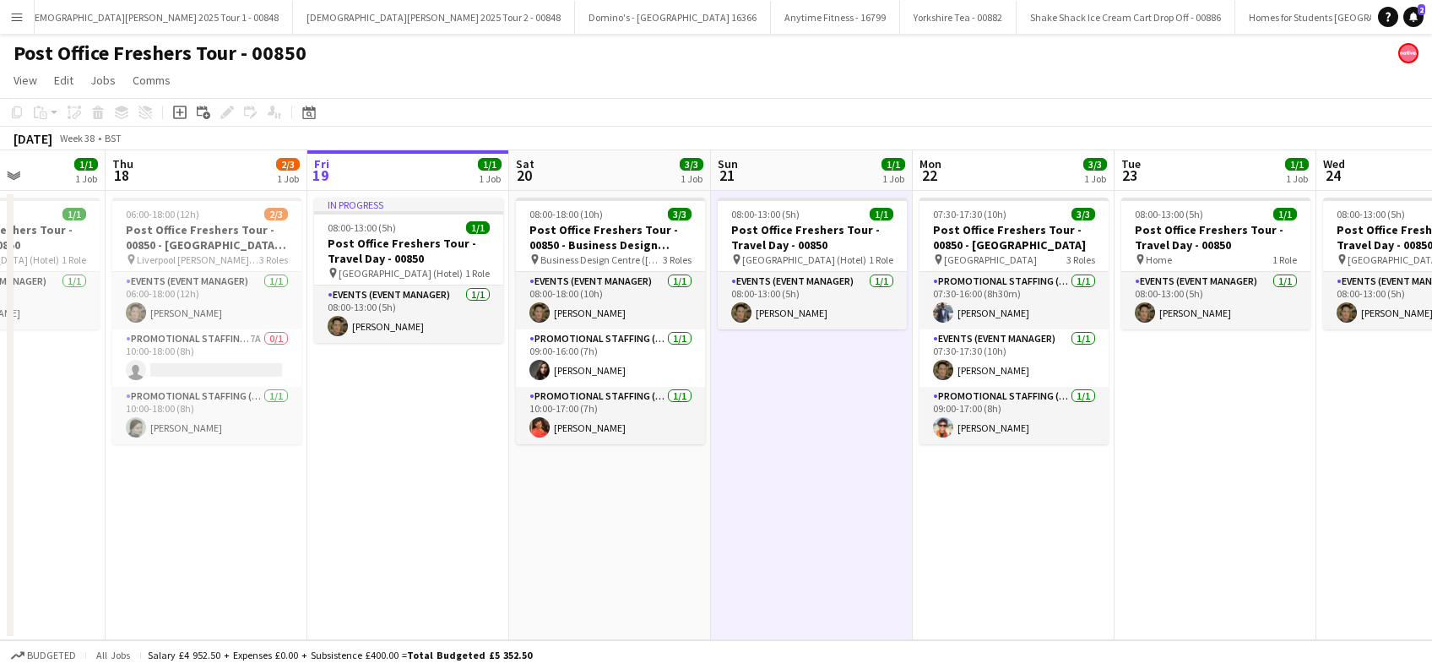
scroll to position [0, 597]
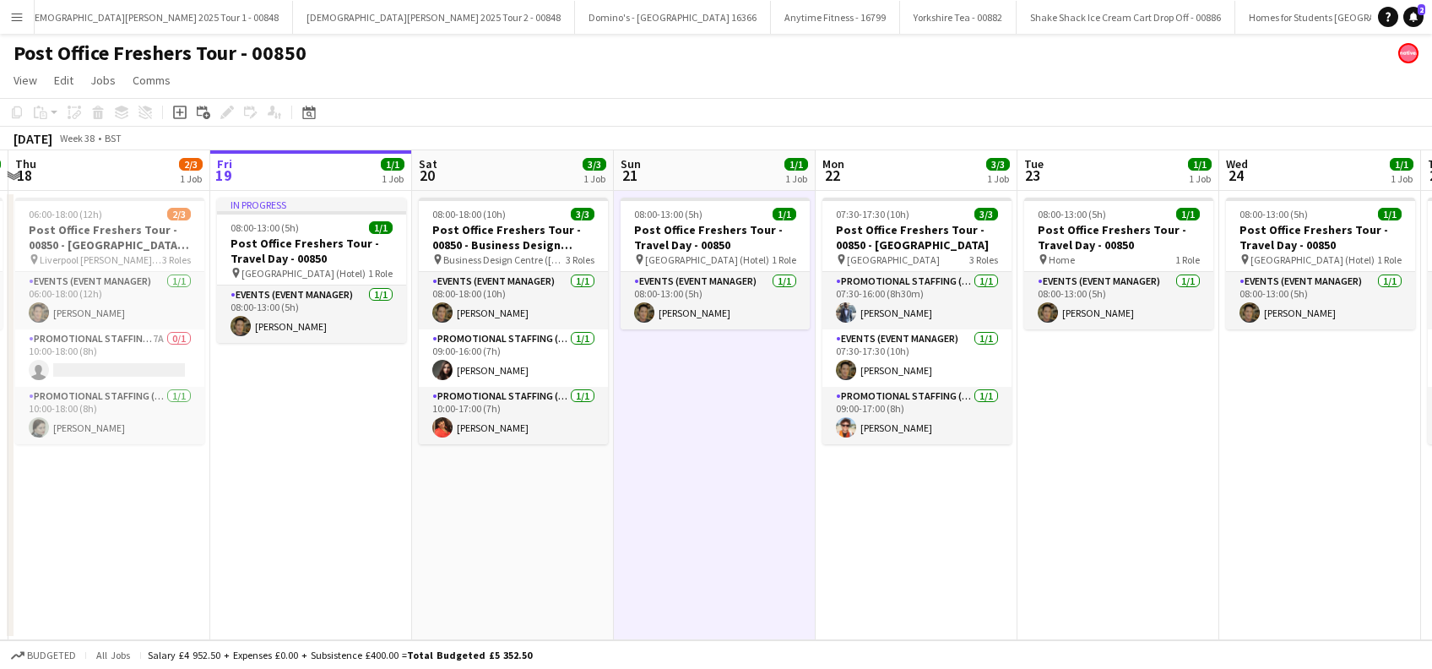
drag, startPoint x: 973, startPoint y: 561, endPoint x: 698, endPoint y: 611, distance: 279.8
click at [698, 611] on app-calendar-viewport "Mon 15 Tue 16 3/3 1 Job Wed 17 1/1 1 Job Thu 18 2/3 1 Job Fri 19 1/1 1 Job Sat …" at bounding box center [716, 395] width 1432 height 490
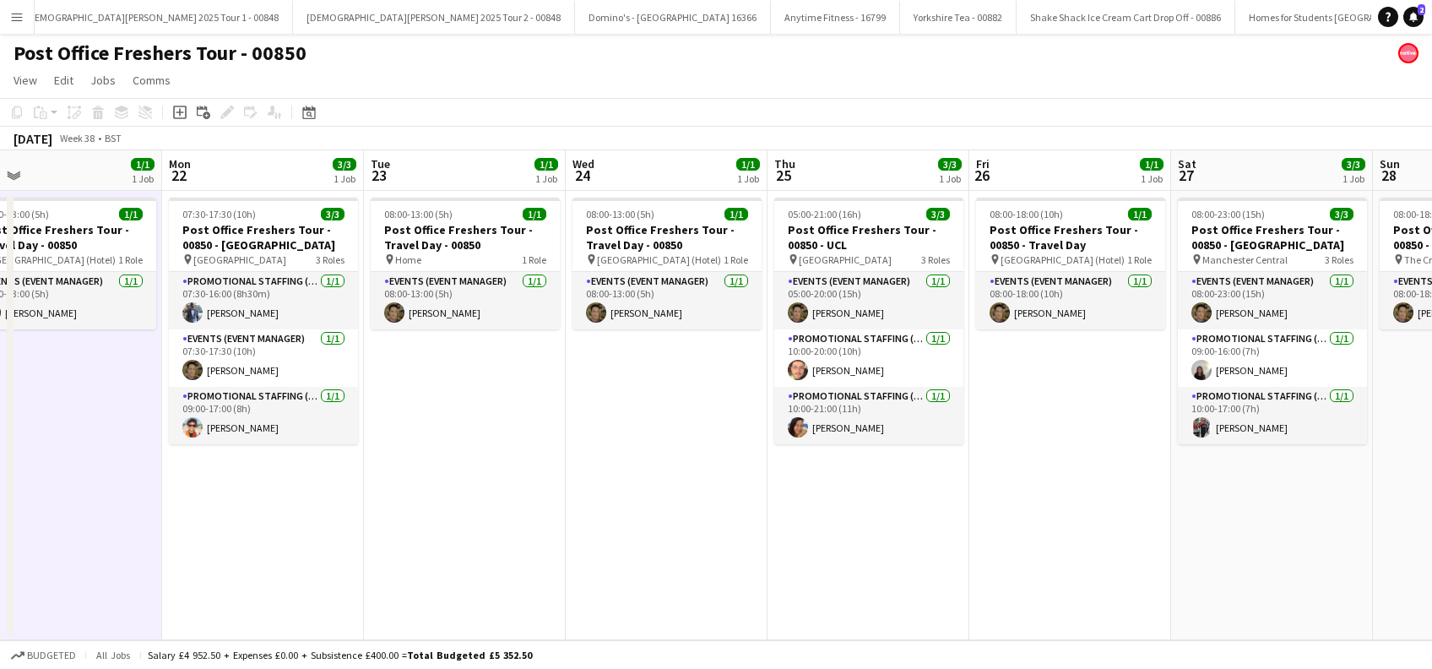
scroll to position [0, 466]
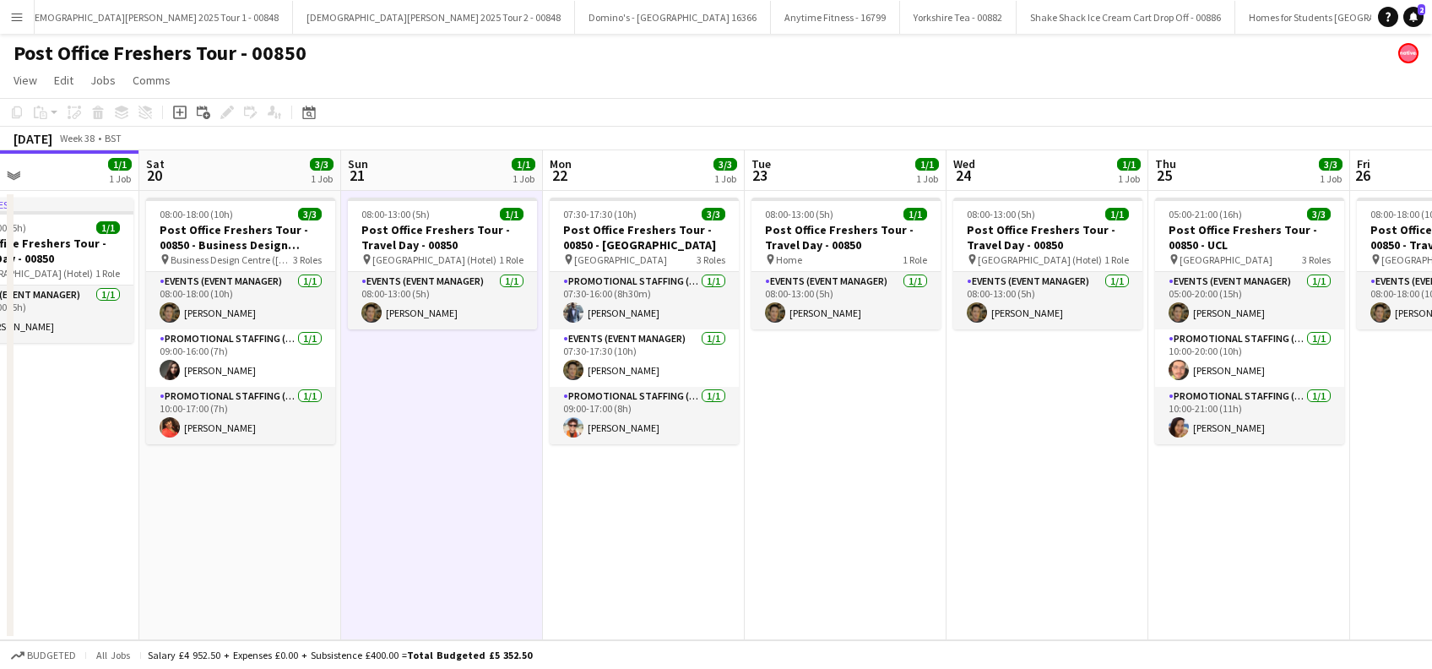
drag, startPoint x: 1252, startPoint y: 494, endPoint x: 927, endPoint y: 535, distance: 326.8
click at [980, 575] on app-calendar-viewport "Wed 17 1/1 1 Job Thu 18 2/3 1 Job Fri 19 1/1 1 Job Sat 20 3/3 1 Job Sun 21 1/1 …" at bounding box center [716, 395] width 1432 height 490
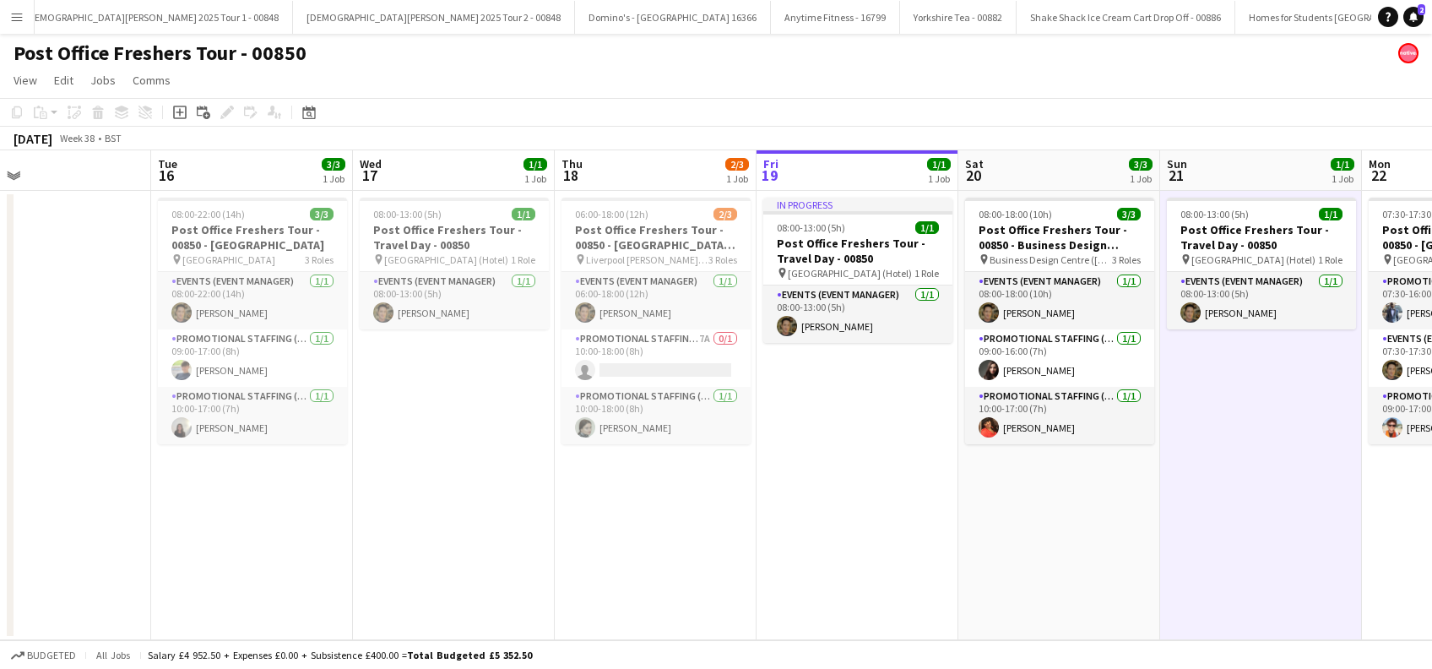
scroll to position [0, 419]
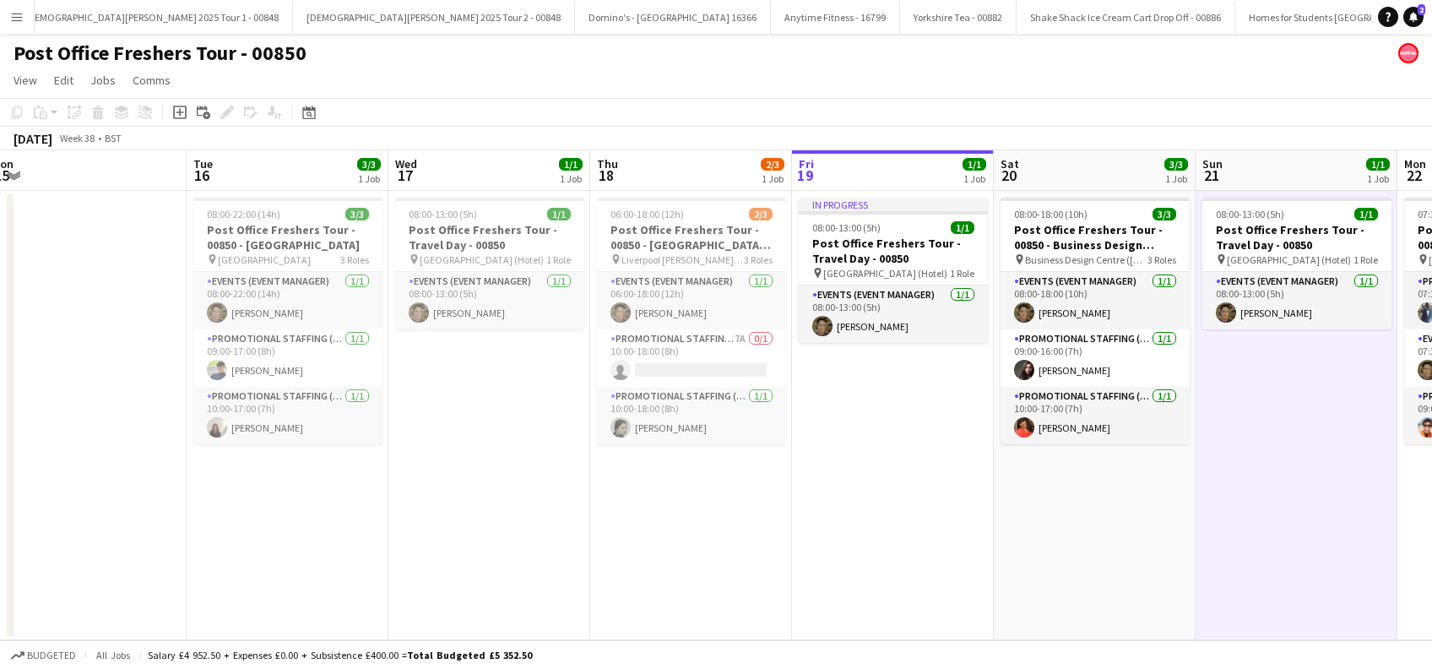
drag, startPoint x: 419, startPoint y: 509, endPoint x: 1274, endPoint y: 488, distance: 854.9
click at [1274, 488] on app-calendar-viewport "Sat 13 1/1 1 Job Sun 14 Mon 15 Tue 16 3/3 1 Job Wed 17 1/1 1 Job Thu 18 2/3 1 J…" at bounding box center [716, 395] width 1432 height 490
click at [687, 491] on app-date-cell "06:00-18:00 (12h) 2/3 Post Office Freshers Tour - 00850 - Liverpool John Moores…" at bounding box center [691, 415] width 202 height 449
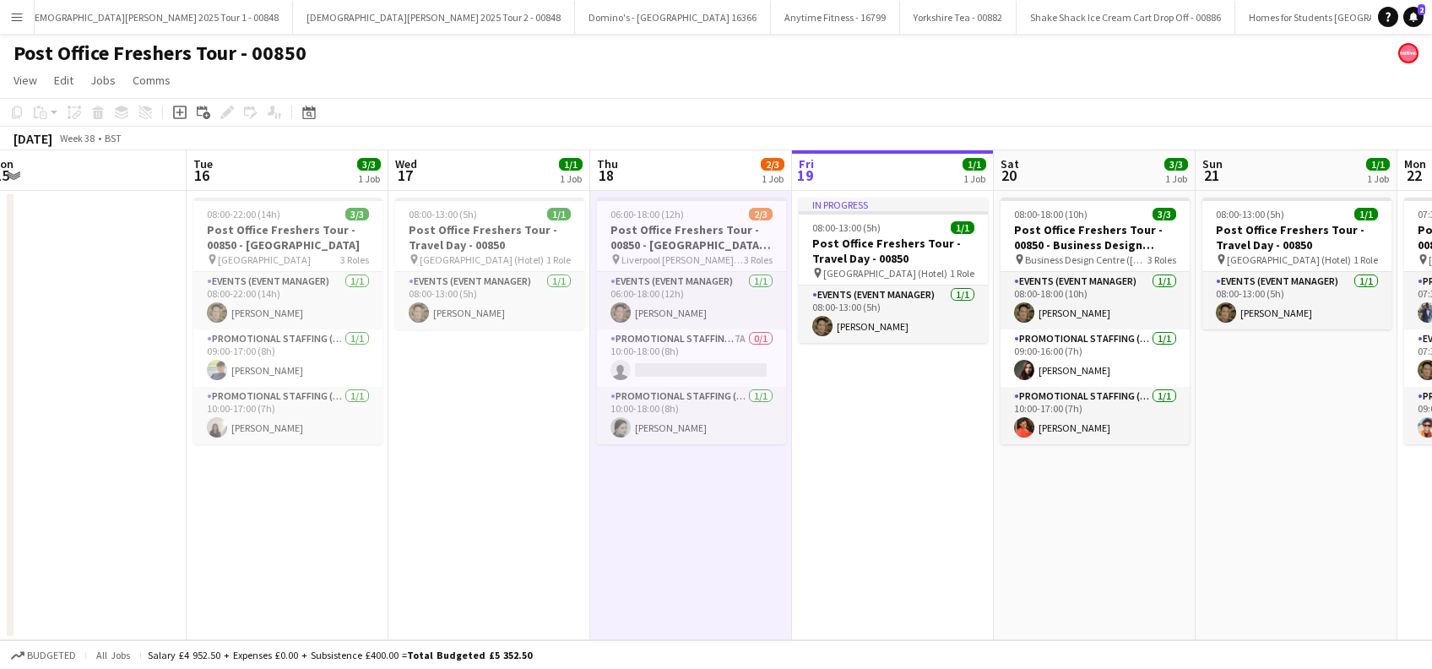
click at [883, 439] on app-date-cell "In progress 08:00-13:00 (5h) 1/1 Post Office Freshers Tour - Travel Day - 00850…" at bounding box center [893, 415] width 202 height 449
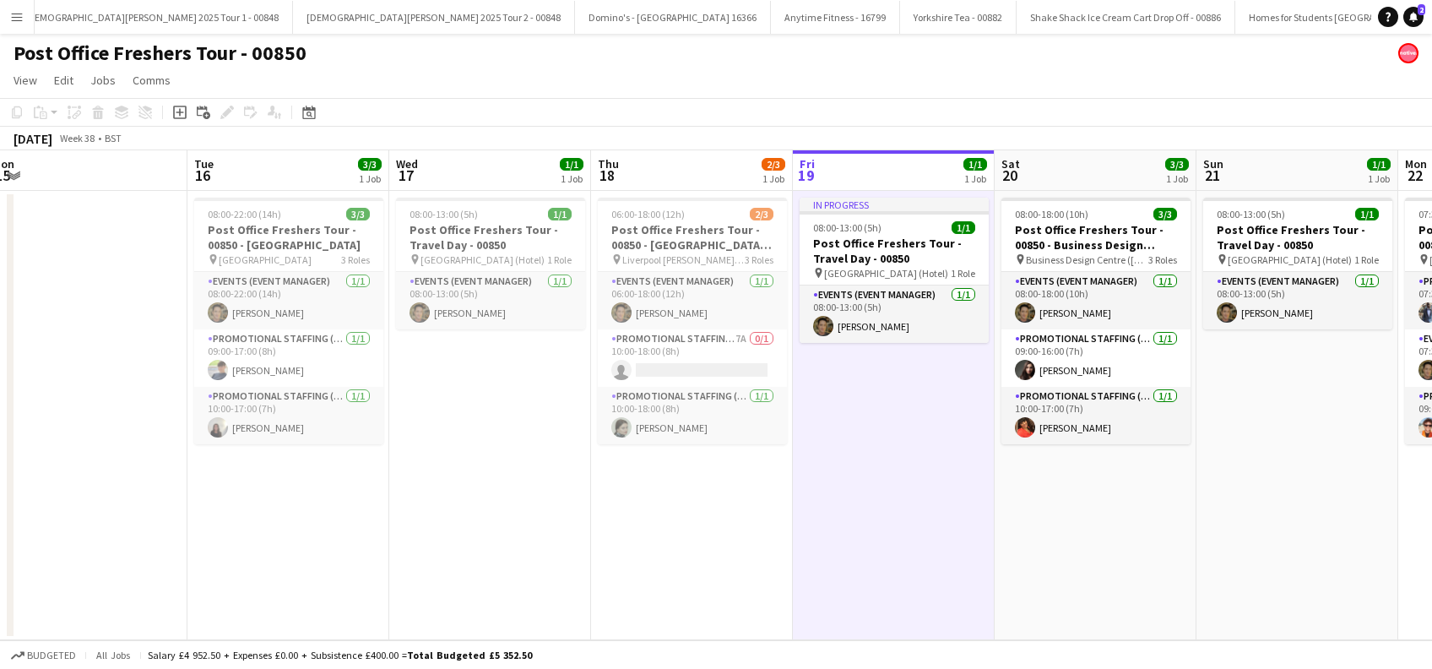
scroll to position [0, 595]
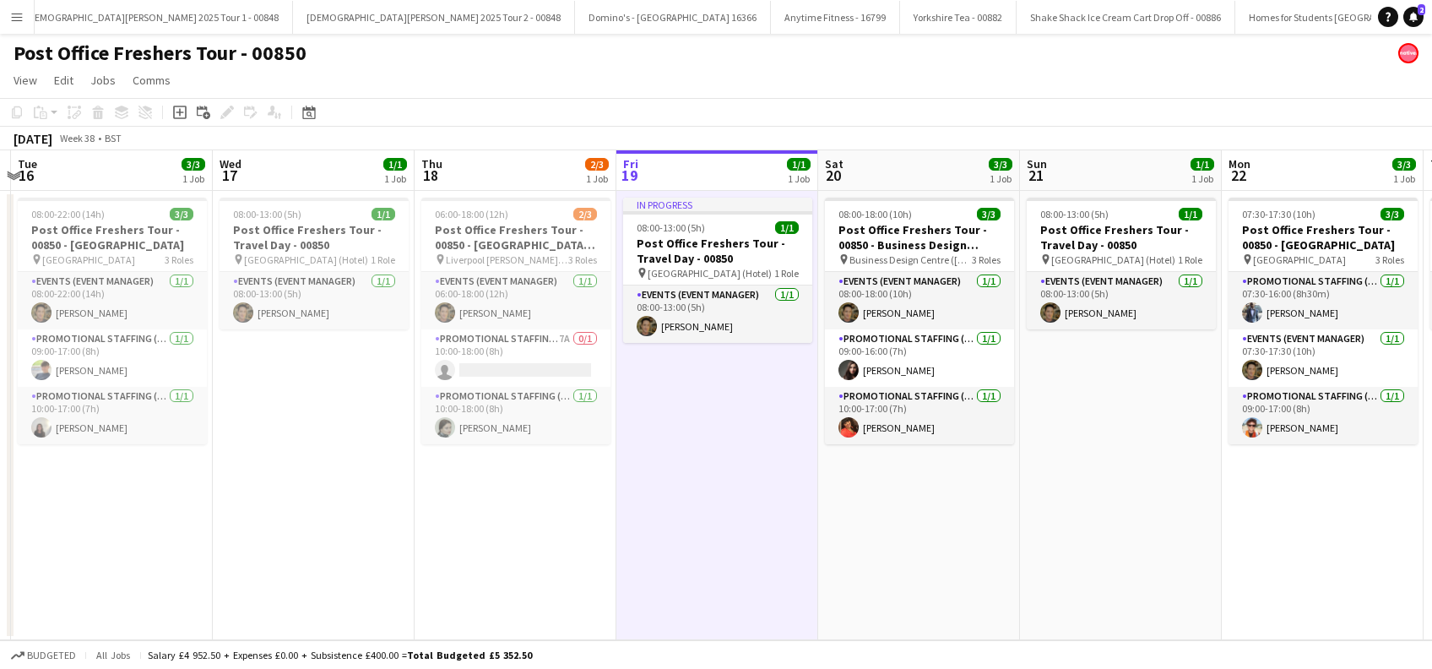
drag, startPoint x: 1295, startPoint y: 557, endPoint x: 589, endPoint y: 720, distance: 724.4
click at [589, 668] on html "Menu Boards Boards Boards All jobs Status Workforce Workforce My Workforce Recr…" at bounding box center [716, 334] width 1432 height 669
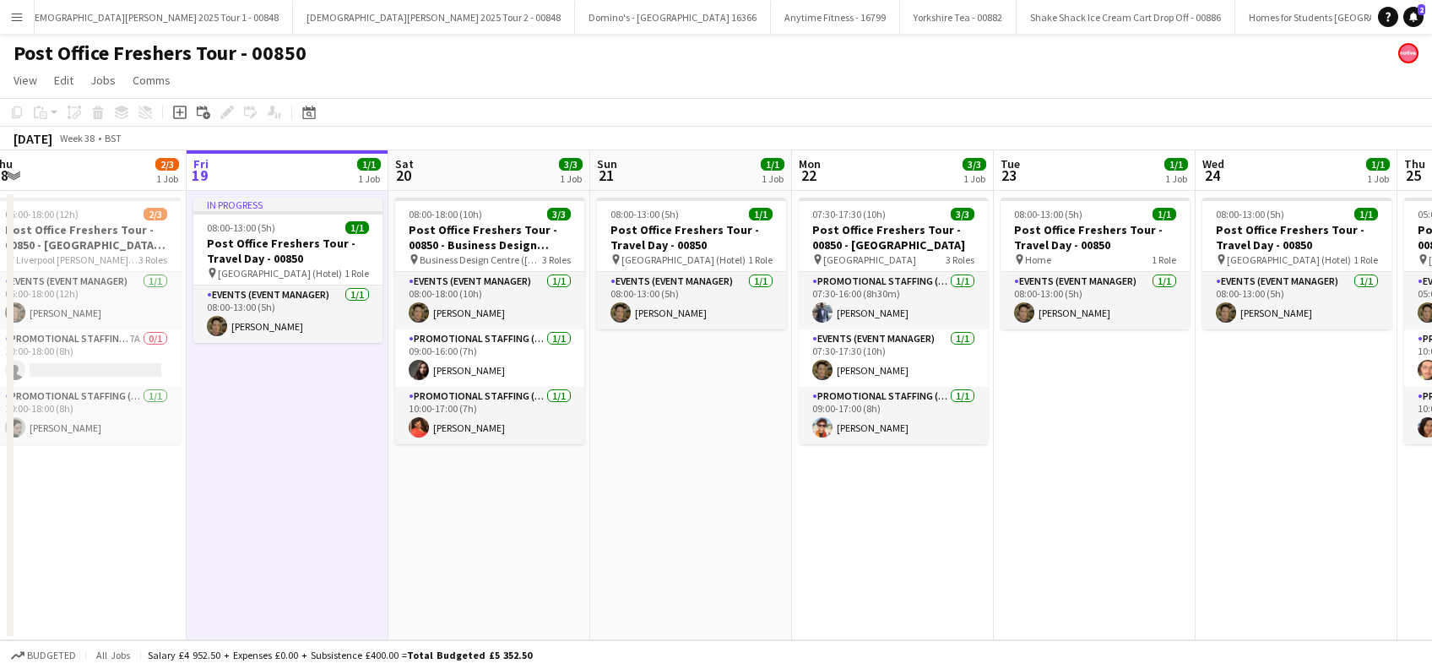
scroll to position [0, 628]
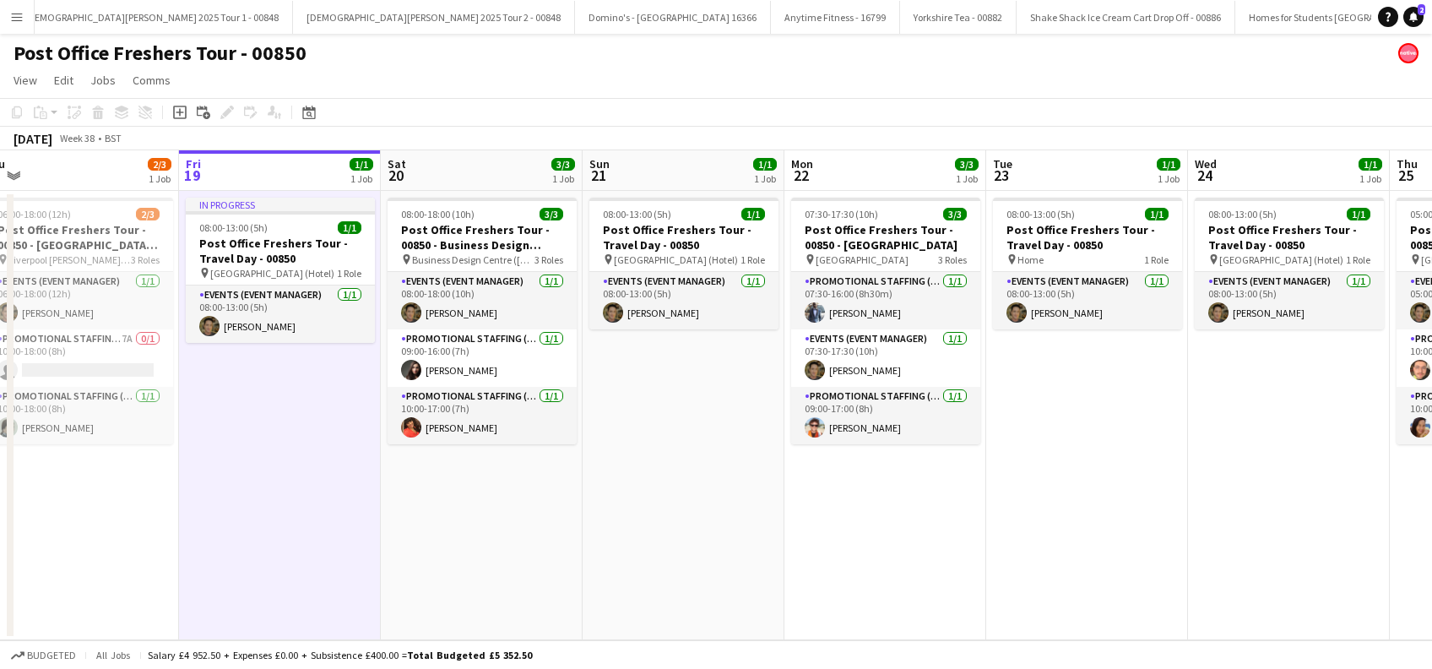
drag, startPoint x: 1176, startPoint y: 487, endPoint x: 739, endPoint y: 554, distance: 441.7
click at [739, 554] on app-calendar-viewport "Mon 15 Tue 16 3/3 1 Job Wed 17 1/1 1 Job Thu 18 2/3 1 Job Fri 19 1/1 1 Job Sat …" at bounding box center [716, 395] width 1432 height 490
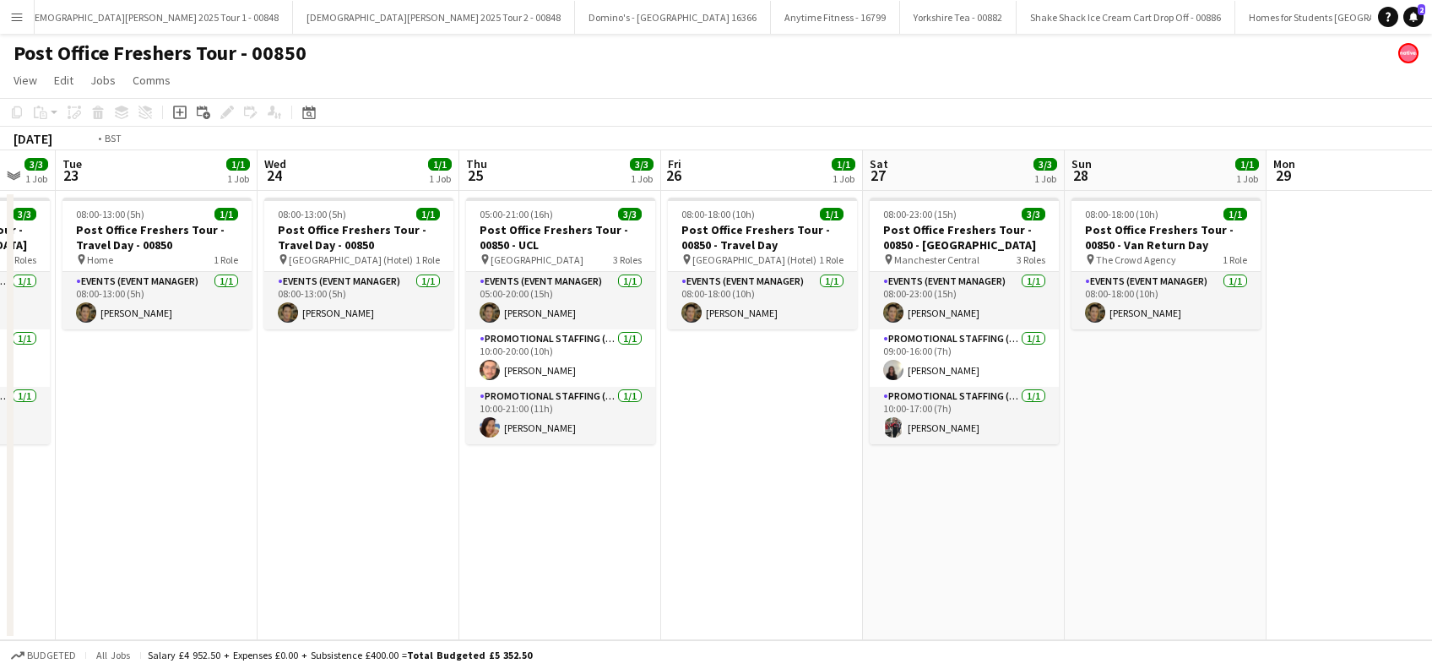
drag, startPoint x: 1263, startPoint y: 494, endPoint x: 350, endPoint y: 607, distance: 920.8
click at [331, 620] on app-calendar-viewport "Fri 19 1/1 1 Job Sat 20 3/3 1 Job Sun 21 1/1 1 Job Mon 22 3/3 1 Job Tue 23 1/1 …" at bounding box center [716, 395] width 1432 height 490
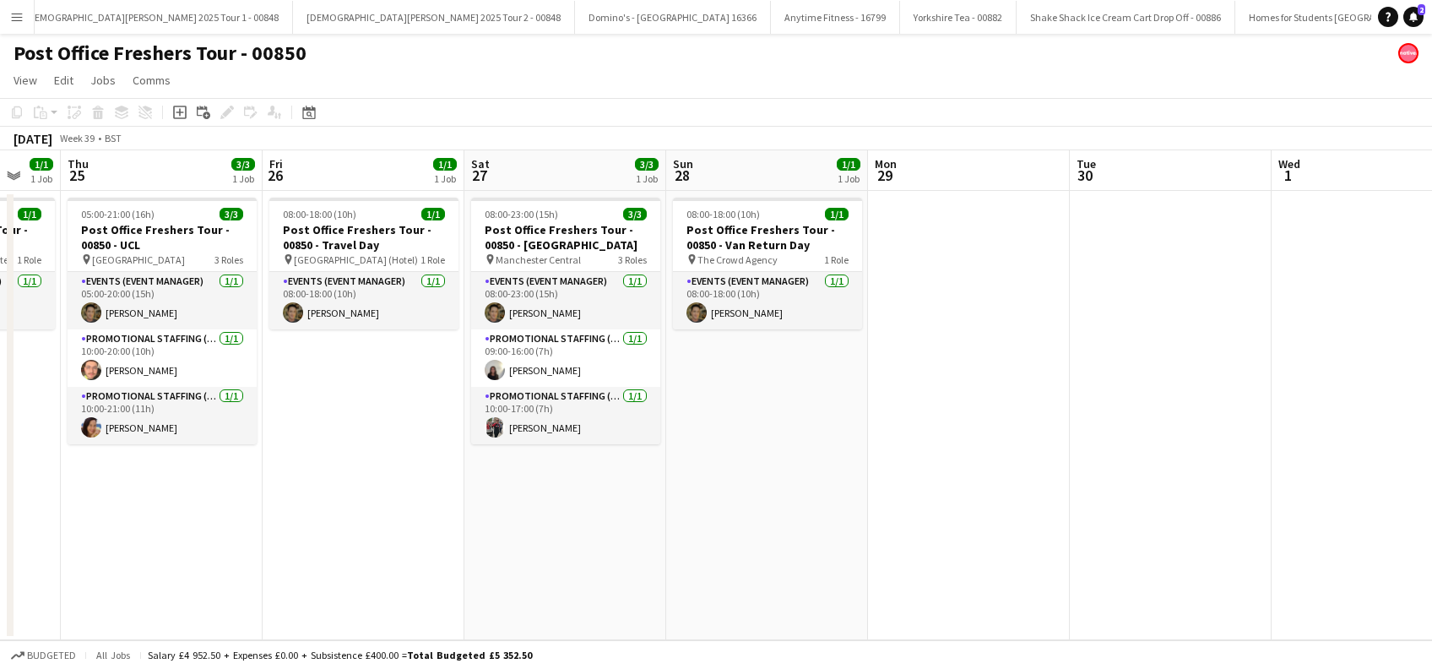
scroll to position [0, 748]
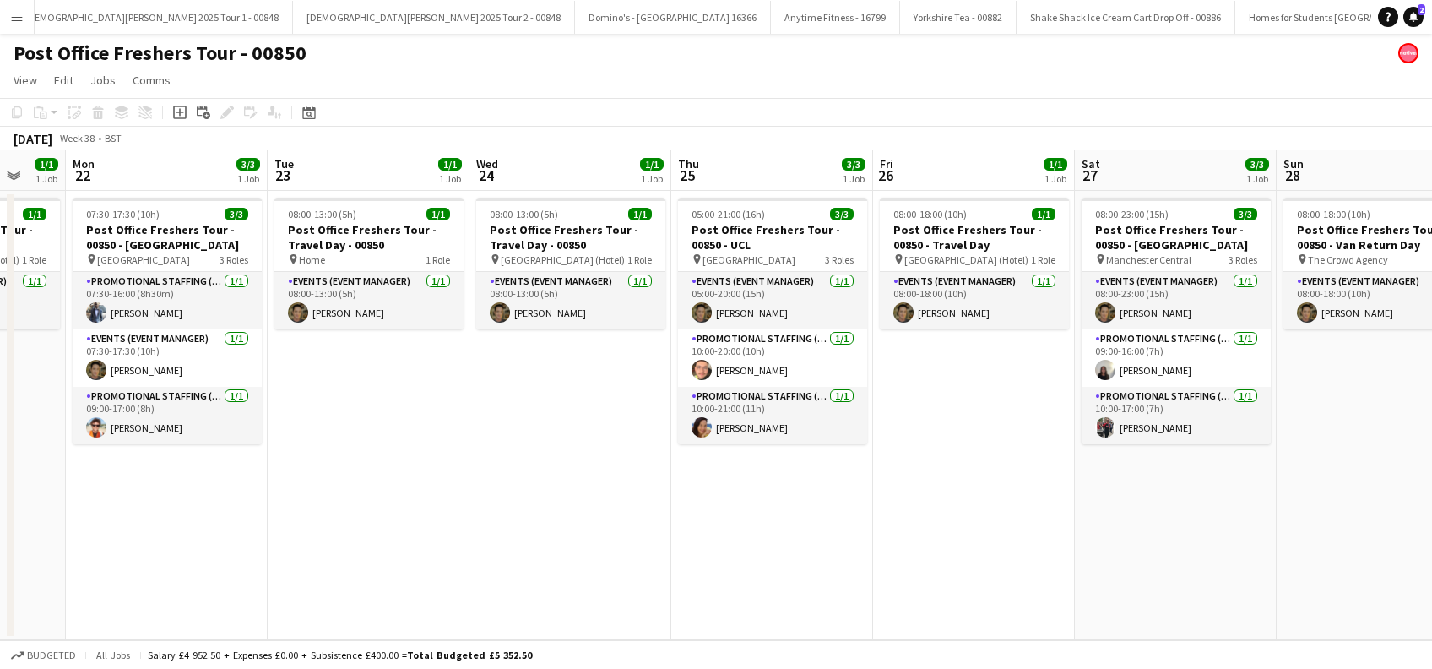
drag, startPoint x: 1161, startPoint y: 484, endPoint x: 1436, endPoint y: 577, distance: 289.8
click at [1431, 577] on html "Menu Boards Boards Boards All jobs Status Workforce Workforce My Workforce Recr…" at bounding box center [716, 334] width 1432 height 669
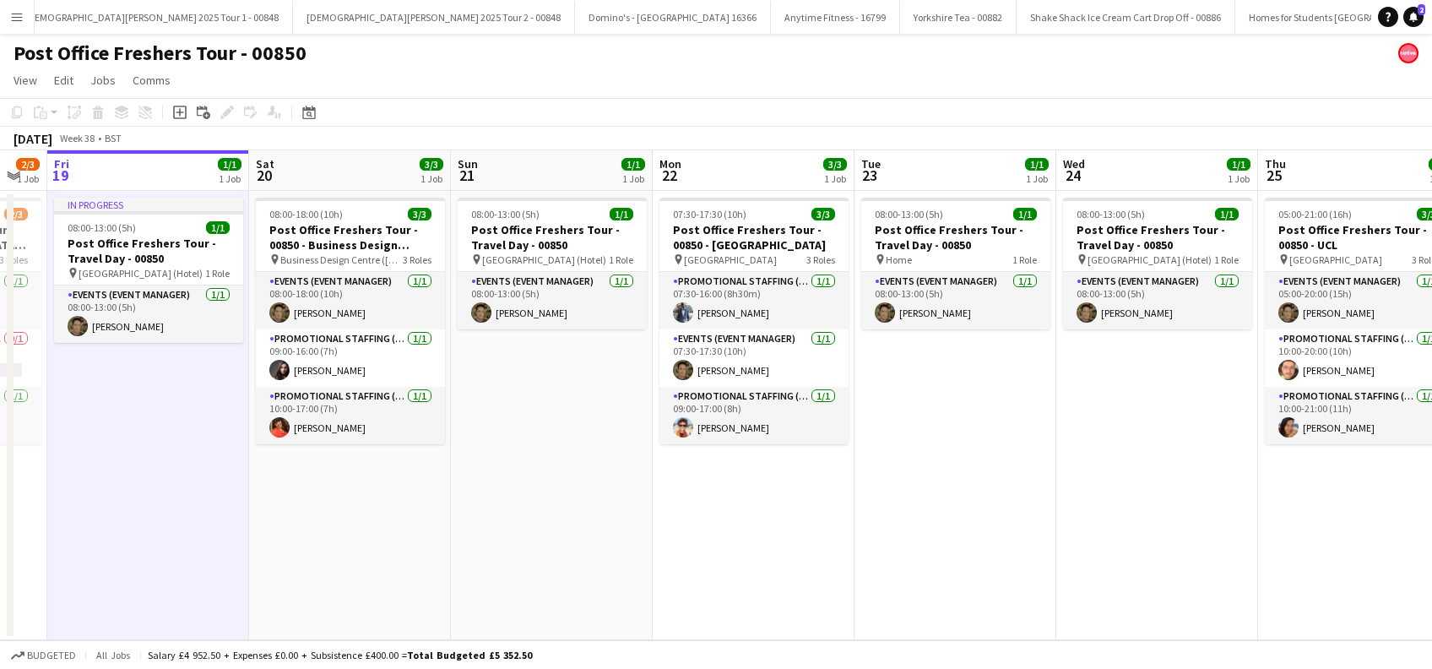
scroll to position [0, 353]
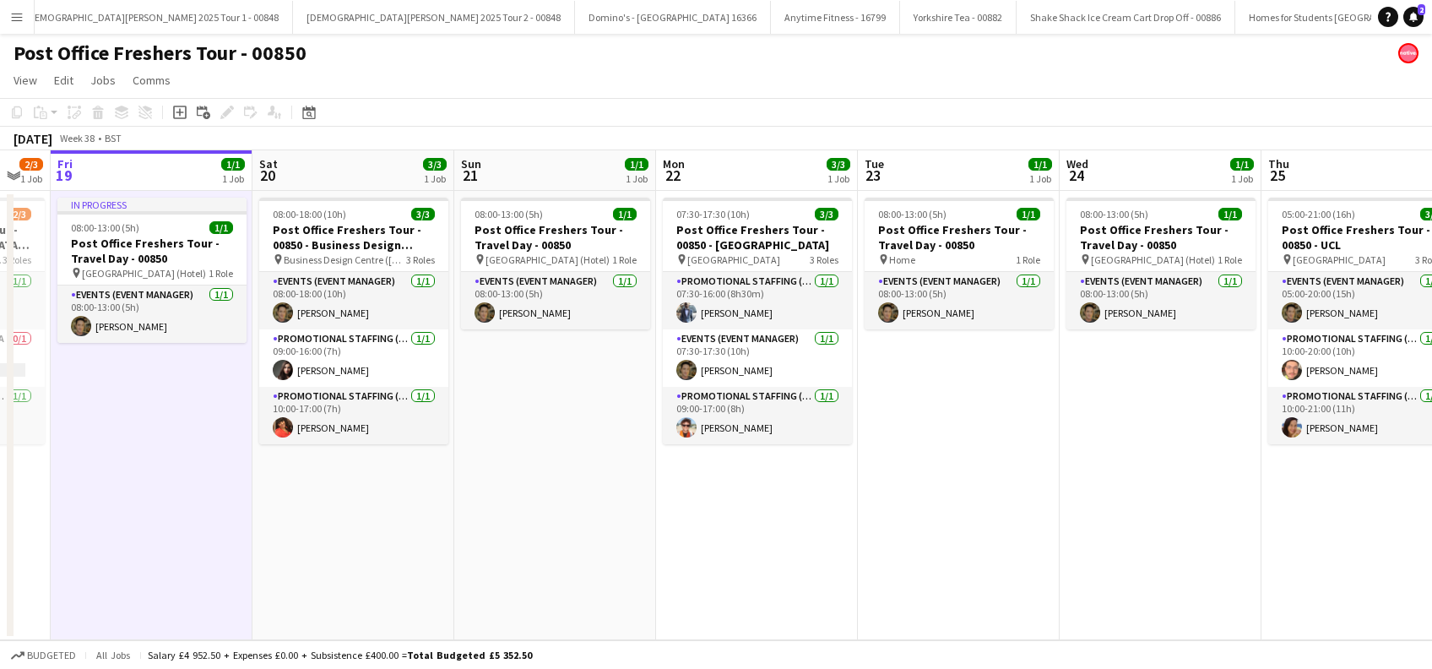
drag, startPoint x: 433, startPoint y: 577, endPoint x: 1024, endPoint y: 568, distance: 590.4
click at [1024, 568] on app-calendar-viewport "Wed 17 1/1 1 Job Thu 18 2/3 1 Job Fri 19 1/1 1 Job Sat 20 3/3 1 Job Sun 21 1/1 …" at bounding box center [716, 395] width 1432 height 490
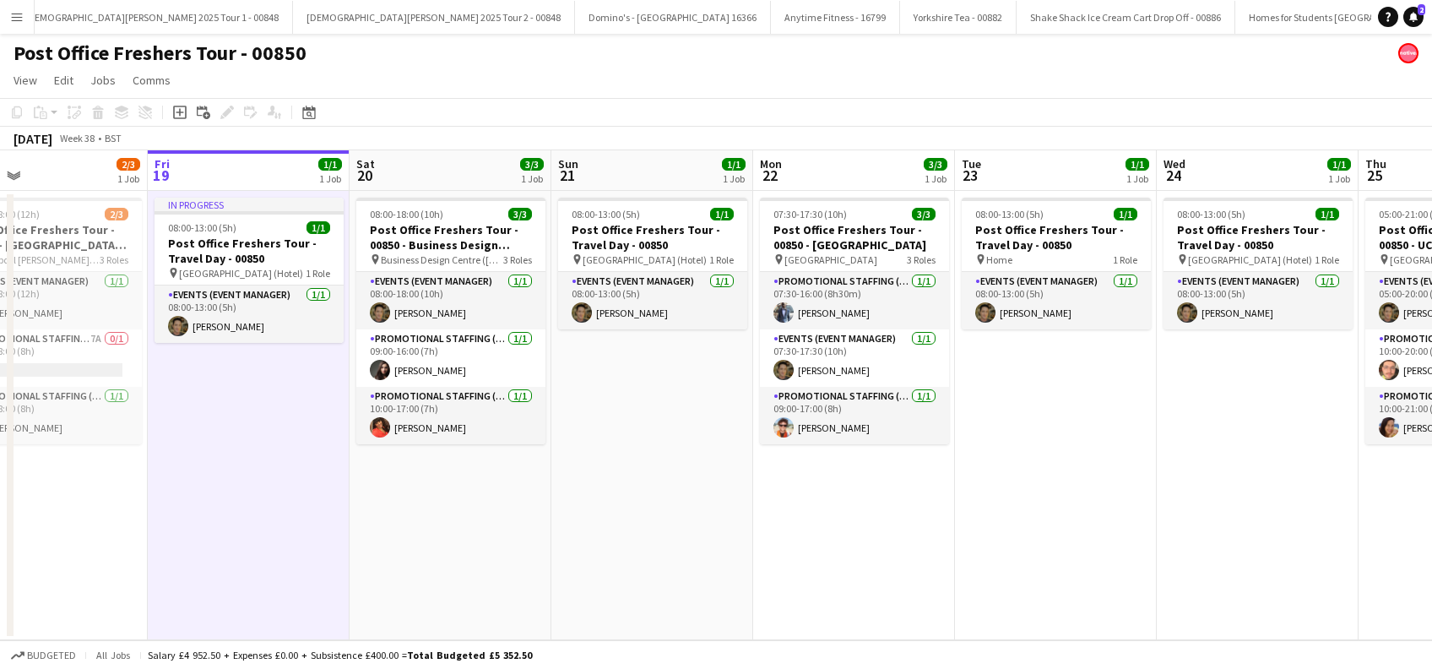
scroll to position [0, 527]
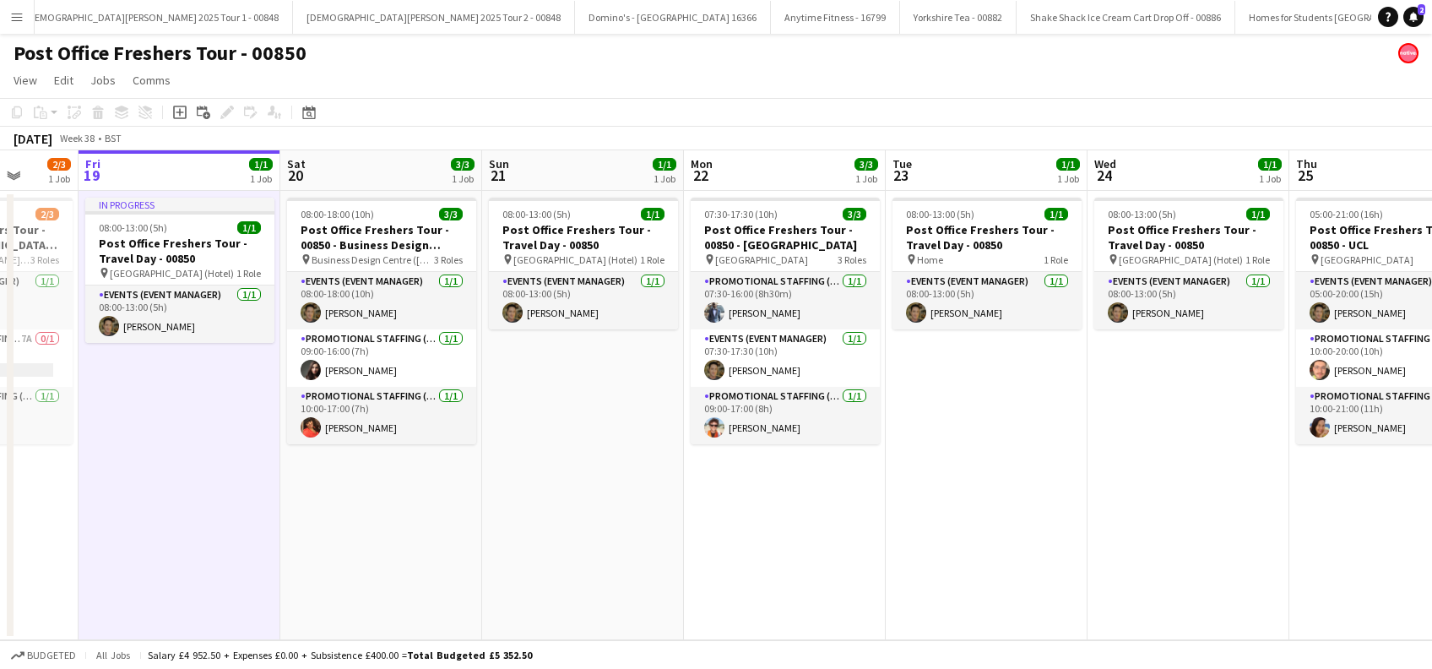
drag, startPoint x: 206, startPoint y: 511, endPoint x: 434, endPoint y: 520, distance: 228.2
click at [434, 520] on app-calendar-viewport "Tue 16 3/3 1 Job Wed 17 1/1 1 Job Thu 18 2/3 1 Job Fri 19 1/1 1 Job Sat 20 3/3 …" at bounding box center [716, 395] width 1432 height 490
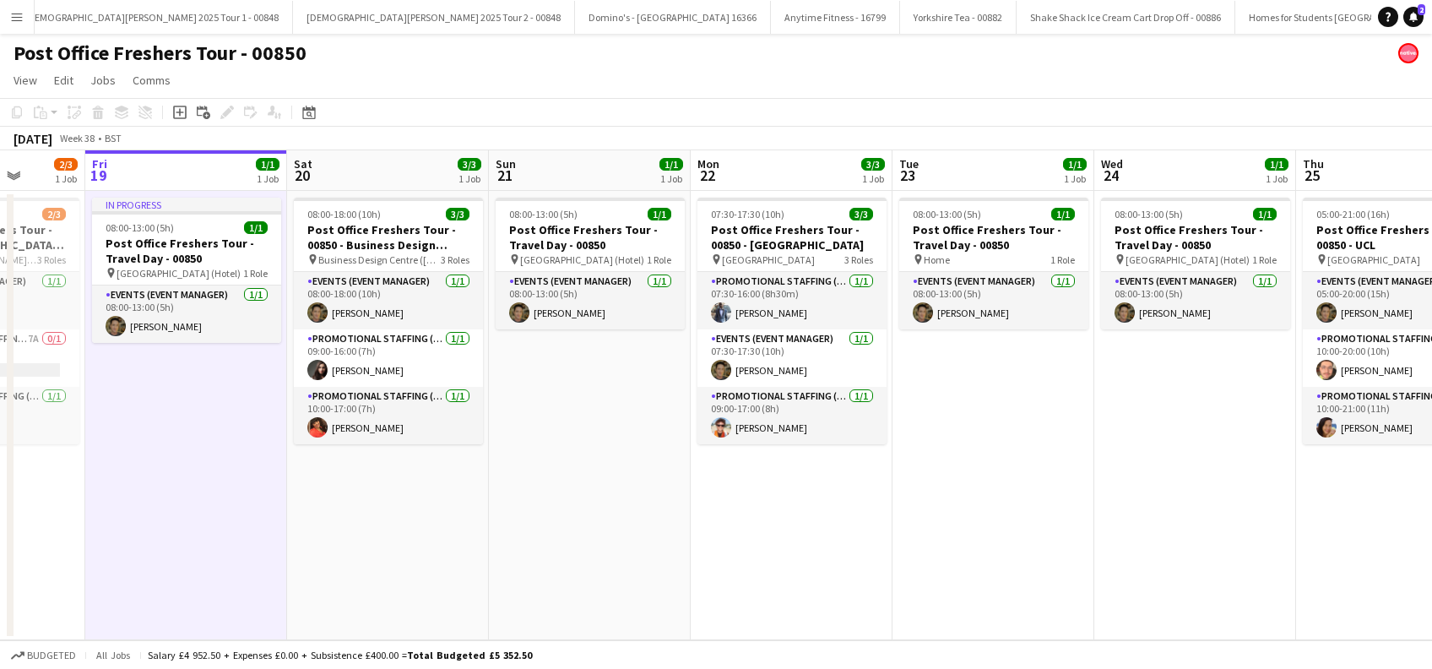
drag, startPoint x: 1254, startPoint y: 540, endPoint x: 615, endPoint y: 565, distance: 639.8
click at [615, 565] on app-calendar-viewport "Mon 15 Tue 16 3/3 1 Job Wed 17 1/1 1 Job Thu 18 2/3 1 Job Fri 19 1/1 1 Job Sat …" at bounding box center [716, 395] width 1432 height 490
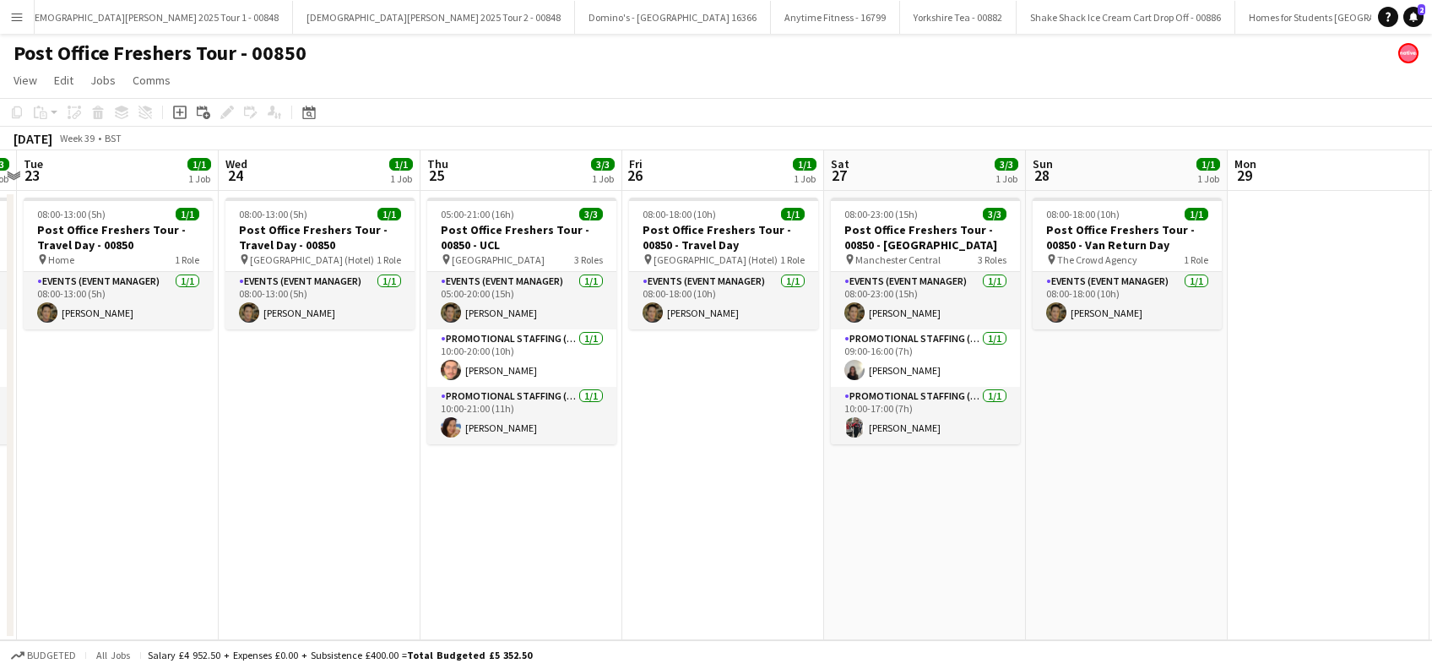
scroll to position [0, 822]
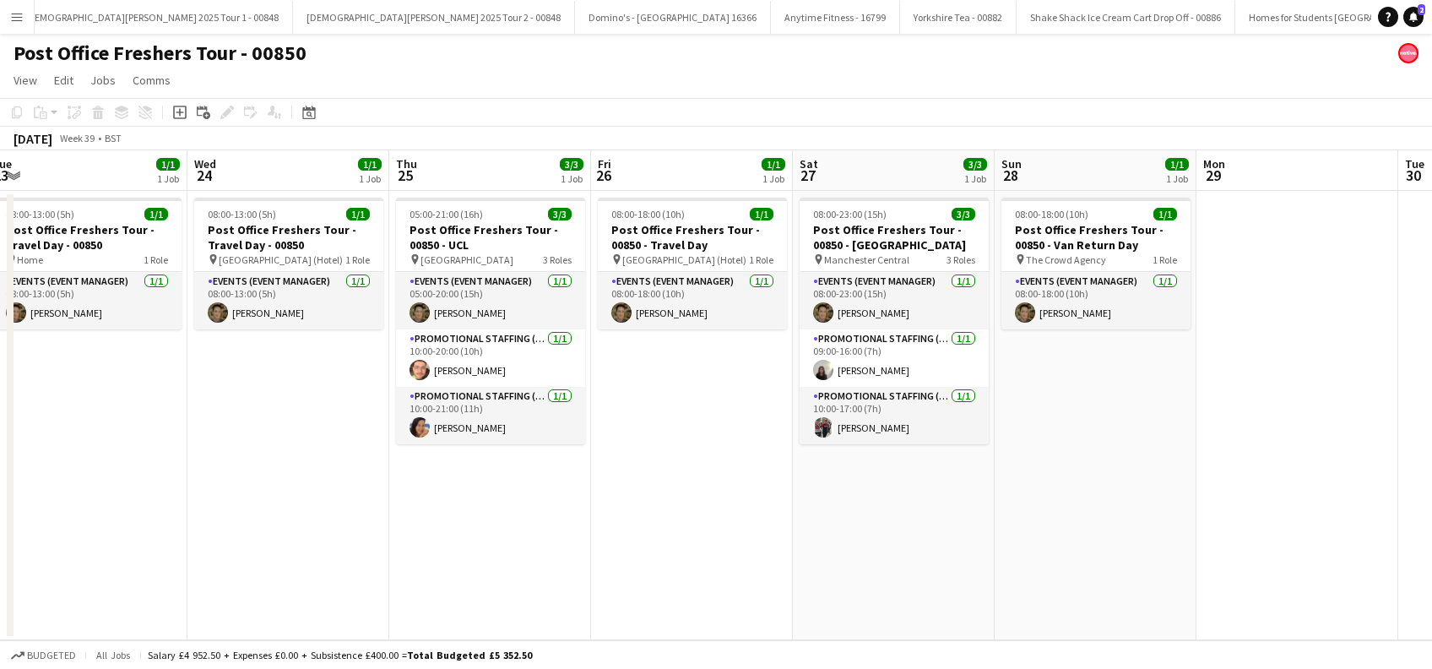
drag, startPoint x: 1061, startPoint y: 520, endPoint x: 599, endPoint y: 573, distance: 465.0
click at [599, 573] on app-calendar-viewport "Fri 19 1/1 1 Job Sat 20 3/3 1 Job Sun 21 1/1 1 Job Mon 22 3/3 1 Job Tue 23 1/1 …" at bounding box center [716, 395] width 1432 height 490
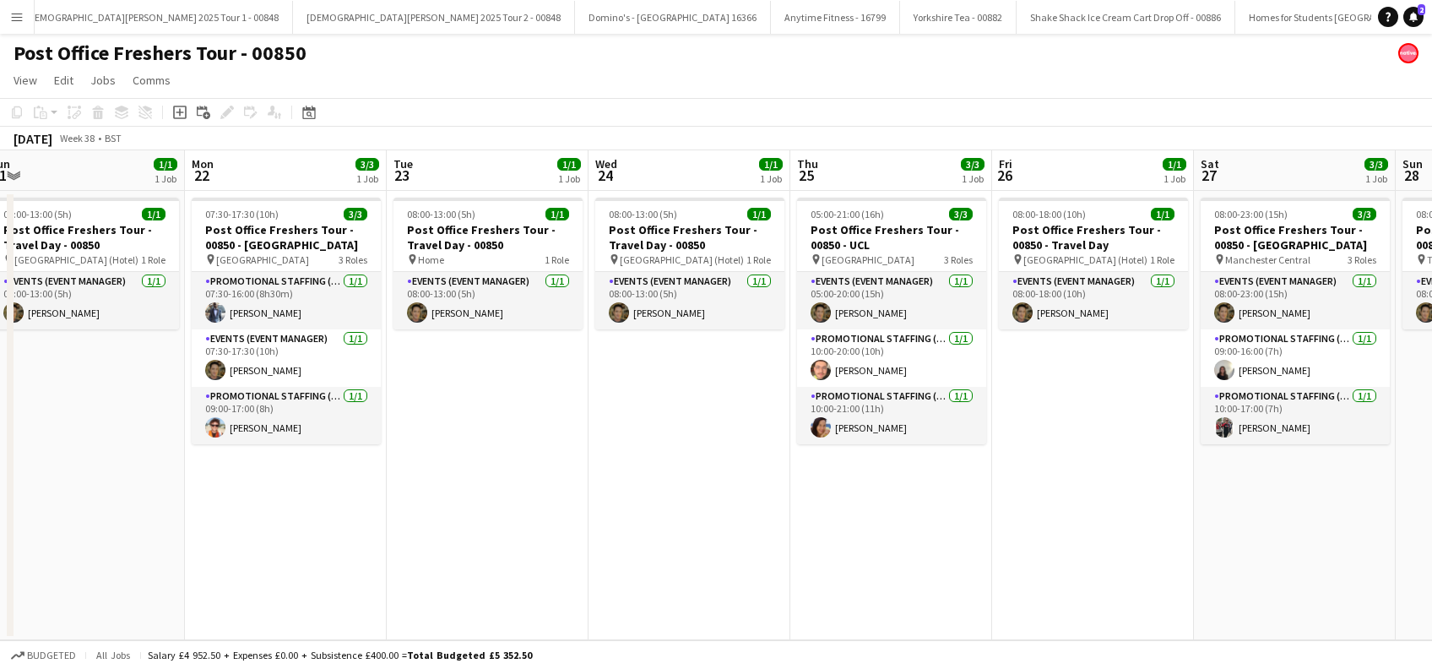
drag, startPoint x: 976, startPoint y: 558, endPoint x: 955, endPoint y: 557, distance: 21.2
click at [1049, 557] on app-calendar-viewport "Fri 19 1/1 1 Job Sat 20 3/3 1 Job Sun 21 1/1 1 Job Mon 22 3/3 1 Job Tue 23 1/1 …" at bounding box center [716, 395] width 1432 height 490
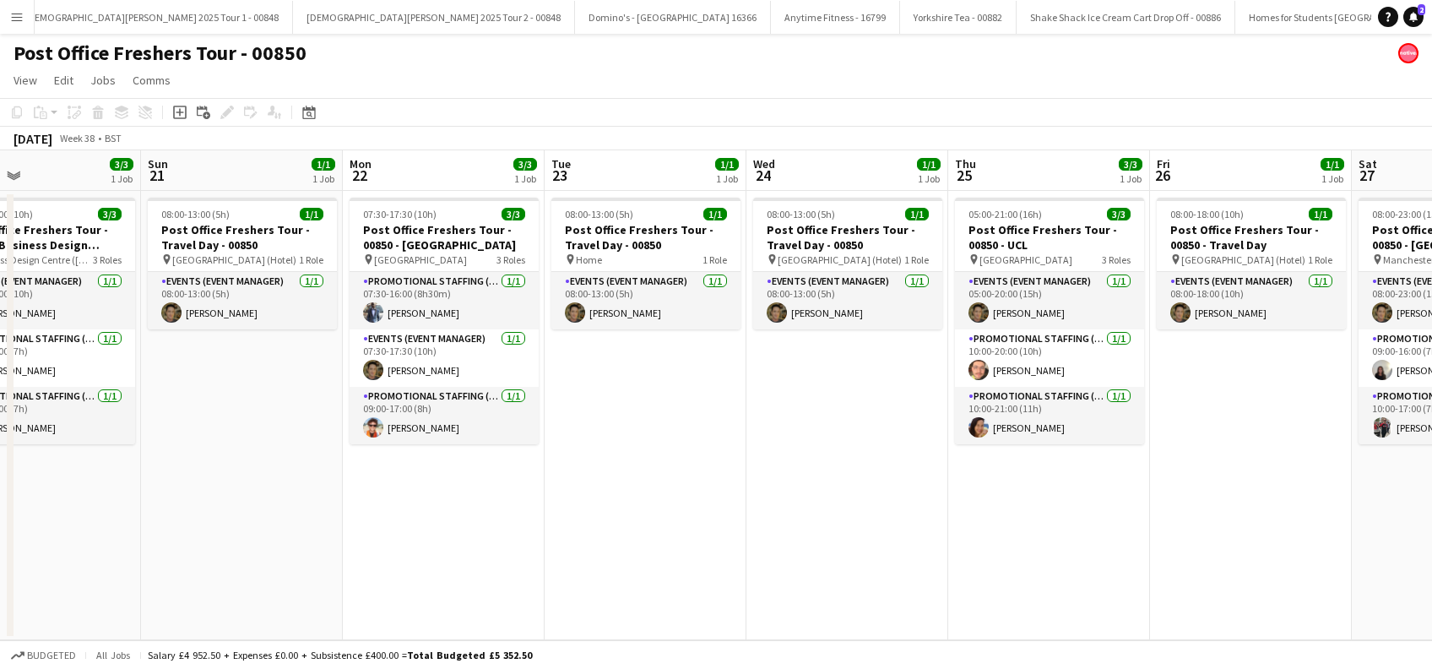
drag, startPoint x: 768, startPoint y: 573, endPoint x: 838, endPoint y: 568, distance: 70.3
click at [837, 569] on app-calendar-viewport "Thu 18 2/3 1 Job Fri 19 1/1 1 Job Sat 20 3/3 1 Job Sun 21 1/1 1 Job Mon 22 3/3 …" at bounding box center [716, 395] width 1432 height 490
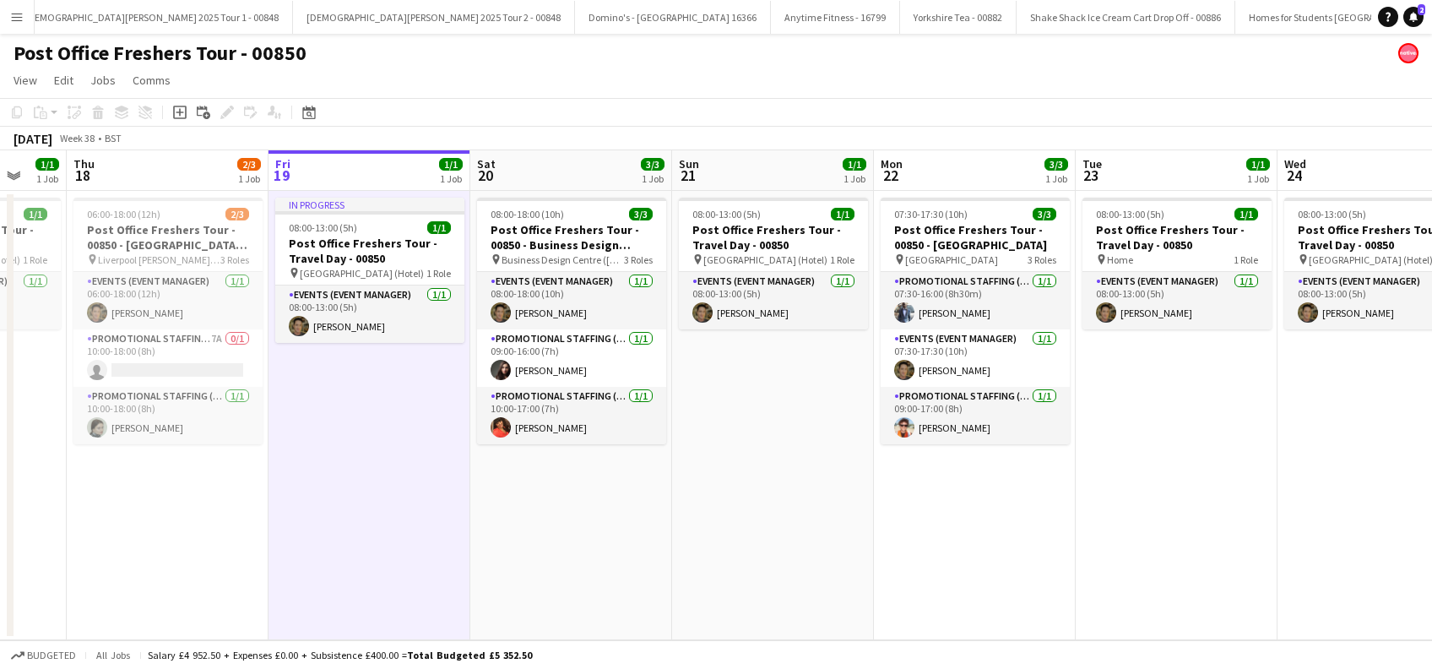
scroll to position [0, 533]
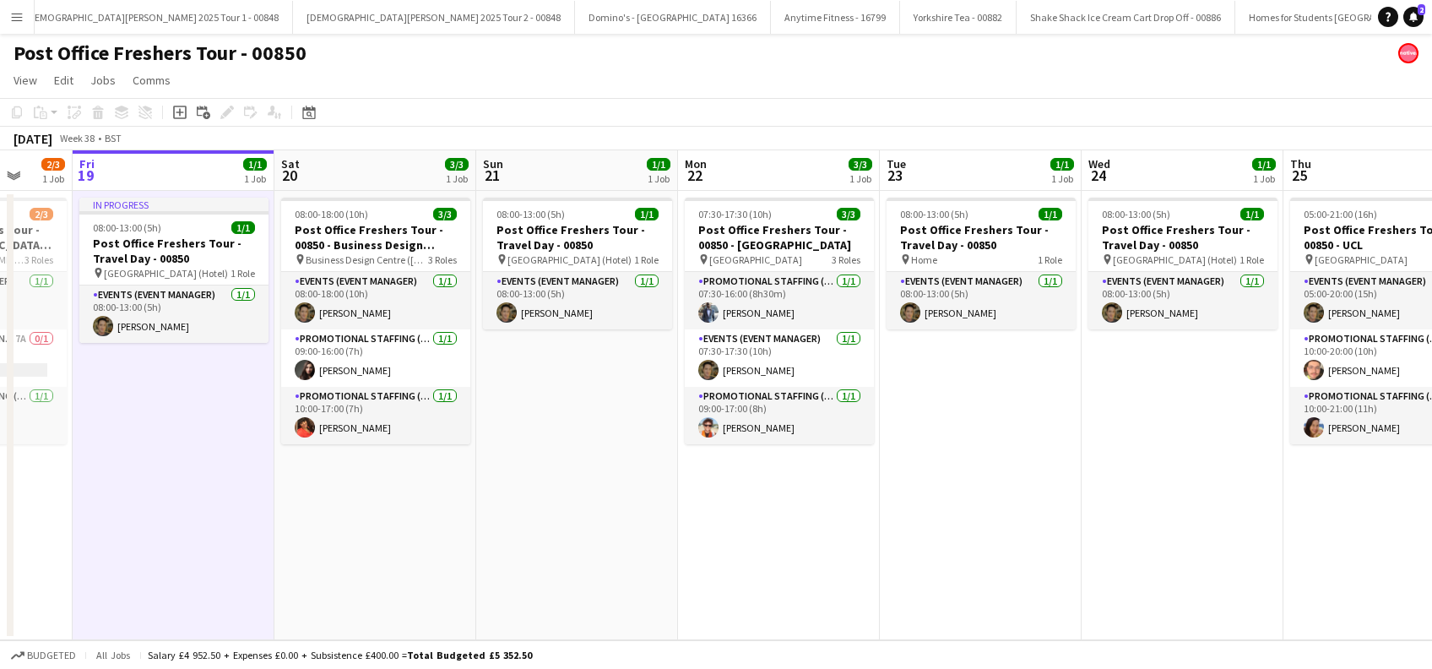
drag, startPoint x: 440, startPoint y: 500, endPoint x: 562, endPoint y: 515, distance: 123.4
click at [562, 515] on app-calendar-viewport "Tue 16 3/3 1 Job Wed 17 1/1 1 Job Thu 18 2/3 1 Job Fri 19 1/1 1 Job Sat 20 3/3 …" at bounding box center [716, 395] width 1432 height 490
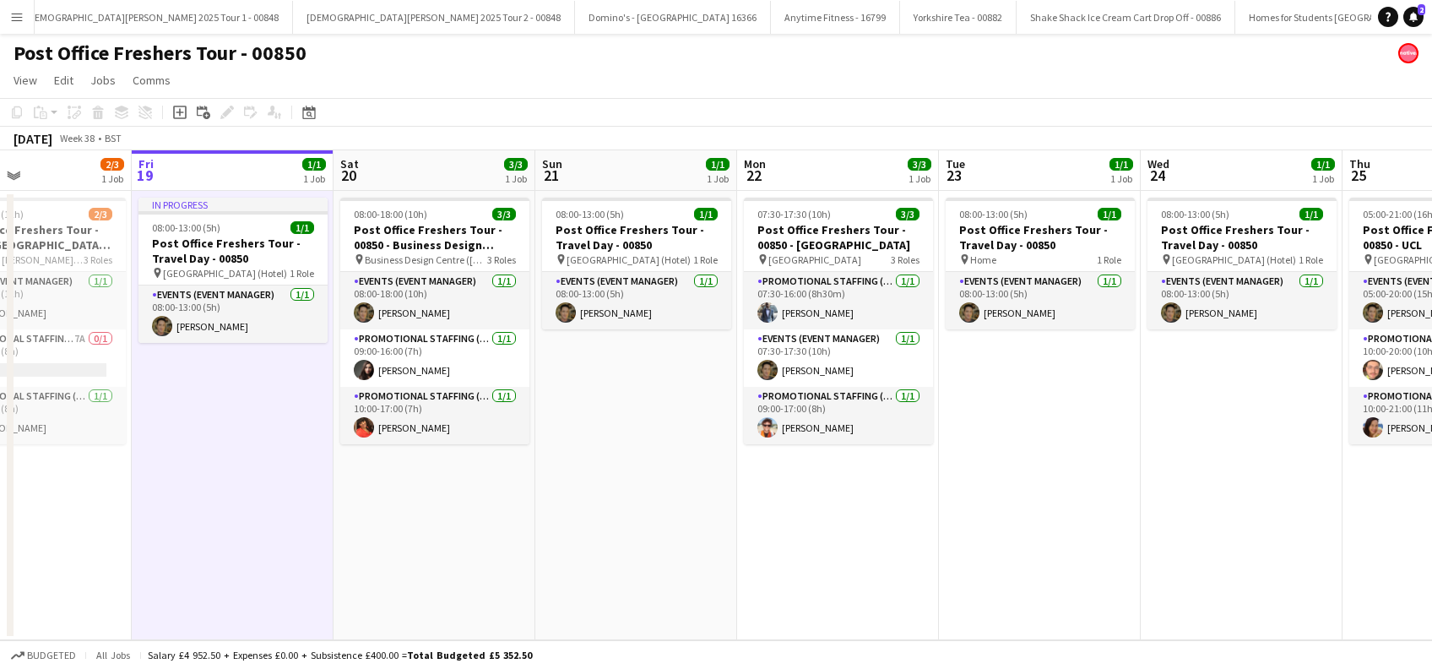
scroll to position [0, 383]
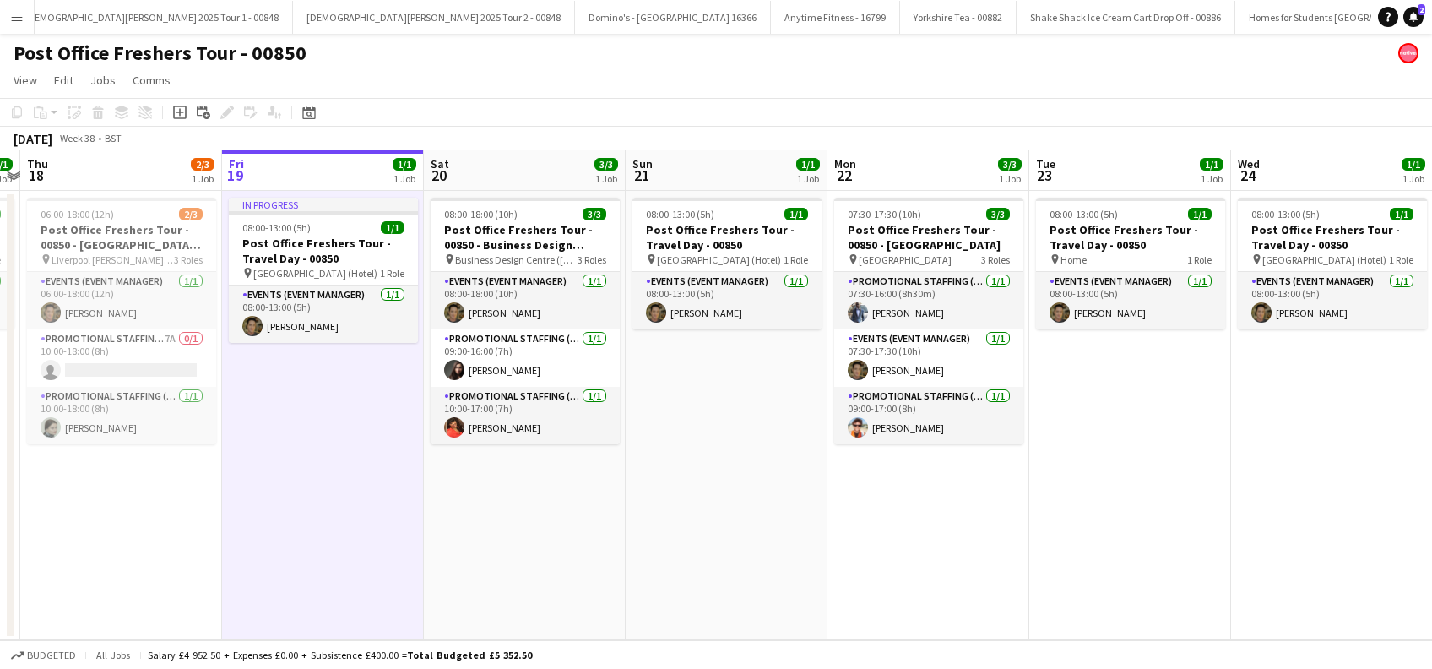
drag, startPoint x: 432, startPoint y: 554, endPoint x: 547, endPoint y: 554, distance: 114.9
click at [547, 554] on app-calendar-viewport "Tue 16 3/3 1 Job Wed 17 1/1 1 Job Thu 18 2/3 1 Job Fri 19 1/1 1 Job Sat 20 3/3 …" at bounding box center [716, 395] width 1432 height 490
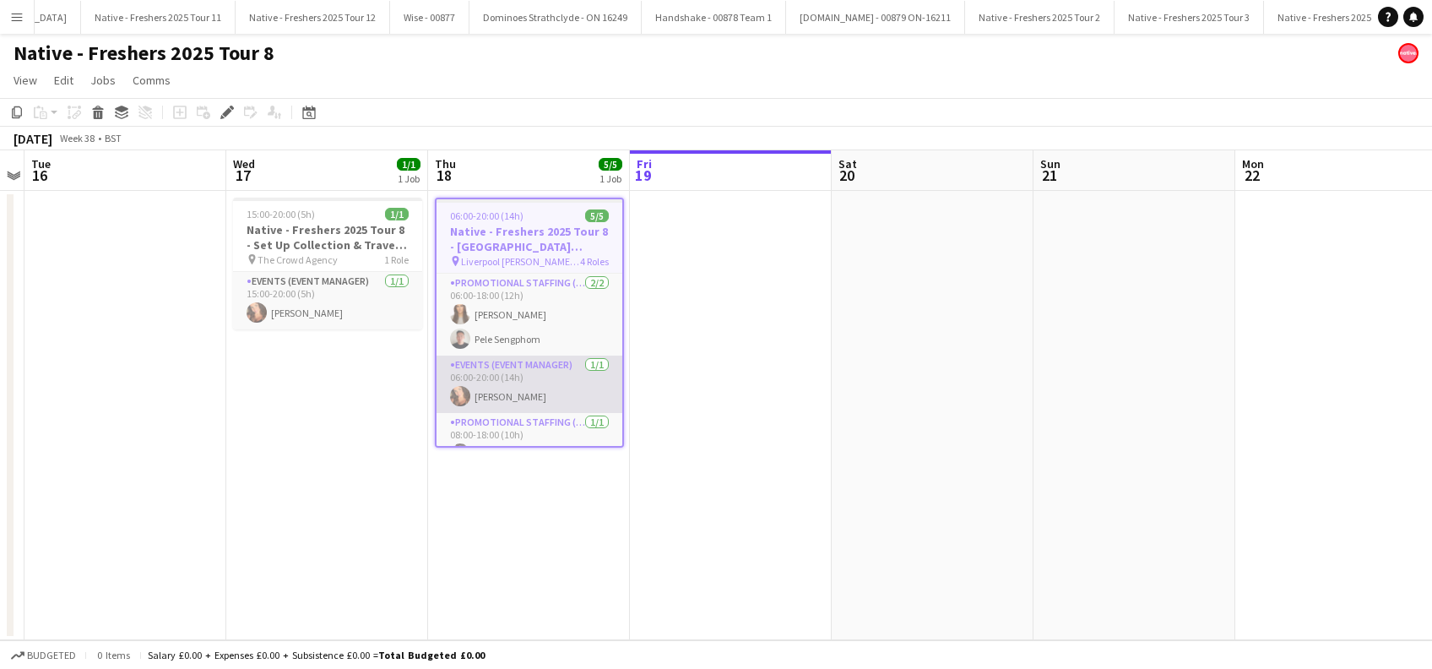
scroll to position [81, 0]
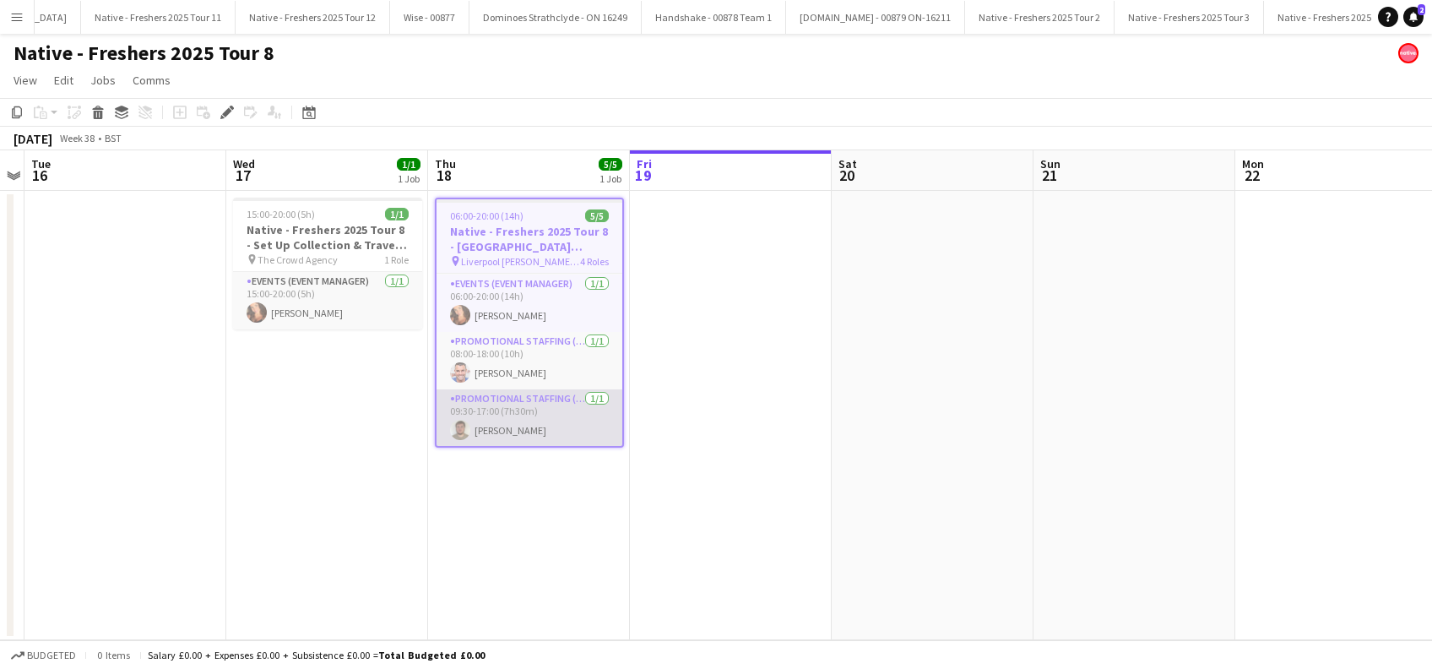
click at [511, 428] on app-card-role "Promotional Staffing (Brand Ambassadors) [DATE] 09:30-17:00 (7h30m) [PERSON_NAM…" at bounding box center [530, 417] width 186 height 57
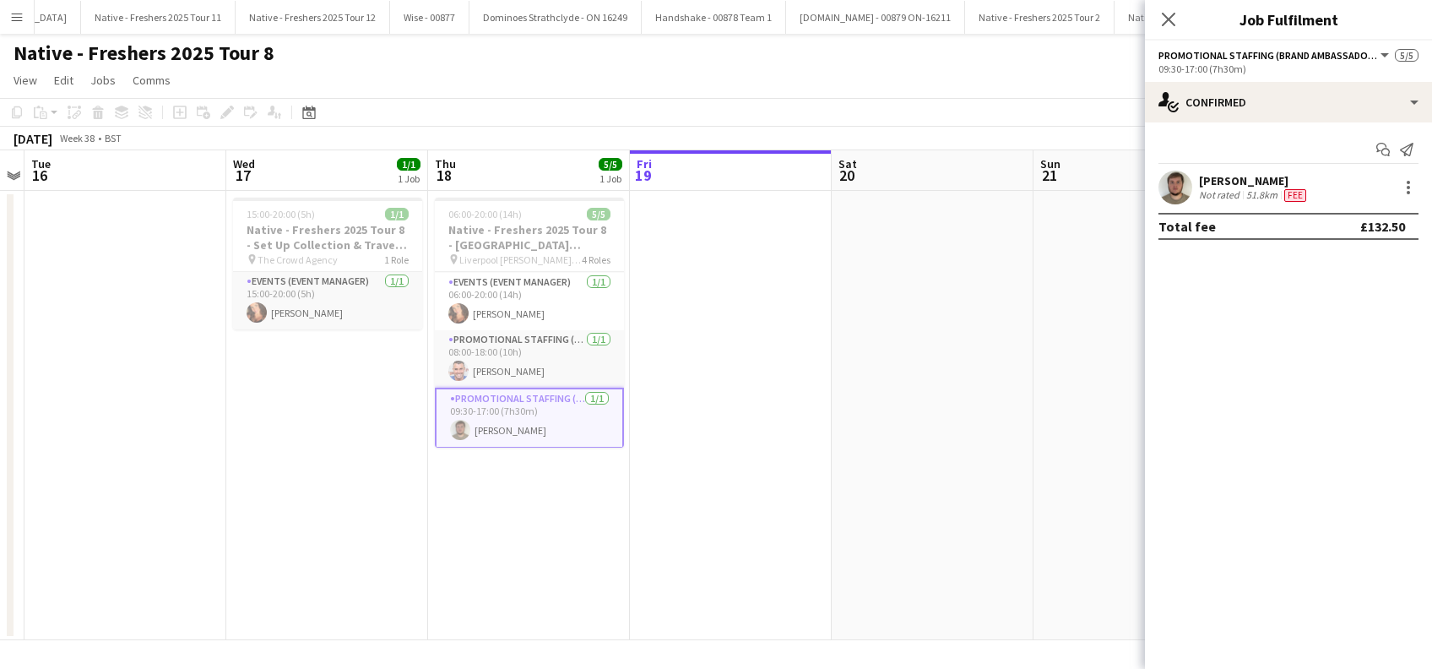
click at [1243, 182] on div "[PERSON_NAME]" at bounding box center [1254, 180] width 111 height 15
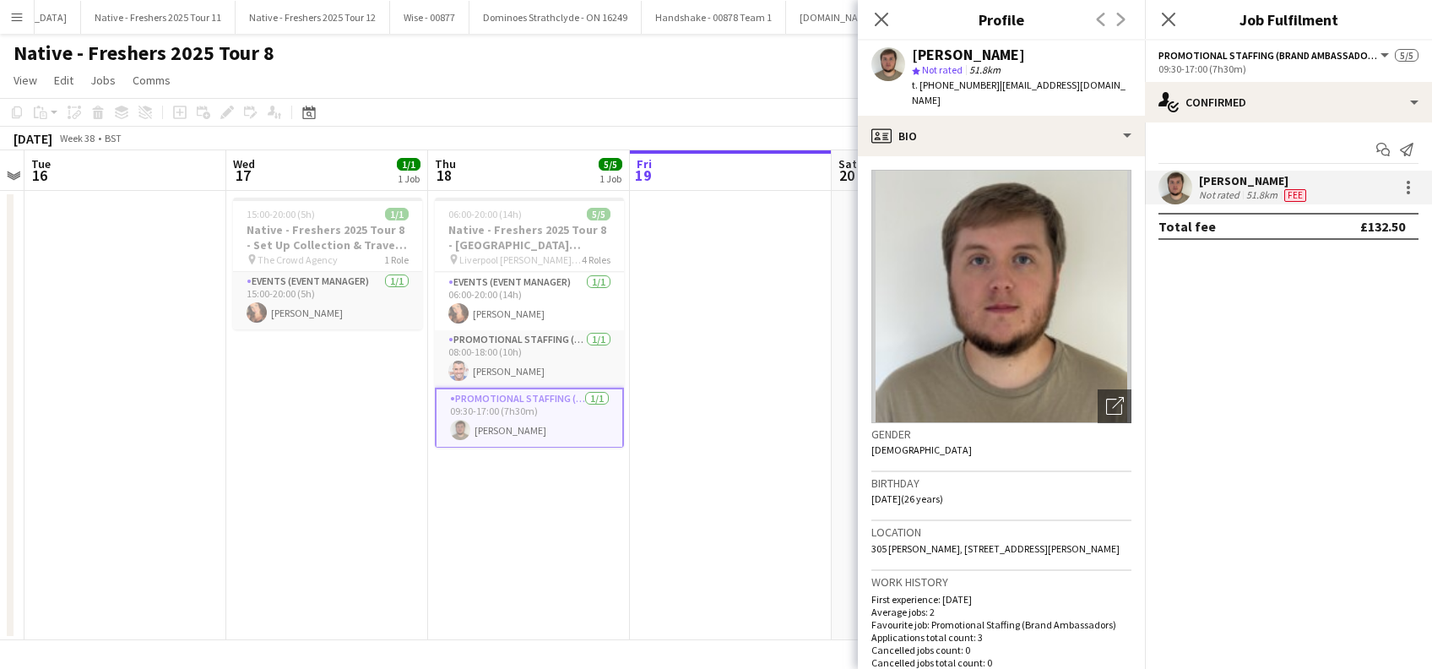
click at [589, 567] on app-date-cell "06:00-20:00 (14h) 5/5 Native - Freshers 2025 Tour 8 - [GEOGRAPHIC_DATA] [PERSON…" at bounding box center [529, 415] width 202 height 449
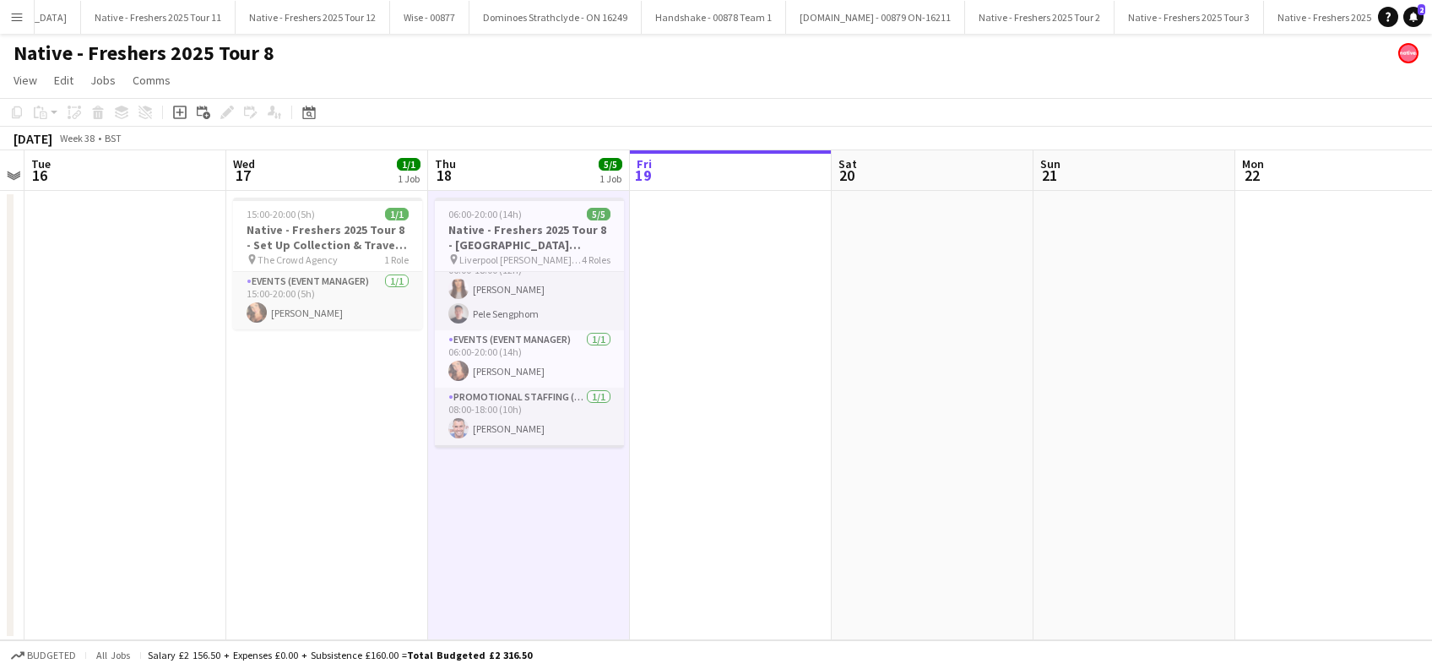
scroll to position [0, 0]
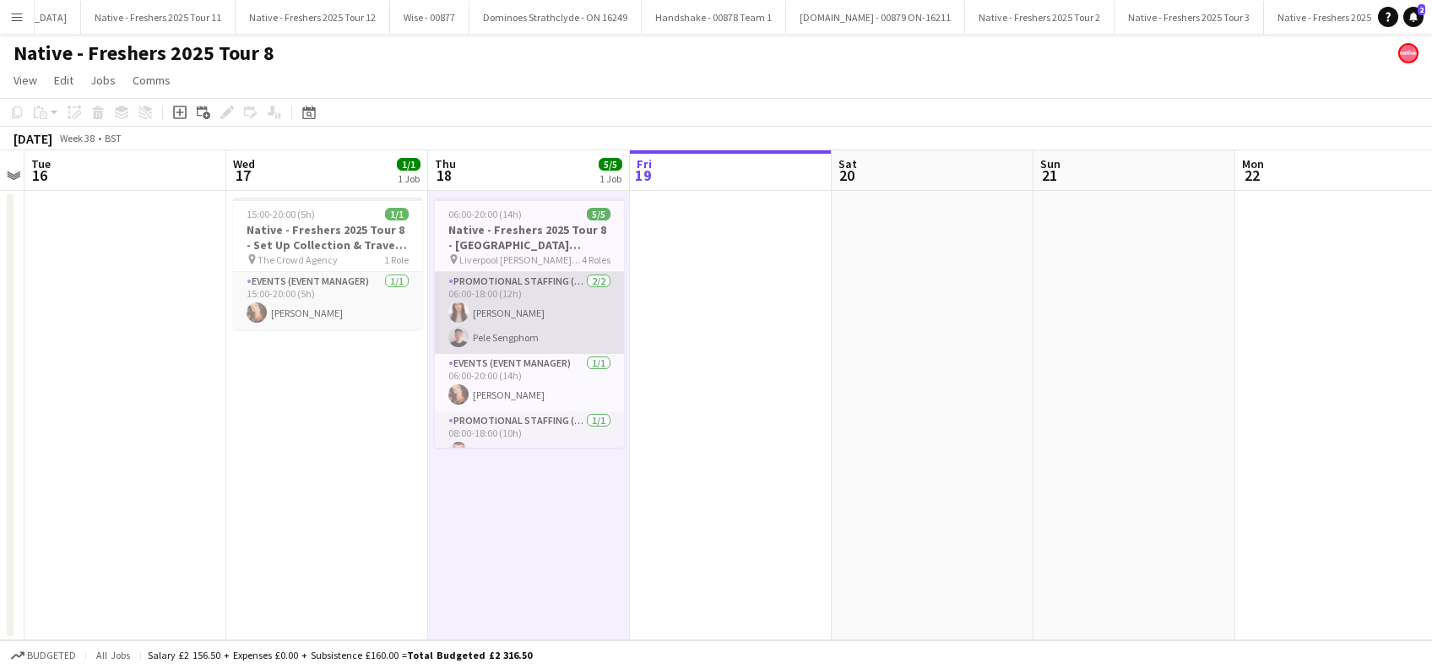
click at [505, 332] on app-card-role "Promotional Staffing (Brand Ambassadors) [DATE] 06:00-18:00 (12h) [PERSON_NAME]…" at bounding box center [529, 313] width 189 height 82
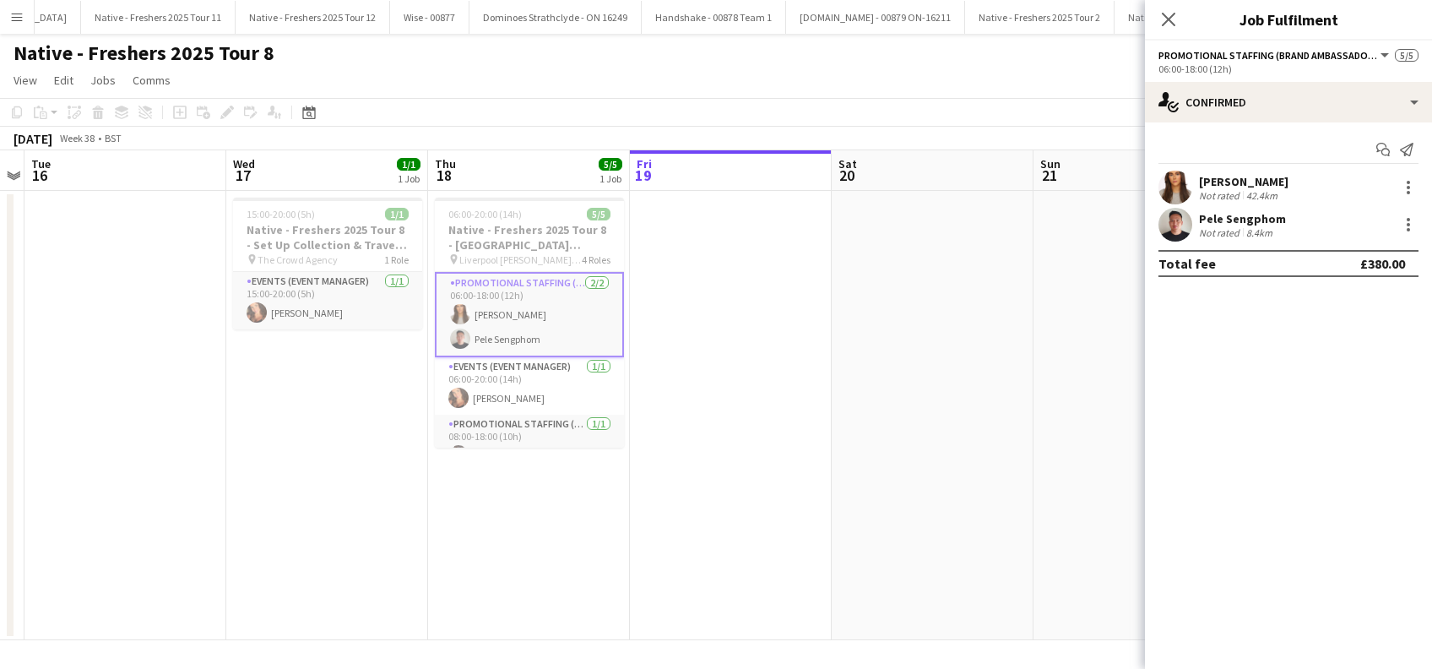
click at [1244, 213] on div "Pele Sengphom" at bounding box center [1242, 218] width 87 height 15
